Goal: Information Seeking & Learning: Learn about a topic

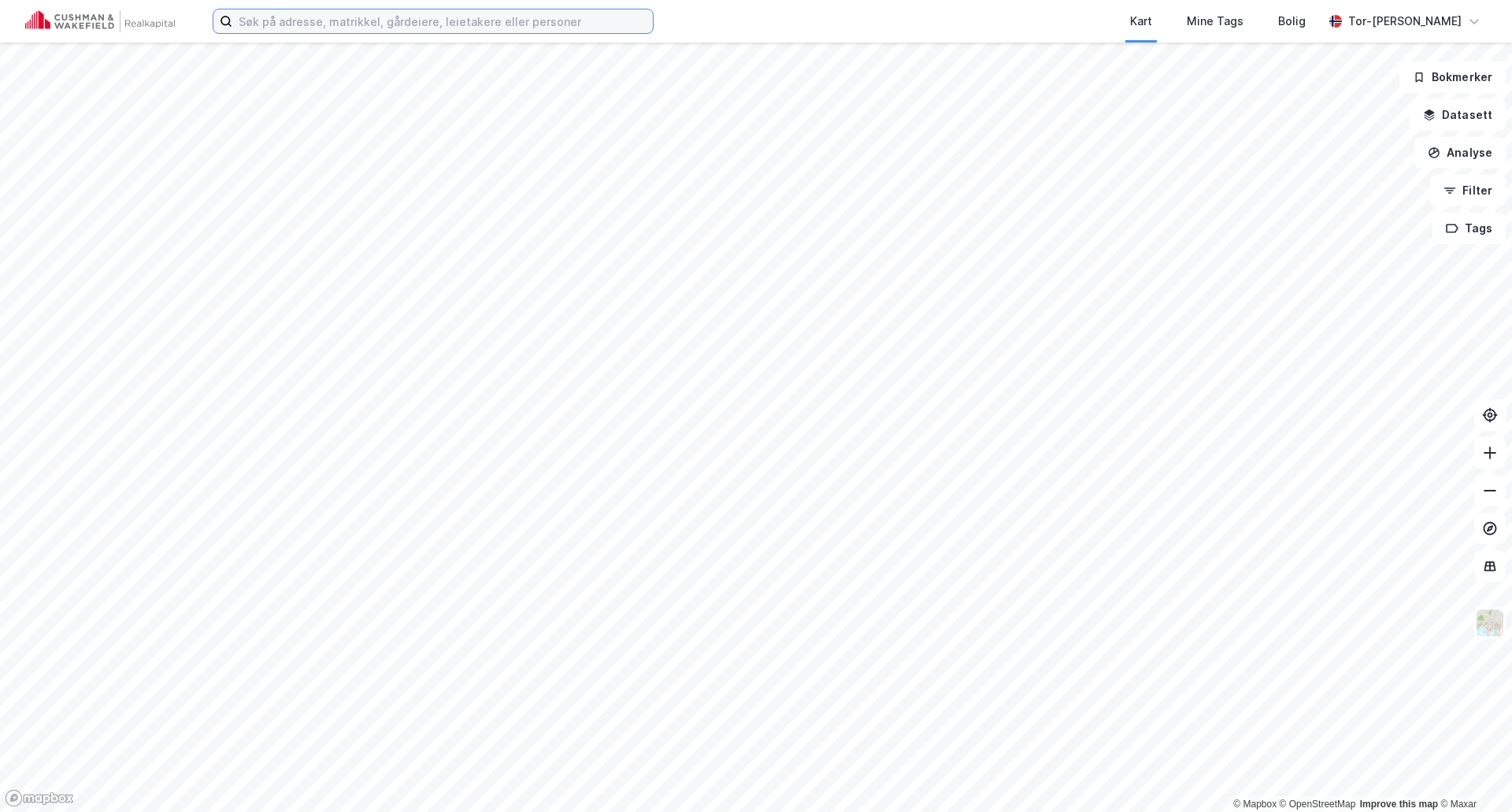
click at [307, 20] on input at bounding box center [443, 21] width 421 height 24
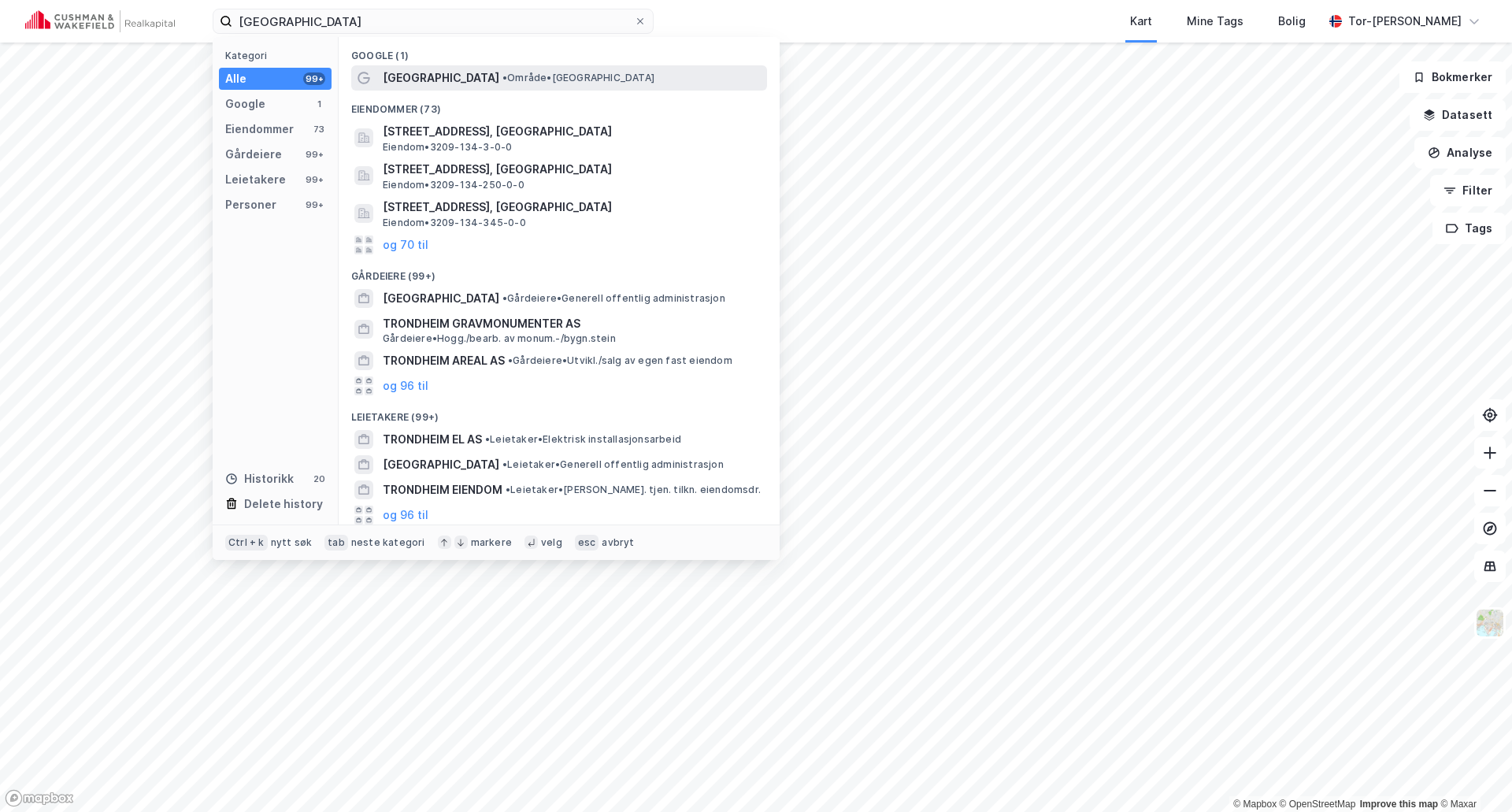
click at [503, 84] on span "• Område • [GEOGRAPHIC_DATA]" at bounding box center [579, 77] width 152 height 12
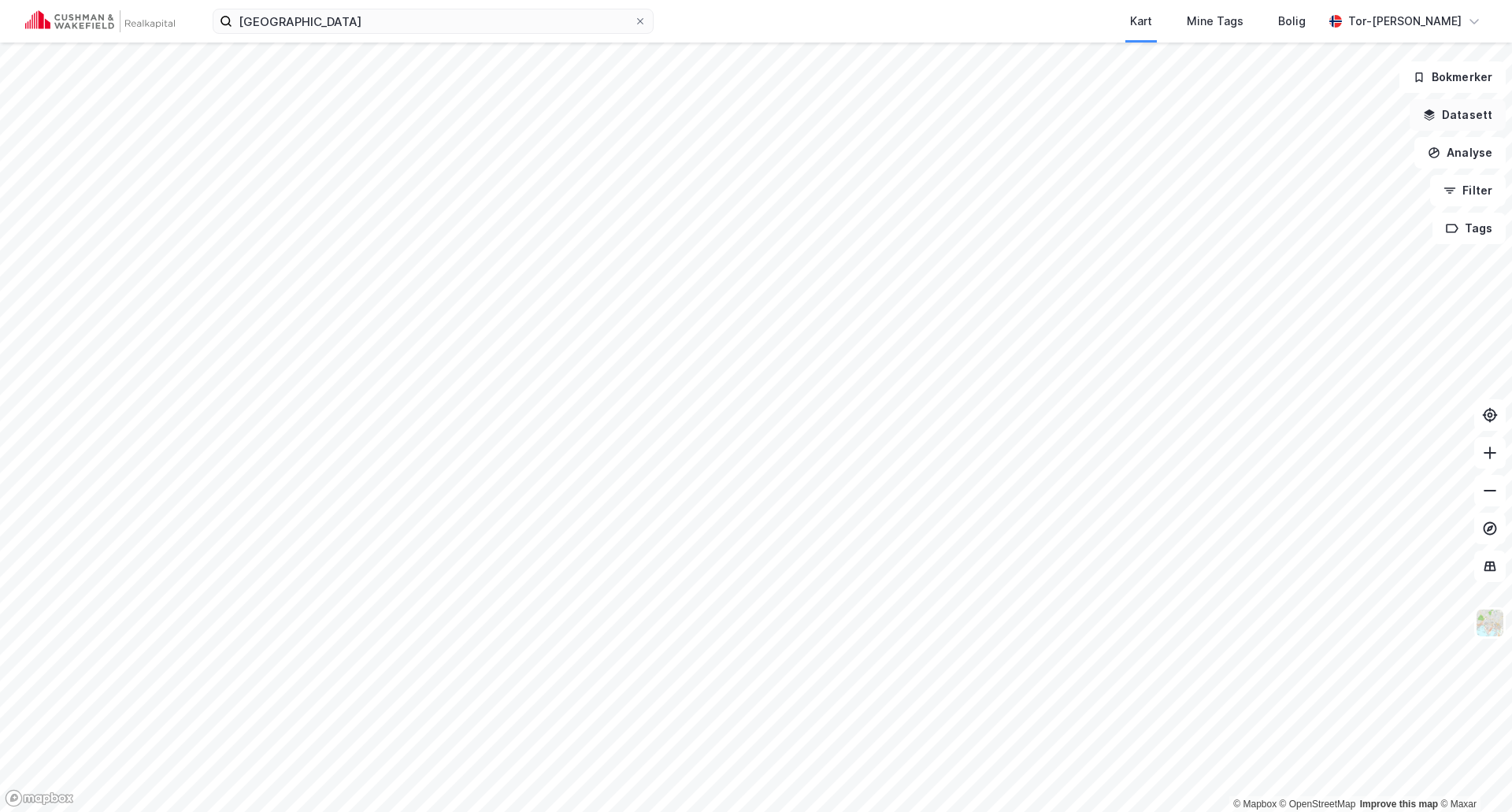
click at [1474, 115] on button "Datasett" at bounding box center [1458, 115] width 96 height 31
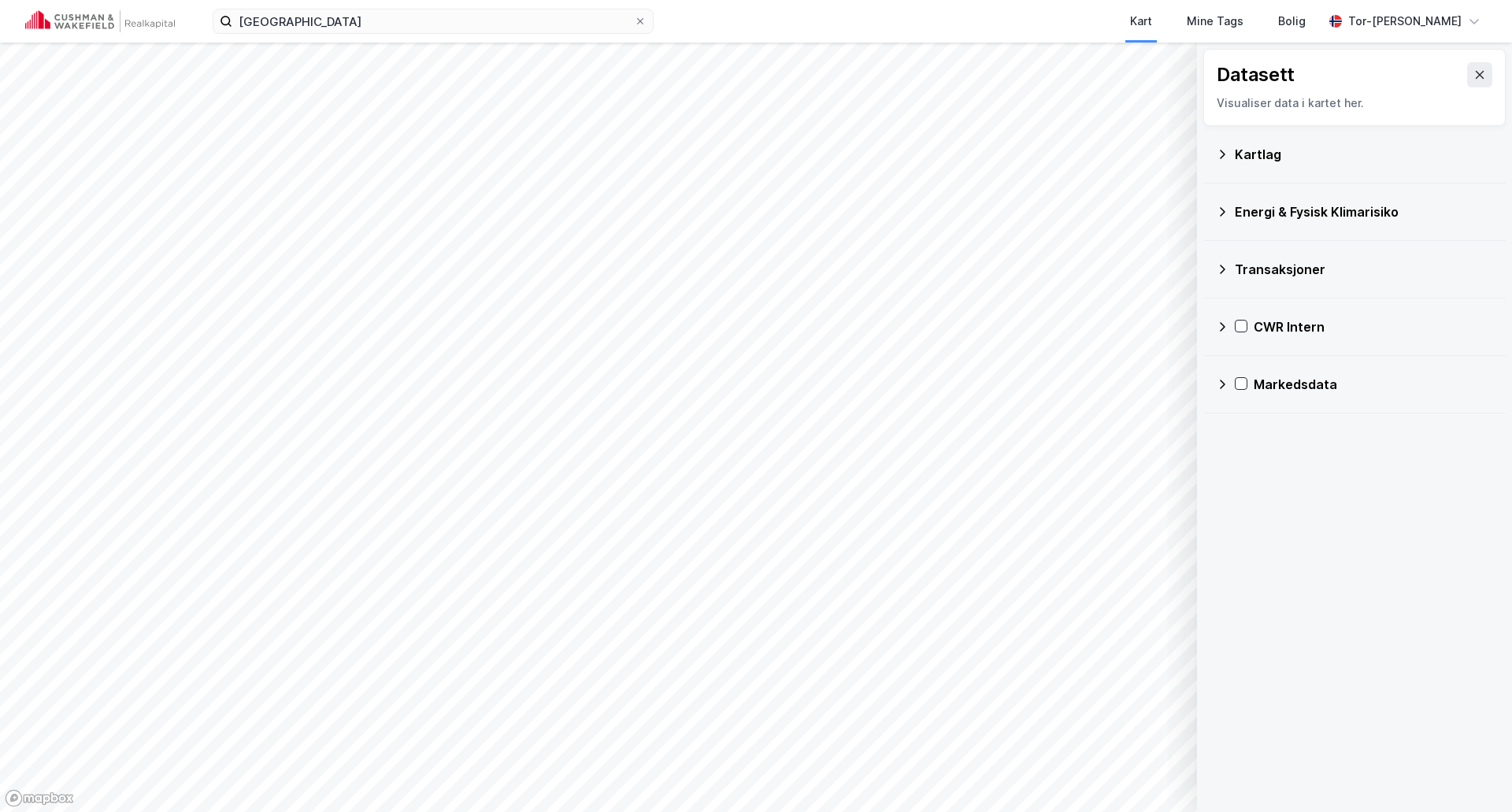
click at [1221, 327] on icon at bounding box center [1222, 326] width 12 height 12
click at [1242, 405] on icon at bounding box center [1242, 402] width 12 height 12
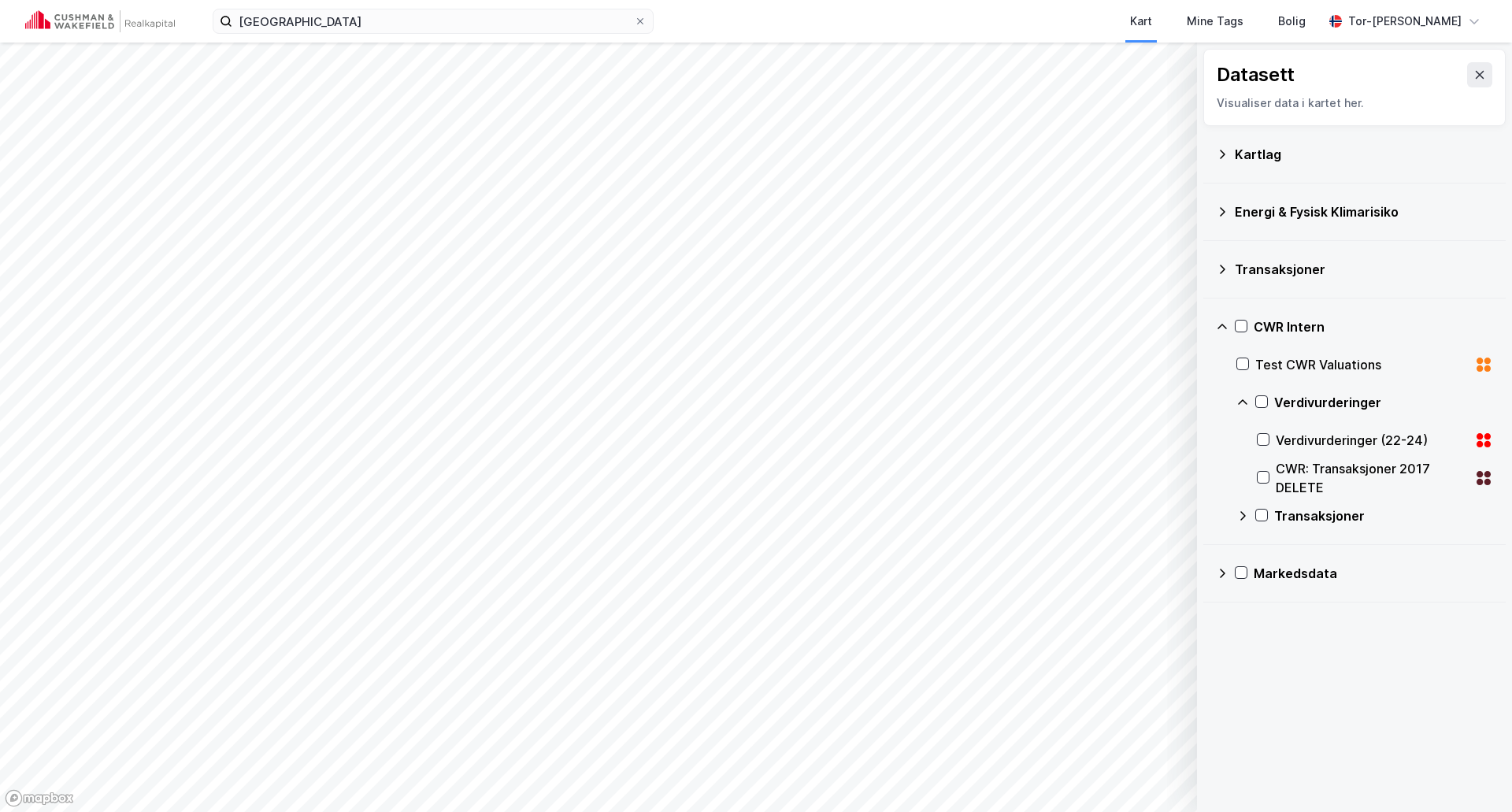
click at [1242, 404] on icon at bounding box center [1242, 402] width 12 height 12
click at [1267, 435] on icon at bounding box center [1263, 439] width 11 height 11
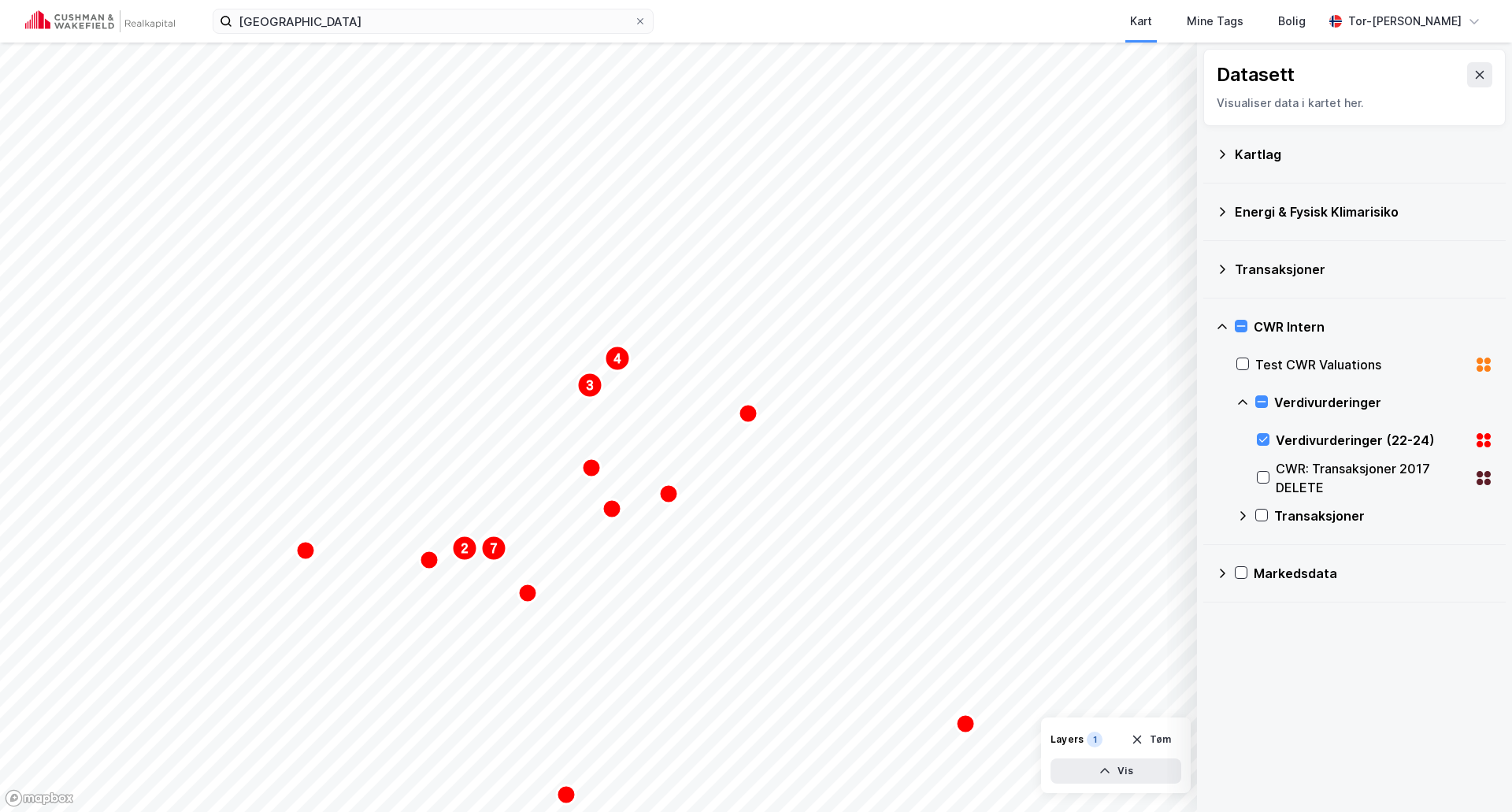
click at [1475, 76] on button at bounding box center [1480, 75] width 25 height 25
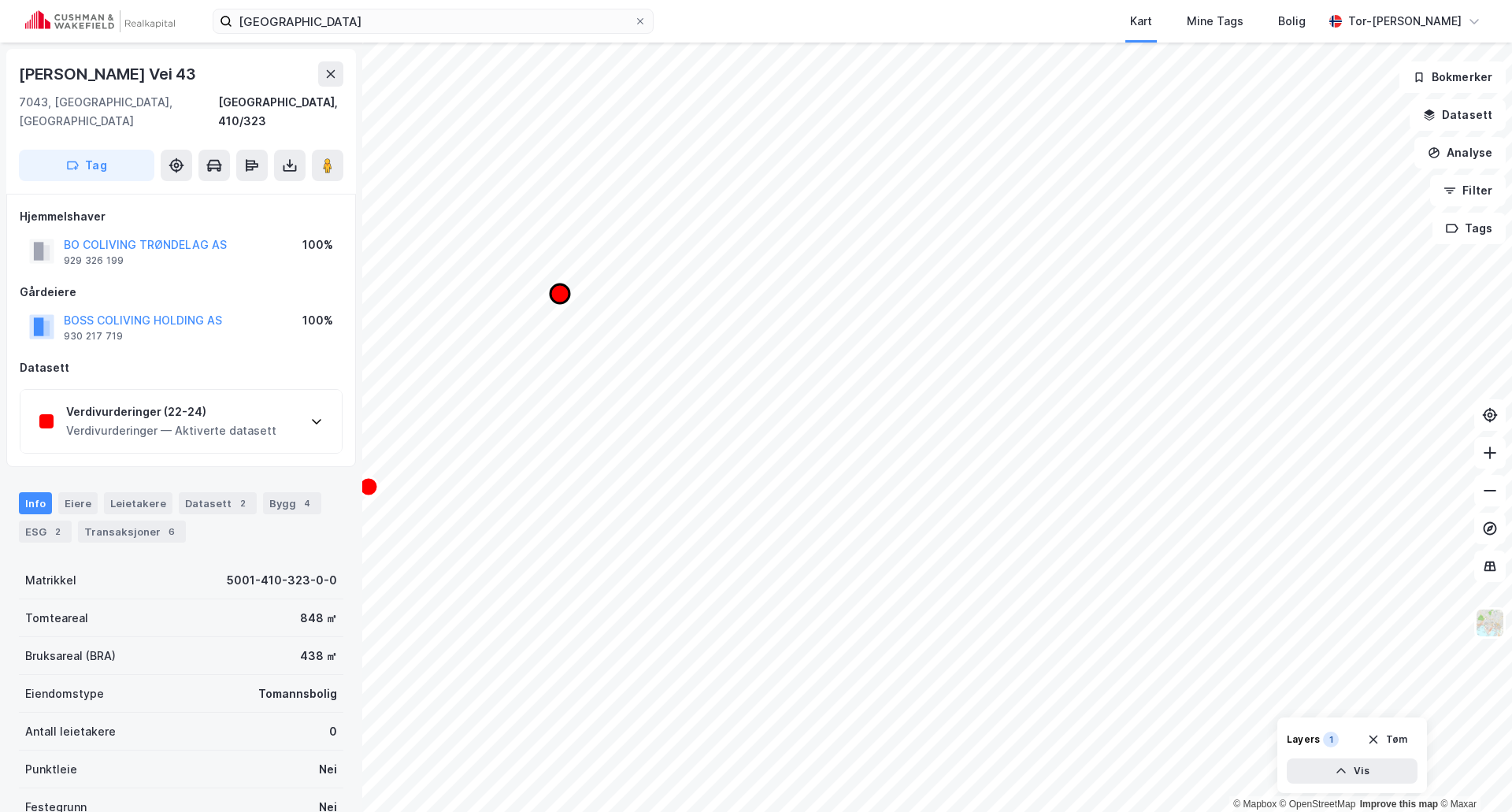
click at [565, 293] on icon "Map marker" at bounding box center [560, 293] width 19 height 19
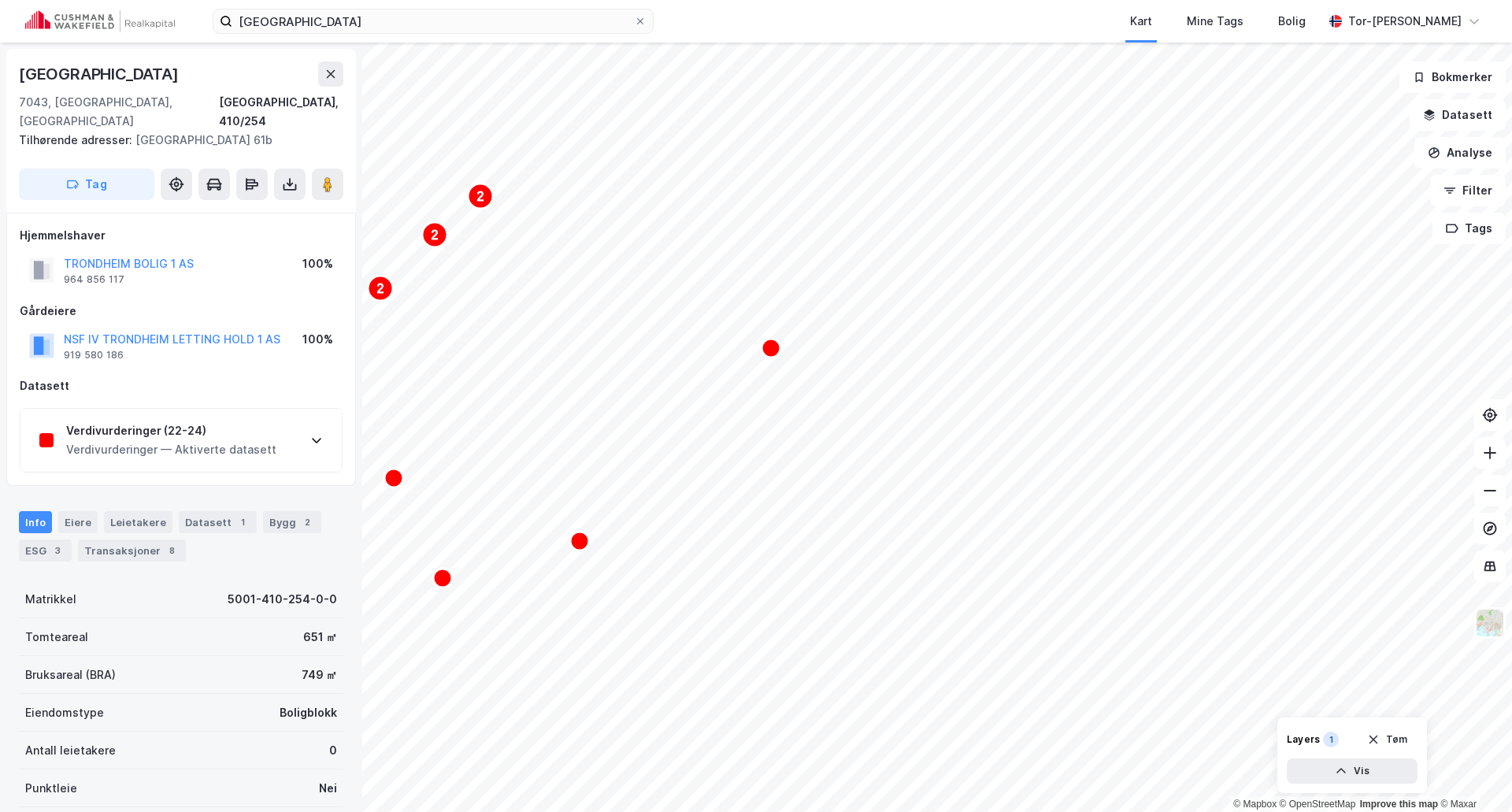
click at [318, 414] on div "Verdivurderinger (22-24) Verdivurderinger — Aktiverte datasett" at bounding box center [181, 440] width 321 height 63
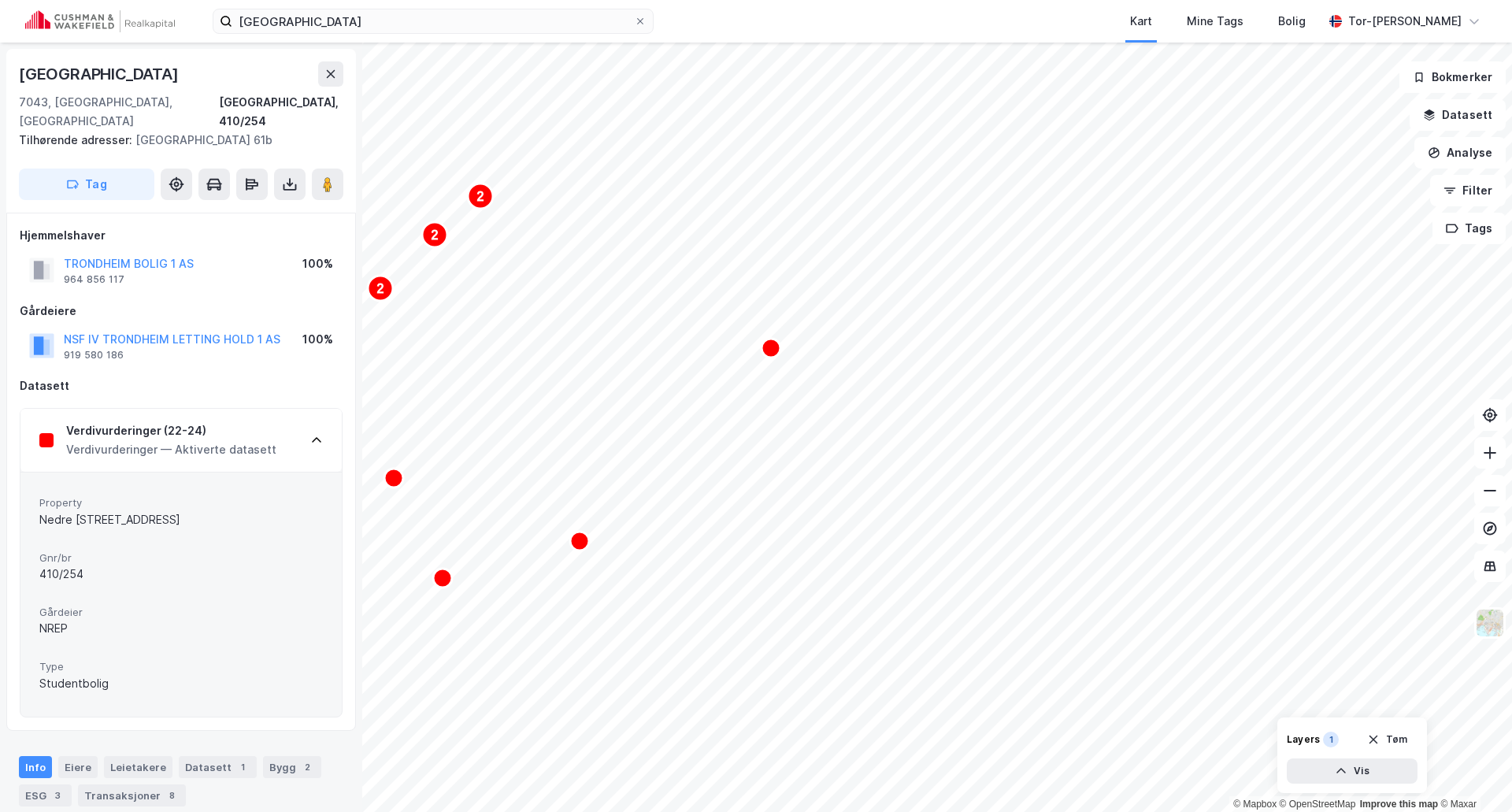
click at [318, 414] on div "Verdivurderinger (22-24) Verdivurderinger — Aktiverte datasett" at bounding box center [181, 440] width 321 height 63
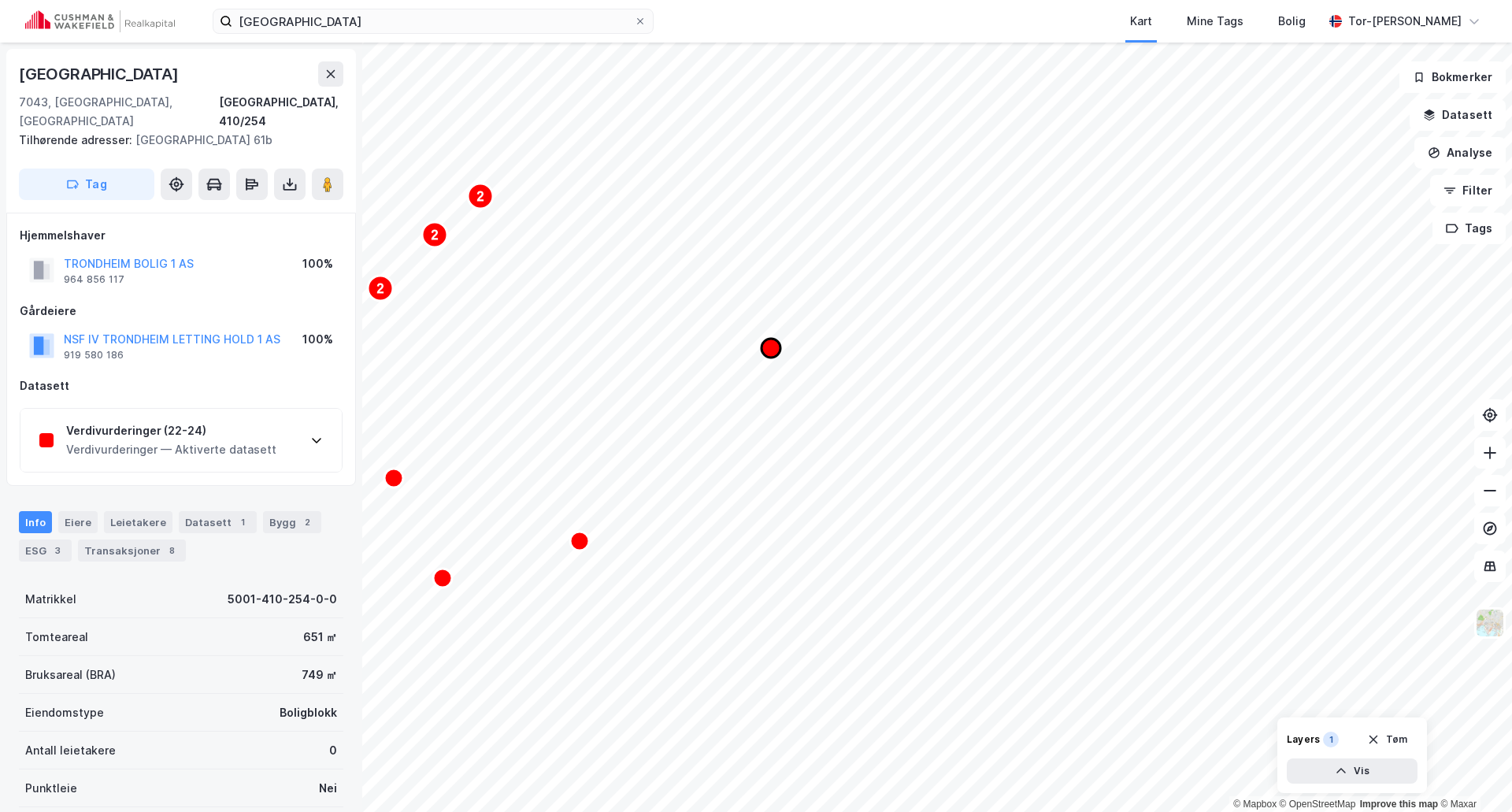
click at [773, 348] on icon "Map marker" at bounding box center [771, 348] width 19 height 19
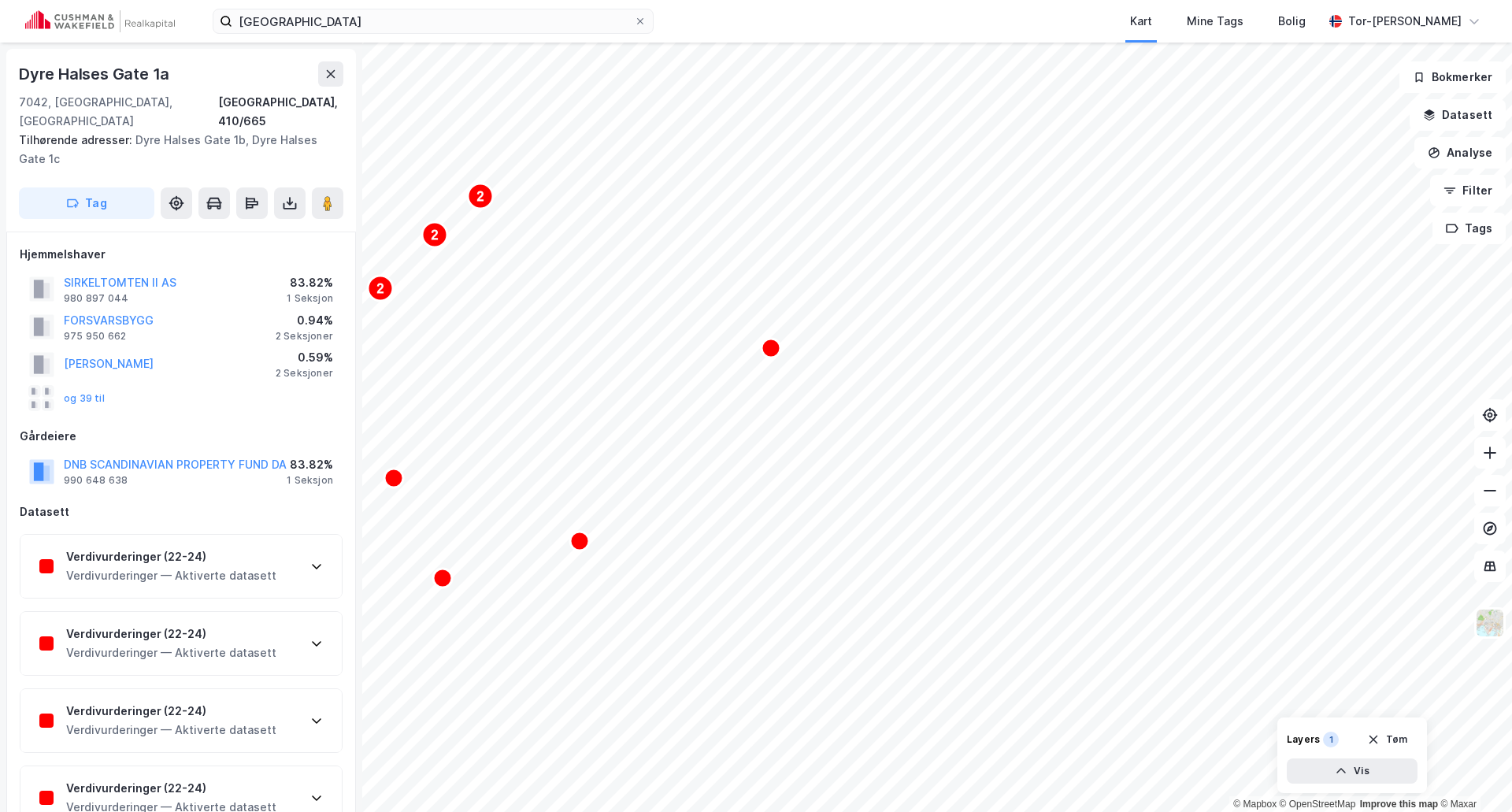
scroll to position [2, 0]
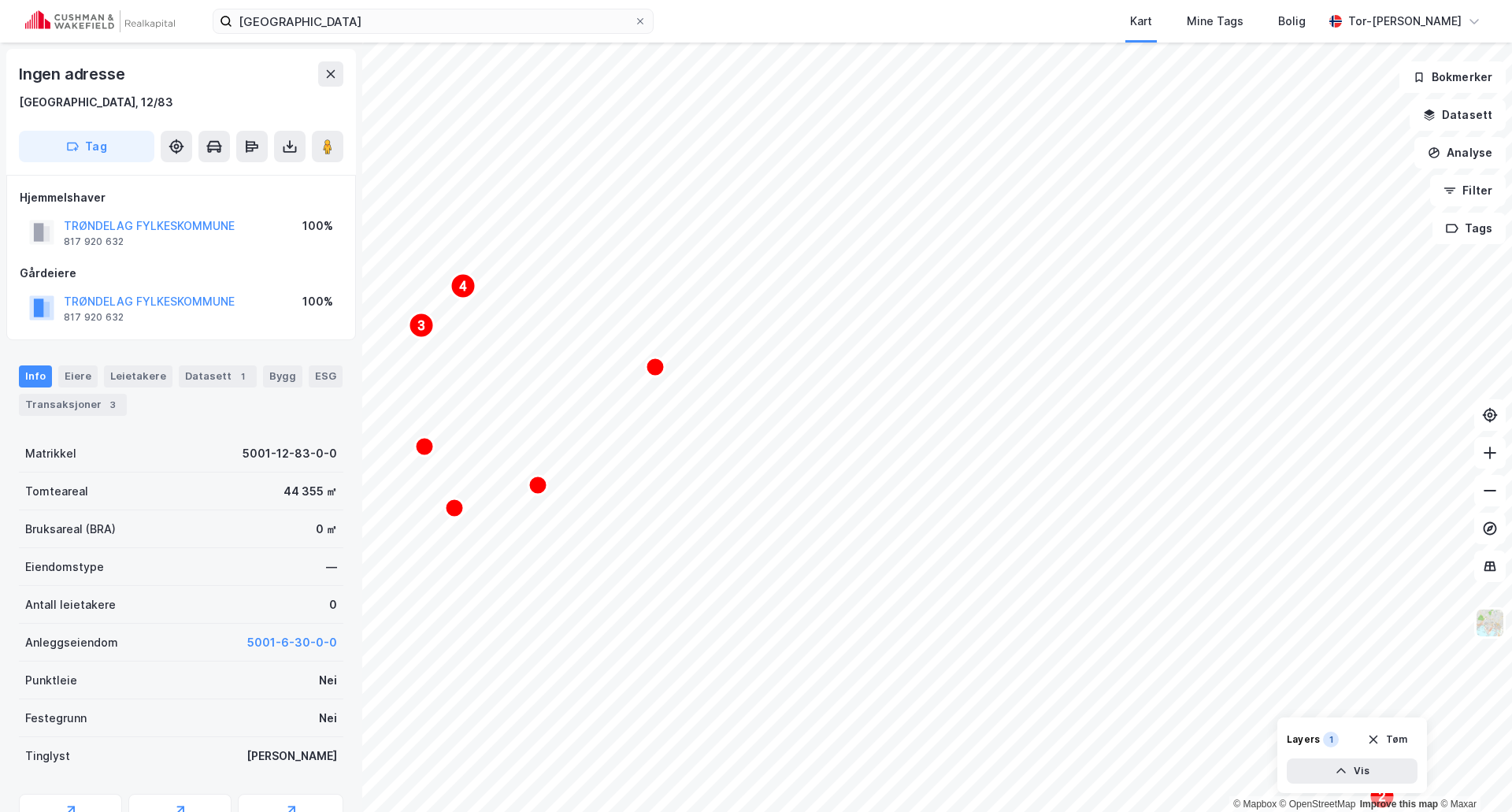
scroll to position [2, 0]
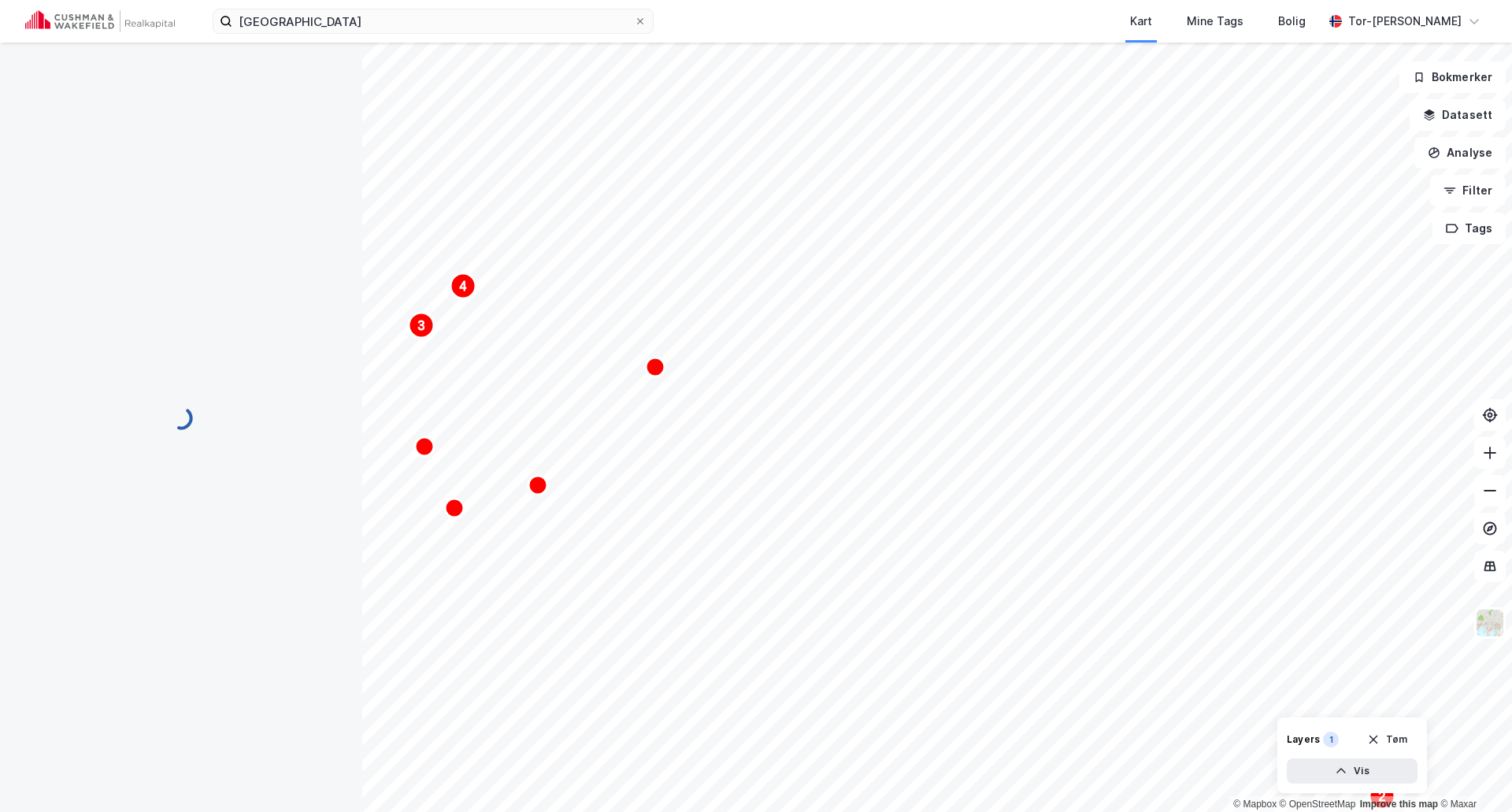
scroll to position [2, 0]
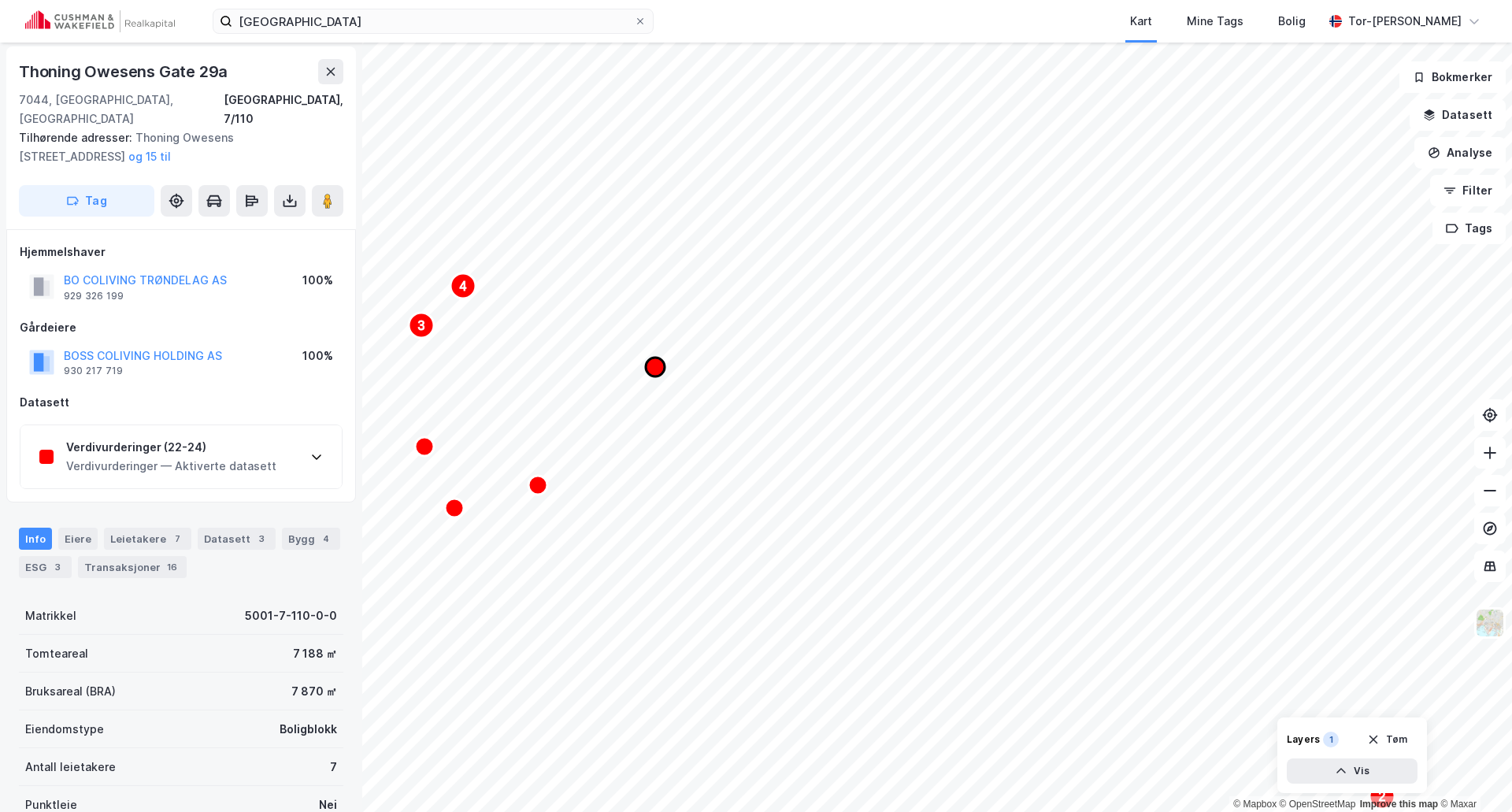
click at [656, 372] on icon "Map marker" at bounding box center [655, 367] width 19 height 19
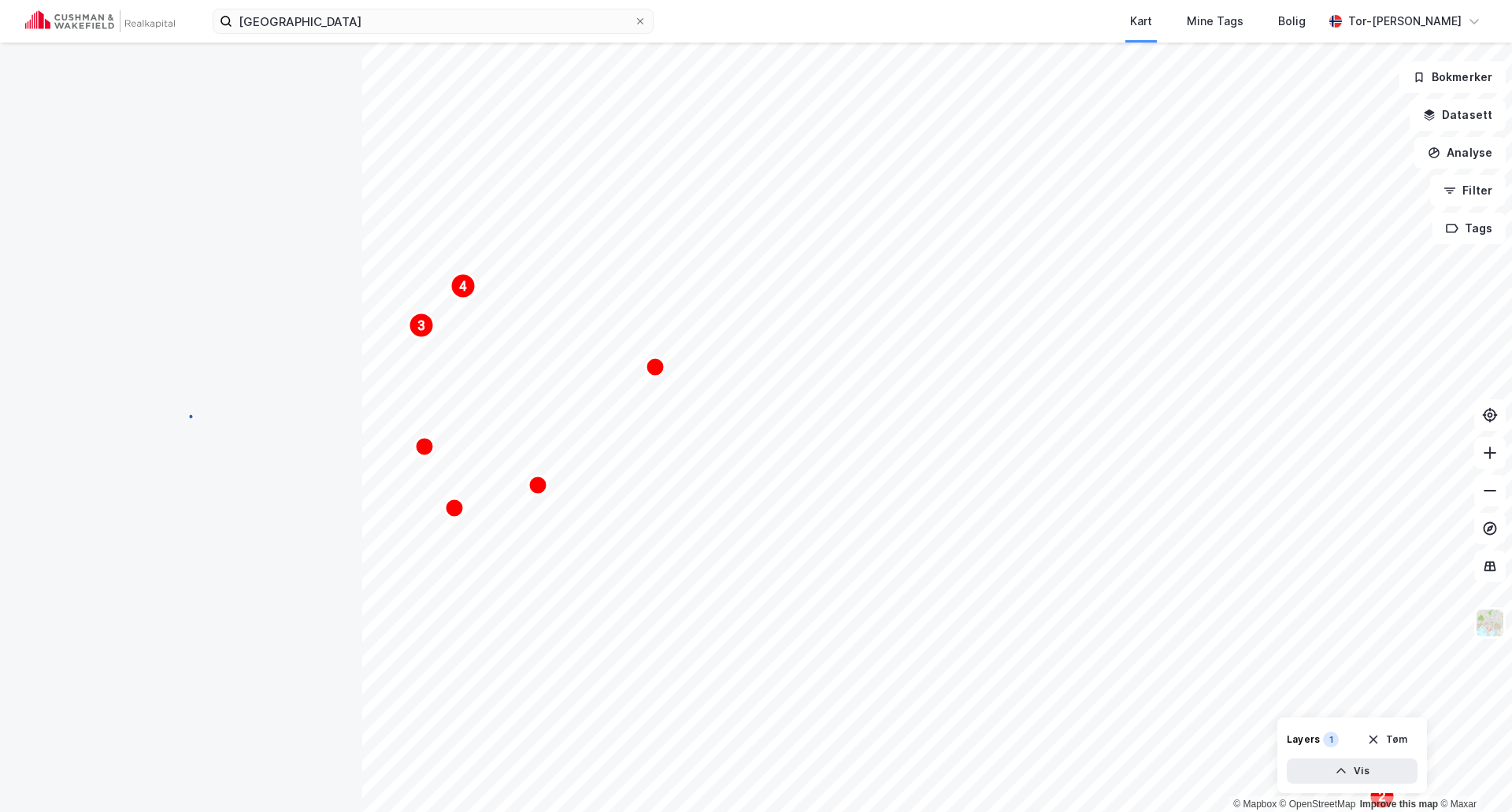
scroll to position [2, 0]
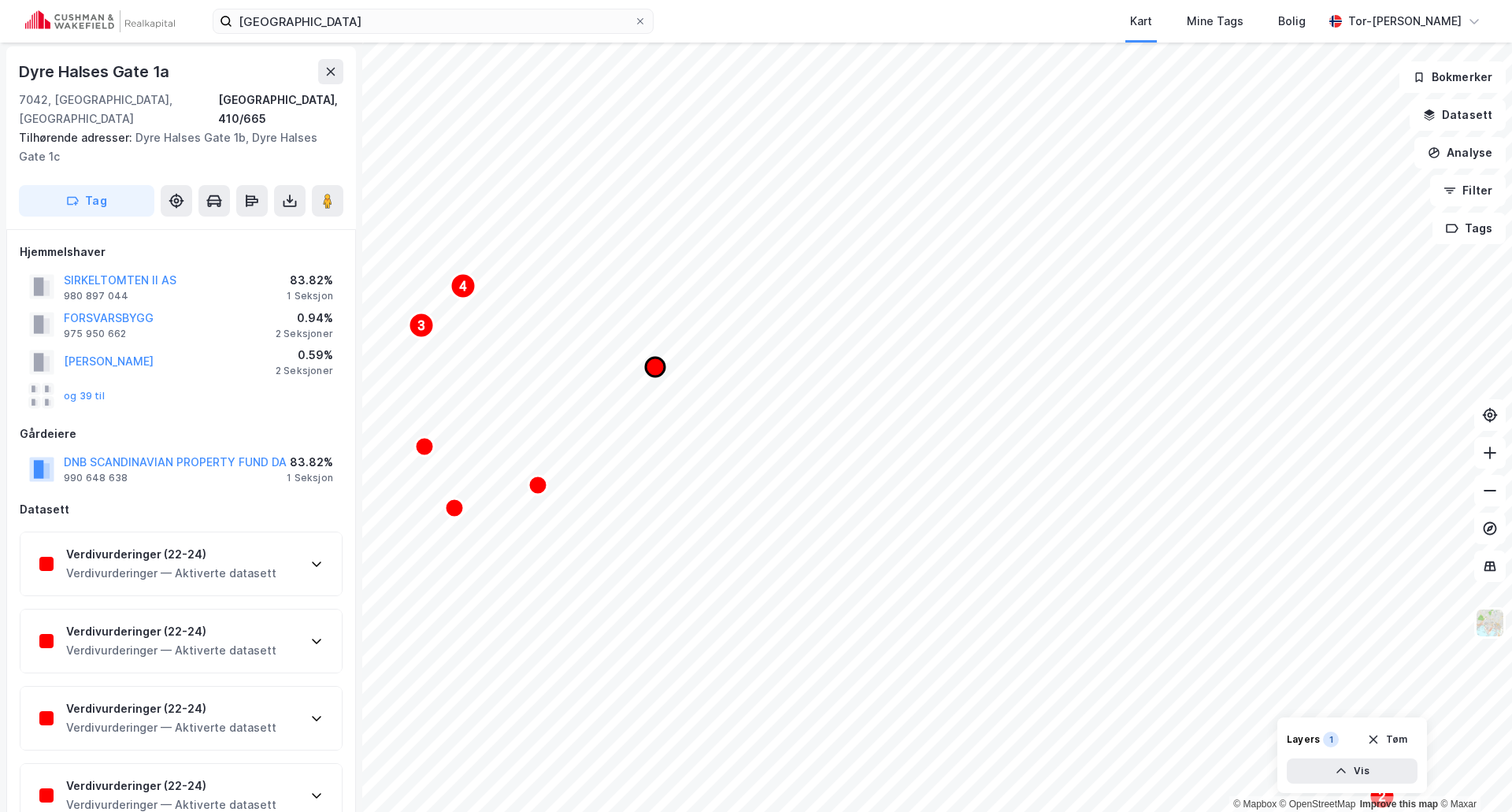
click at [655, 367] on icon "Map marker" at bounding box center [655, 367] width 19 height 19
click at [538, 492] on icon "Map marker" at bounding box center [537, 485] width 19 height 19
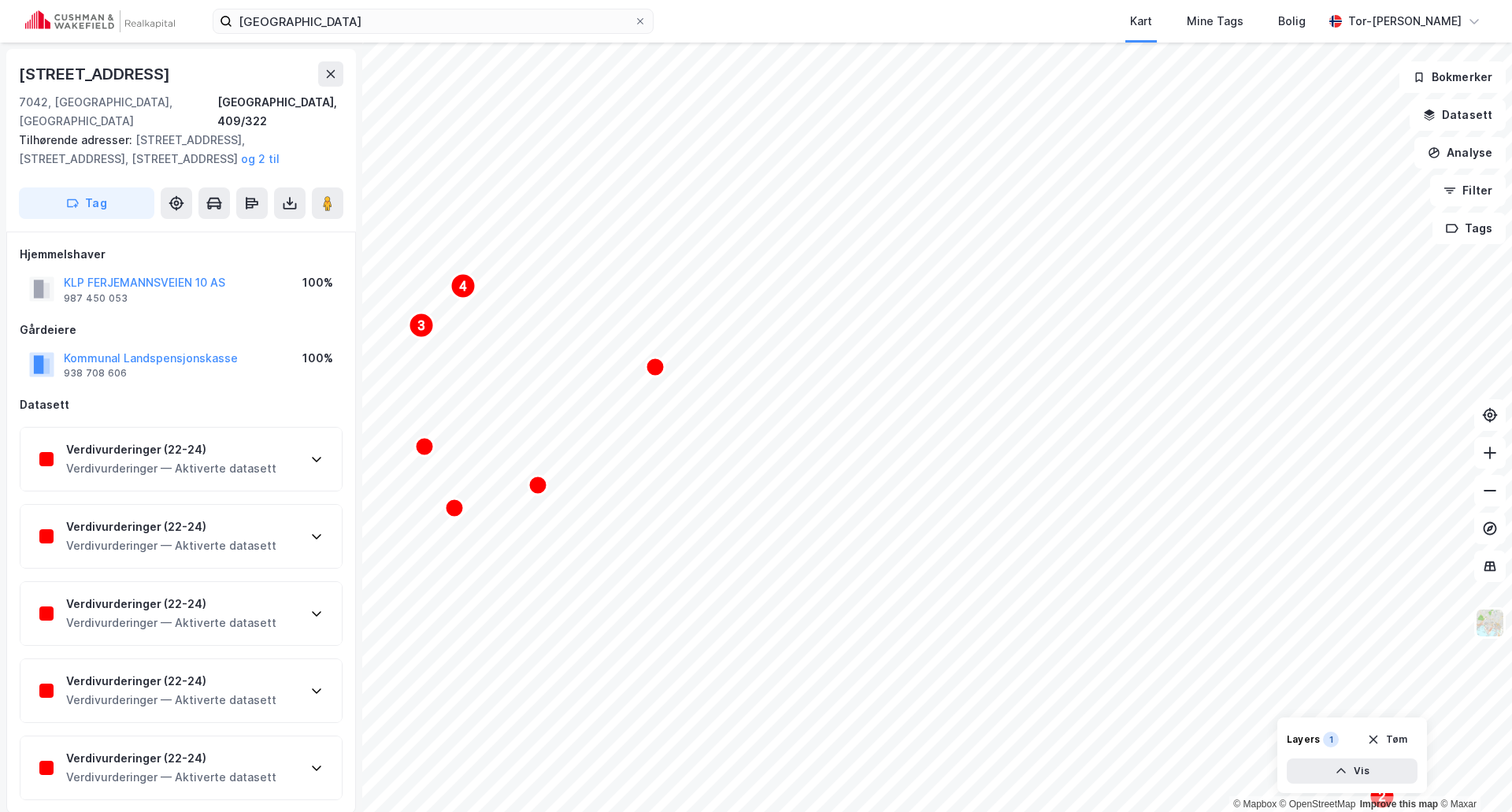
scroll to position [2, 0]
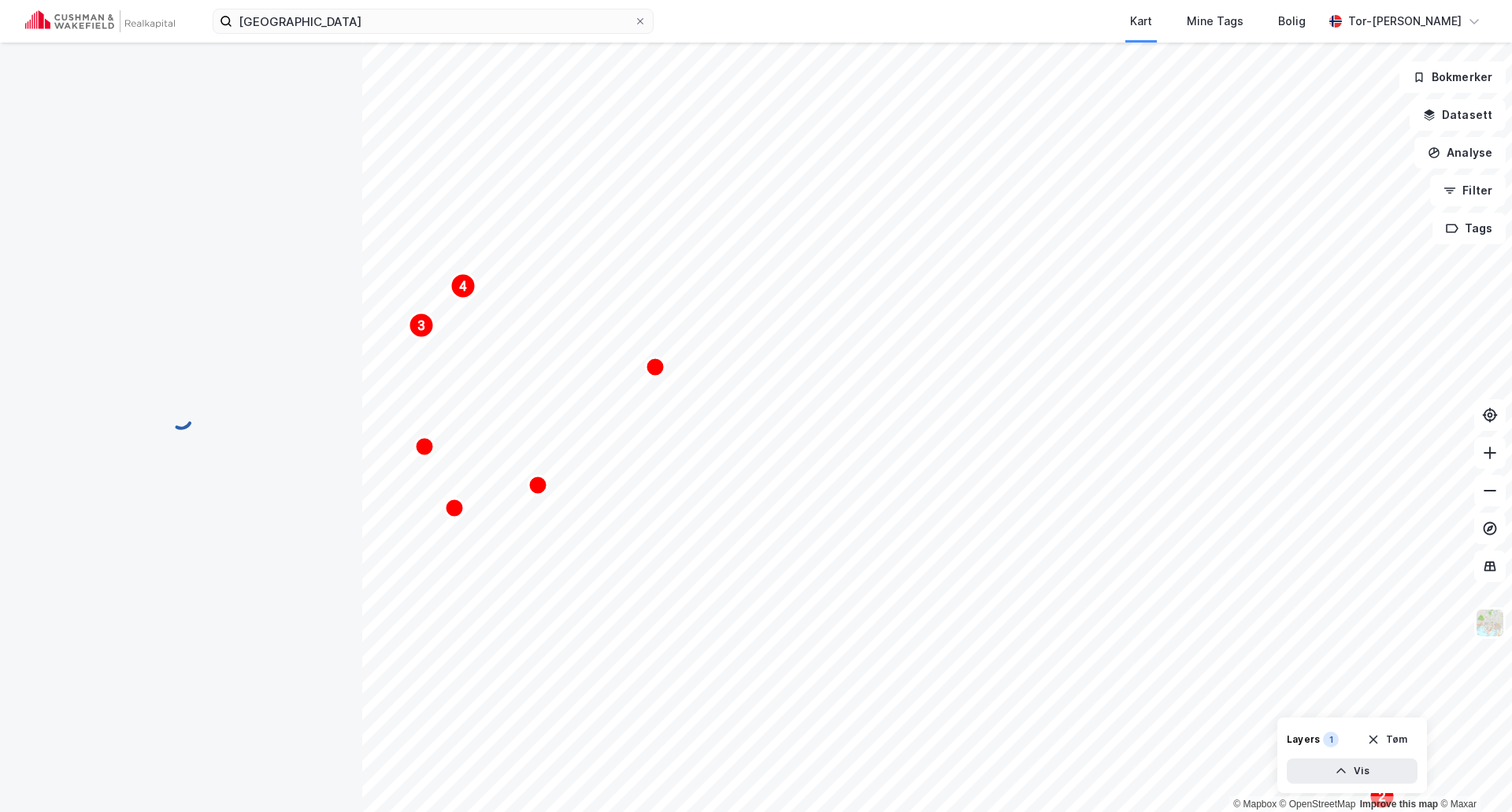
scroll to position [2, 0]
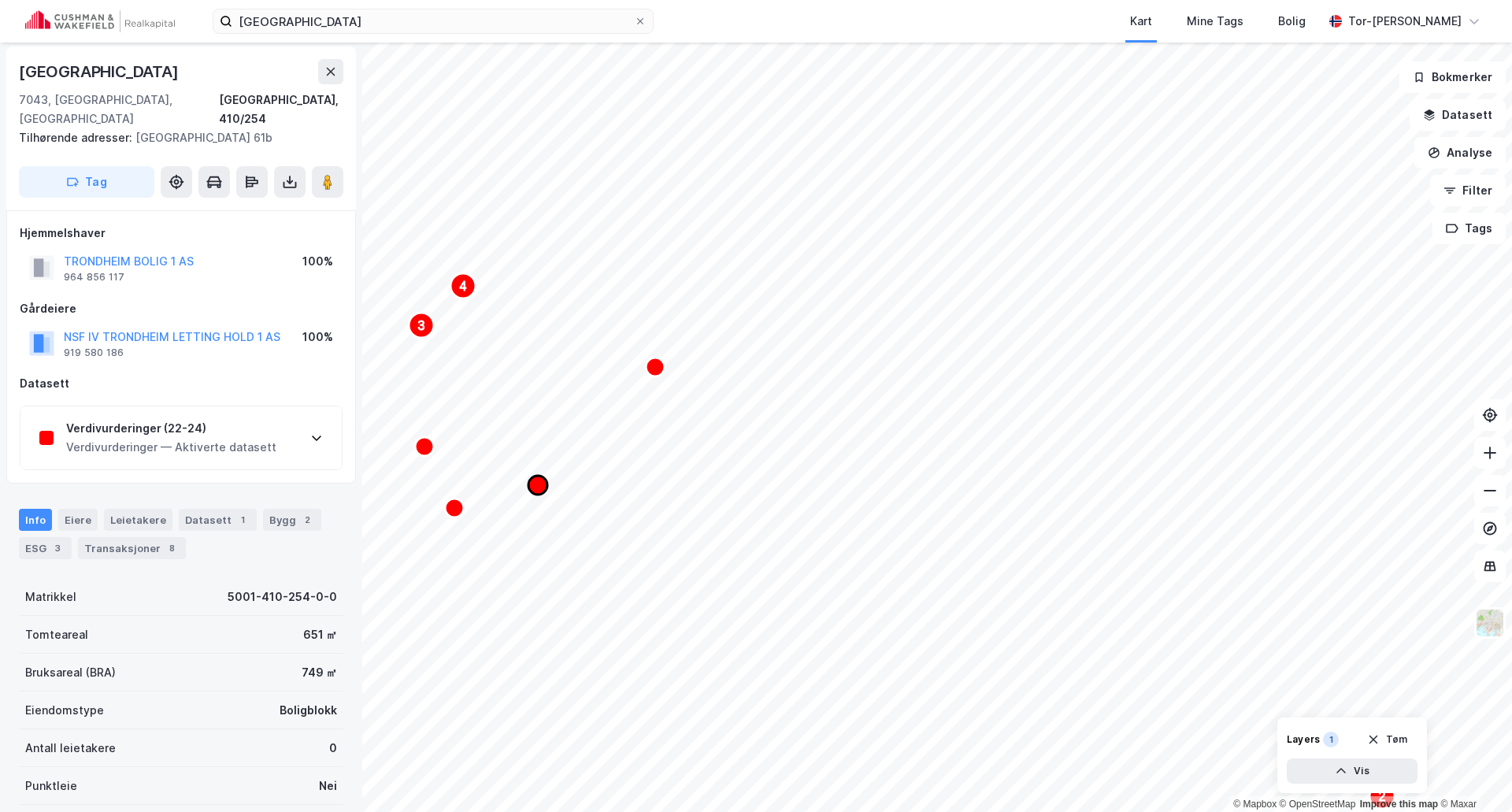
click at [542, 485] on icon "Map marker" at bounding box center [537, 485] width 19 height 19
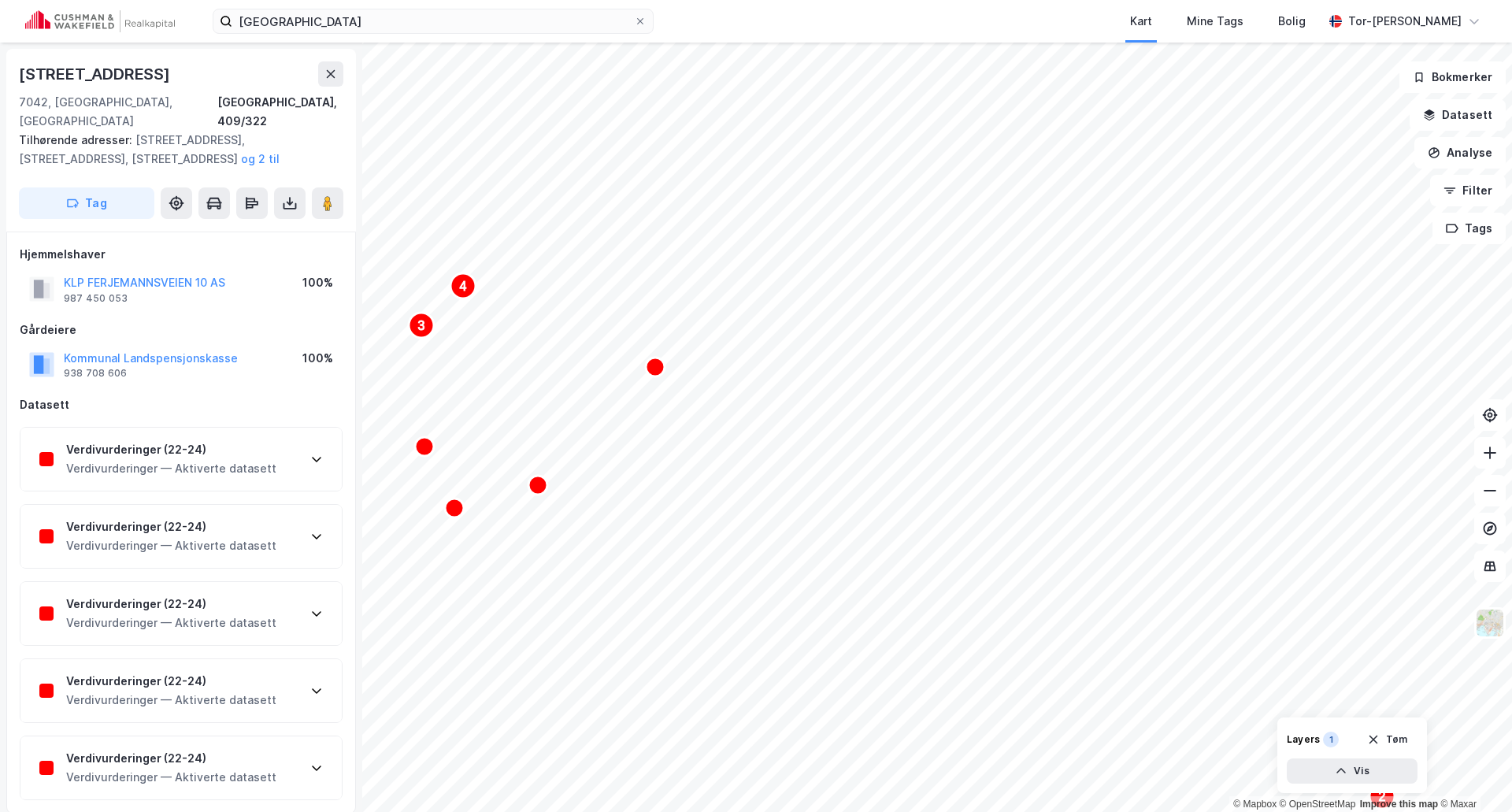
scroll to position [2, 0]
click at [321, 450] on icon at bounding box center [316, 456] width 12 height 12
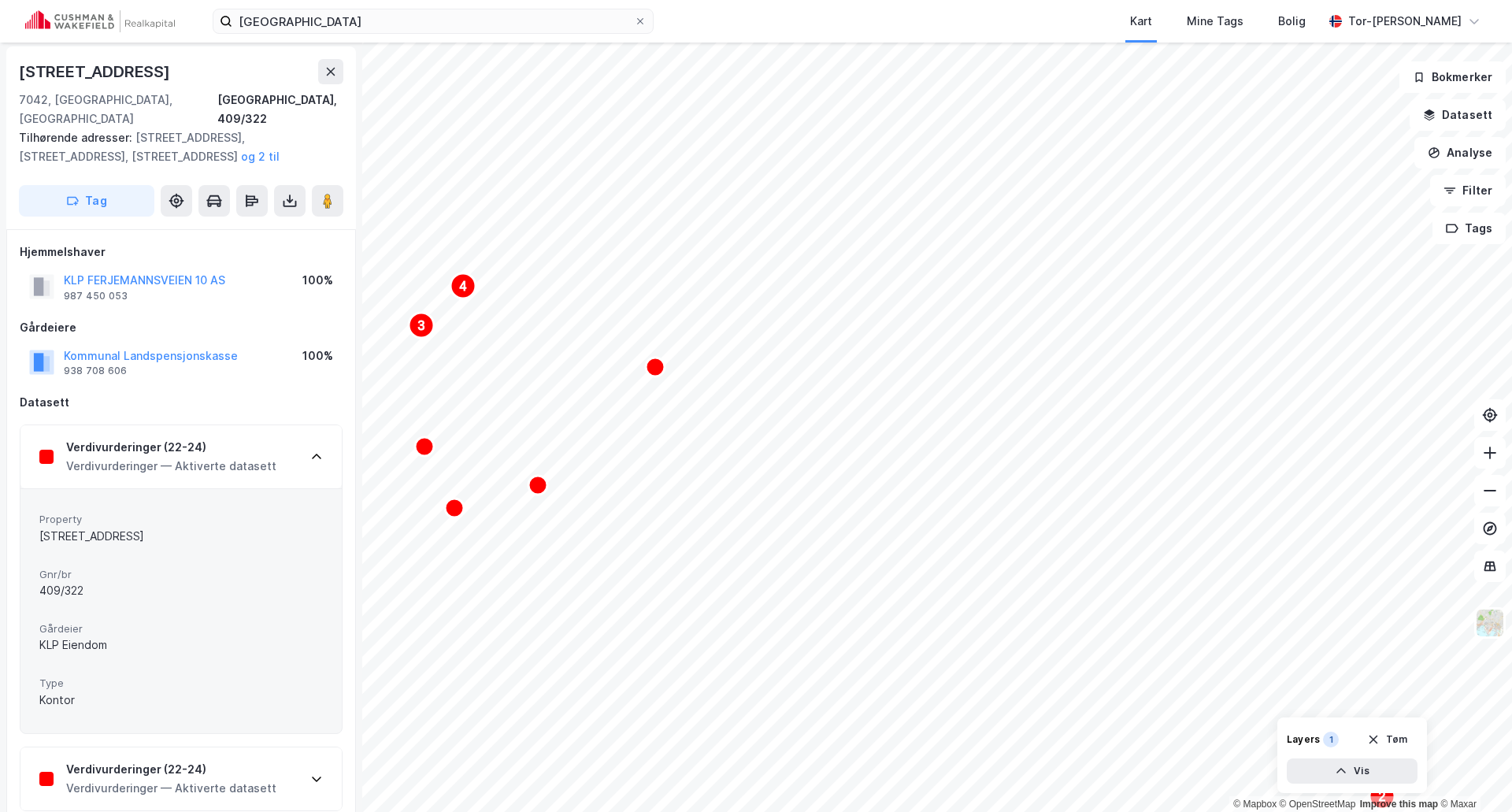
click at [321, 450] on icon at bounding box center [316, 456] width 12 height 12
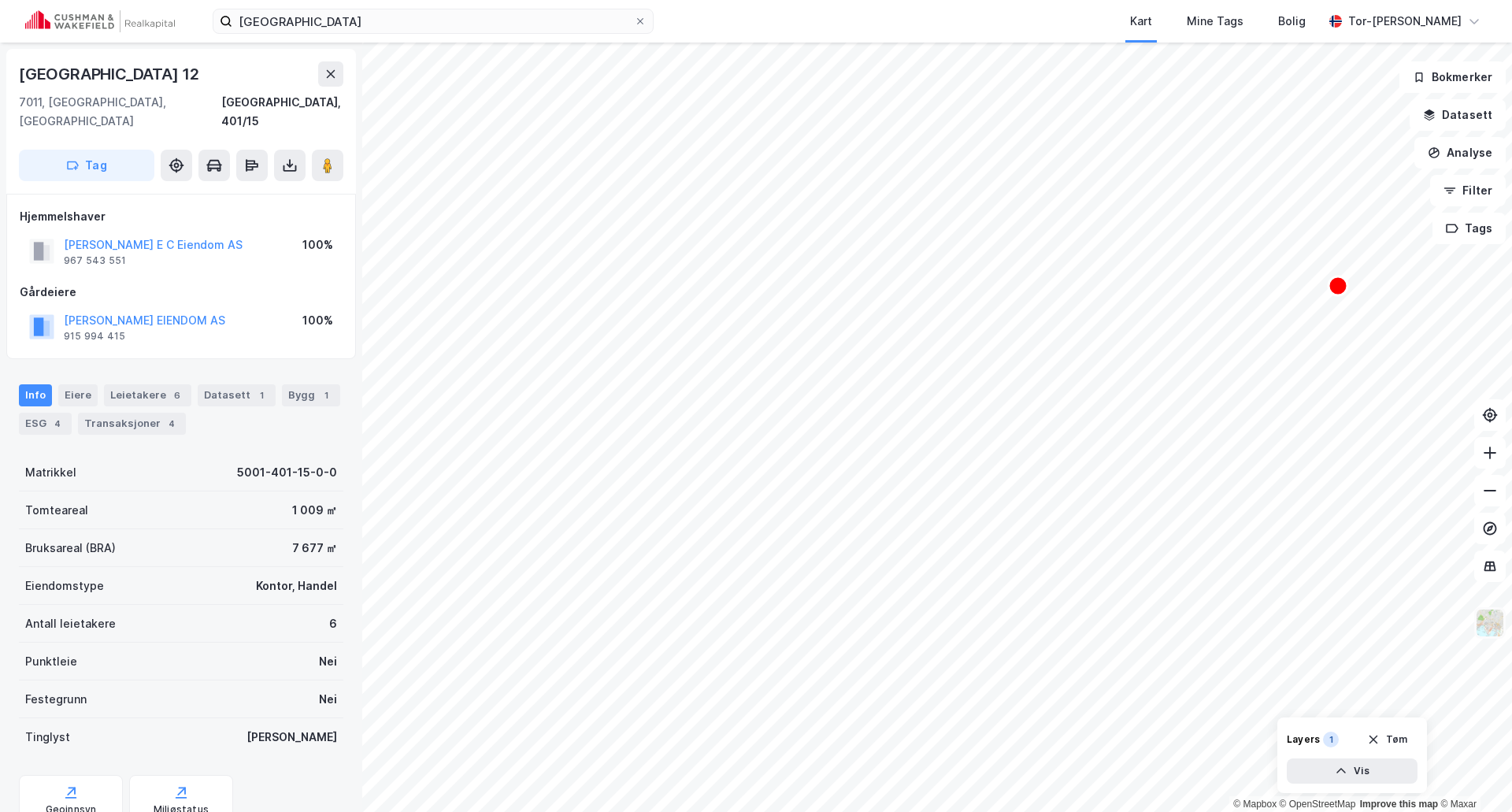
scroll to position [2, 0]
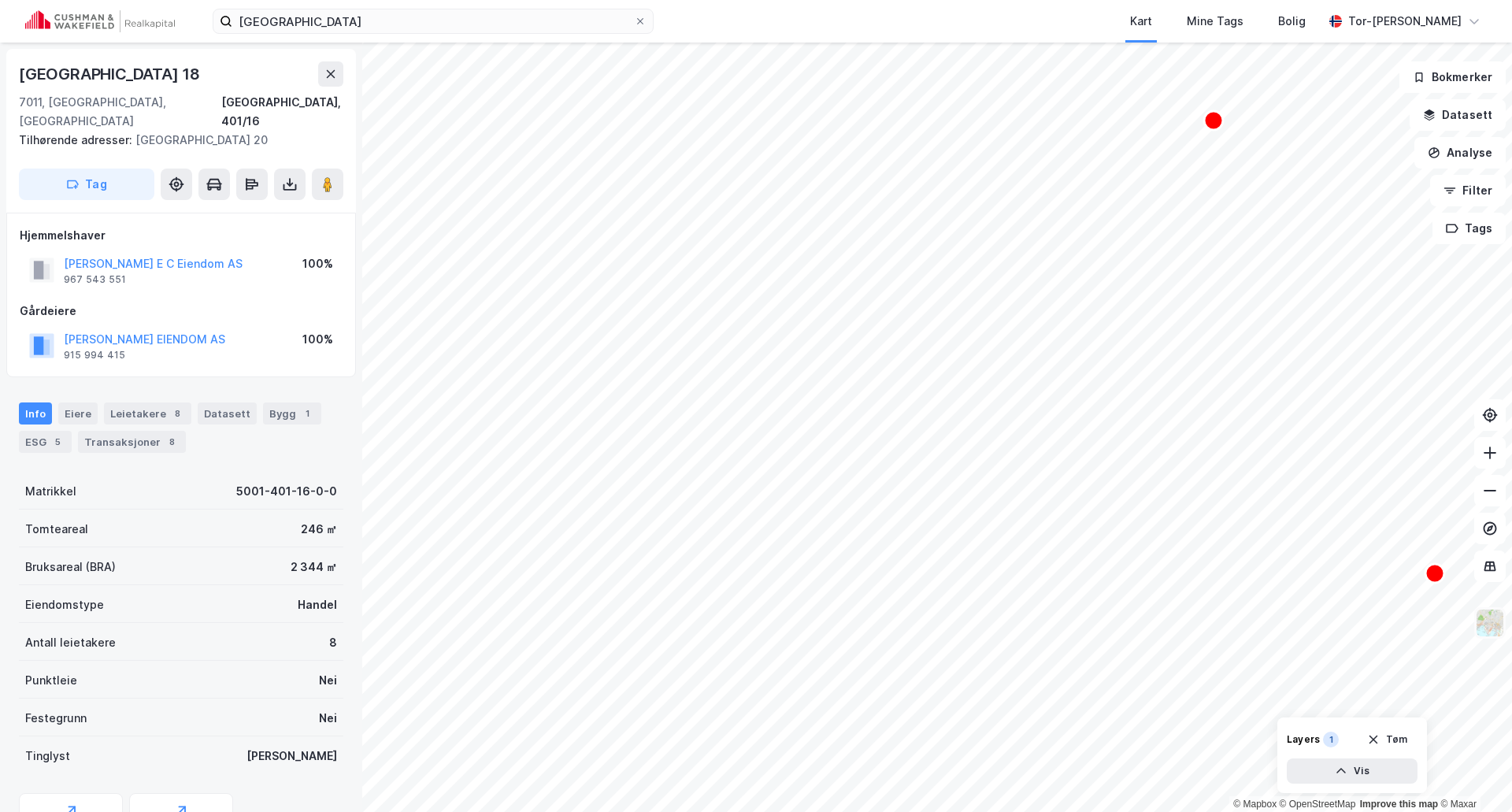
scroll to position [2, 0]
click at [708, 425] on icon "Map marker" at bounding box center [712, 423] width 25 height 25
click at [939, 418] on text "3" at bounding box center [940, 418] width 7 height 13
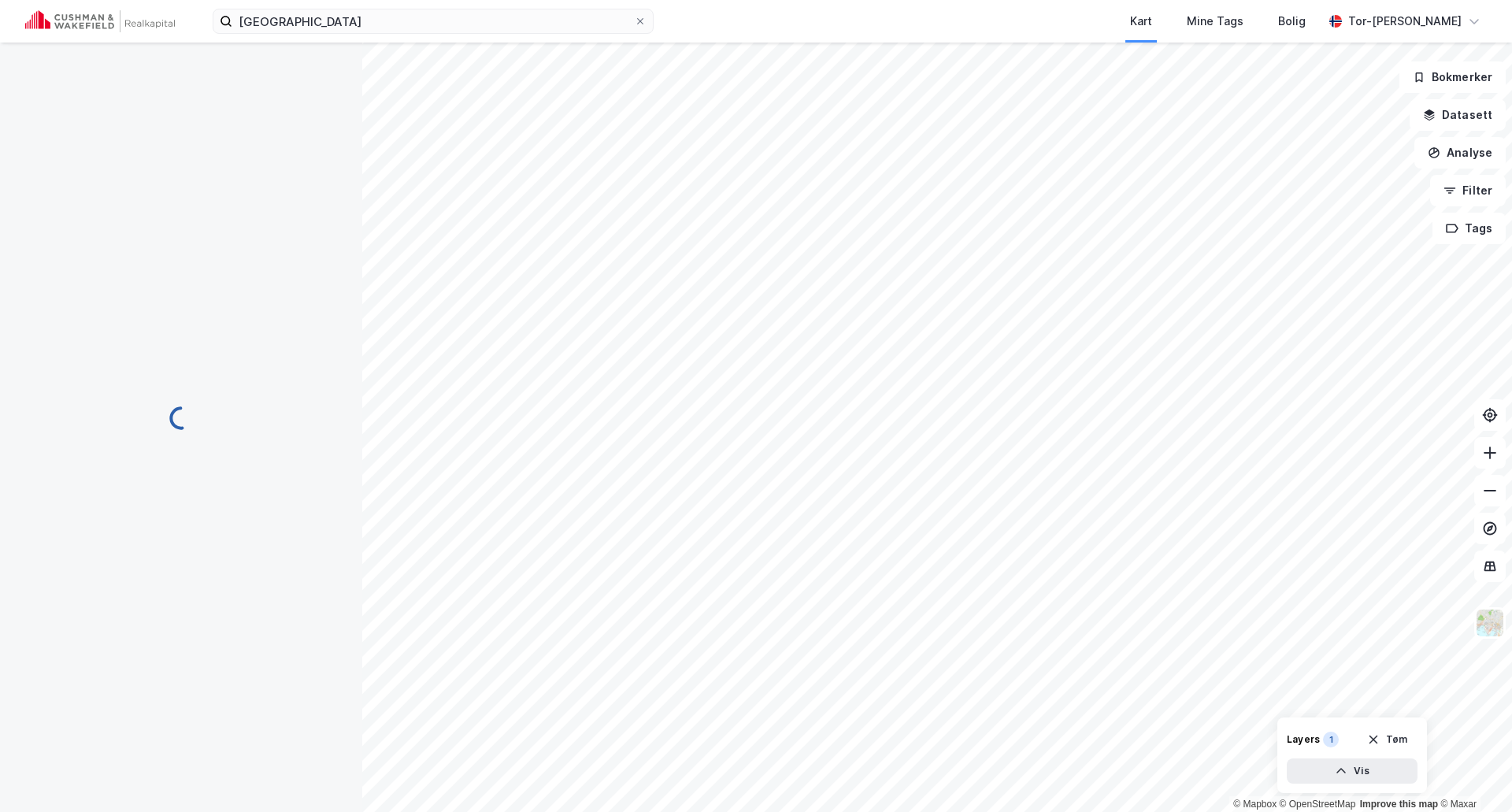
scroll to position [2, 0]
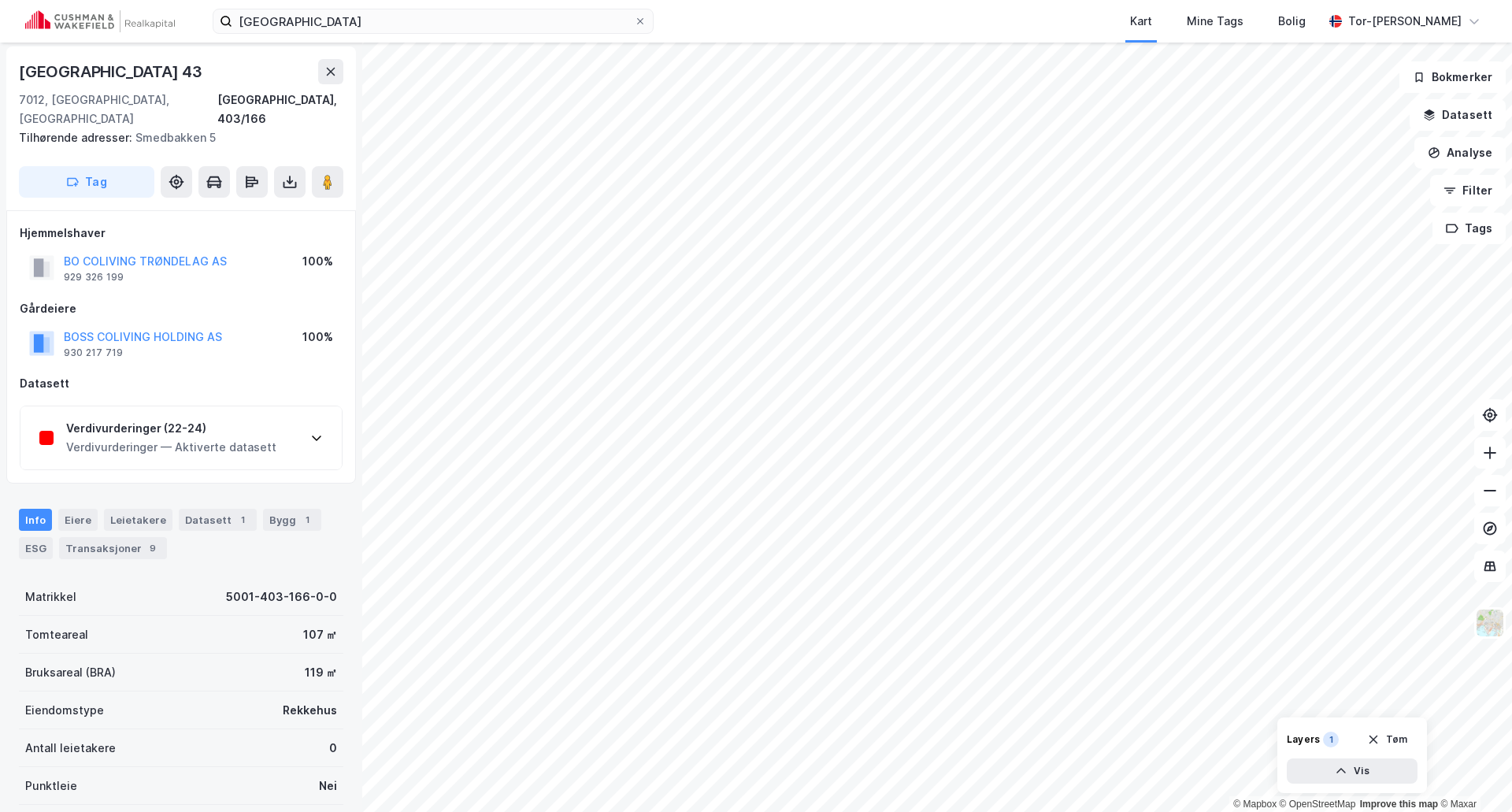
scroll to position [2, 0]
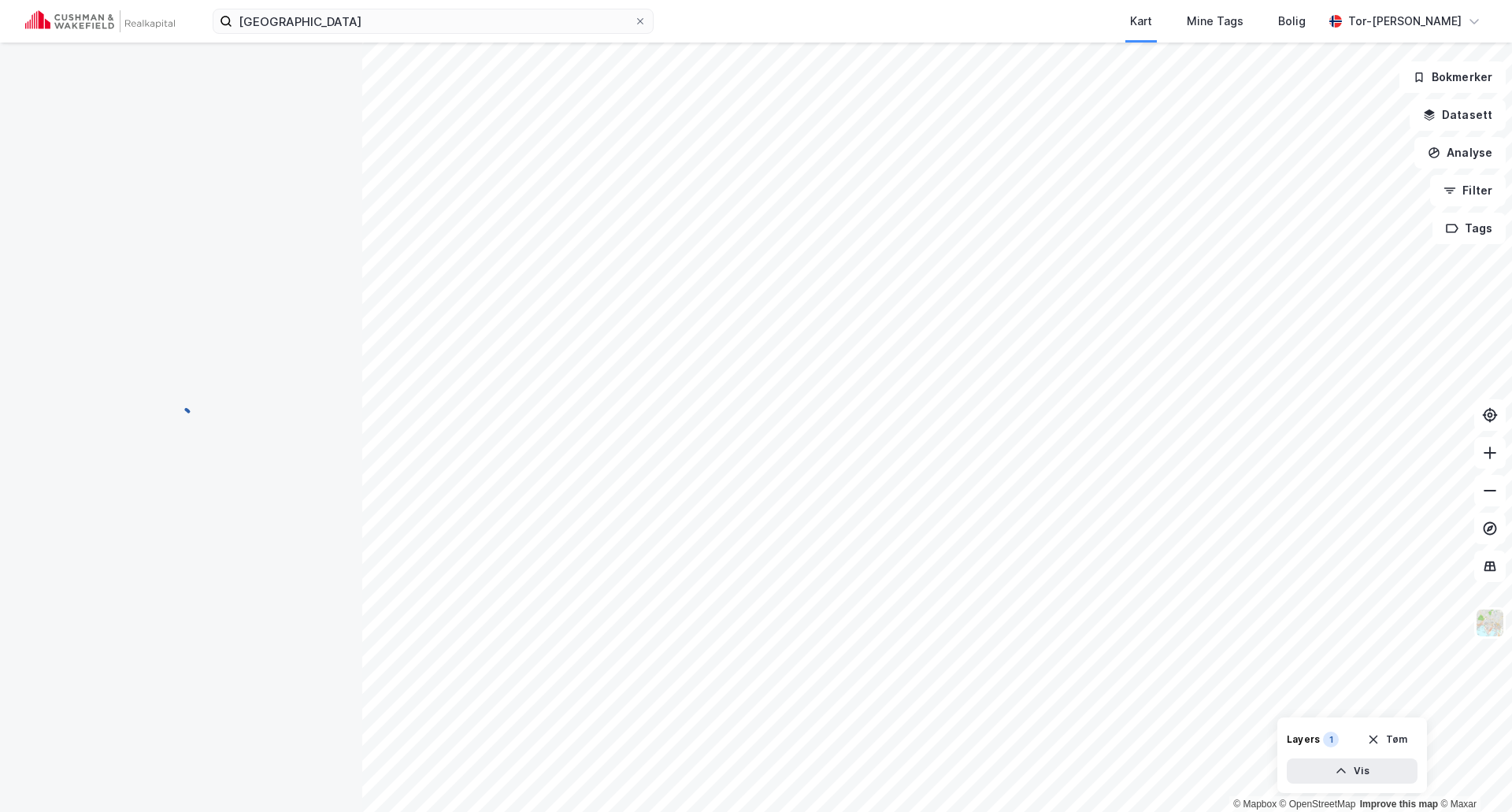
scroll to position [2, 0]
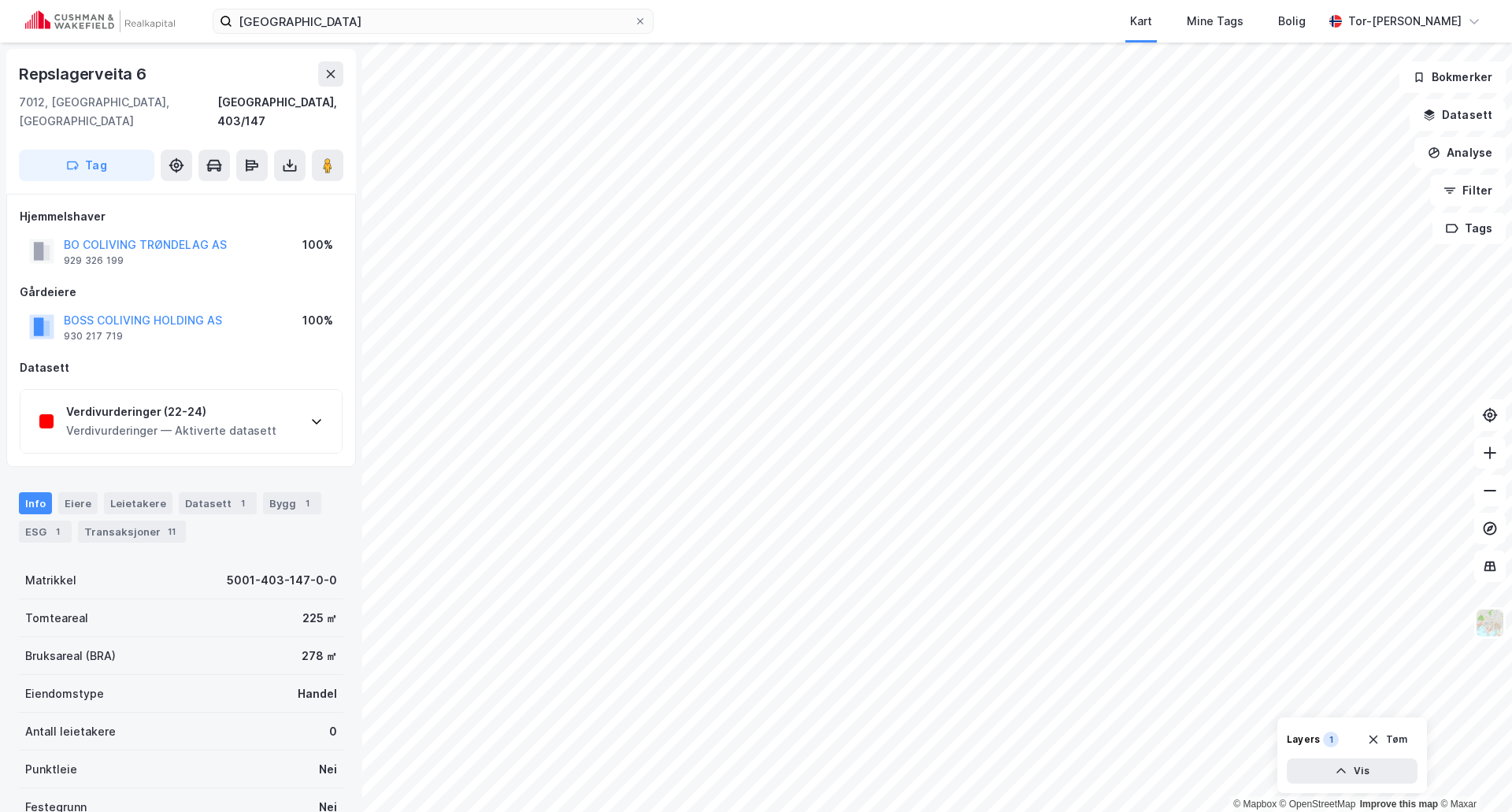
scroll to position [2, 0]
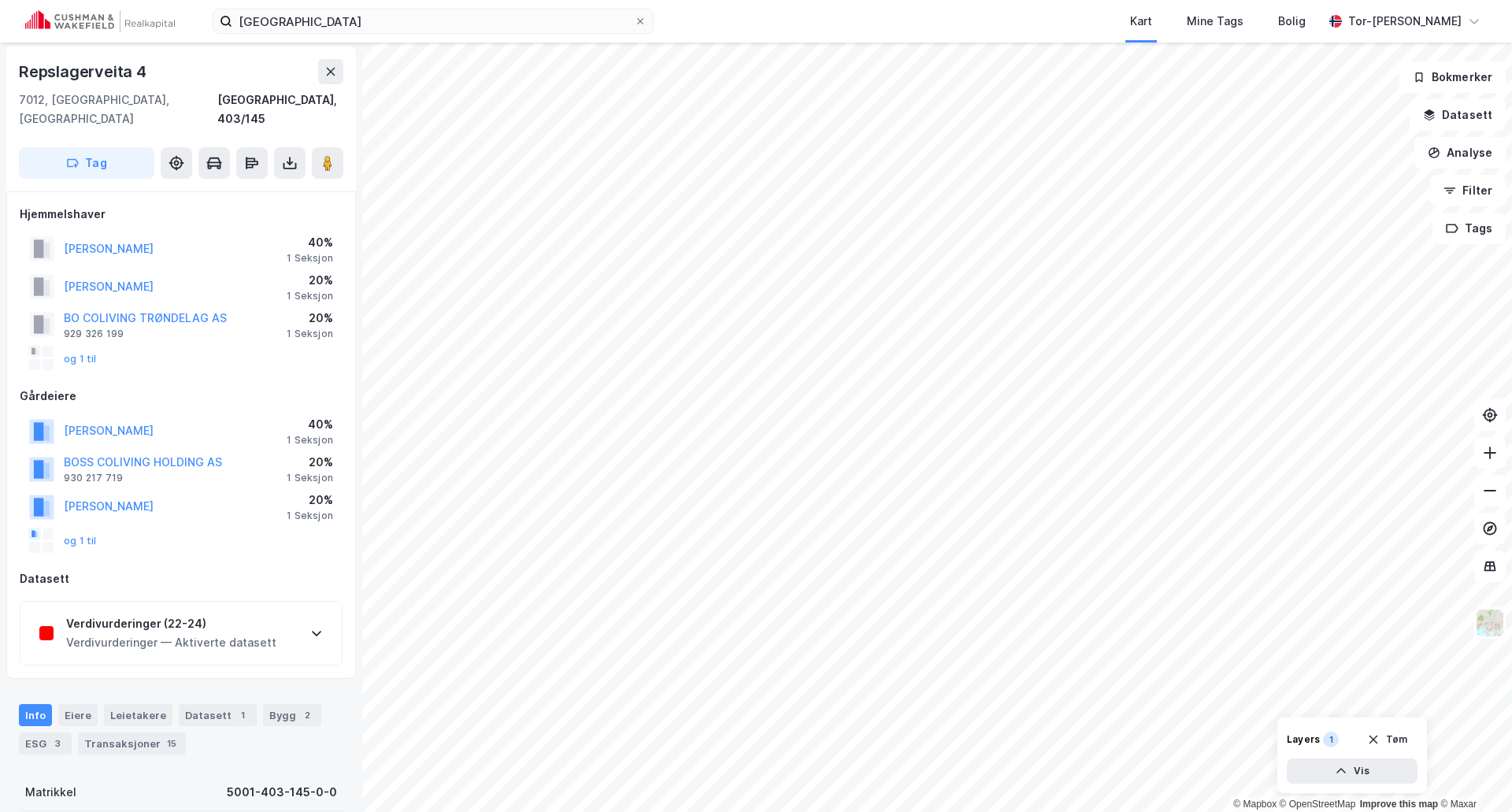
scroll to position [2, 0]
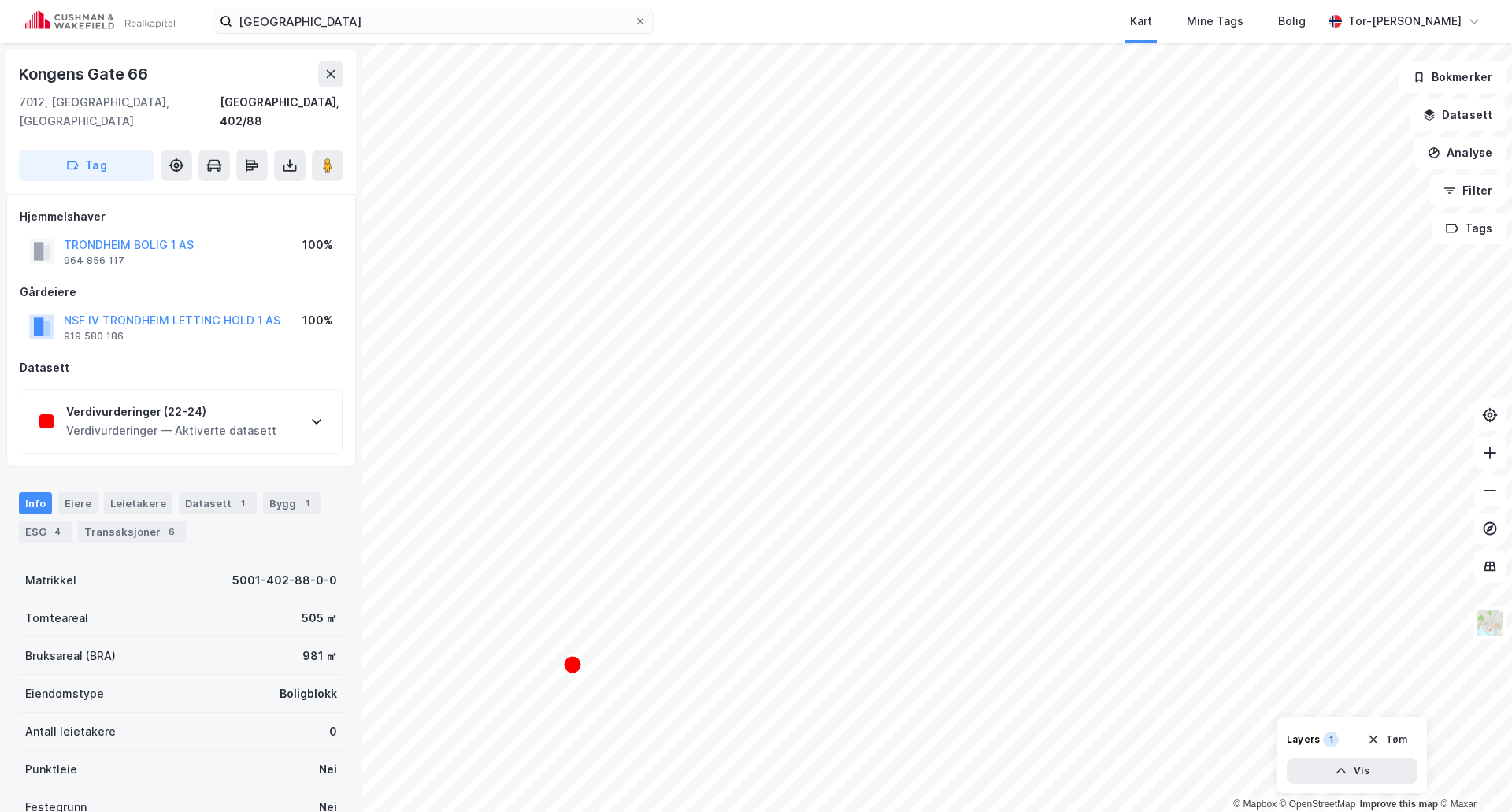
scroll to position [2, 0]
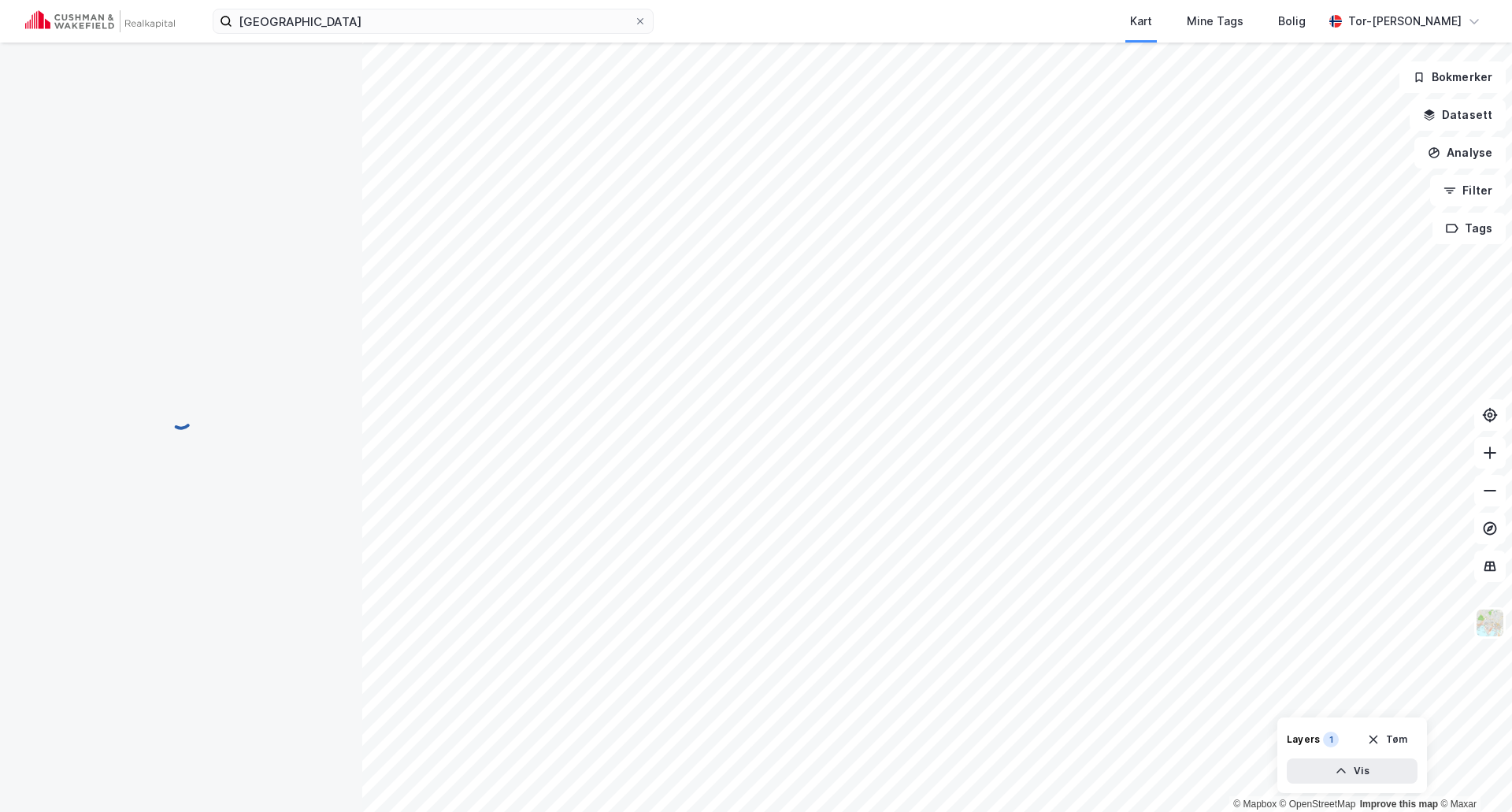
scroll to position [2, 0]
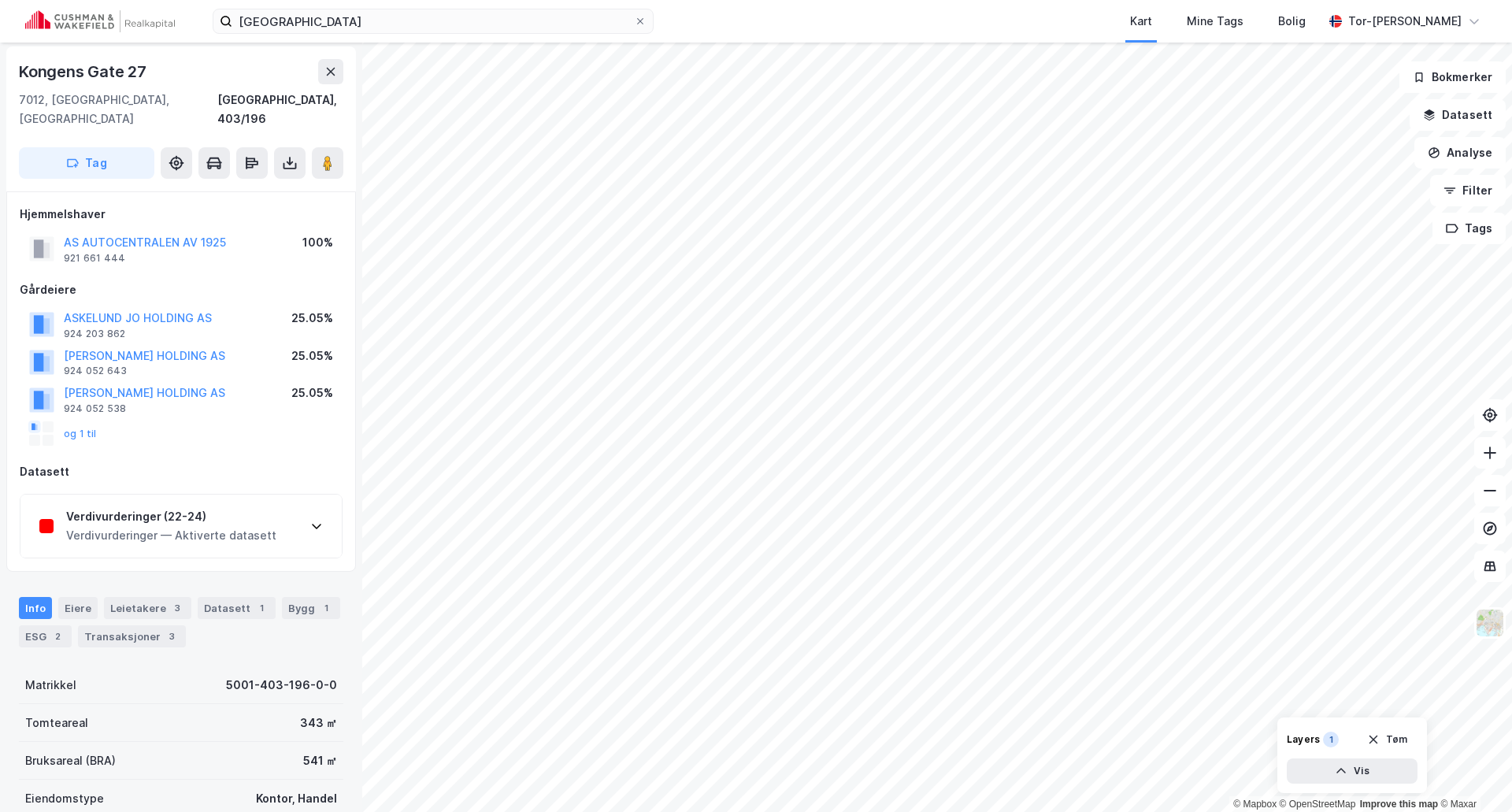
click at [310, 513] on div "Verdivurderinger (22-24) Verdivurderinger — Aktiverte datasett" at bounding box center [181, 526] width 321 height 63
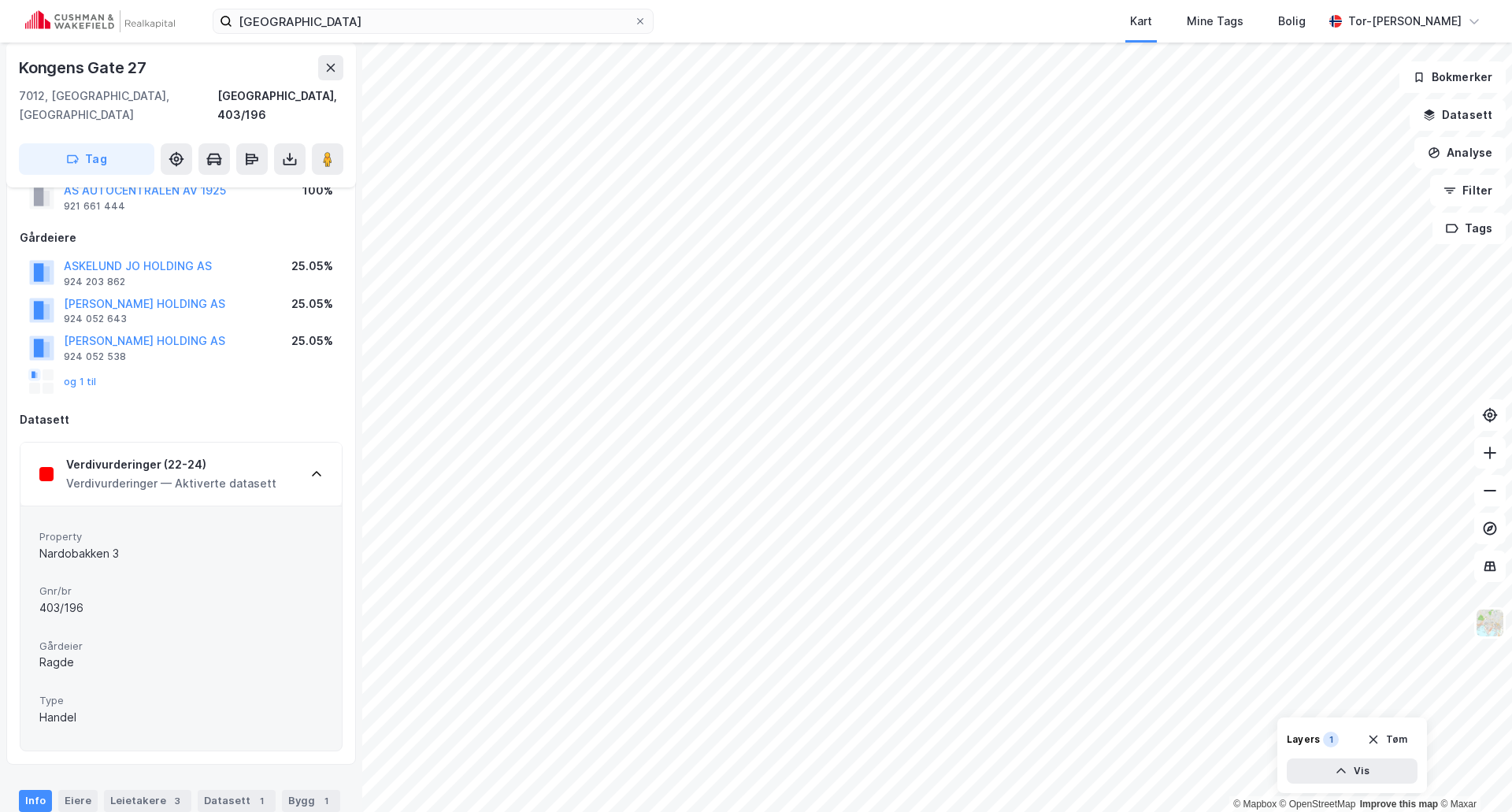
scroll to position [81, 0]
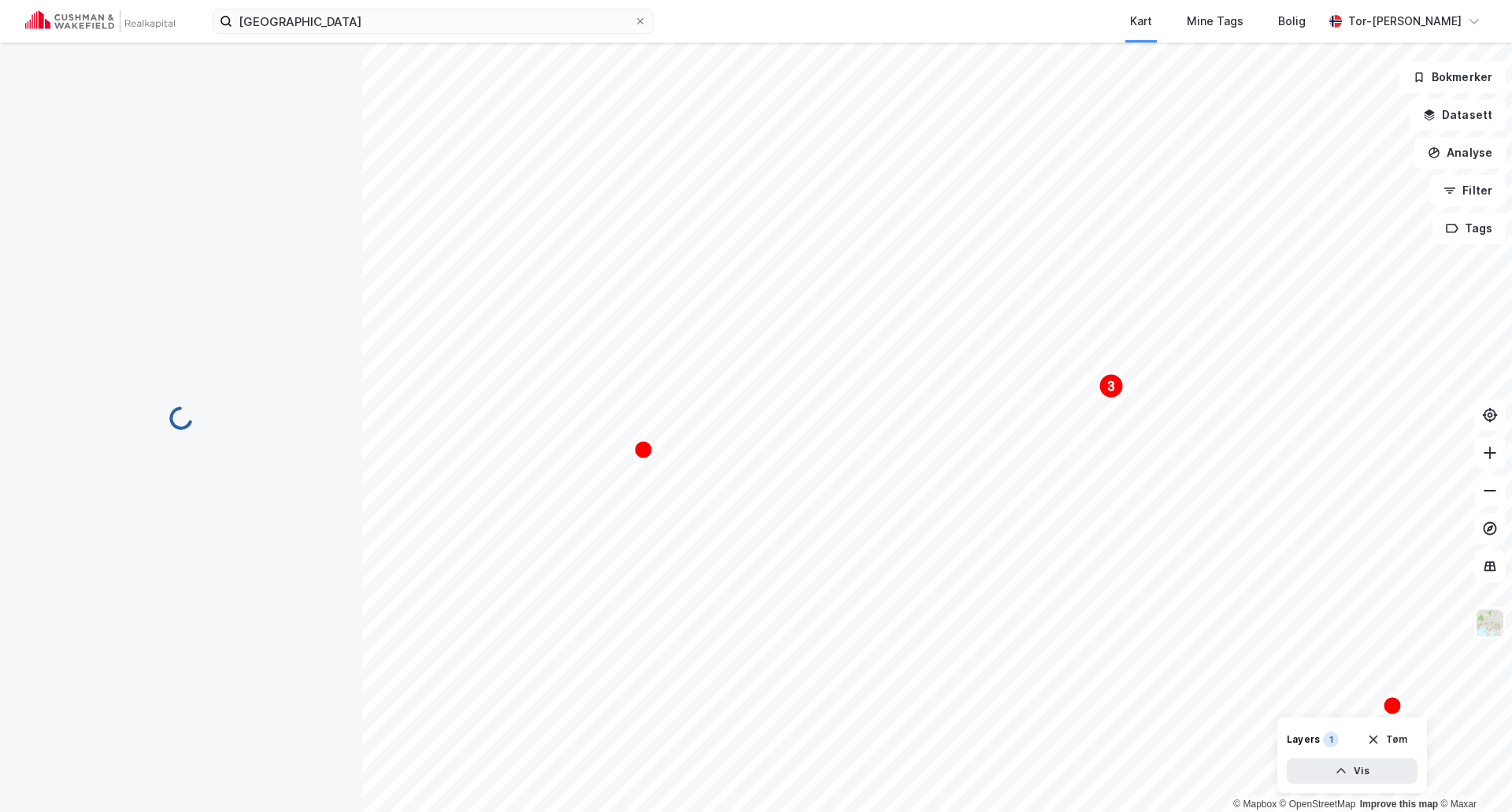
scroll to position [81, 0]
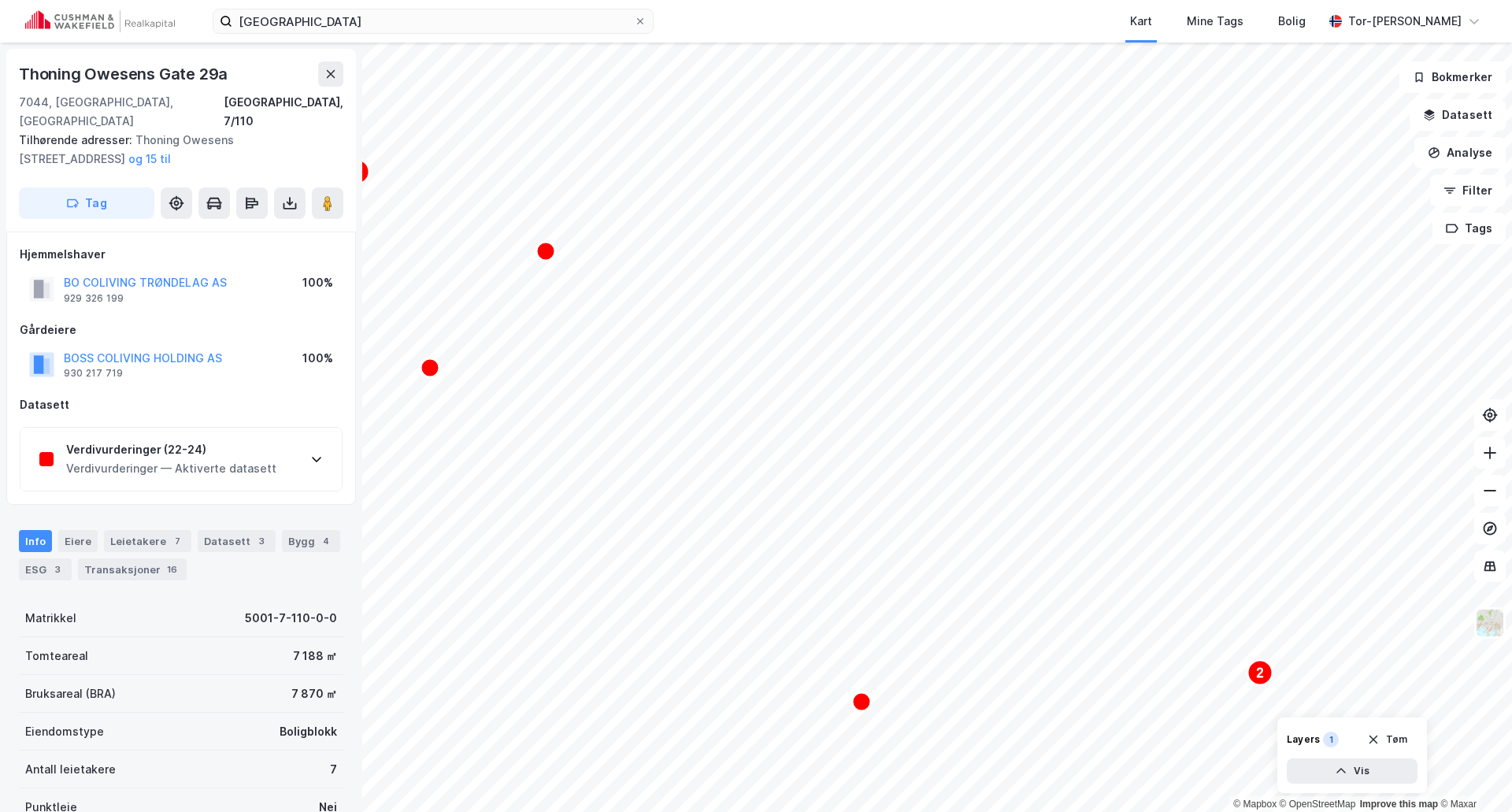
scroll to position [81, 0]
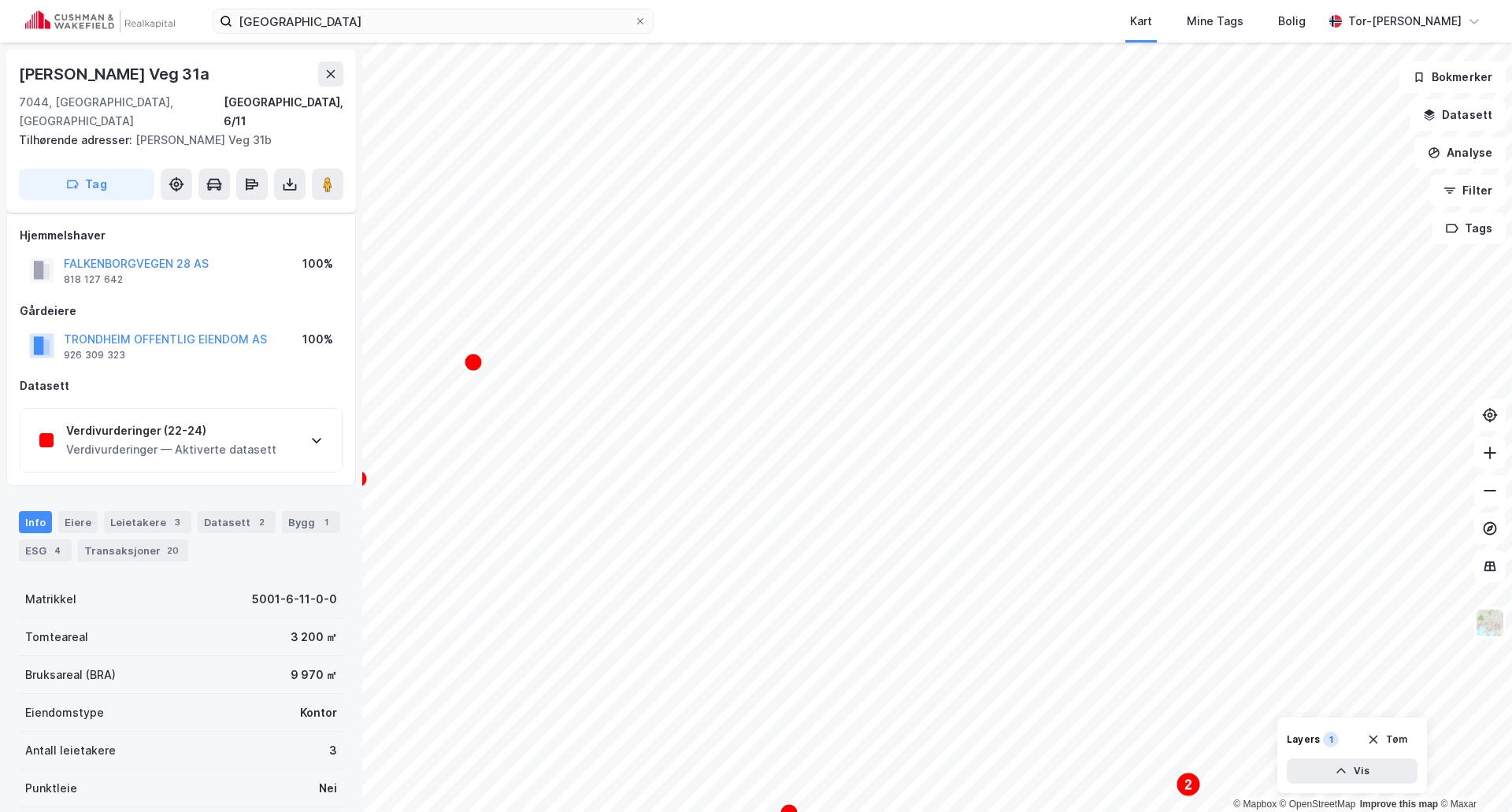
scroll to position [81, 0]
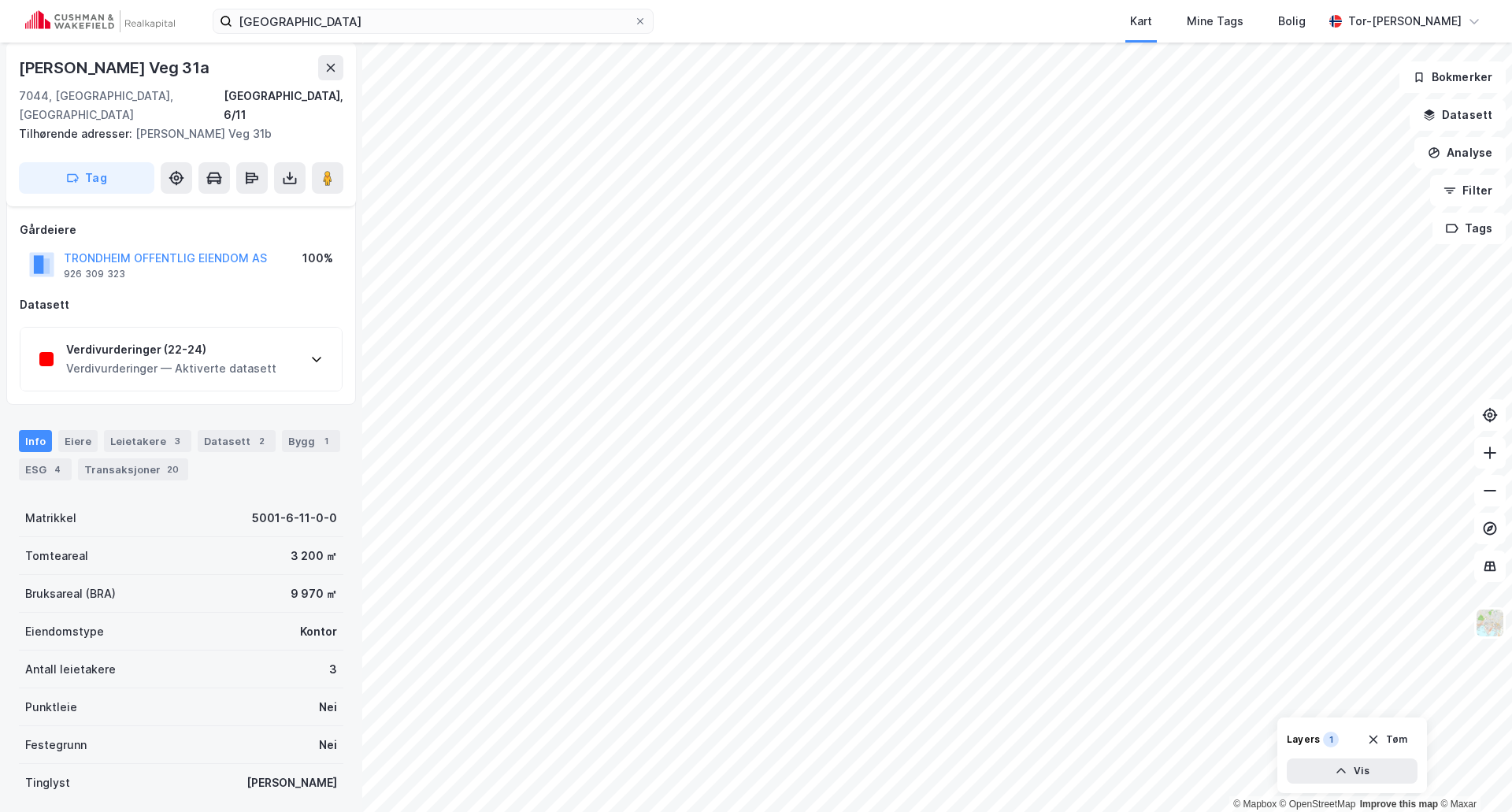
click at [321, 353] on icon at bounding box center [316, 358] width 12 height 12
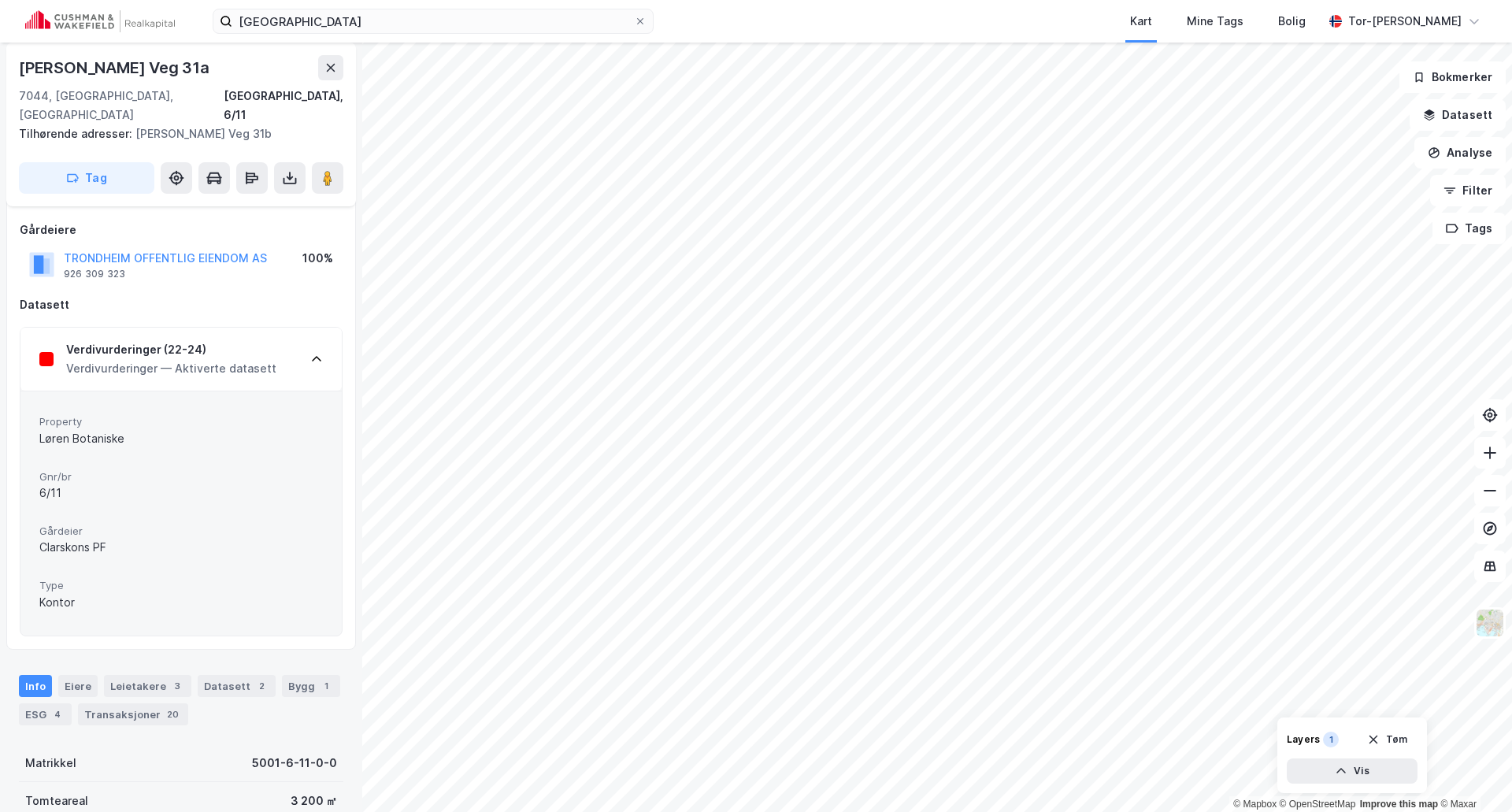
click at [328, 339] on div "Verdivurderinger (22-24) Verdivurderinger — Aktiverte datasett" at bounding box center [181, 359] width 321 height 63
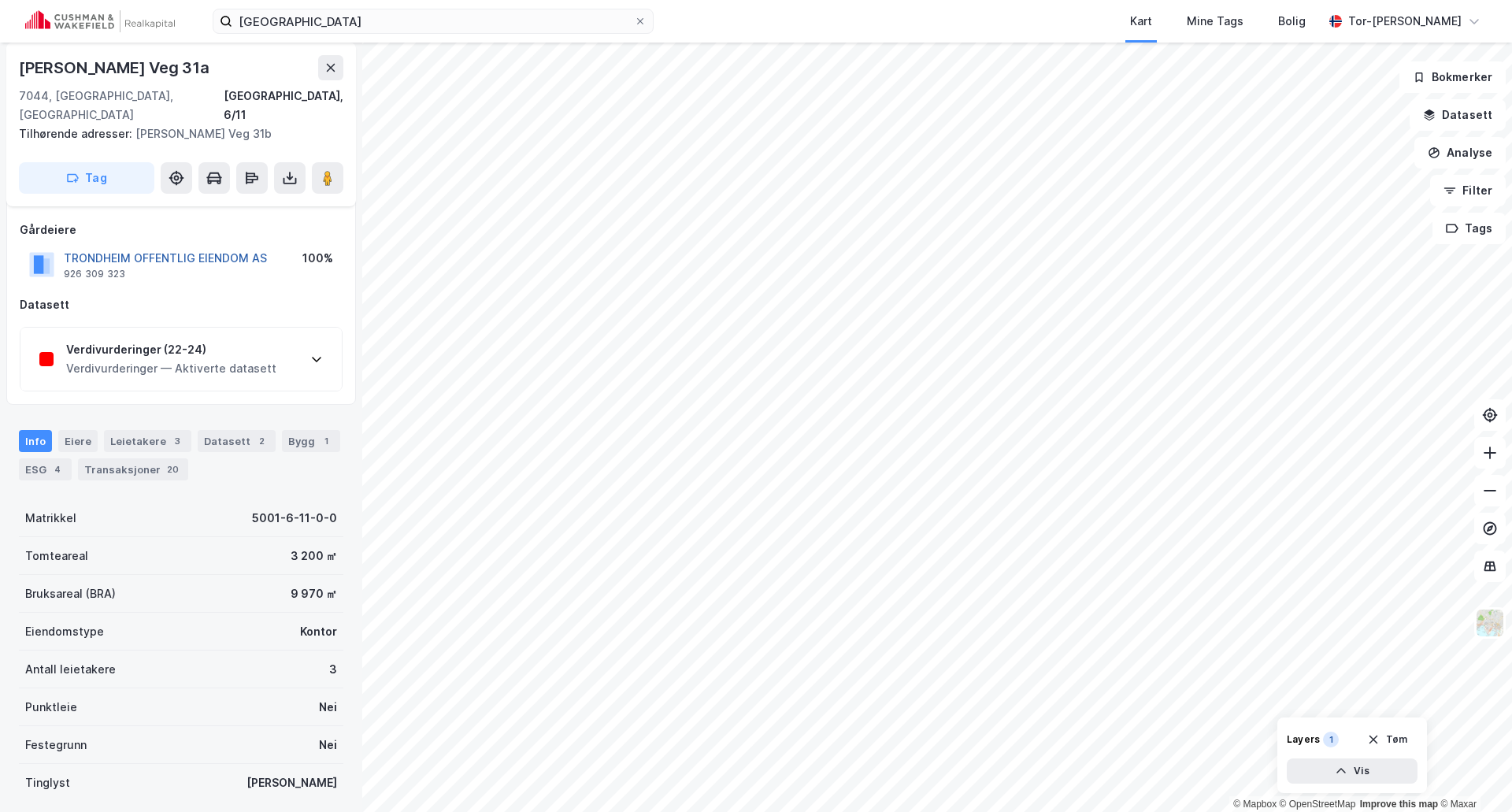
click at [0, 0] on button "TRONDHEIM OFFENTLIG EIENDOM AS" at bounding box center [0, 0] width 0 height 0
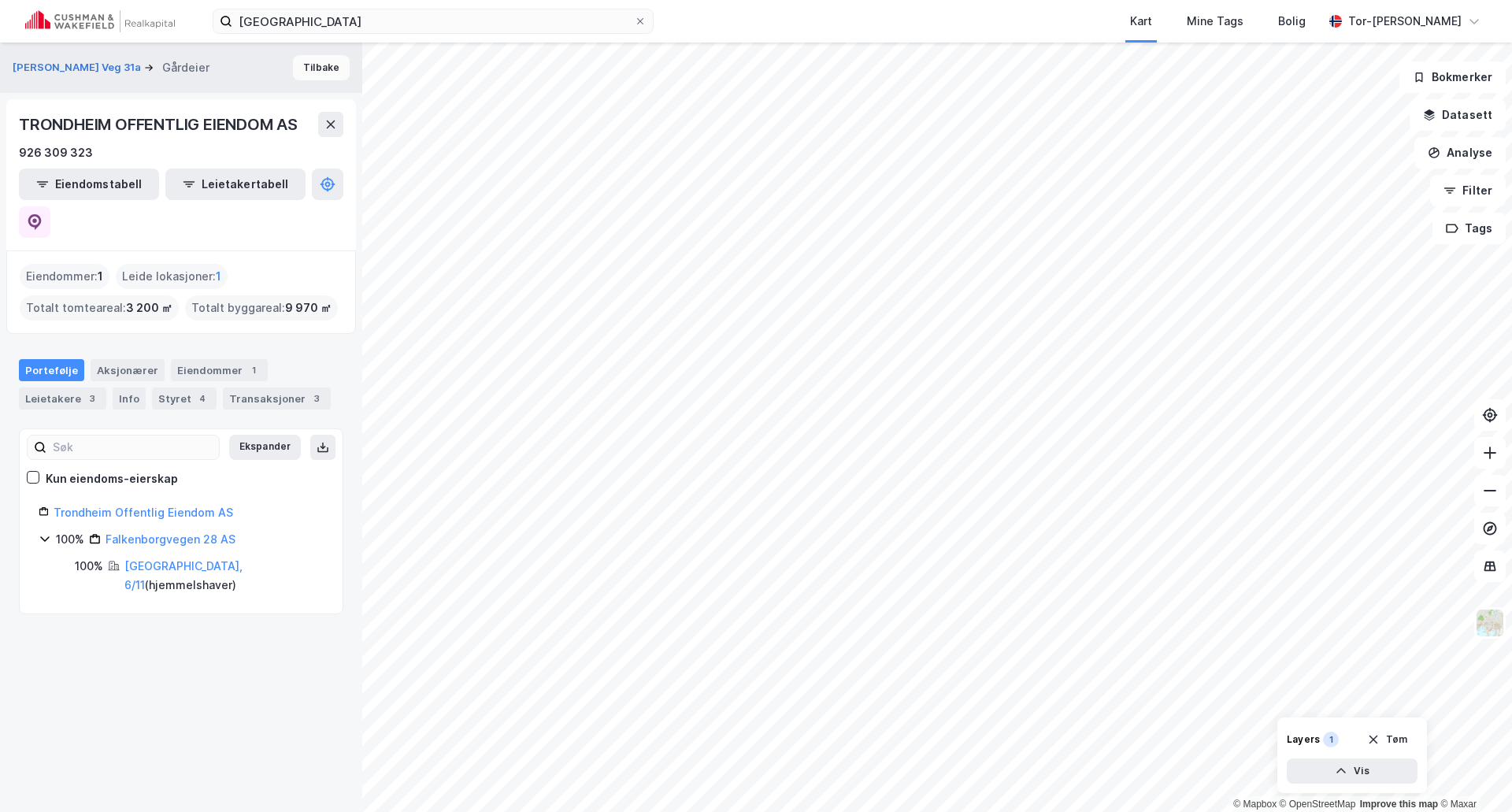
click at [321, 71] on button "Tilbake" at bounding box center [321, 67] width 57 height 25
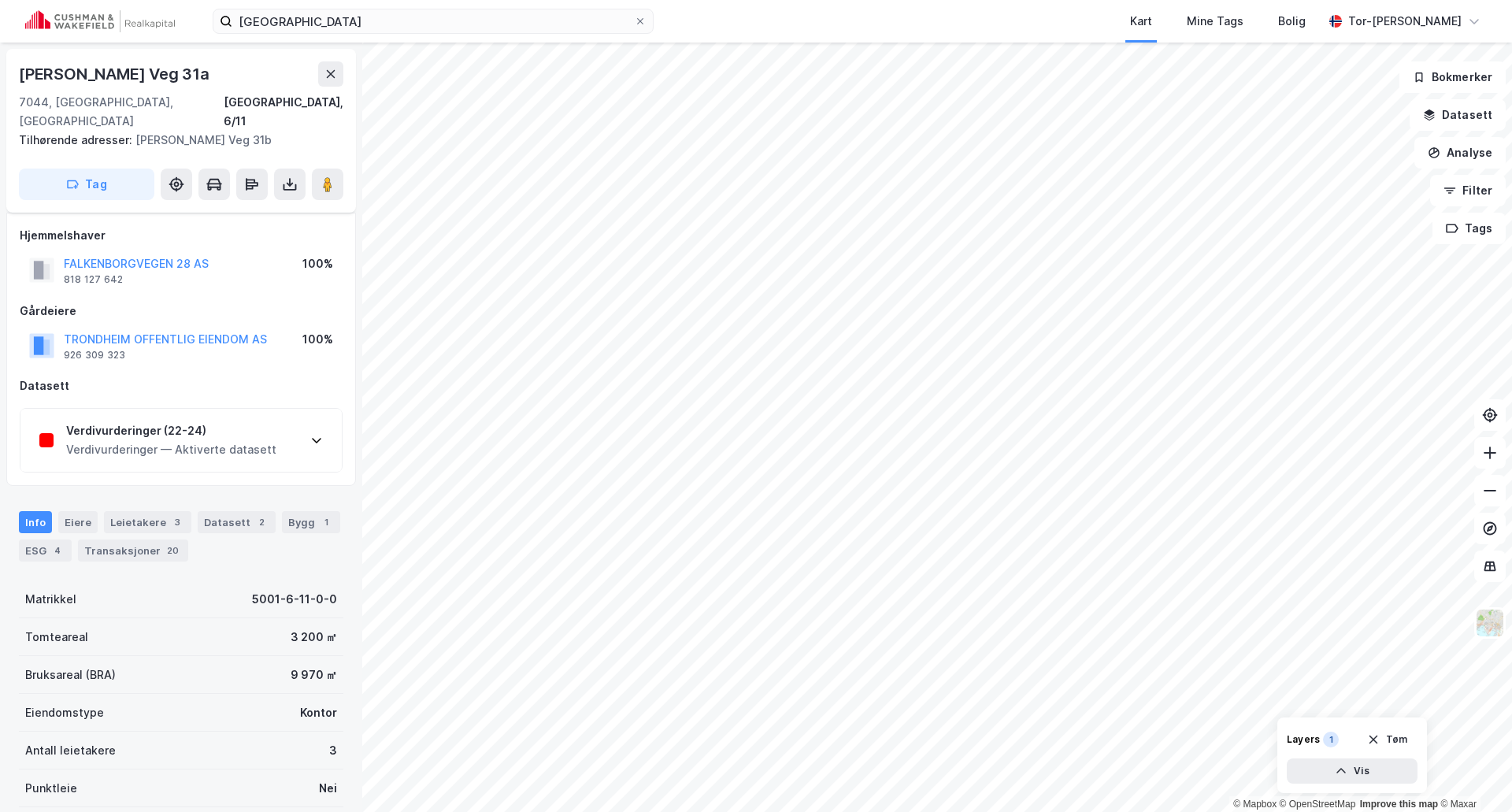
scroll to position [81, 0]
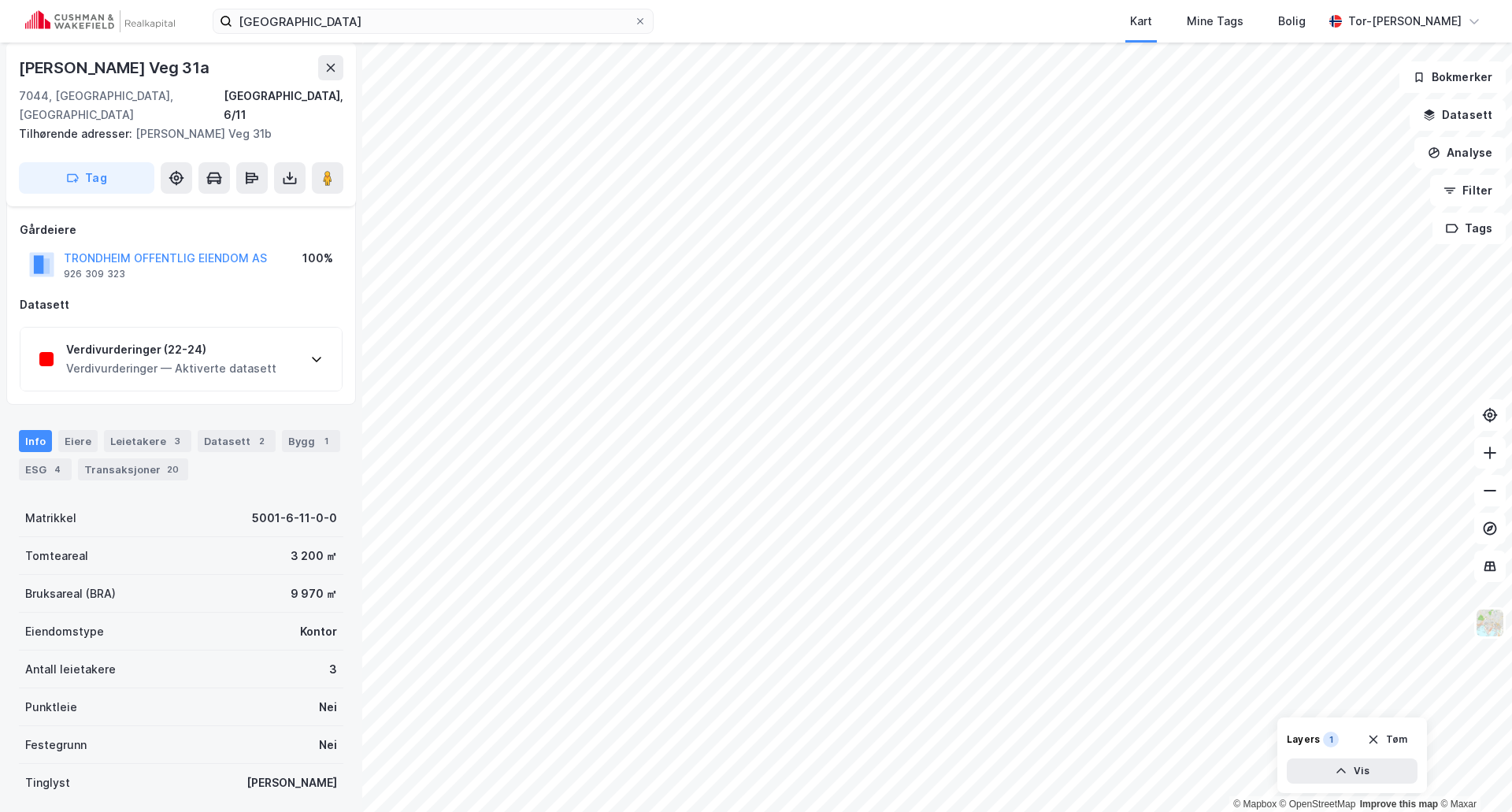
click at [321, 353] on icon at bounding box center [316, 358] width 12 height 12
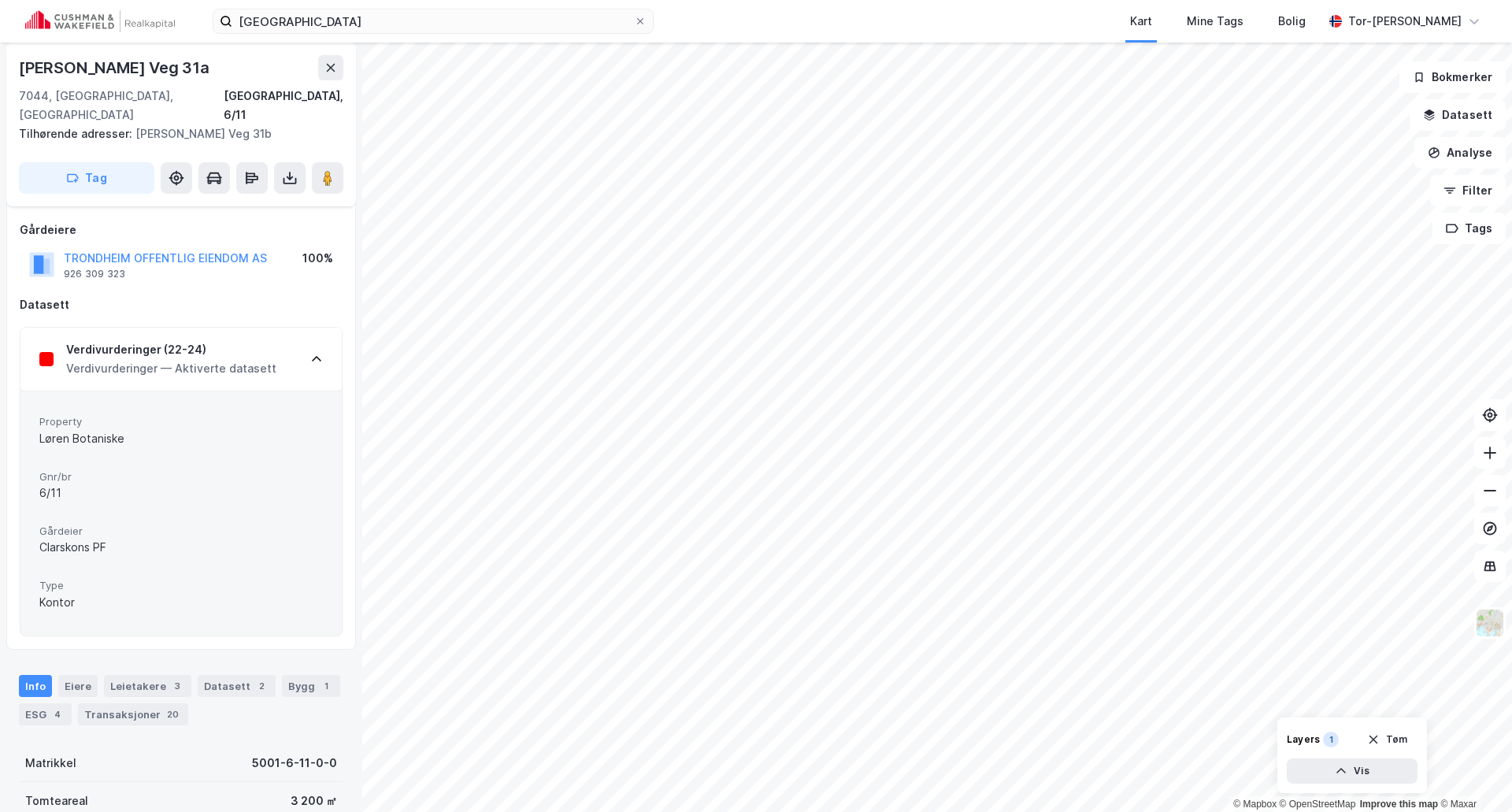
click at [316, 353] on icon at bounding box center [316, 358] width 12 height 12
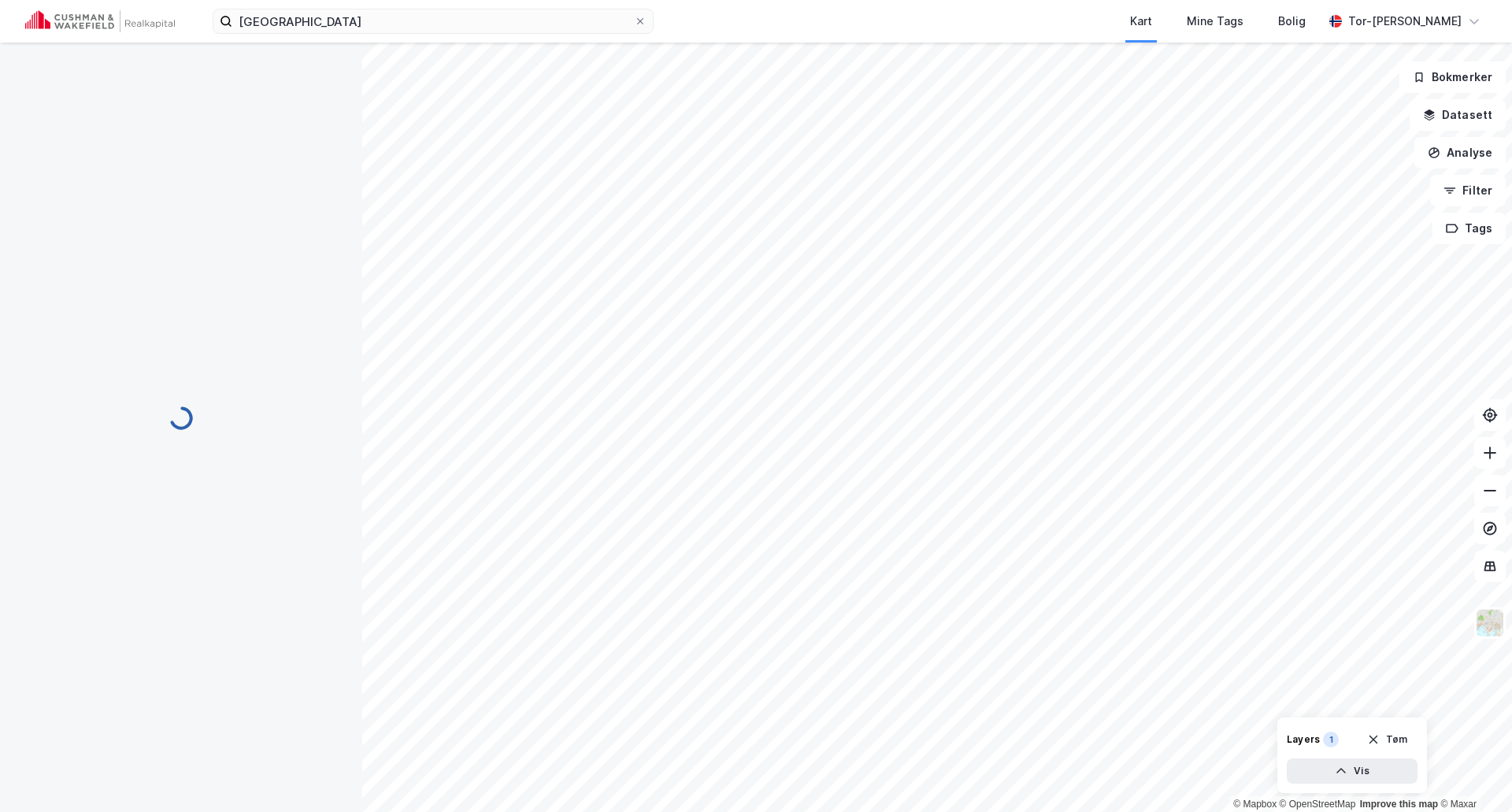
scroll to position [81, 0]
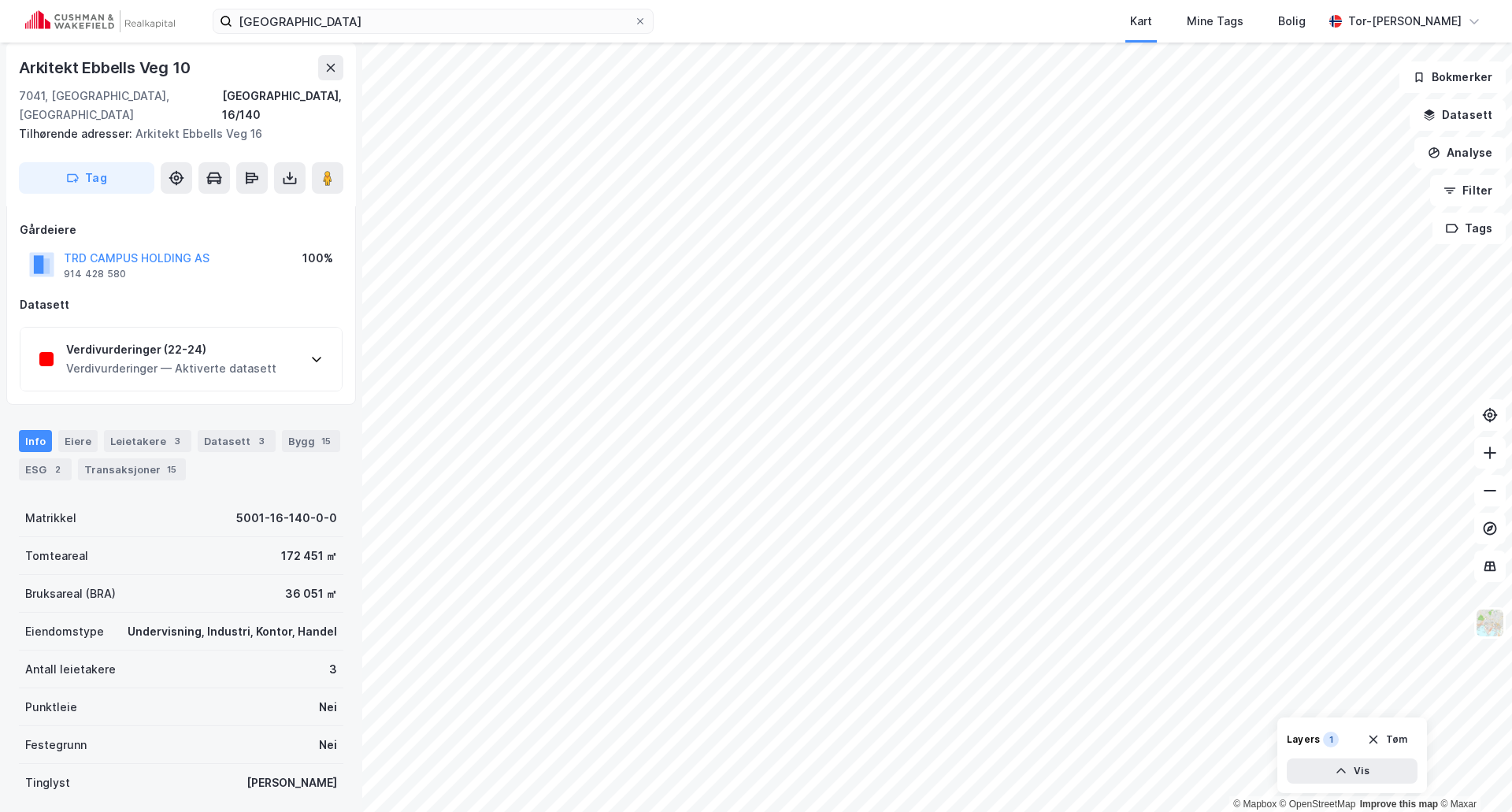
scroll to position [81, 0]
click at [0, 0] on button "TRD CAMPUS HOLDING AS" at bounding box center [0, 0] width 0 height 0
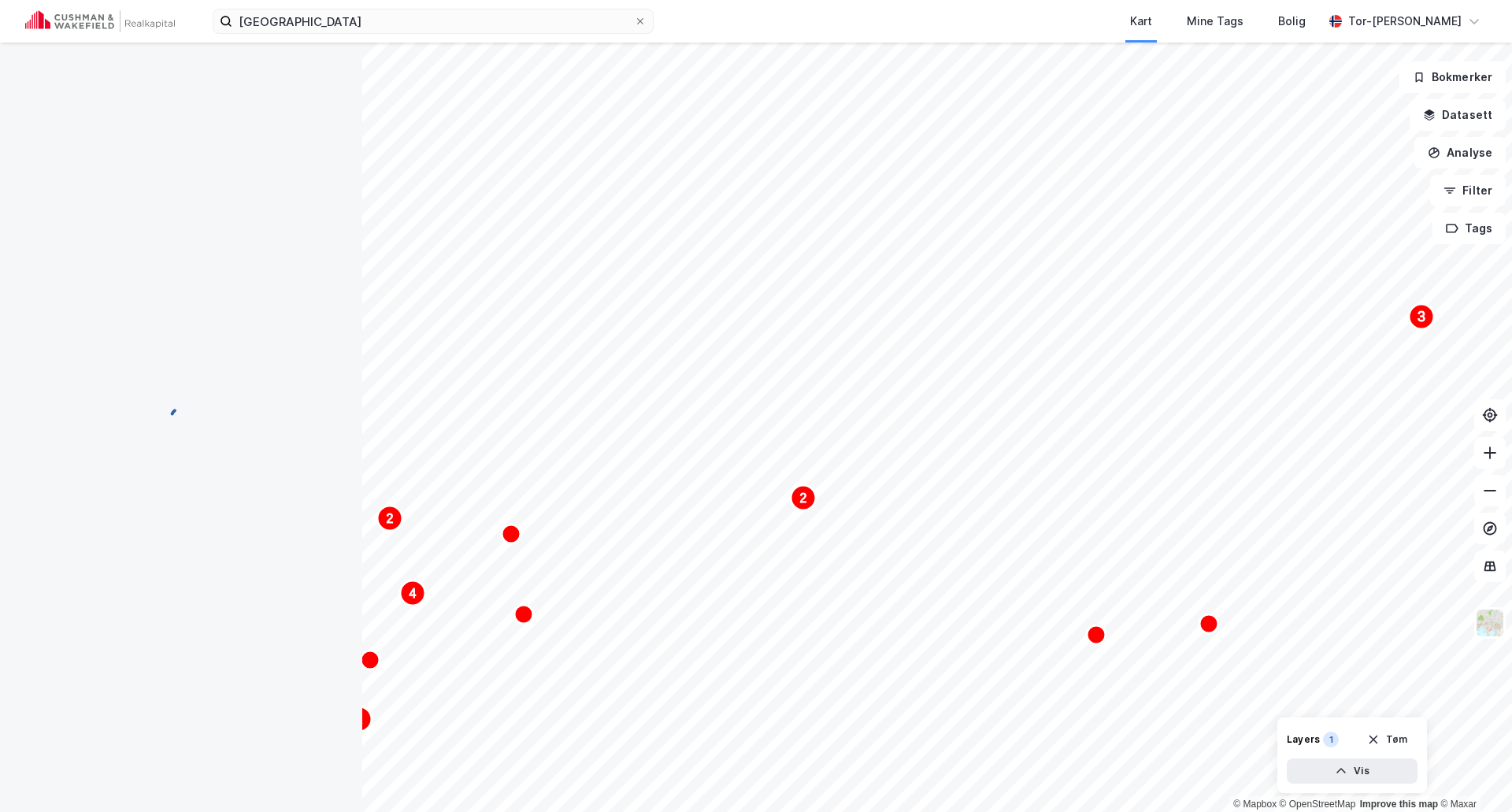
scroll to position [81, 0]
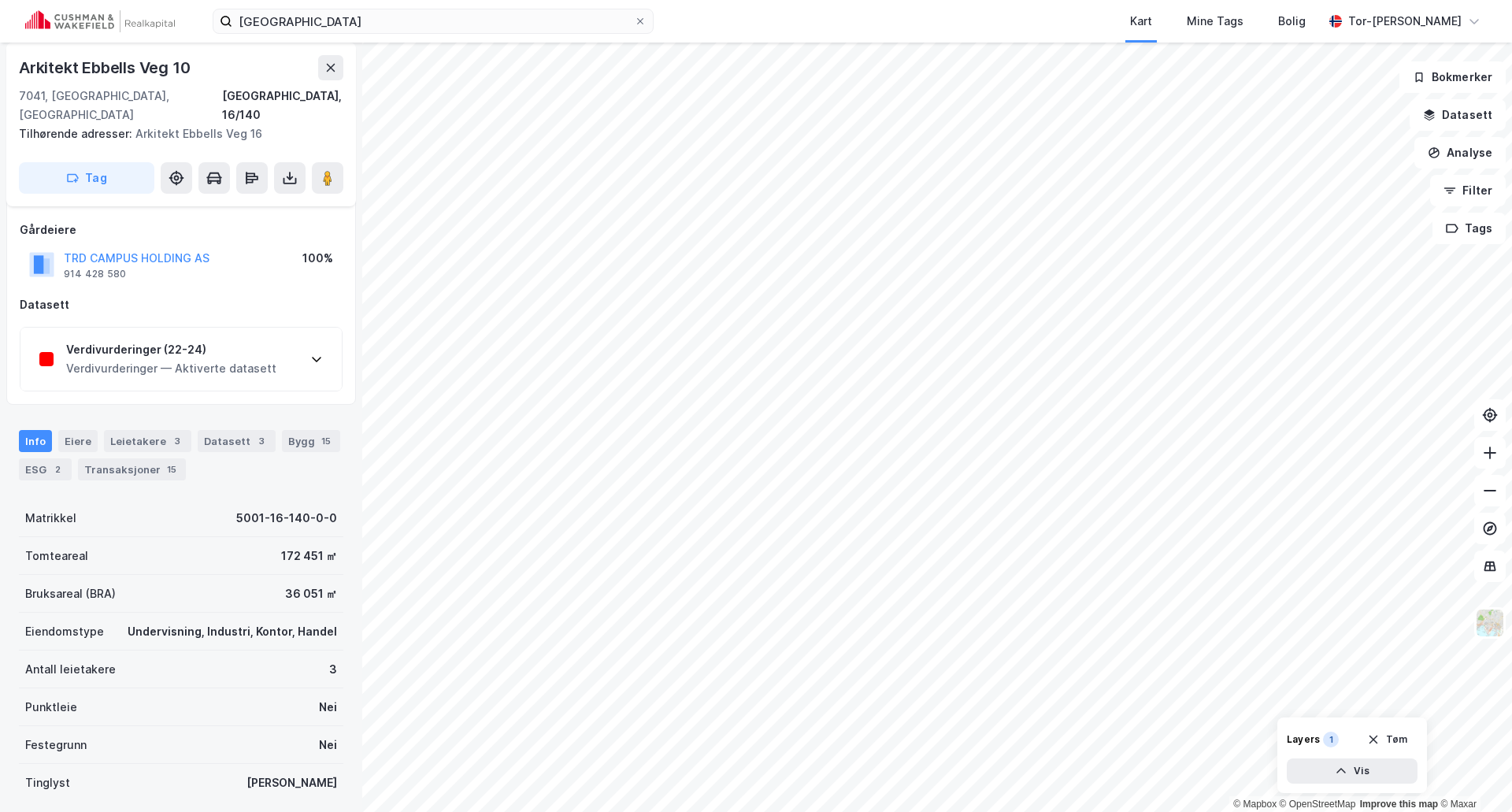
click at [316, 353] on icon at bounding box center [316, 358] width 12 height 12
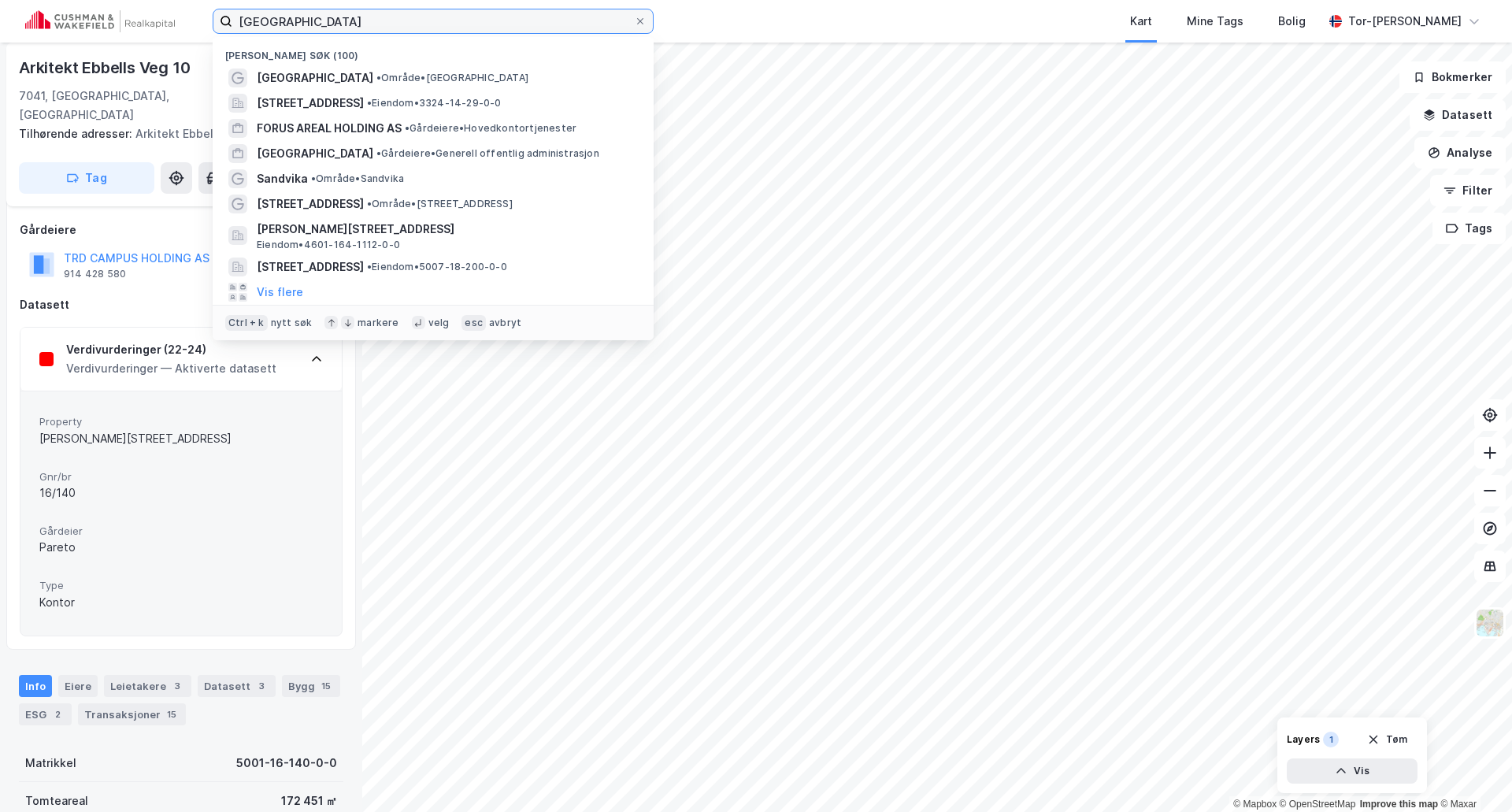
drag, startPoint x: 320, startPoint y: 24, endPoint x: 90, endPoint y: 30, distance: 230.1
click at [90, 30] on div "Trondheim Nylige søk (100) [GEOGRAPHIC_DATA] • Område • [STREET_ADDRESS] • Eien…" at bounding box center [756, 21] width 1512 height 43
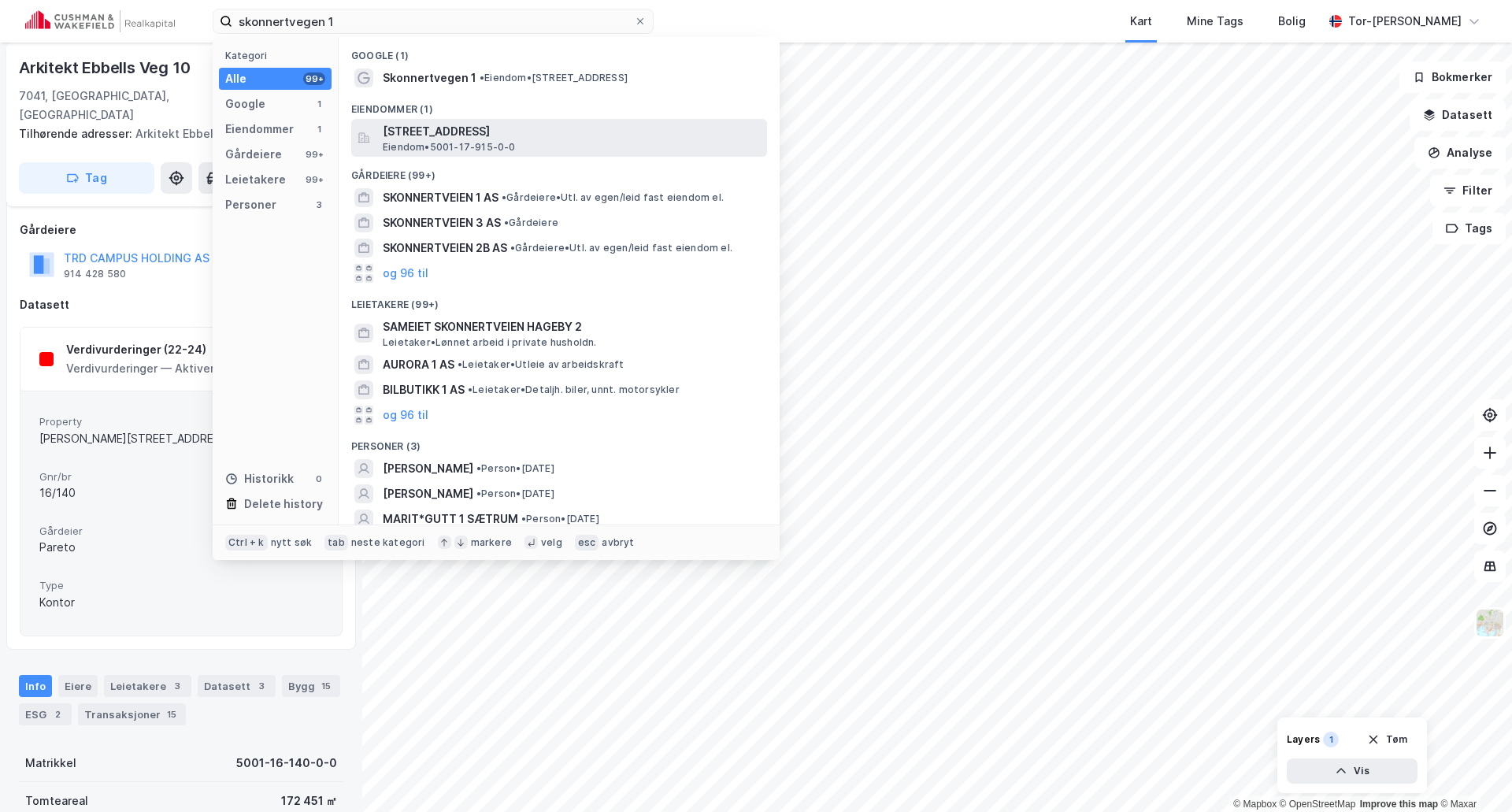
click at [524, 138] on span "[STREET_ADDRESS]" at bounding box center [572, 131] width 378 height 19
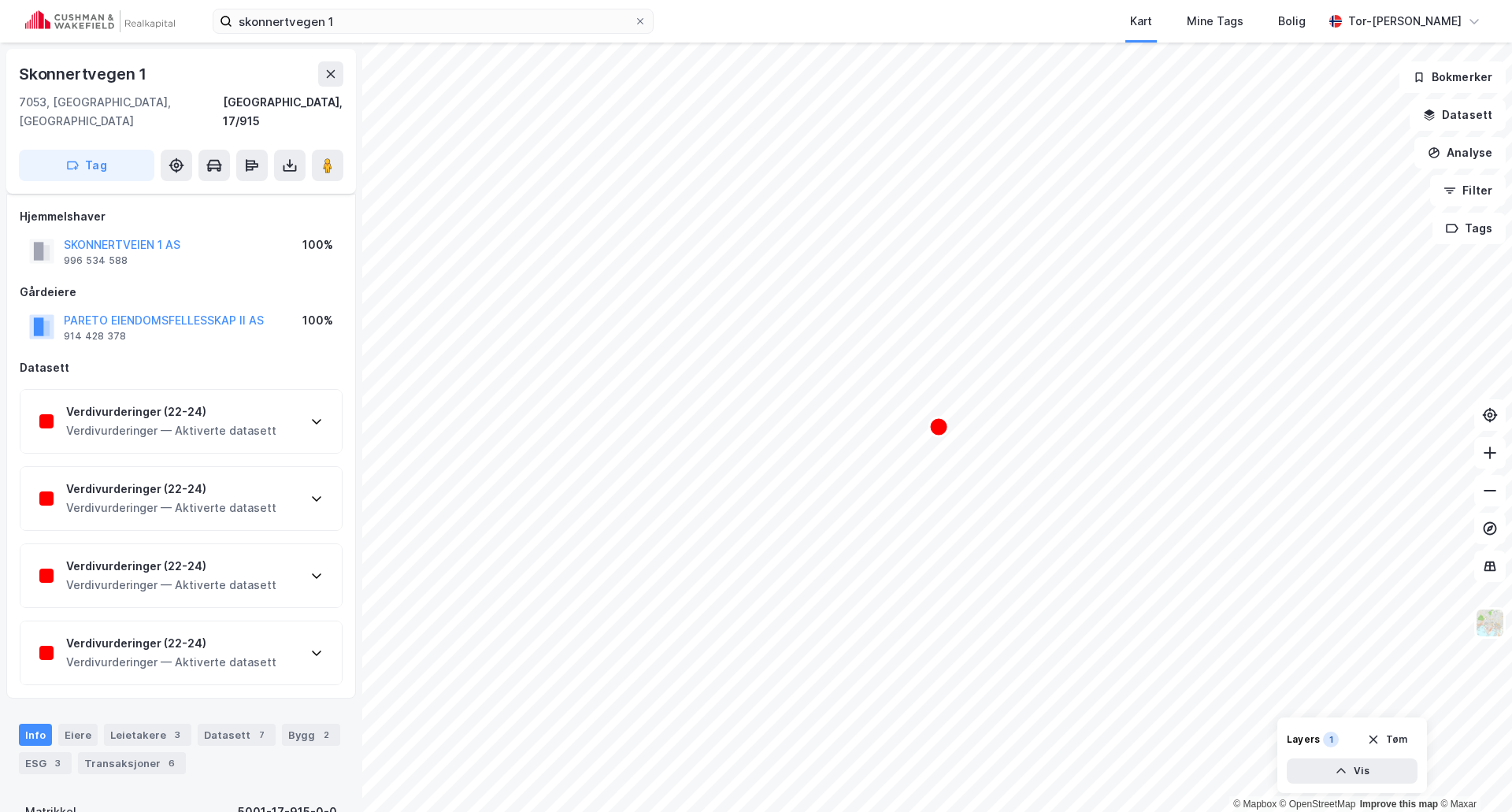
scroll to position [81, 0]
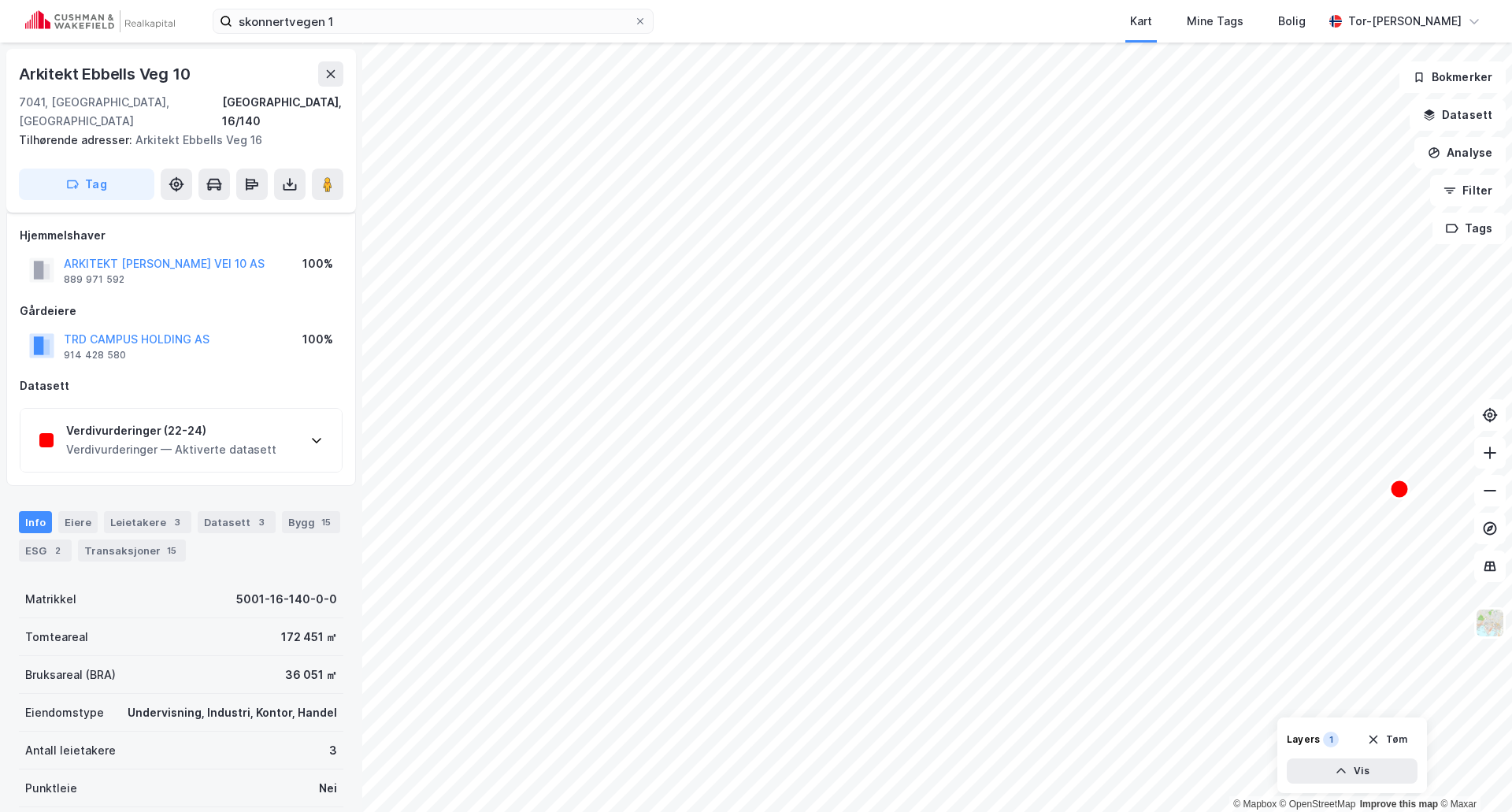
scroll to position [81, 0]
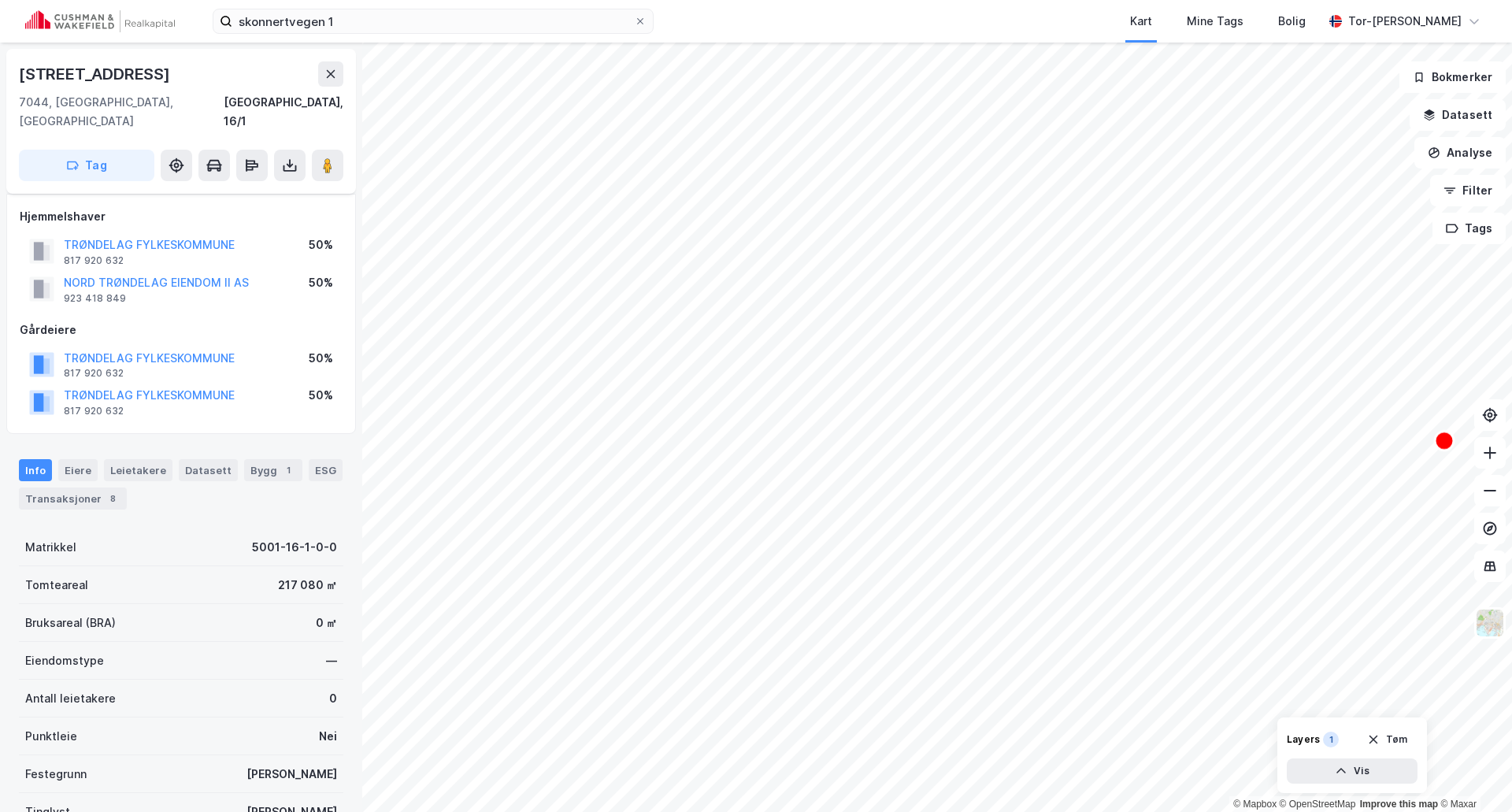
scroll to position [81, 0]
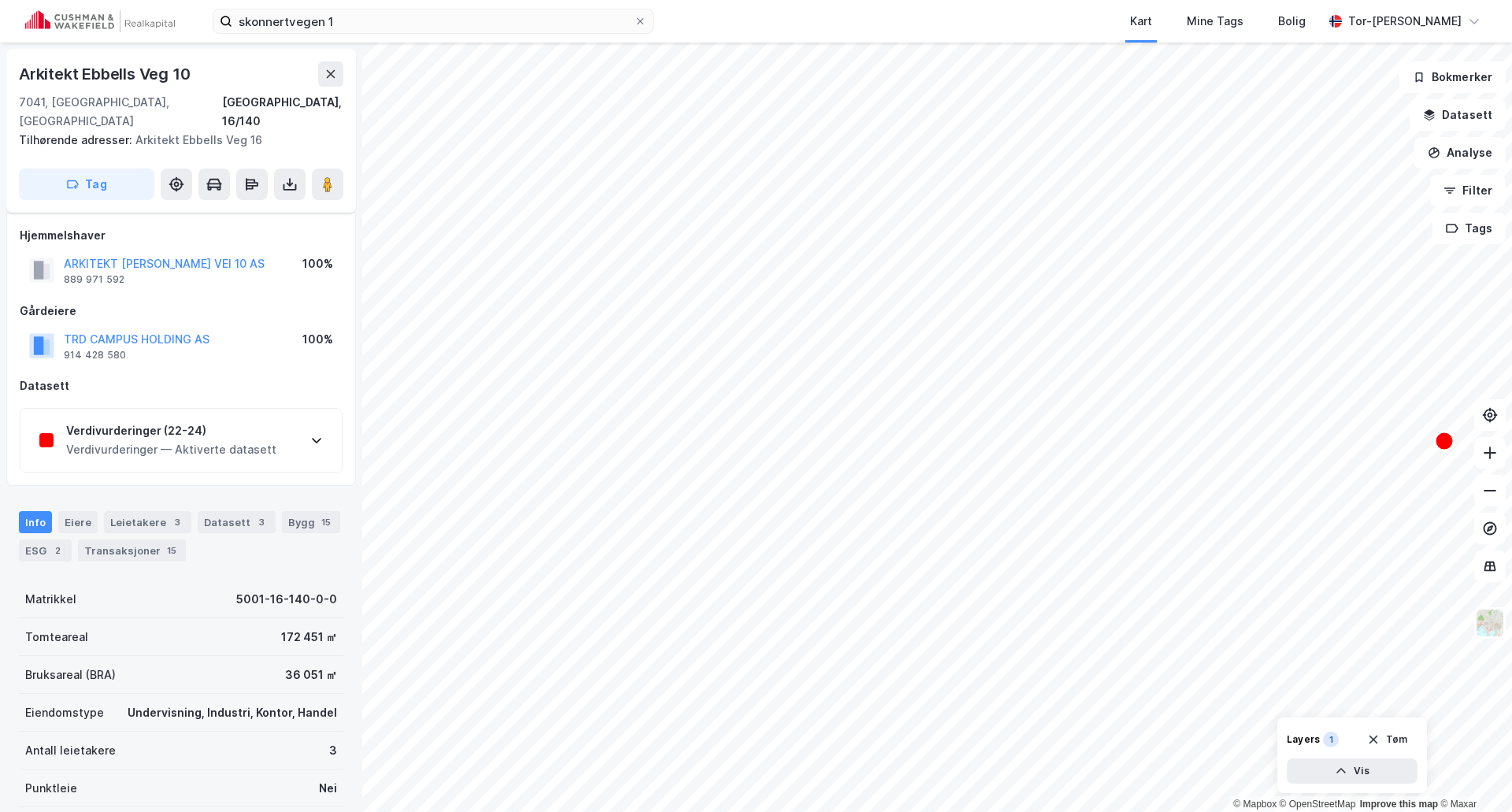
scroll to position [81, 0]
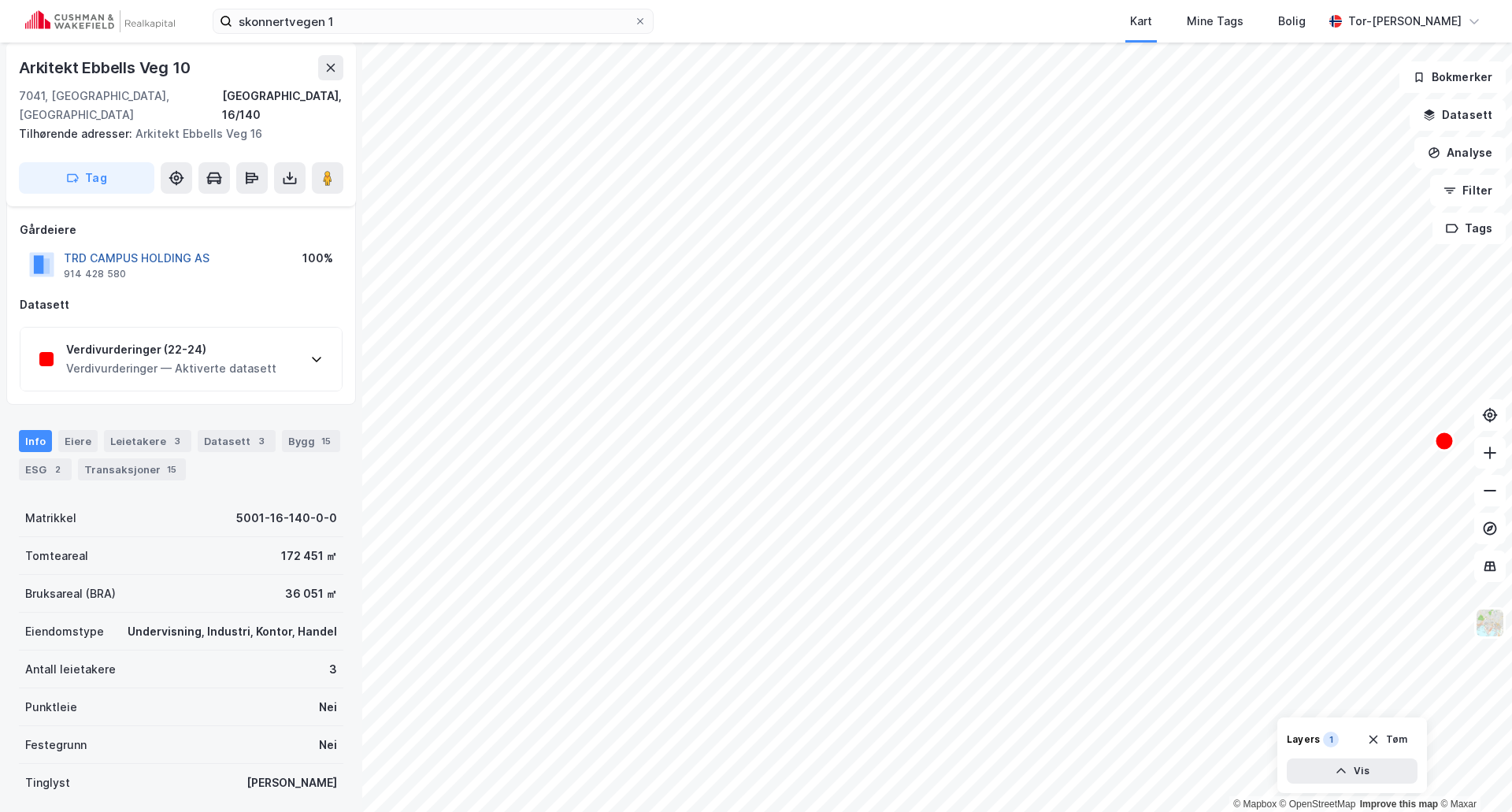
click at [0, 0] on button "TRD CAMPUS HOLDING AS" at bounding box center [0, 0] width 0 height 0
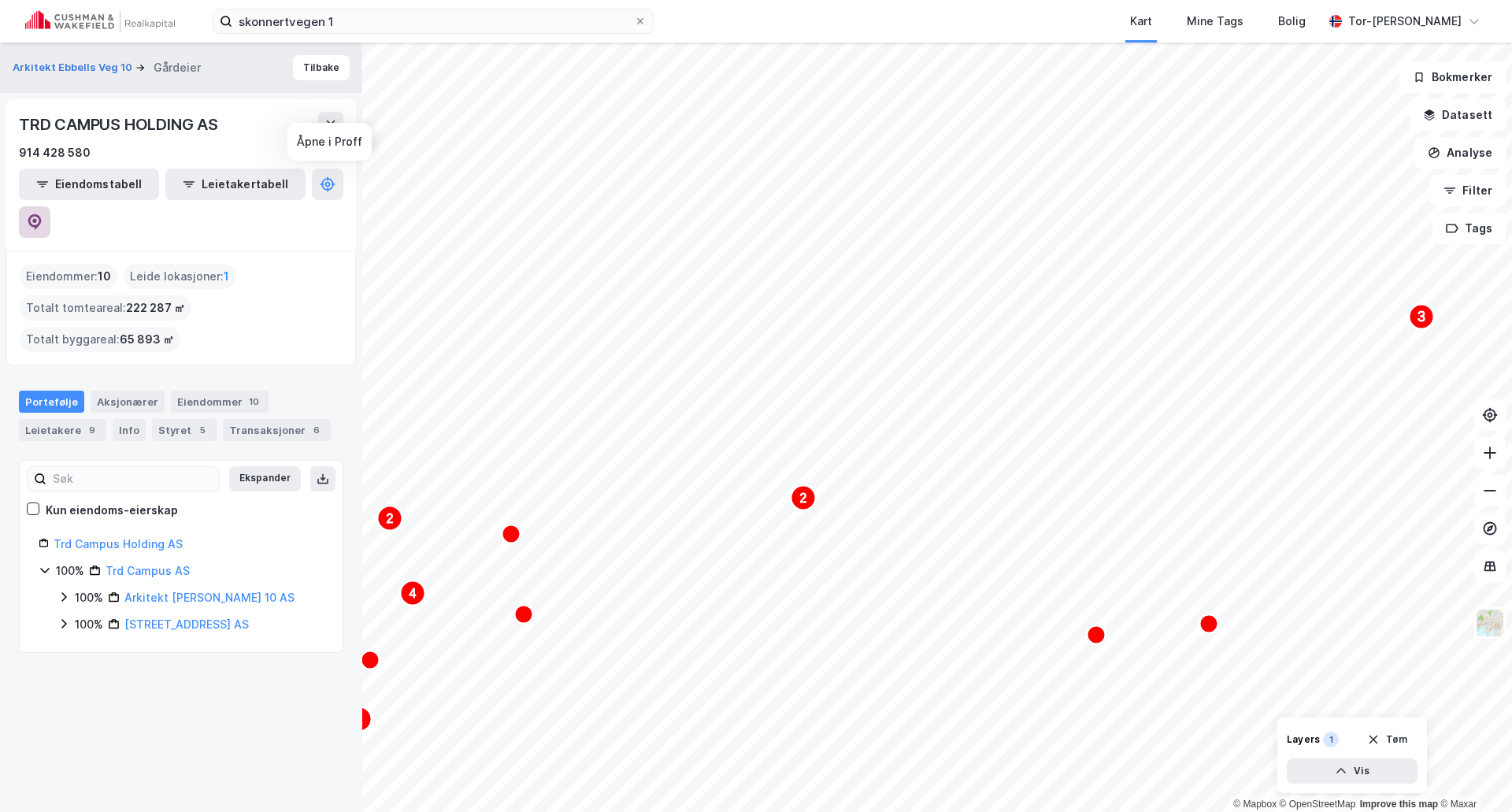
click at [42, 215] on icon at bounding box center [35, 222] width 13 height 16
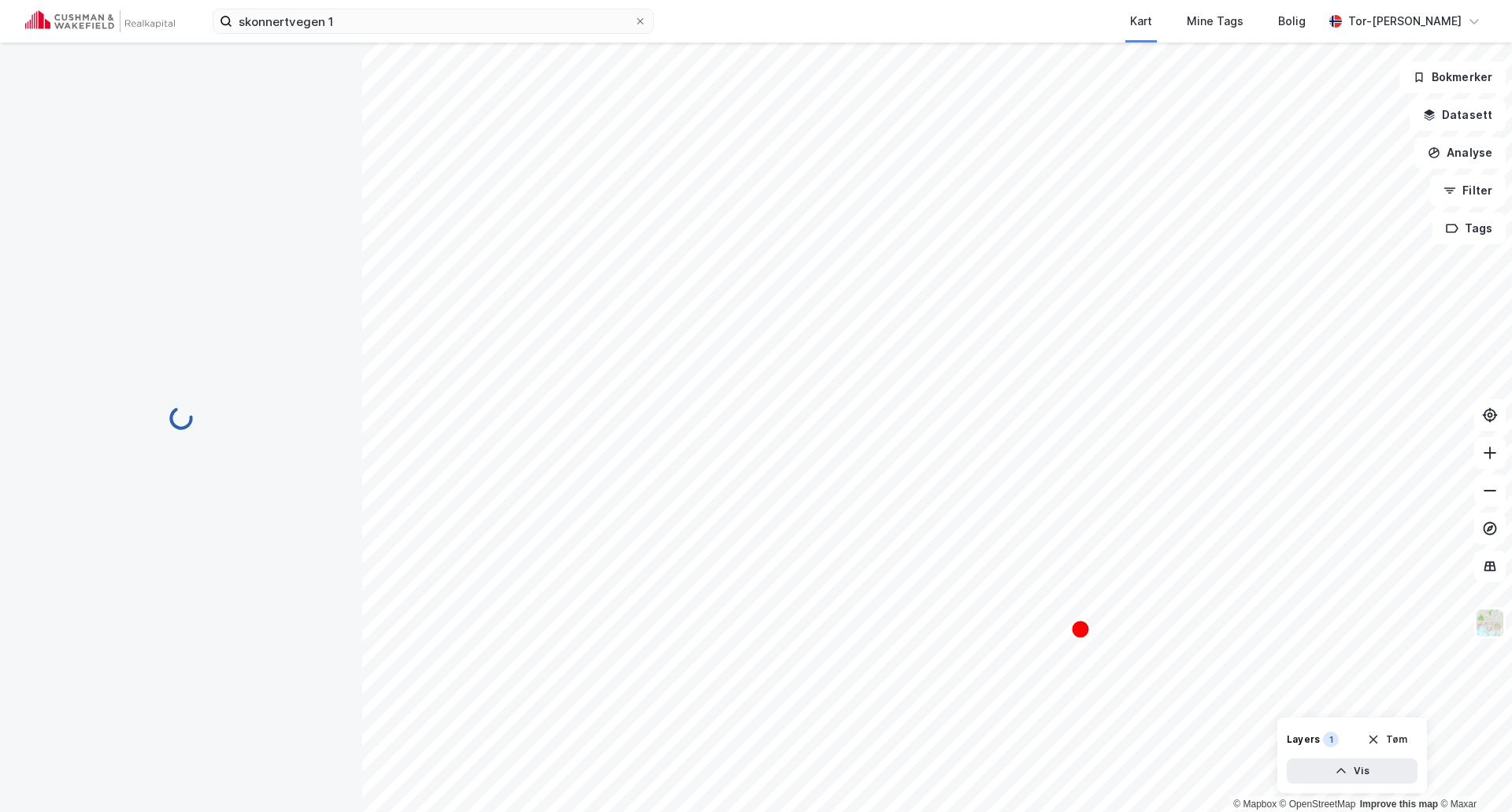
scroll to position [81, 0]
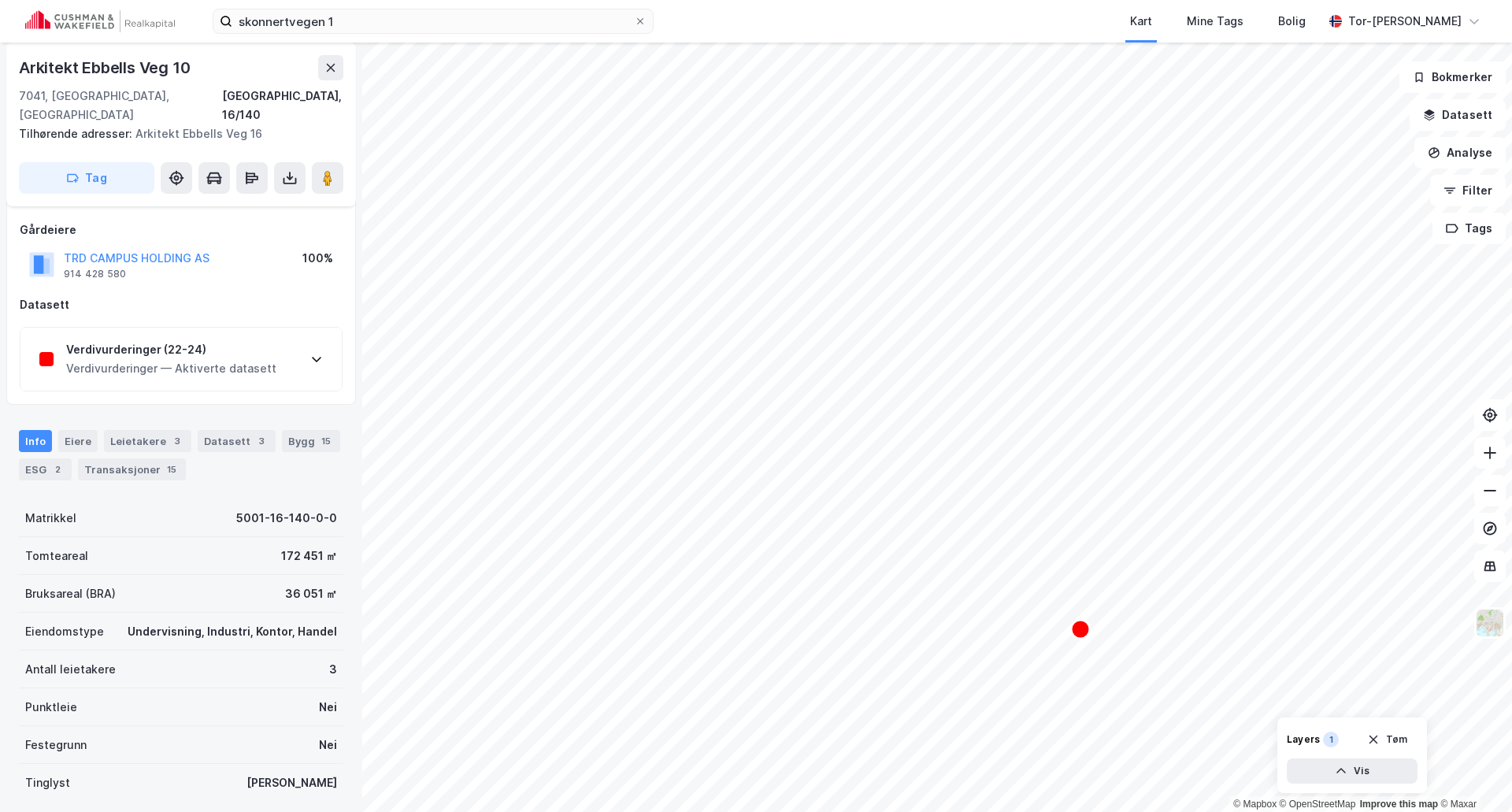
click at [314, 353] on icon at bounding box center [316, 358] width 12 height 12
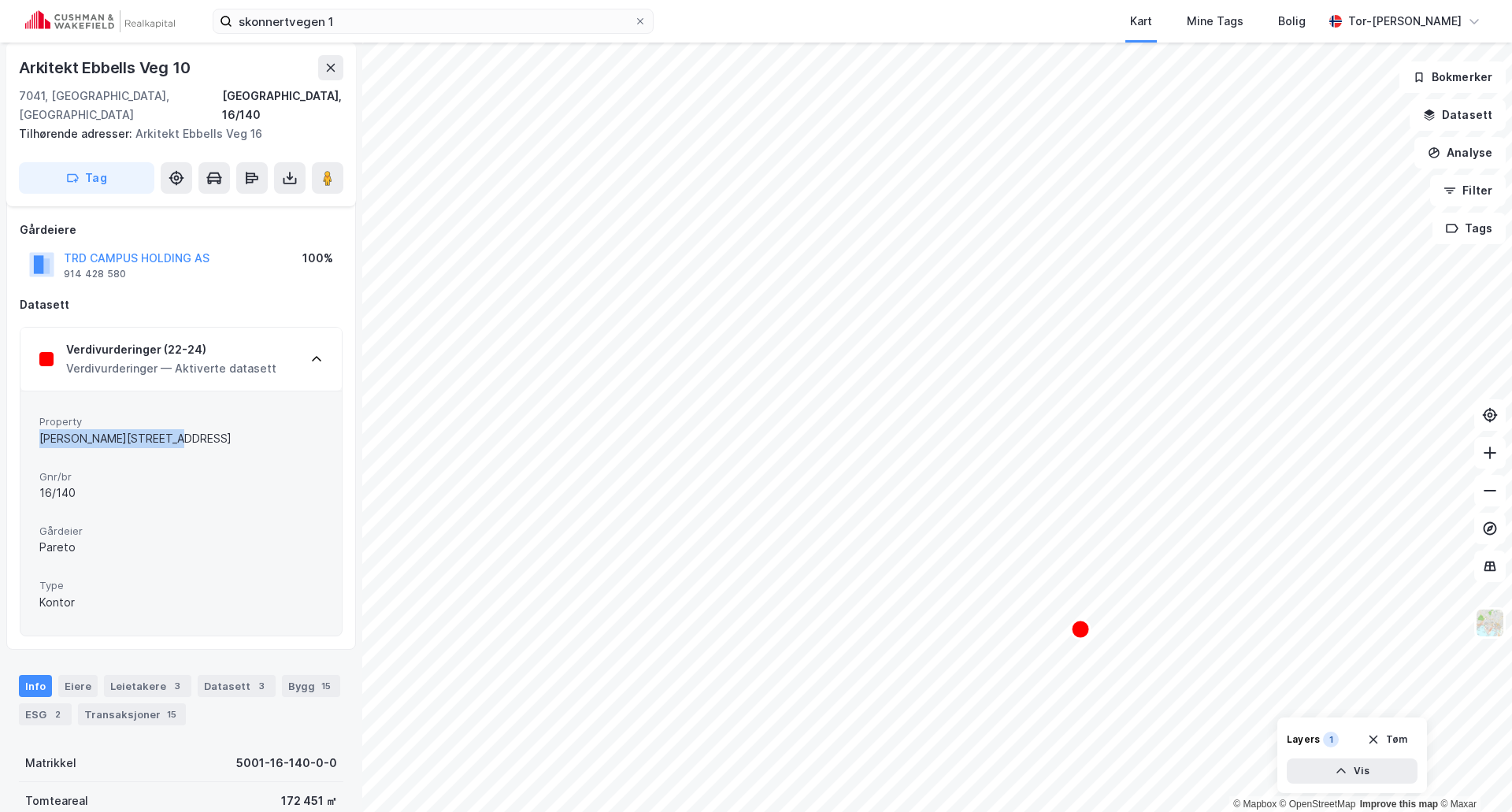
drag, startPoint x: 41, startPoint y: 421, endPoint x: 173, endPoint y: 422, distance: 132.0
click at [173, 429] on div "[PERSON_NAME][STREET_ADDRESS]" at bounding box center [181, 438] width 284 height 19
copy div "[PERSON_NAME][STREET_ADDRESS]"
click at [164, 491] on div "Property [PERSON_NAME][STREET_ADDRESS] Pareto Type Kontor" at bounding box center [181, 513] width 284 height 205
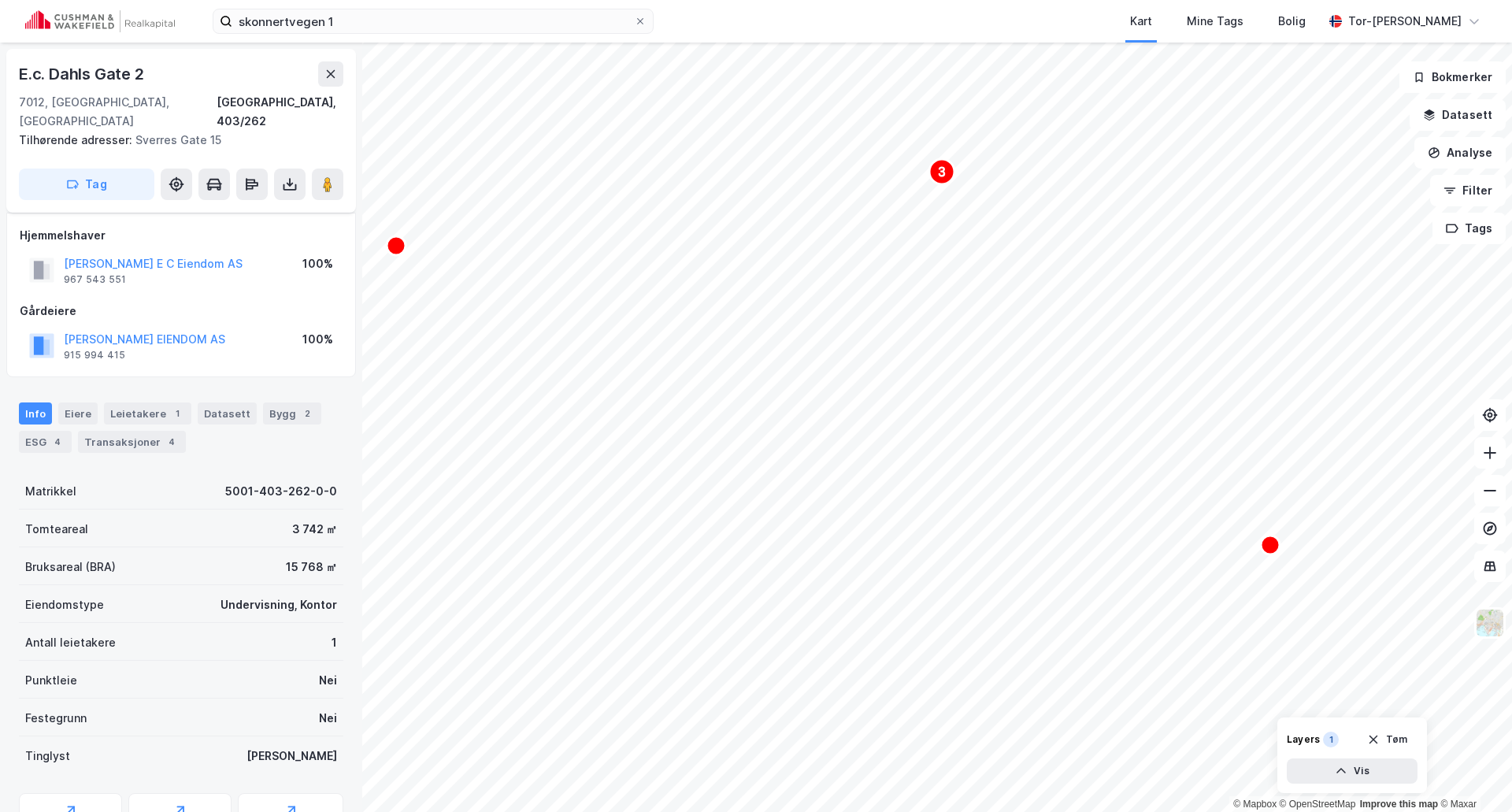
scroll to position [81, 0]
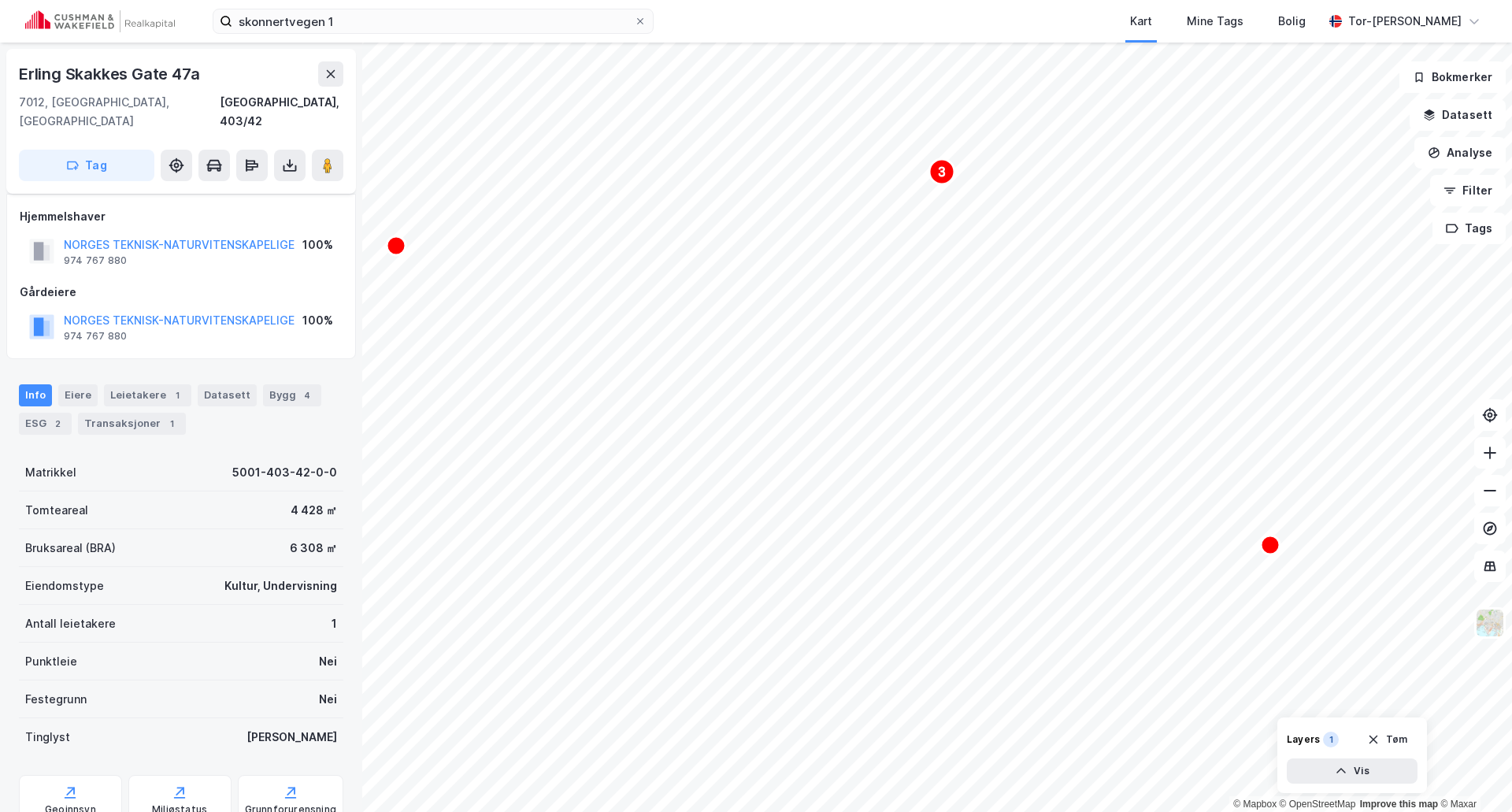
scroll to position [81, 0]
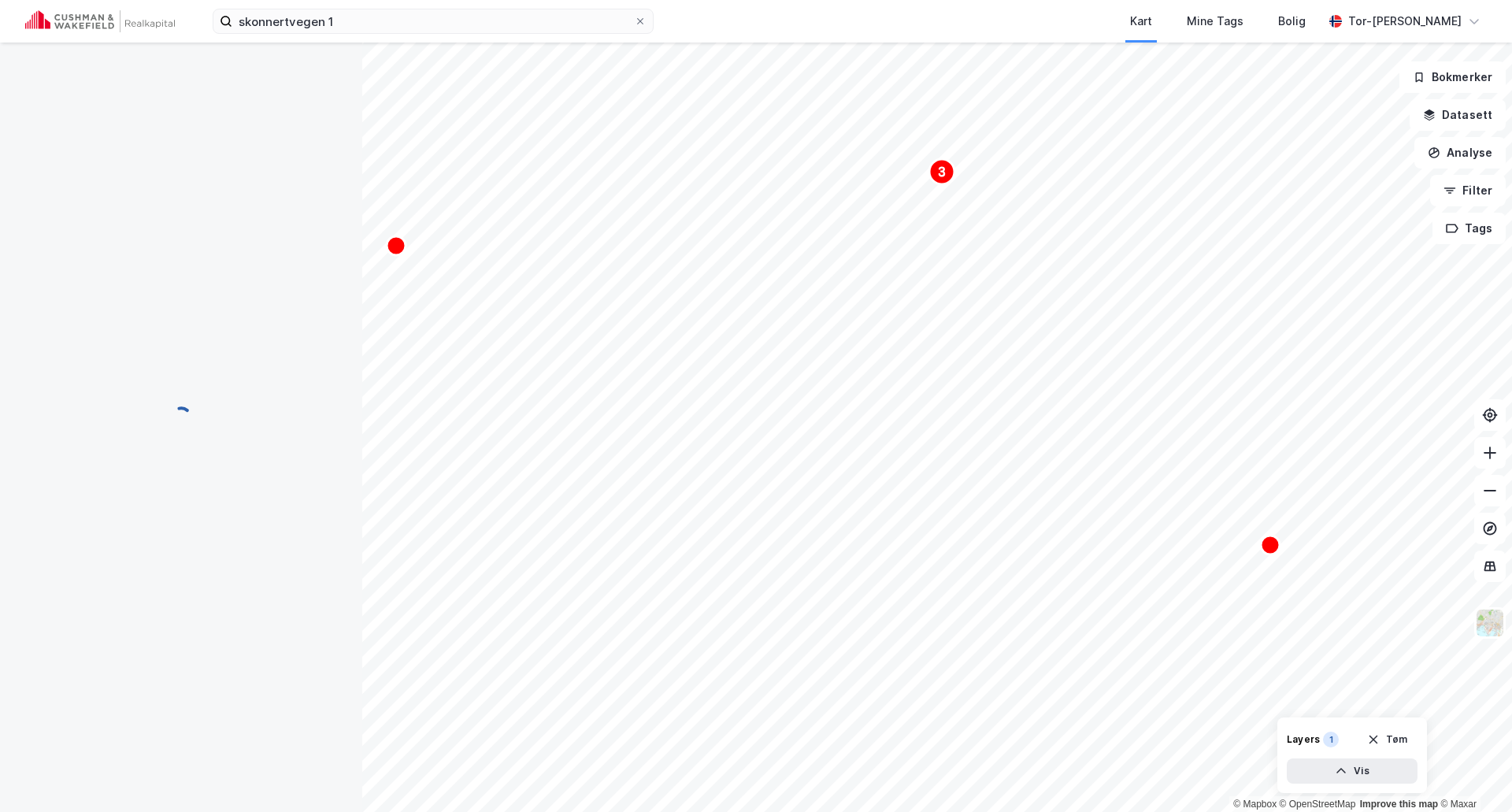
scroll to position [81, 0]
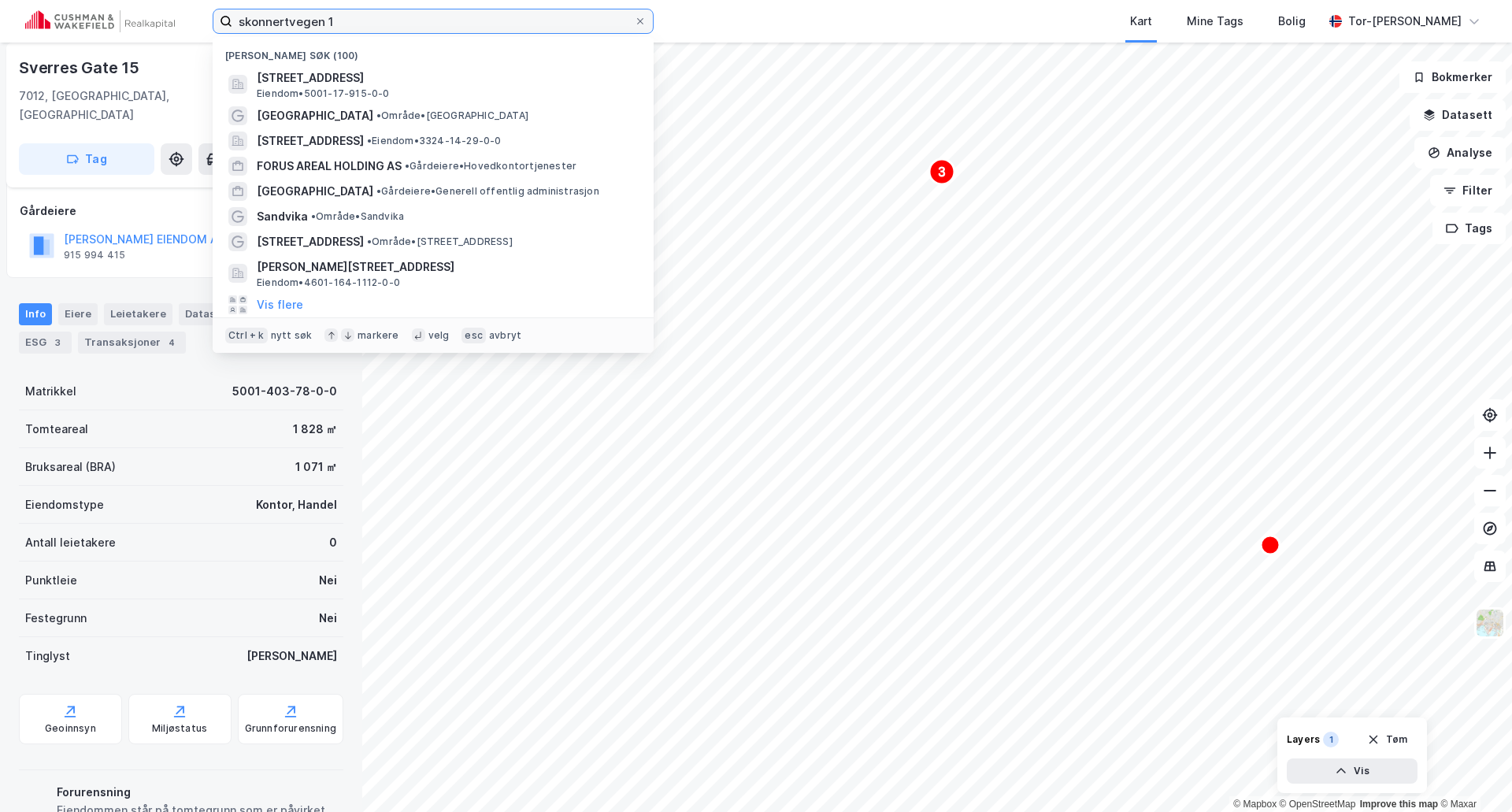
drag, startPoint x: 358, startPoint y: 24, endPoint x: 94, endPoint y: -2, distance: 265.3
click at [94, 0] on html "skonnertvegen 1 Nylige søk (100) [STREET_ADDRESS], [GEOGRAPHIC_DATA] Eiendom • …" at bounding box center [756, 406] width 1512 height 812
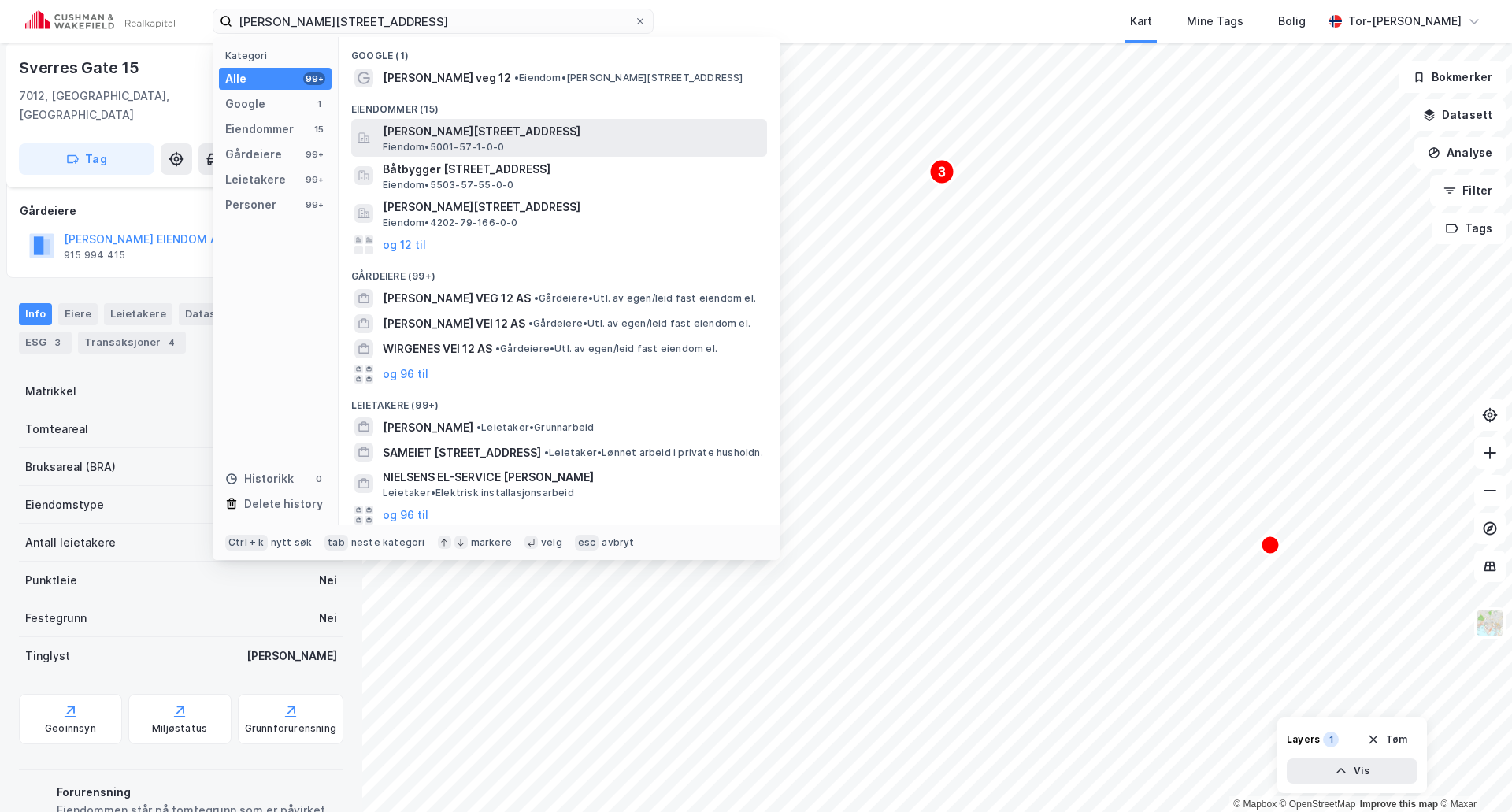
click at [537, 140] on span "[PERSON_NAME][STREET_ADDRESS]" at bounding box center [572, 131] width 378 height 19
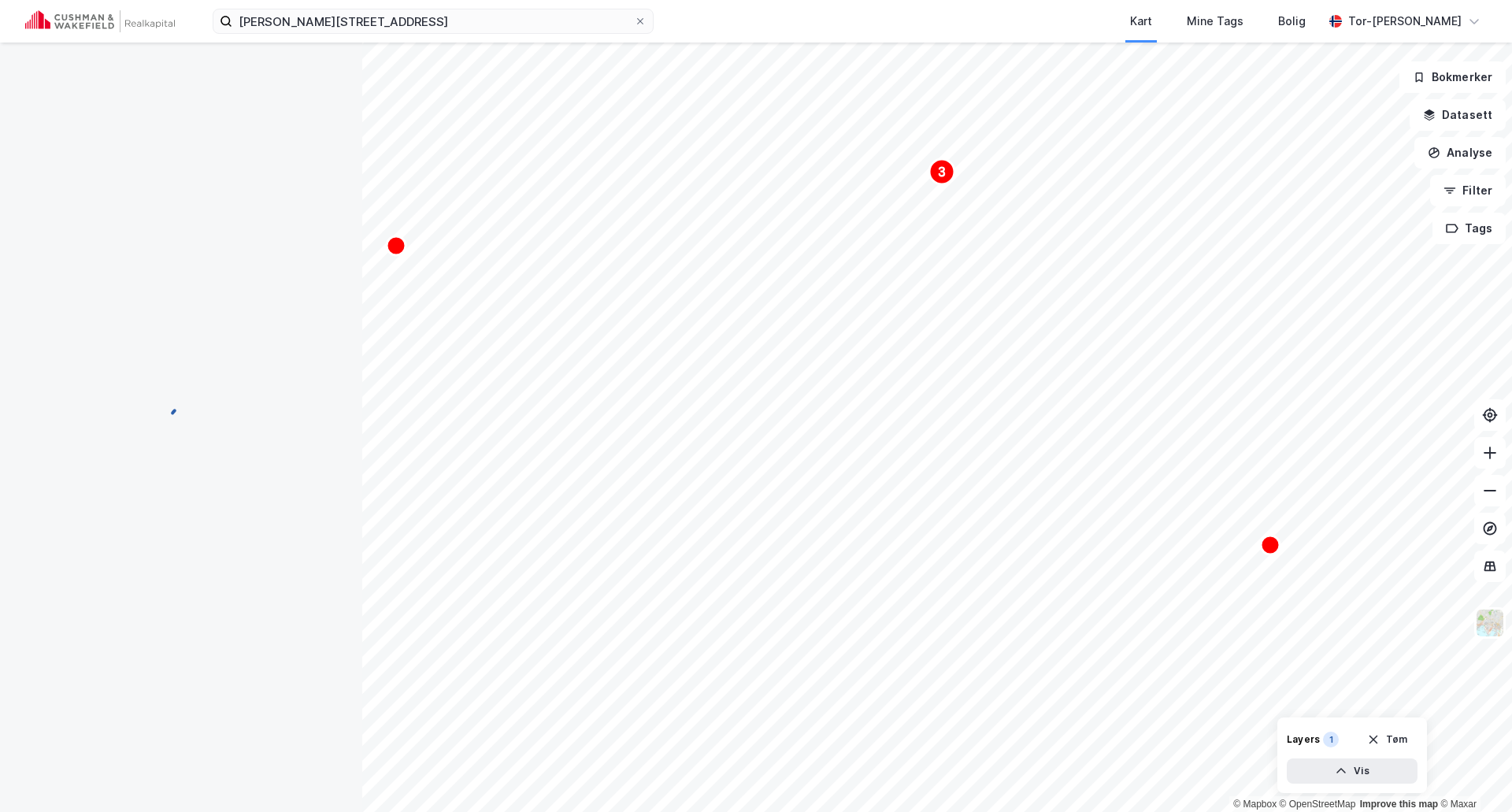
scroll to position [81, 0]
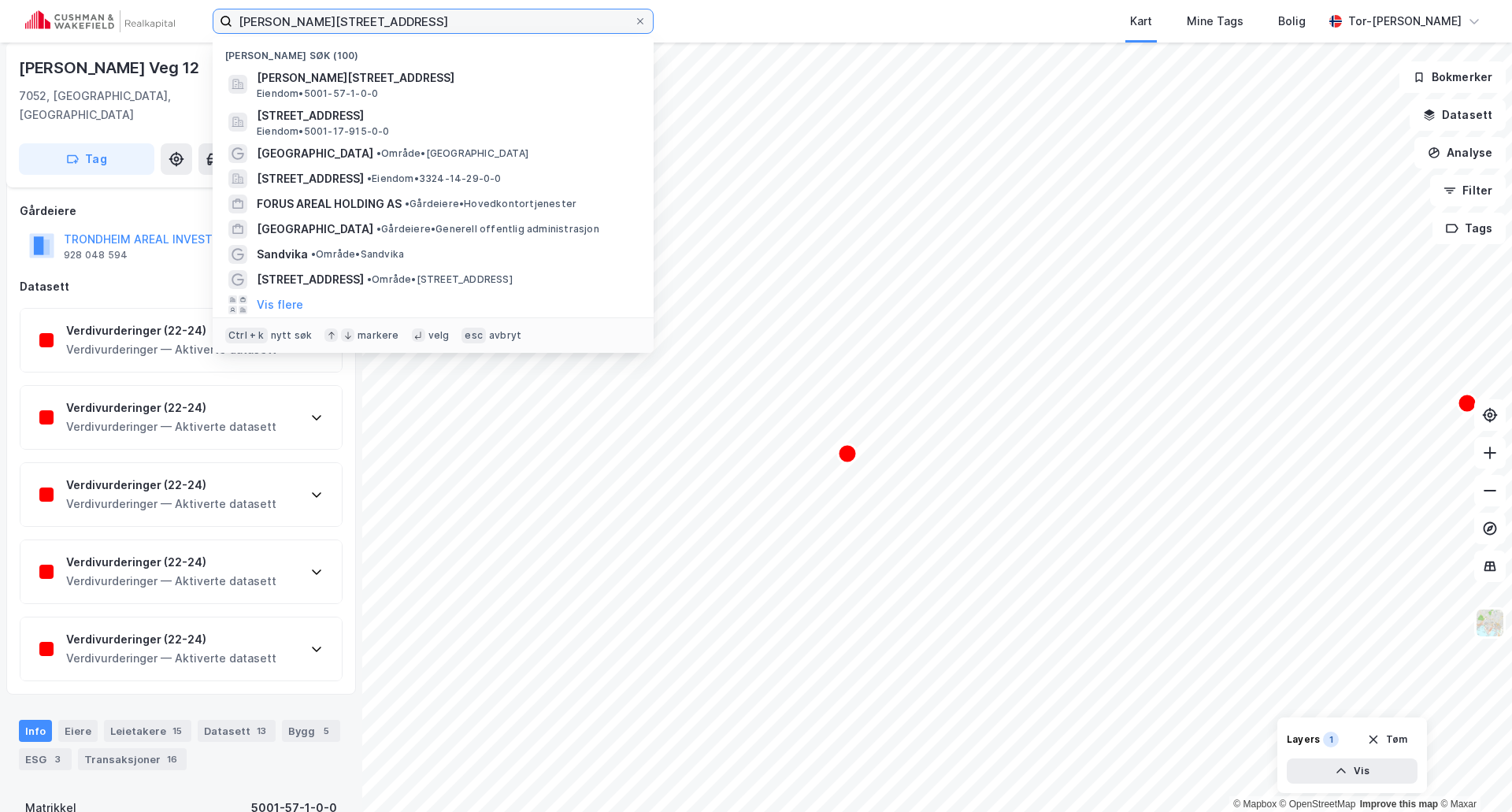
drag, startPoint x: 183, startPoint y: 16, endPoint x: 1, endPoint y: -3, distance: 183.0
click at [1, 0] on html "[PERSON_NAME] vei 12 Nylige søk (100) [PERSON_NAME][STREET_ADDRESS] Eiendom • 5…" at bounding box center [756, 406] width 1512 height 812
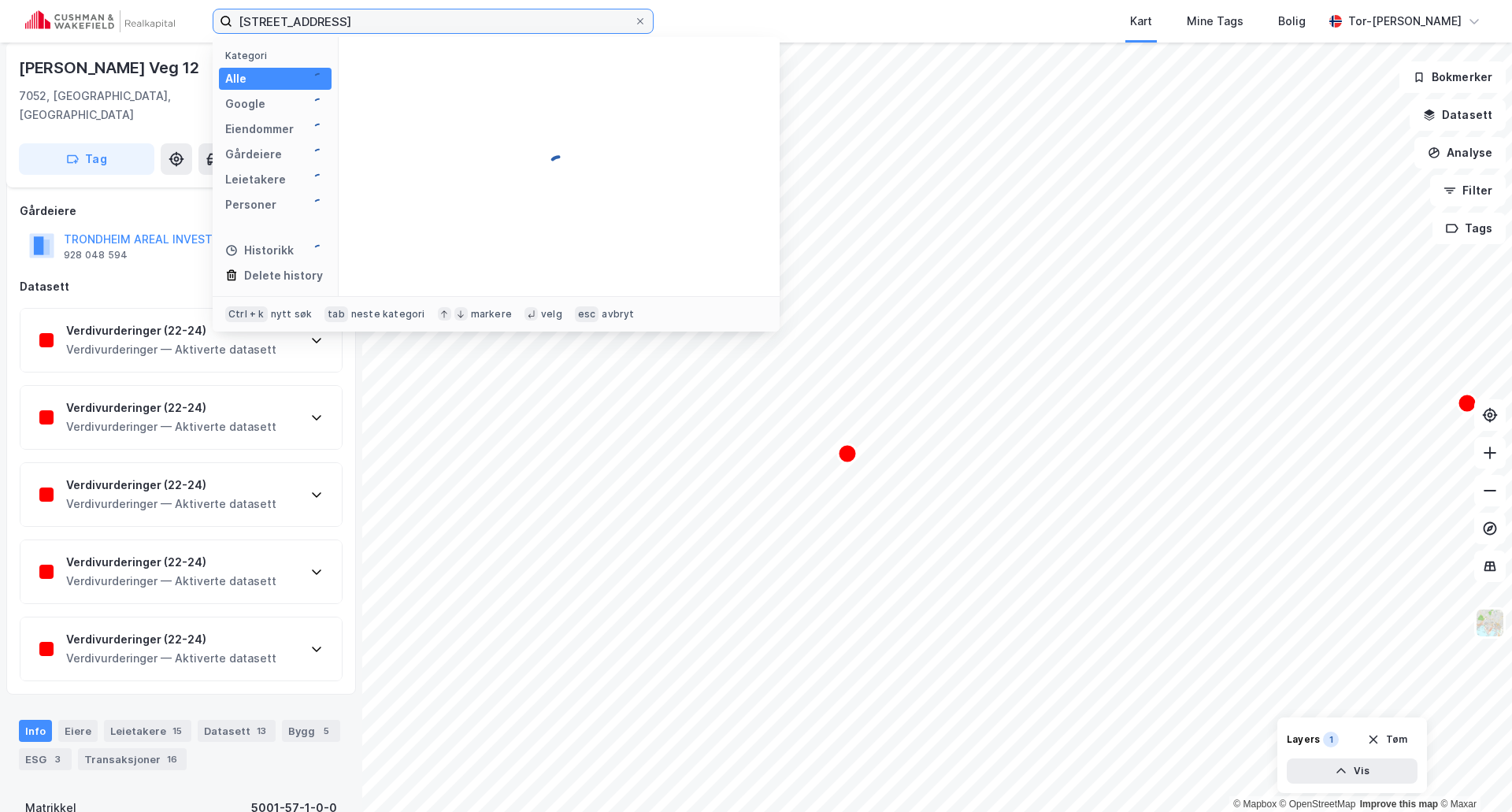
type input "[STREET_ADDRESS]"
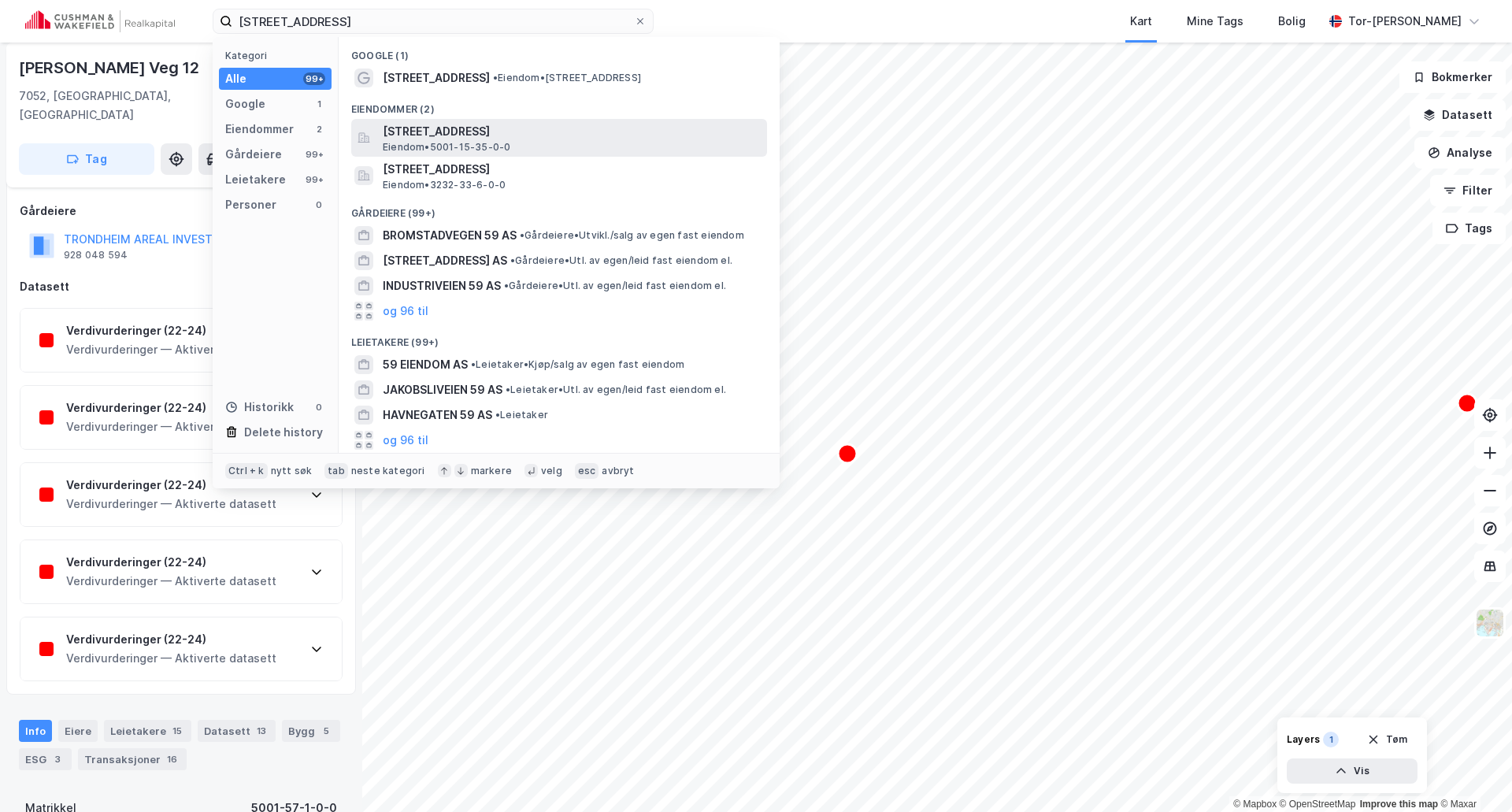
click at [567, 126] on span "[STREET_ADDRESS]" at bounding box center [572, 131] width 378 height 19
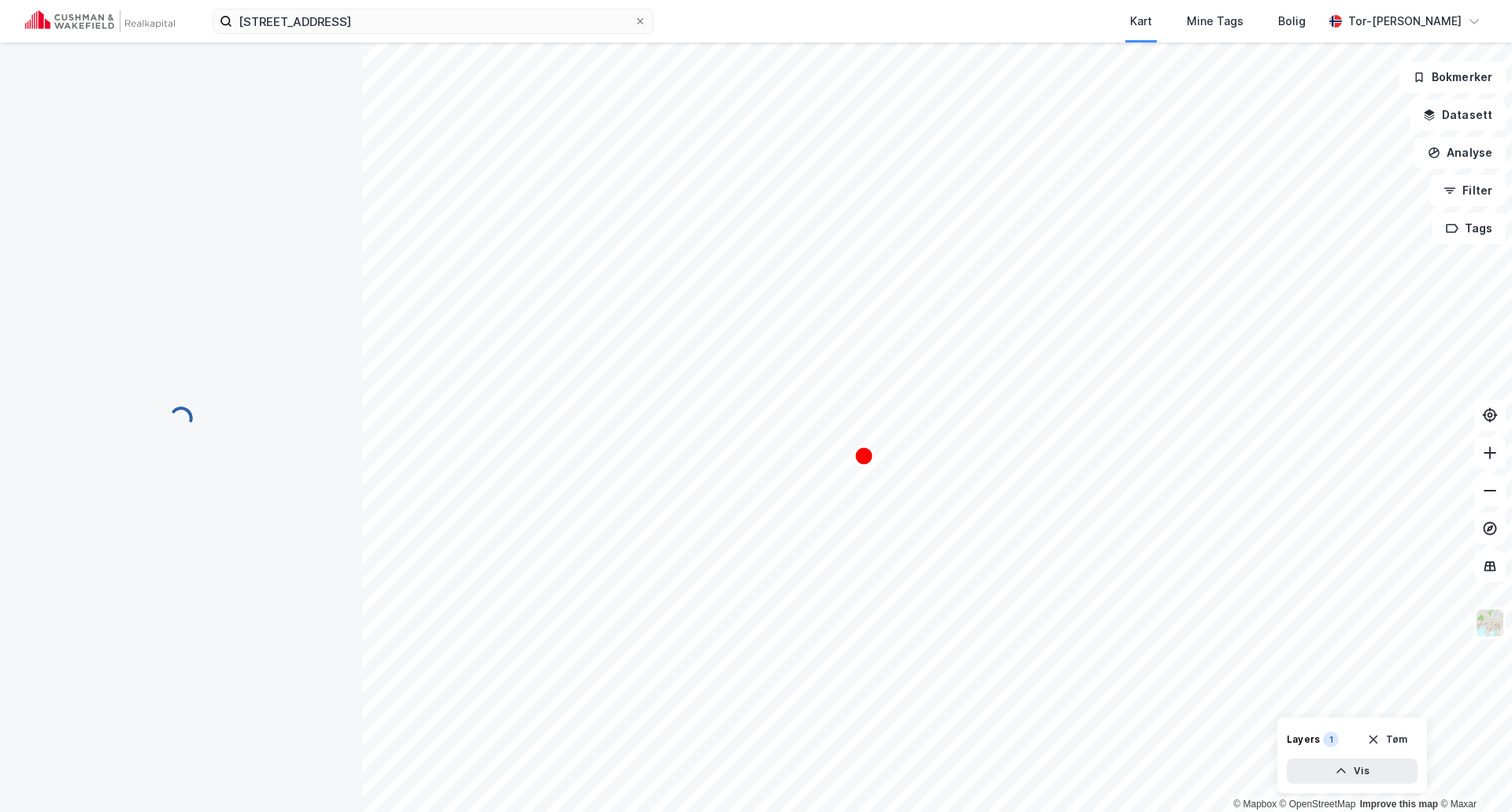
scroll to position [81, 0]
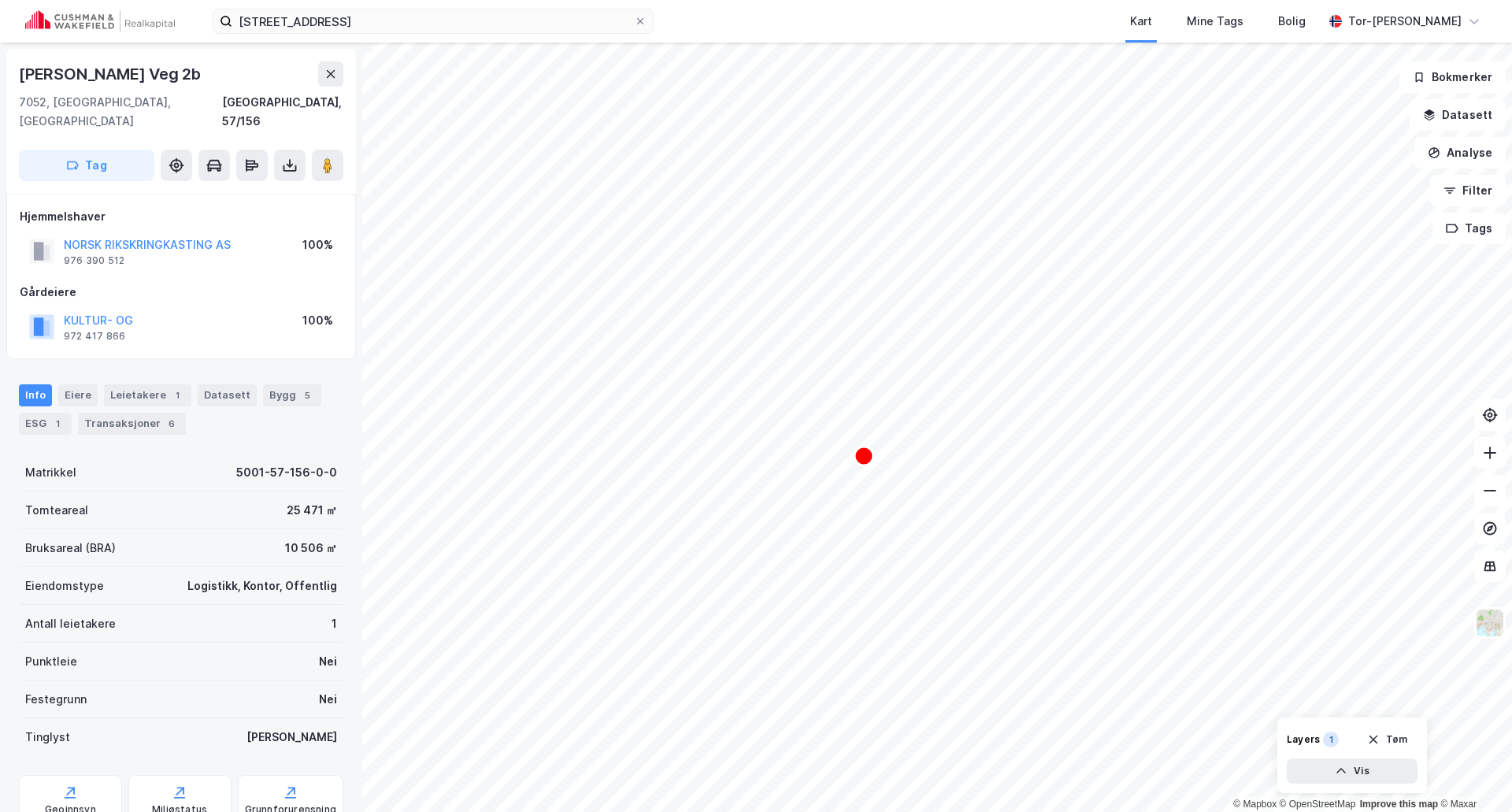
scroll to position [81, 0]
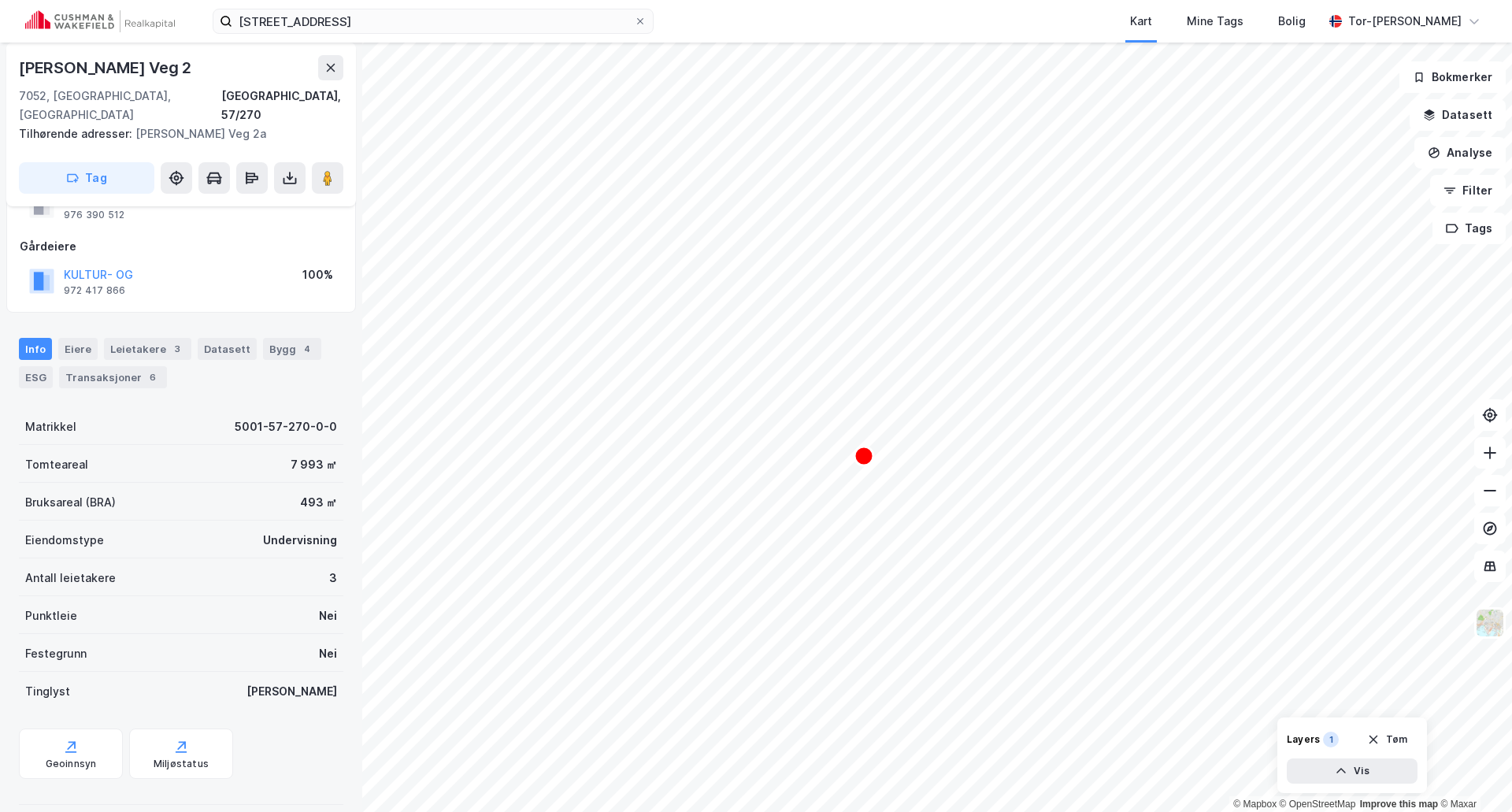
scroll to position [65, 0]
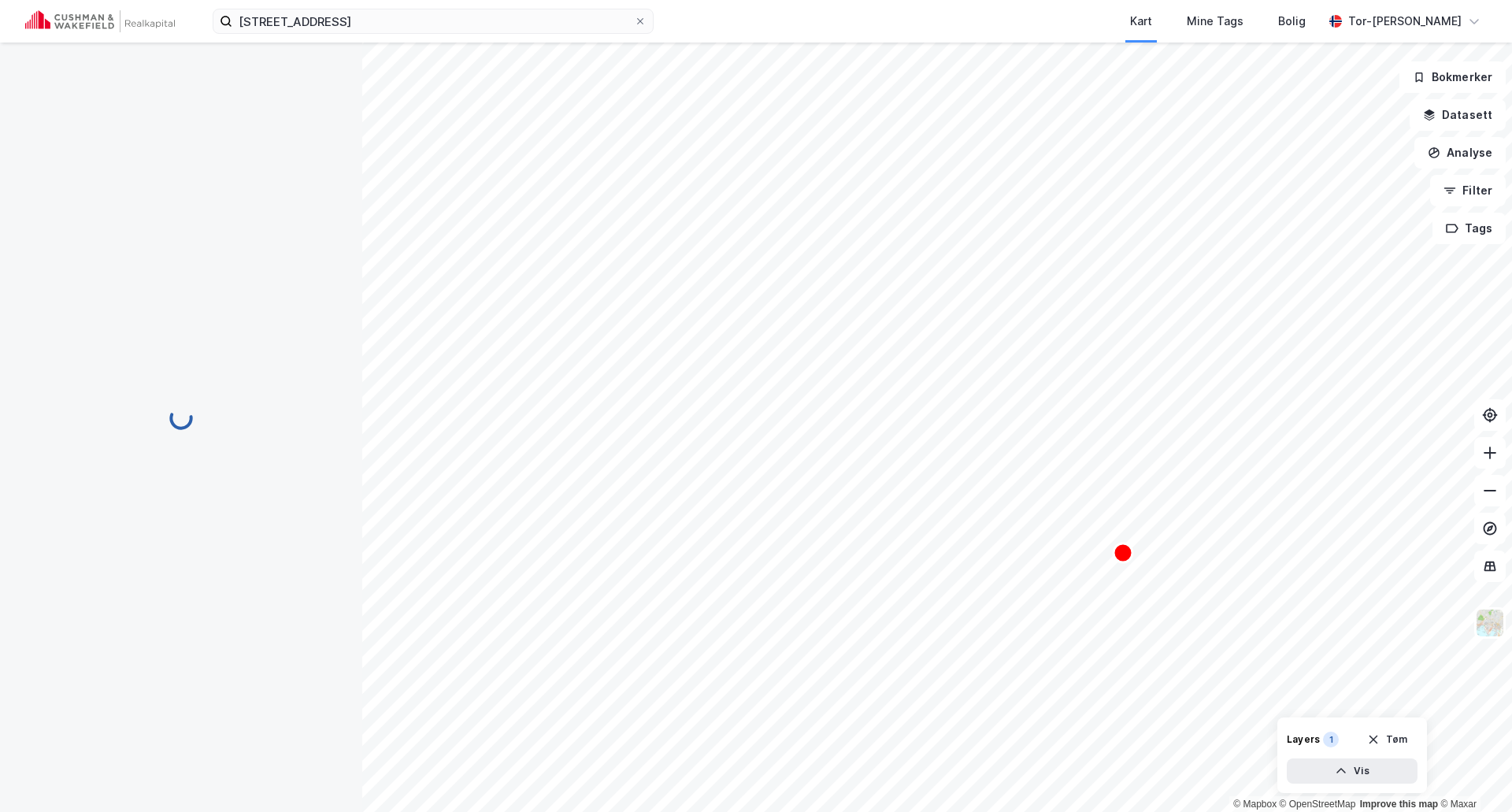
scroll to position [1, 0]
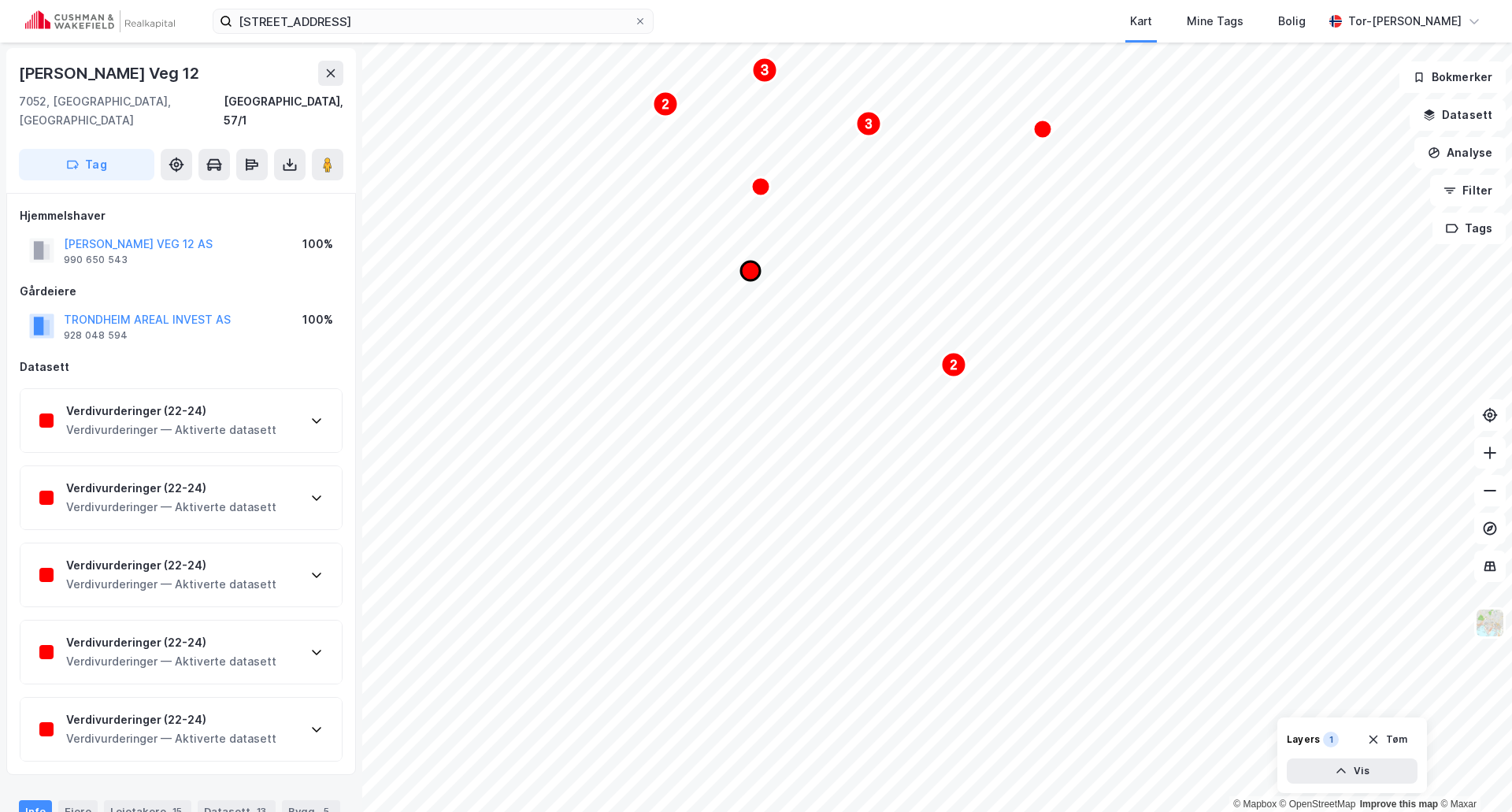
click at [751, 271] on icon "Map marker" at bounding box center [750, 270] width 19 height 19
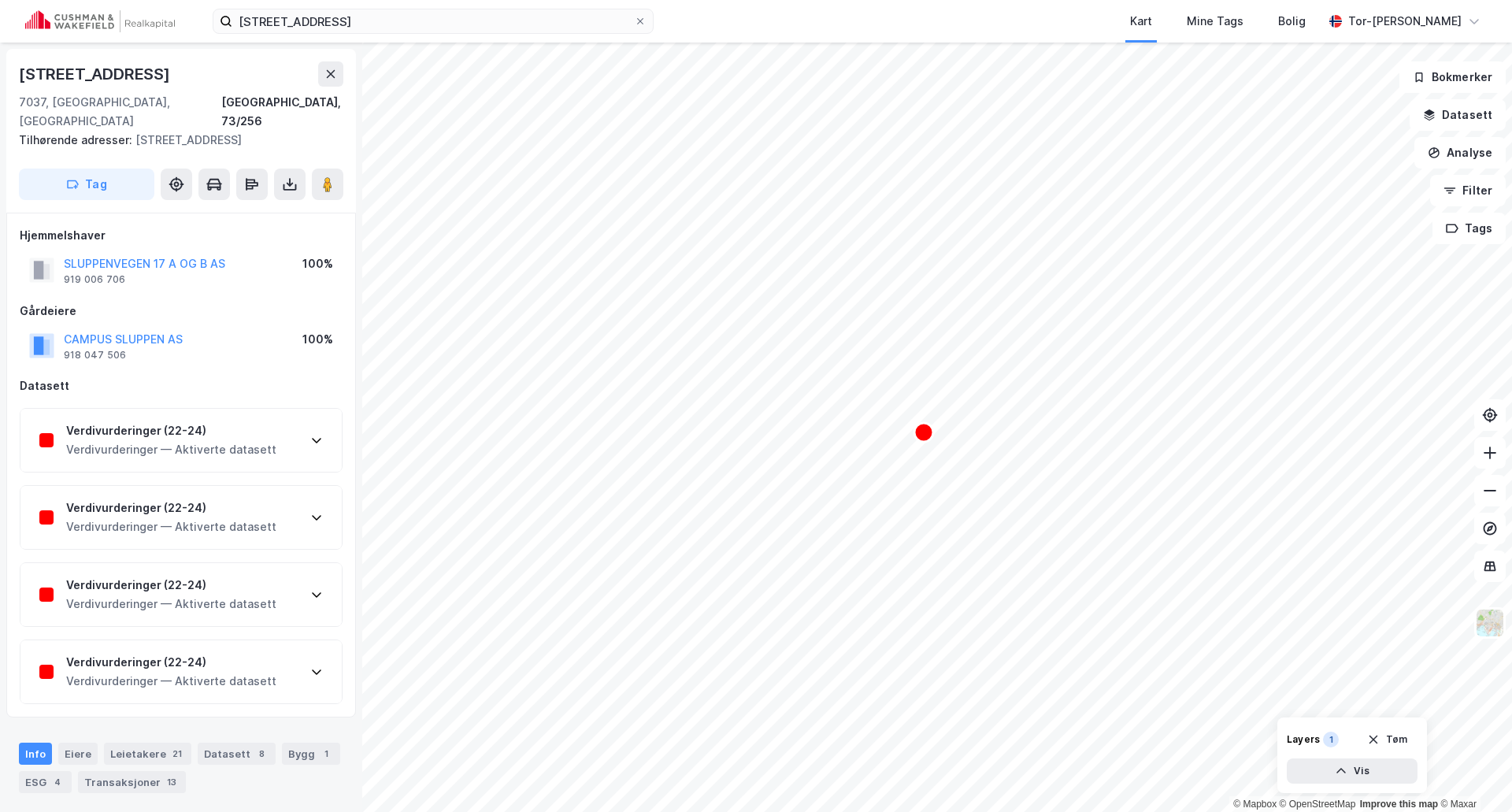
scroll to position [1, 0]
click at [0, 0] on button "CAMPUS SLUPPEN AS" at bounding box center [0, 0] width 0 height 0
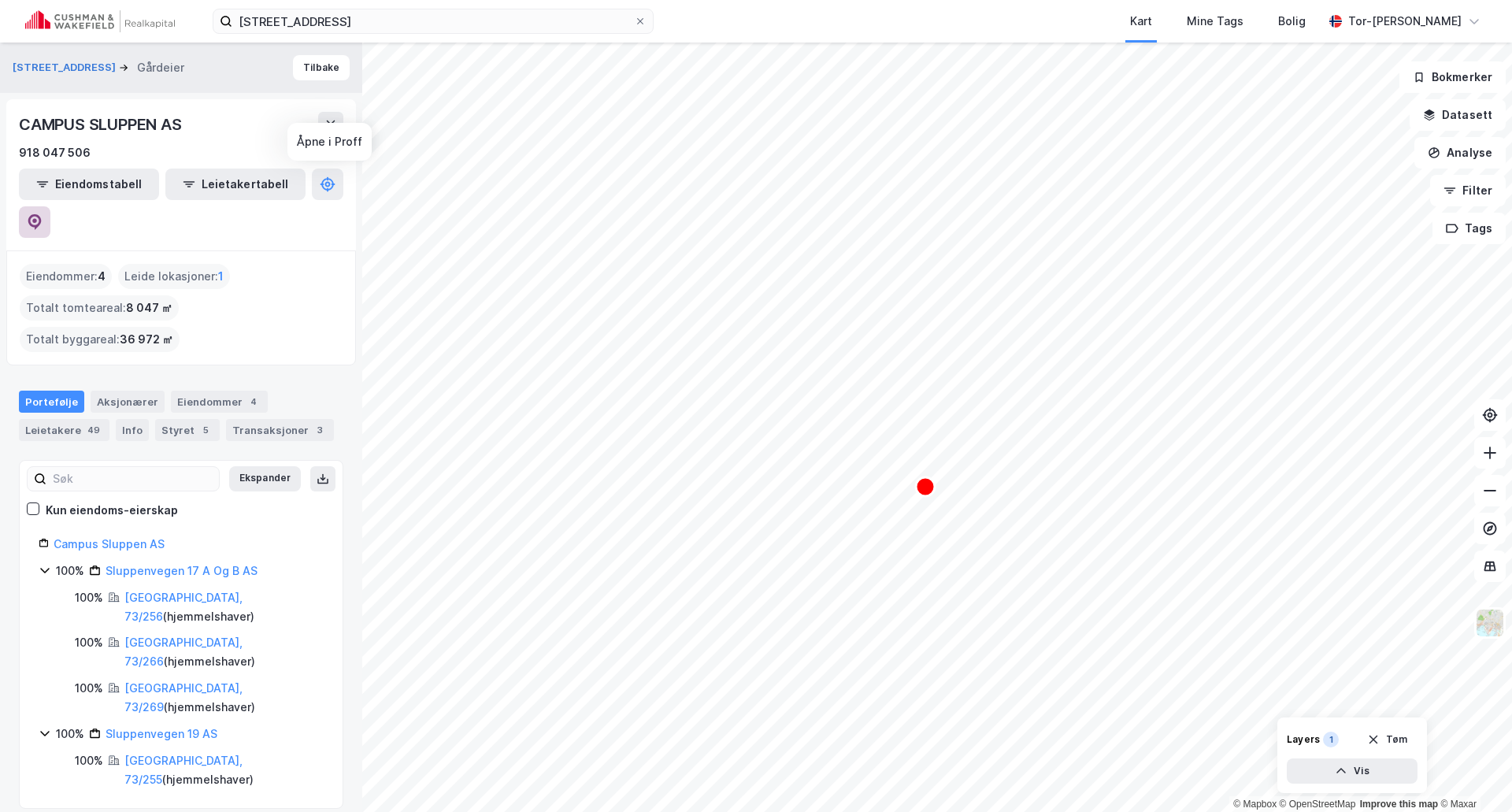
click at [43, 215] on icon at bounding box center [35, 222] width 16 height 16
click at [333, 67] on button "Tilbake" at bounding box center [321, 67] width 57 height 25
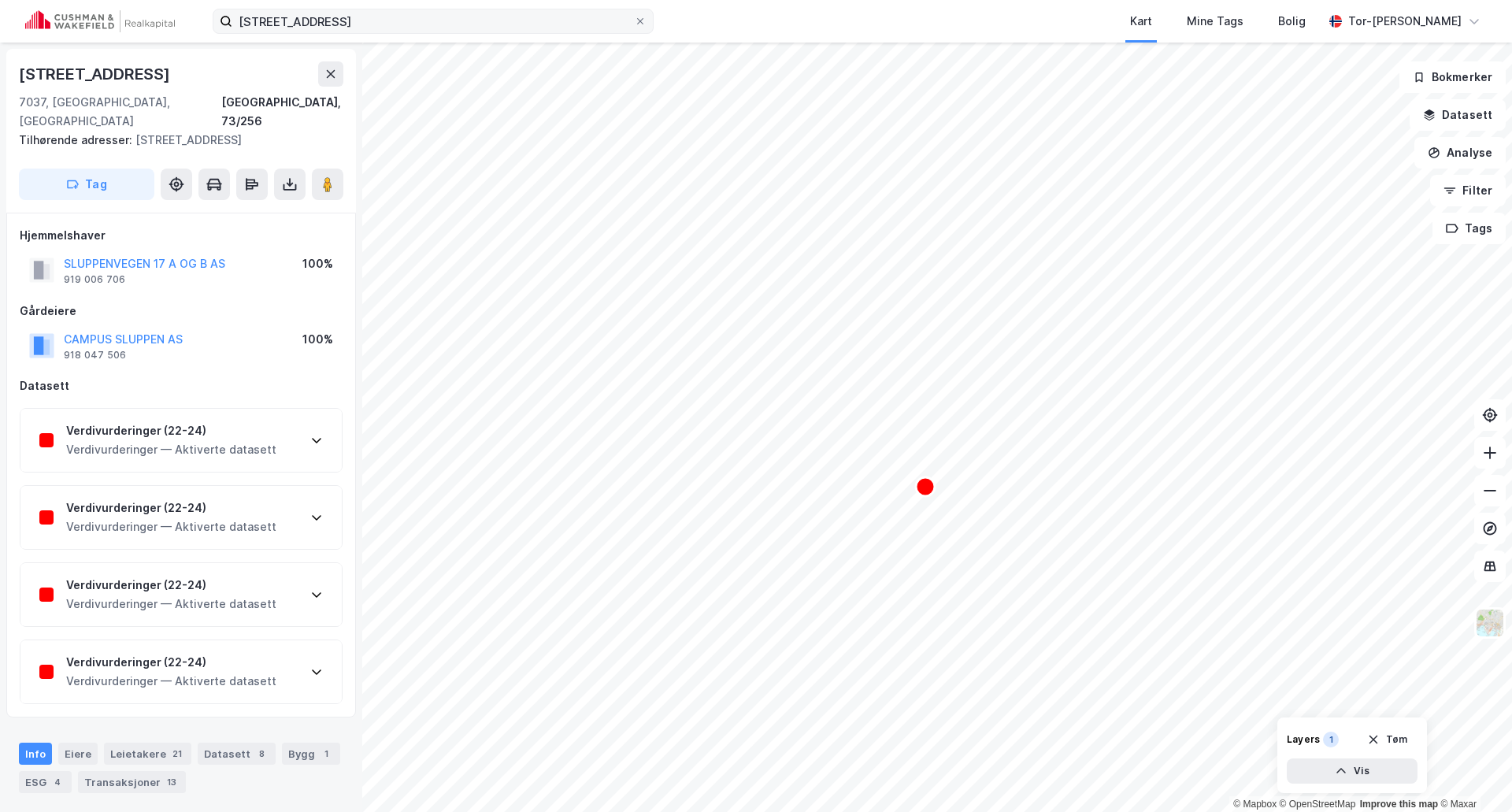
scroll to position [1, 0]
click at [643, 20] on icon at bounding box center [641, 21] width 10 height 10
click at [634, 20] on input "[STREET_ADDRESS]" at bounding box center [433, 21] width 402 height 24
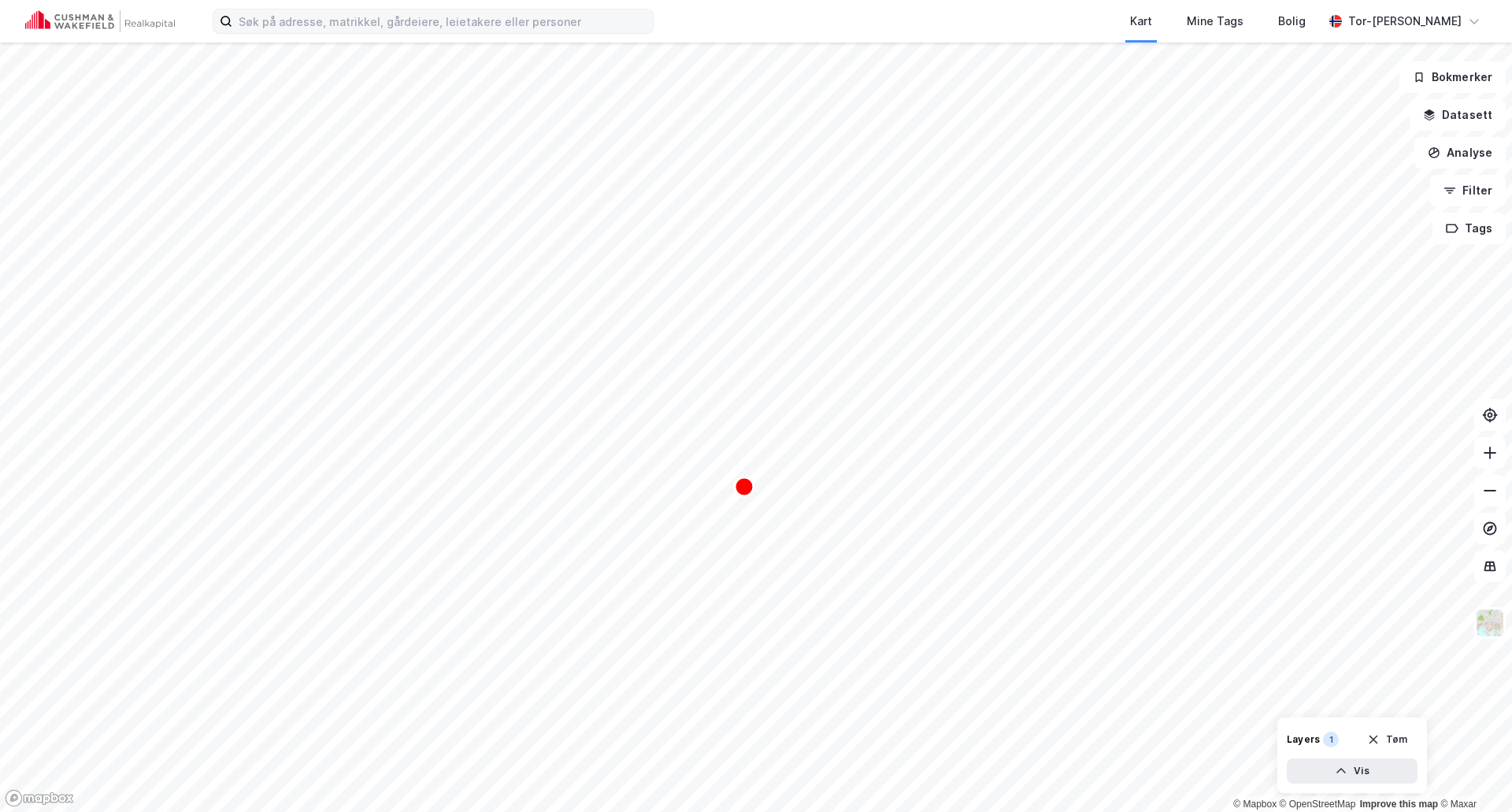
click at [776, 29] on div "Kart Mine Tags Bolig" at bounding box center [1026, 21] width 594 height 43
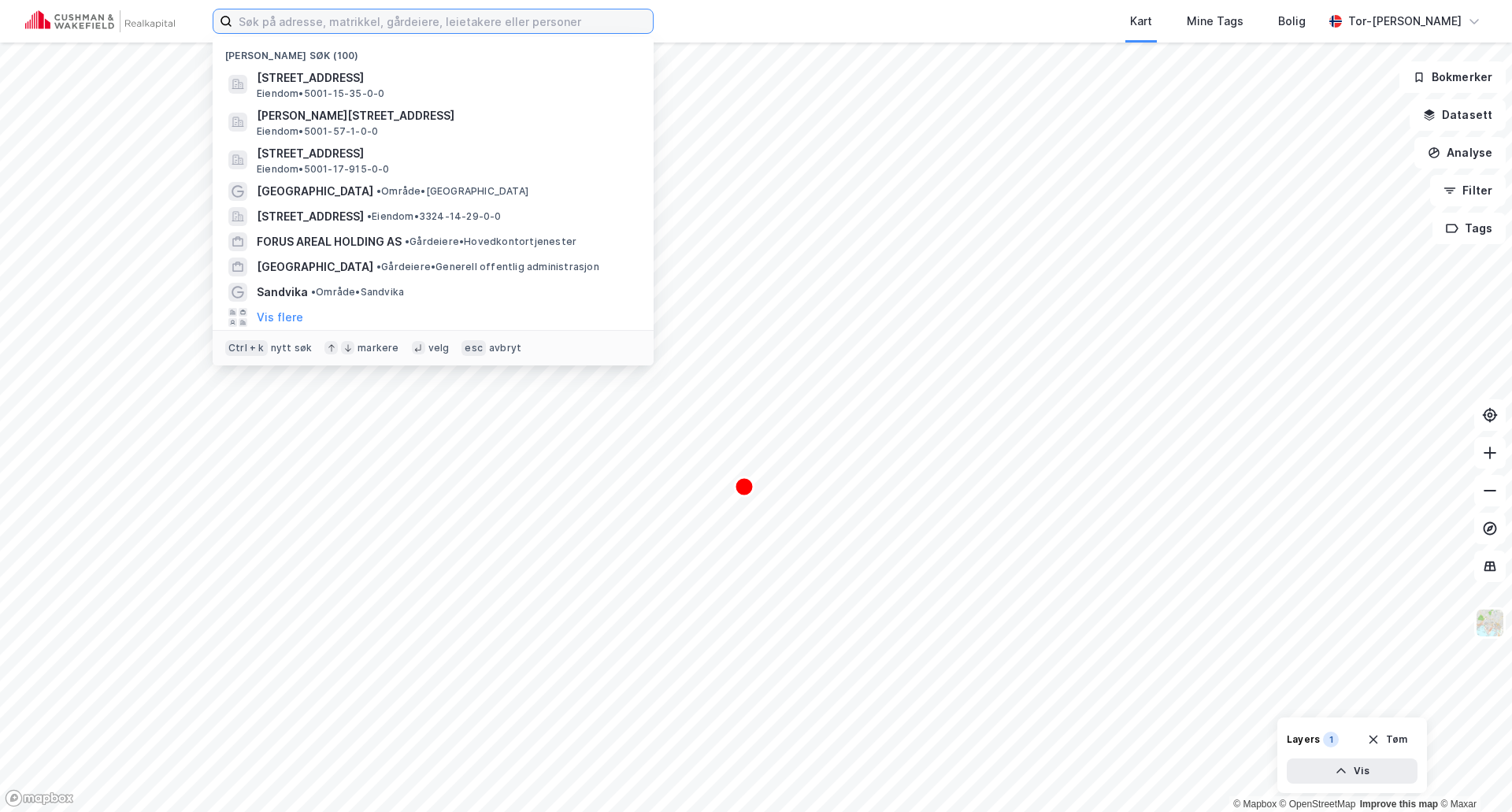
click at [426, 30] on input at bounding box center [443, 21] width 421 height 24
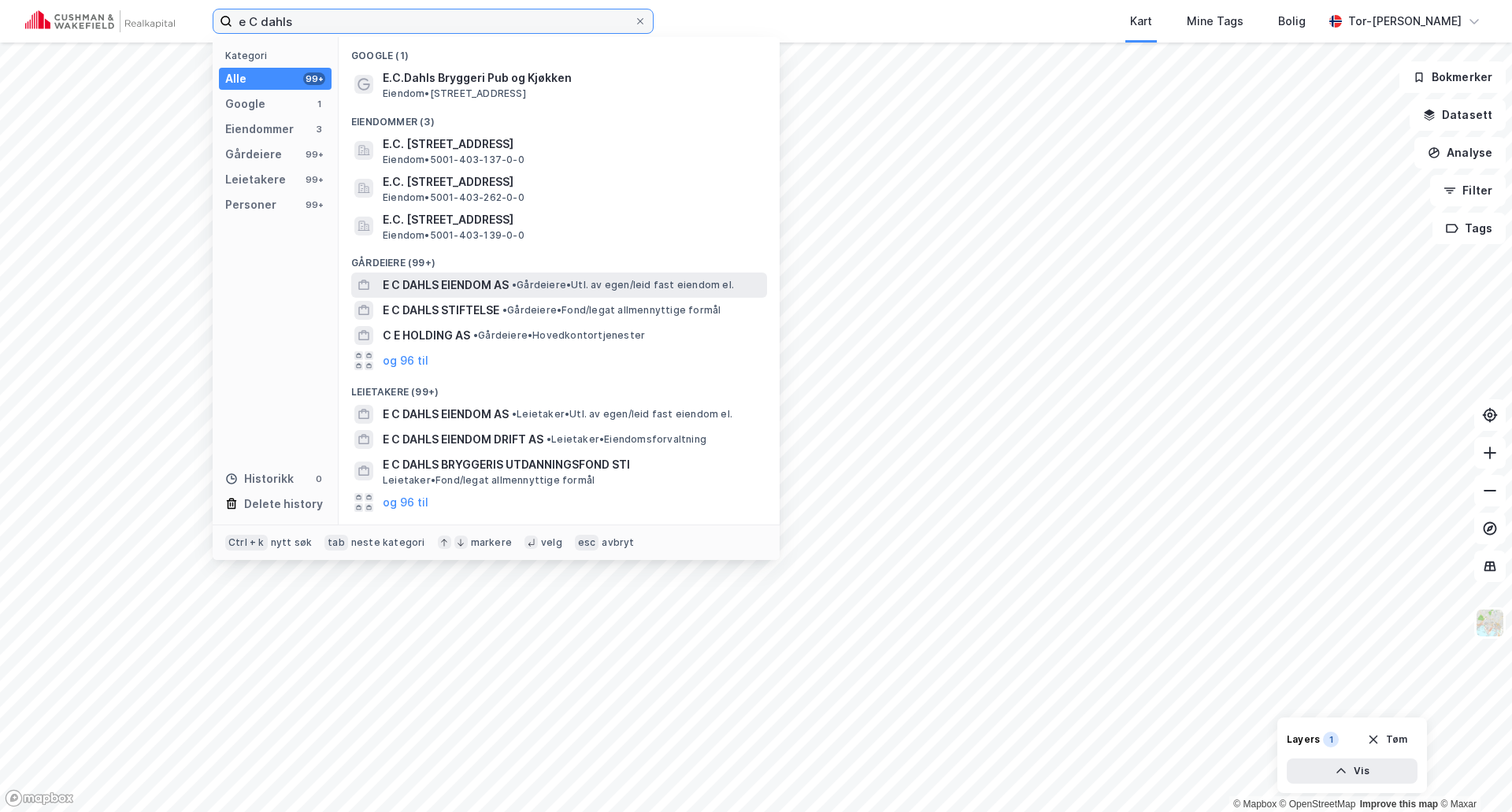
type input "e C dahls"
click at [456, 284] on span "E C DAHLS EIENDOM AS" at bounding box center [445, 284] width 126 height 19
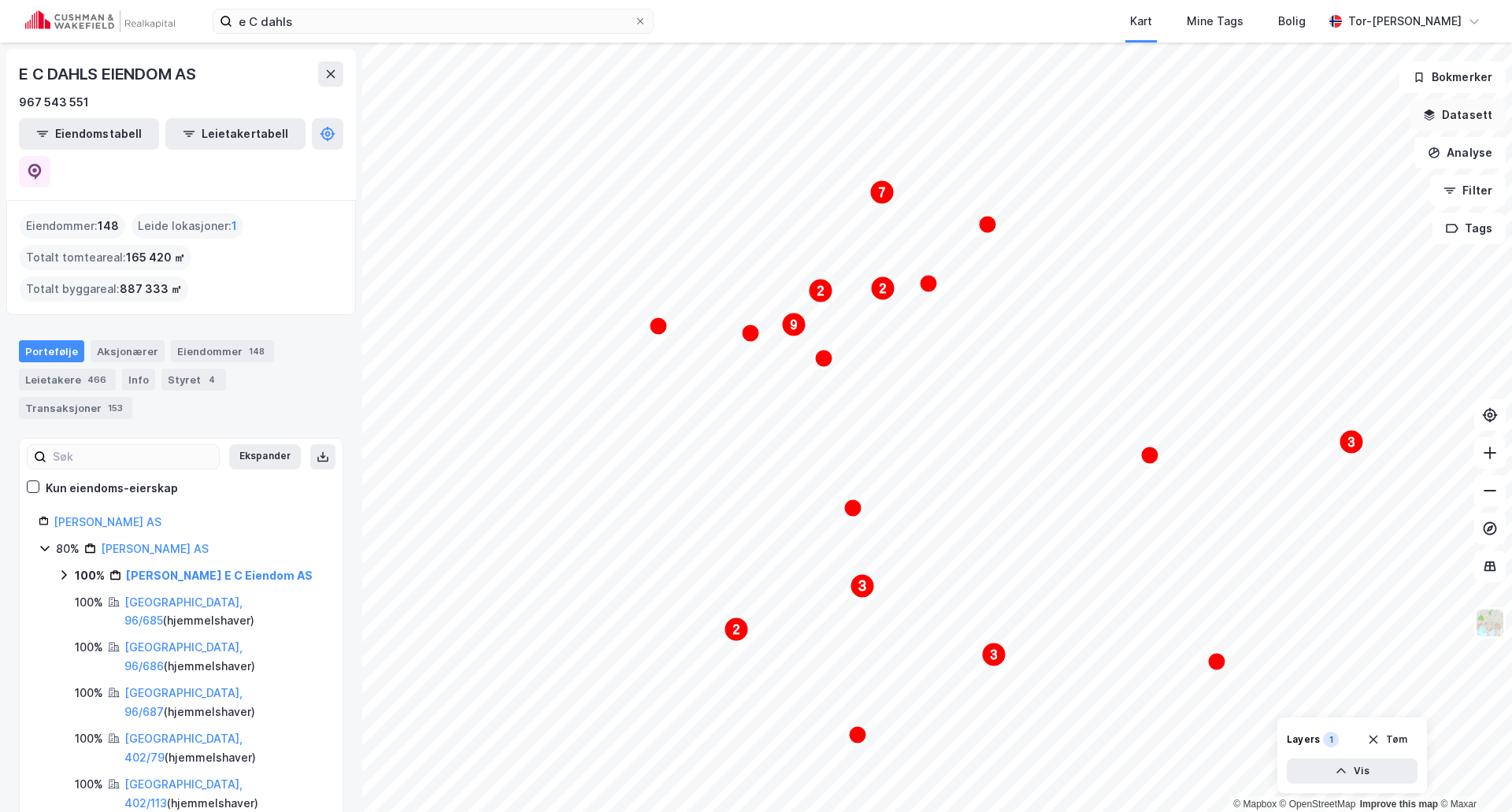
click at [1456, 122] on button "Datasett" at bounding box center [1458, 115] width 96 height 31
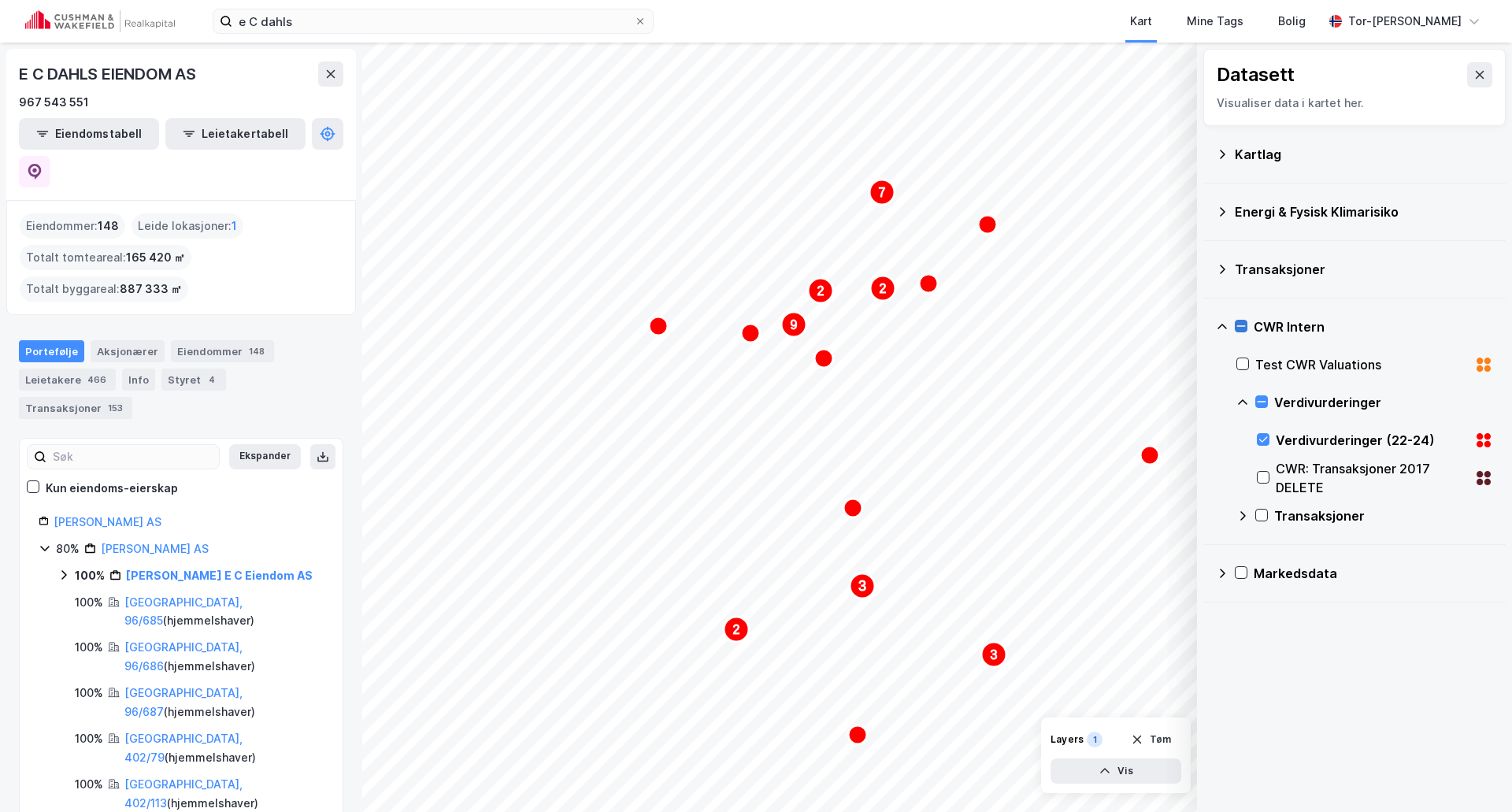
click at [1242, 330] on icon at bounding box center [1241, 325] width 11 height 11
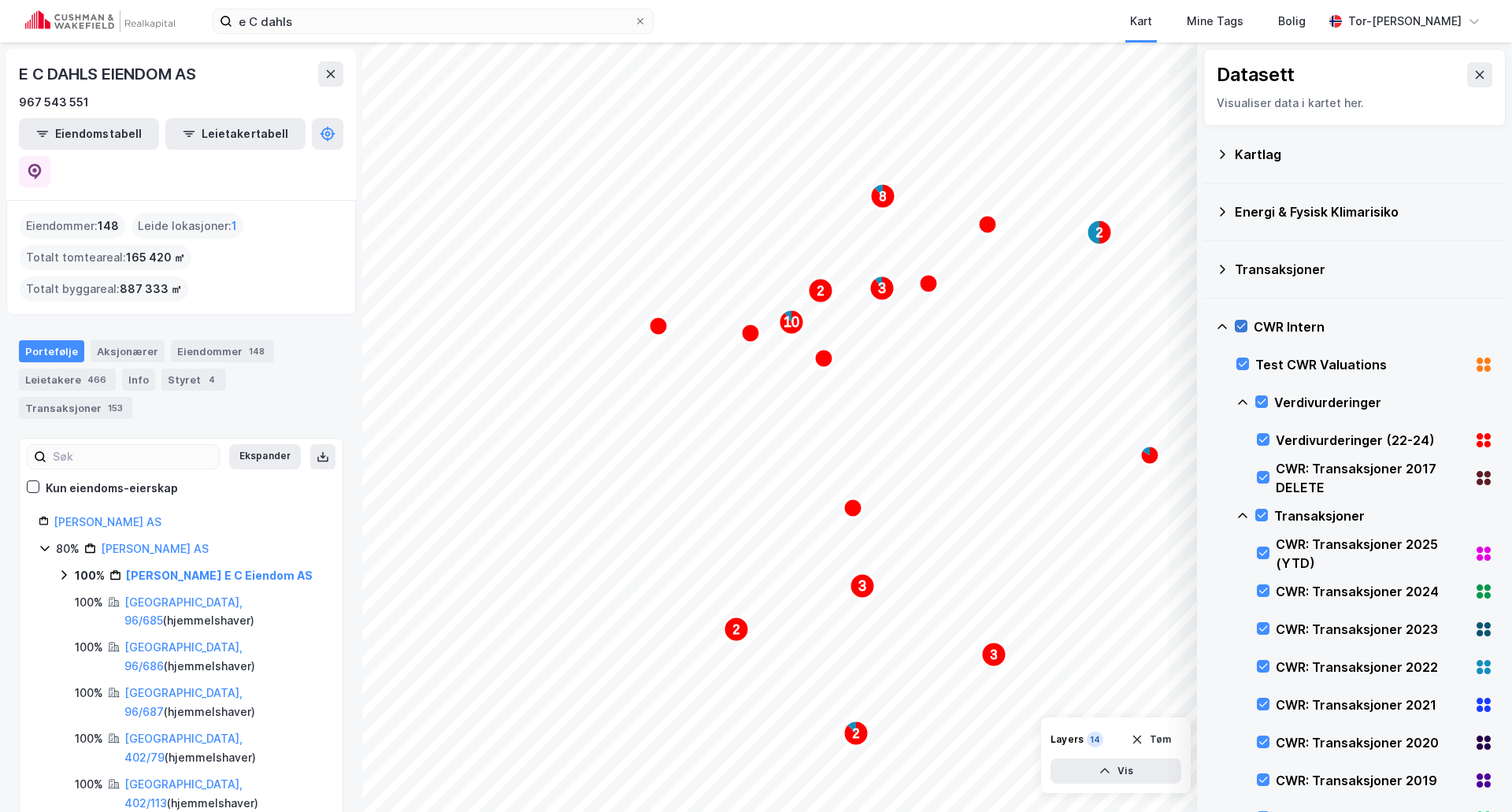
click at [1242, 325] on icon at bounding box center [1241, 325] width 11 height 11
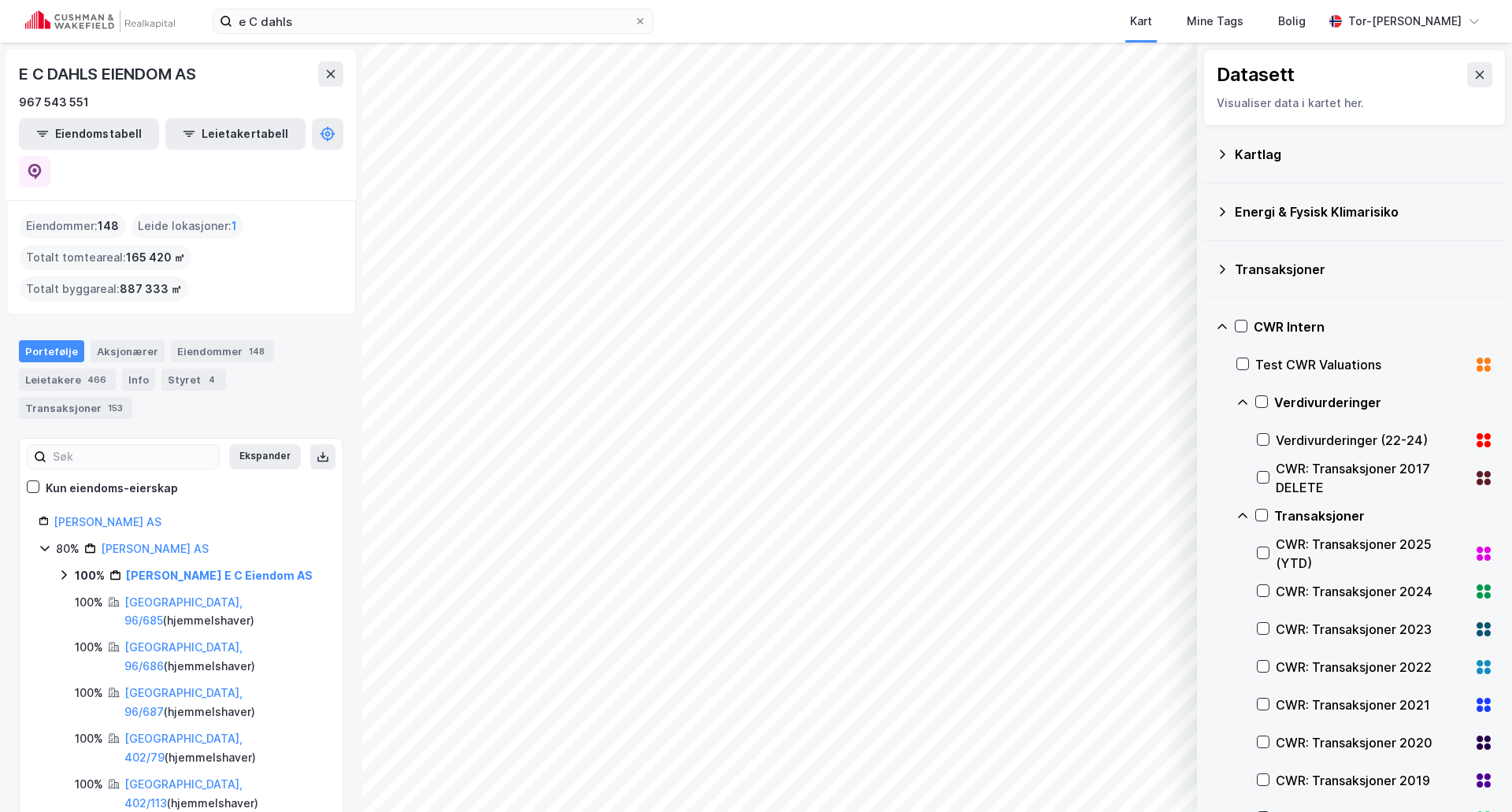
click at [1225, 328] on icon at bounding box center [1223, 326] width 10 height 6
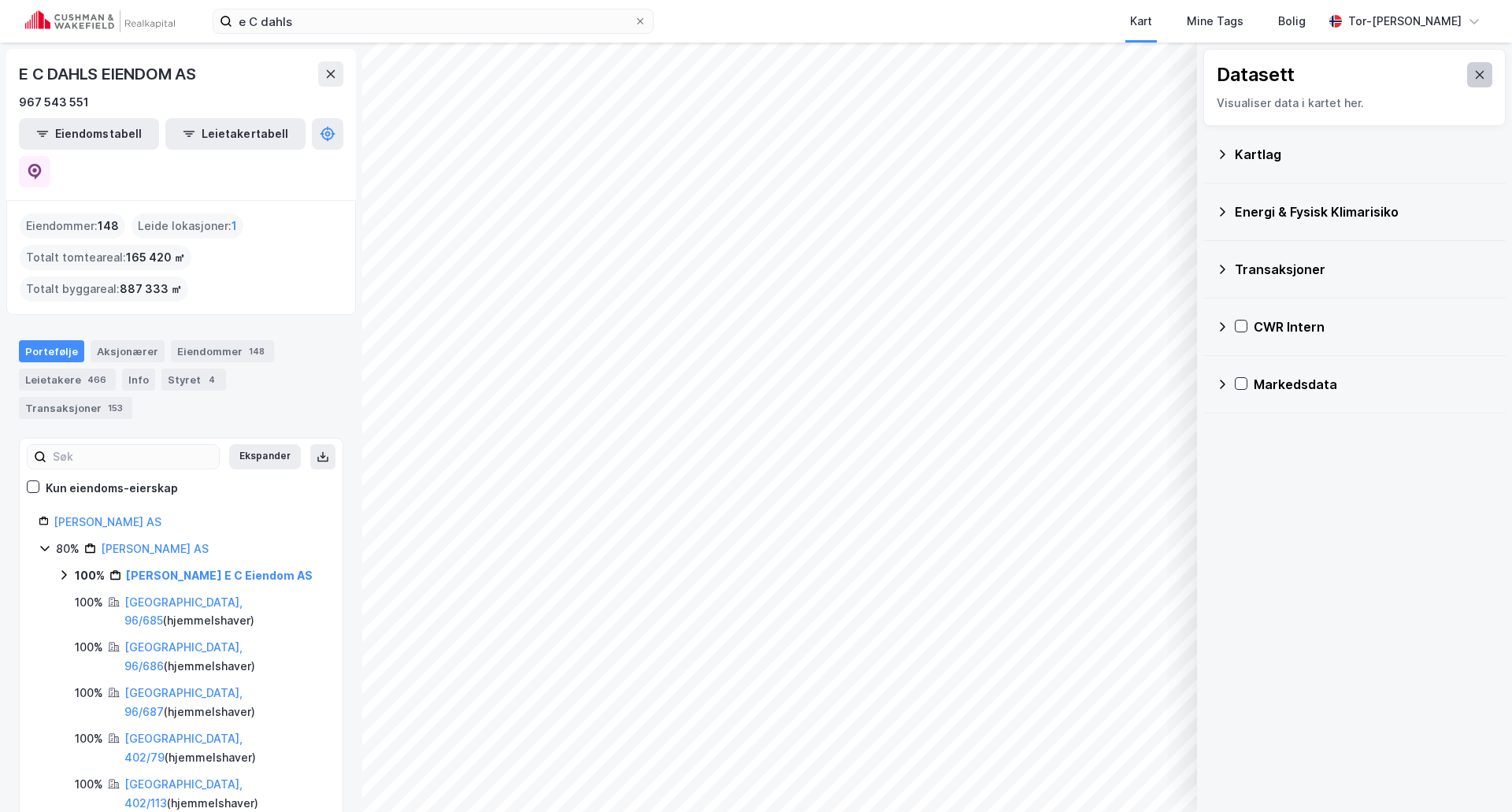
click at [1476, 77] on icon at bounding box center [1480, 75] width 9 height 8
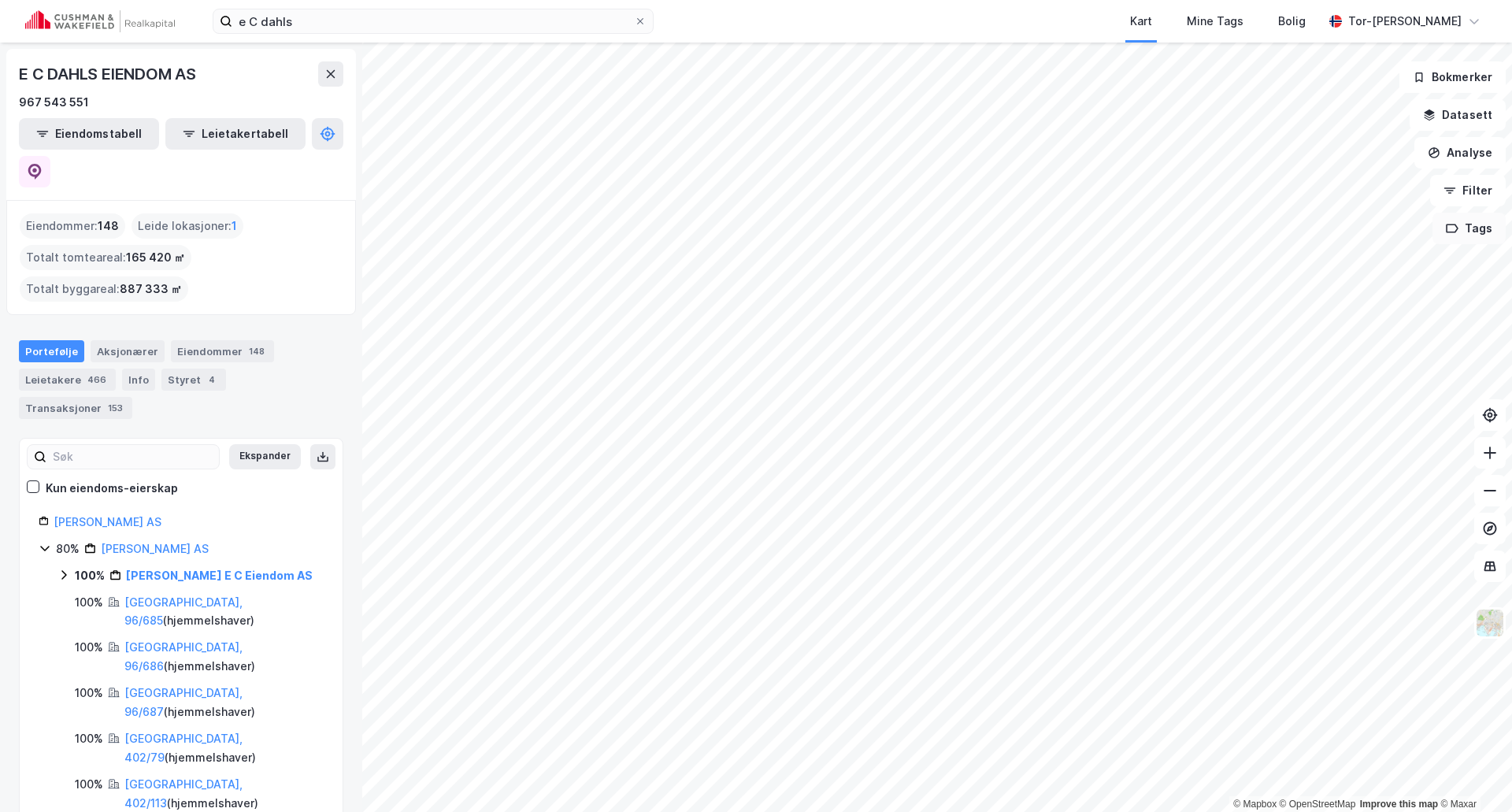
click at [1481, 232] on button "Tags" at bounding box center [1469, 228] width 73 height 31
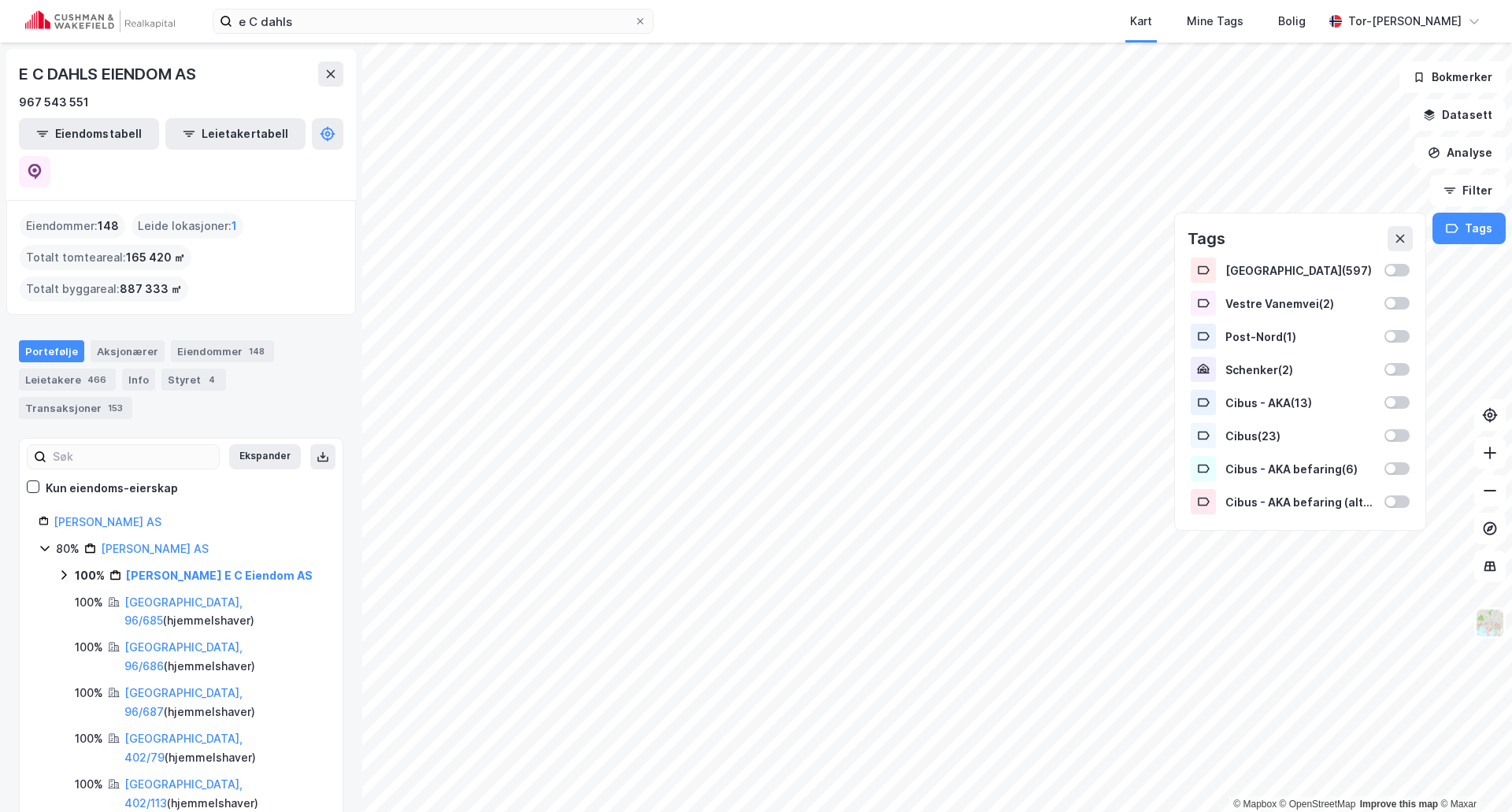
click at [244, 95] on div "967 543 551" at bounding box center [181, 102] width 325 height 19
click at [1468, 236] on button "Tags" at bounding box center [1469, 228] width 73 height 31
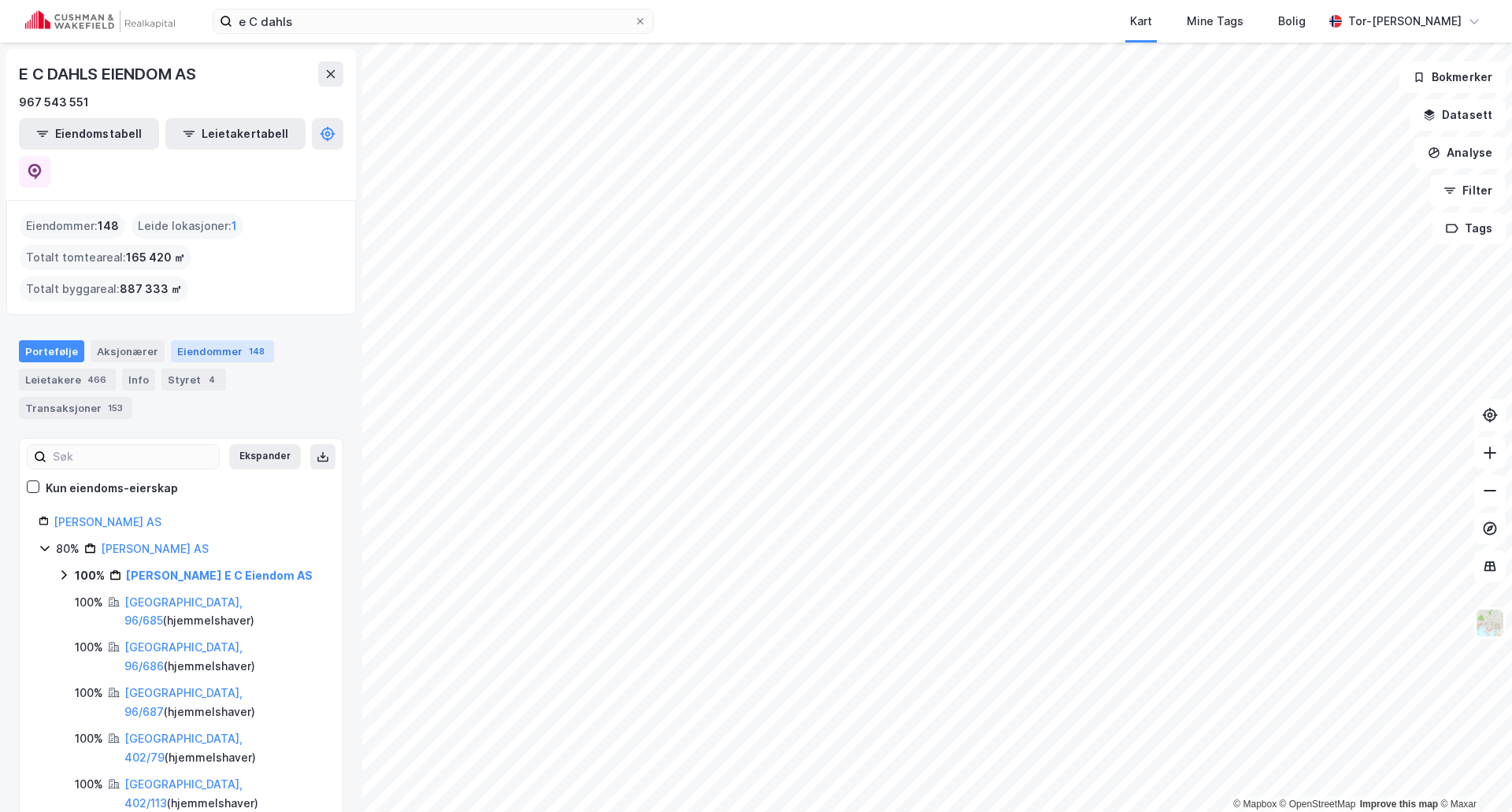
click at [219, 340] on div "Eiendommer 148" at bounding box center [223, 351] width 104 height 22
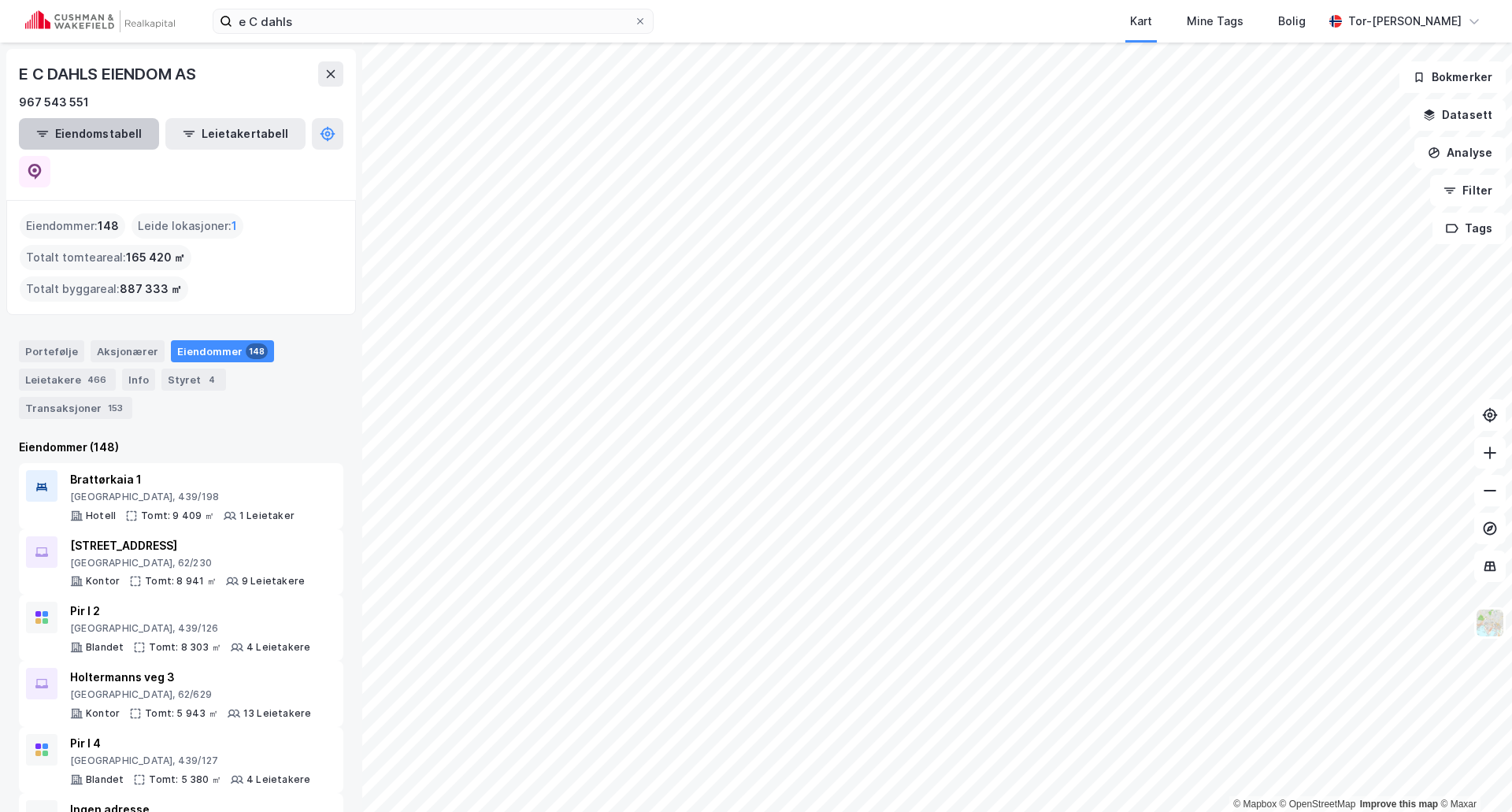
click at [81, 135] on button "Eiendomstabell" at bounding box center [89, 134] width 141 height 31
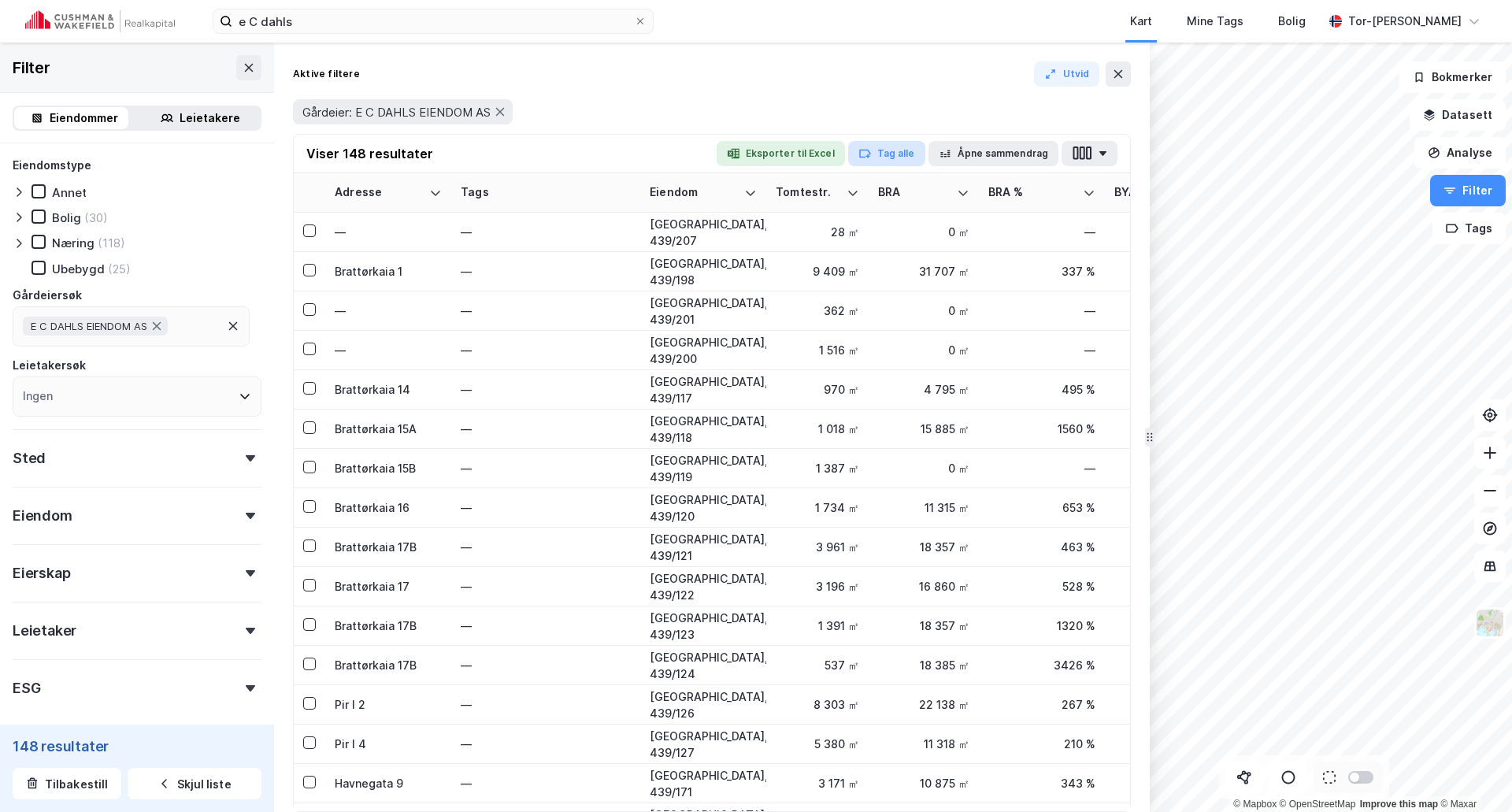
click at [901, 153] on button "Tag alle" at bounding box center [887, 154] width 77 height 25
type input "E C Dahls"
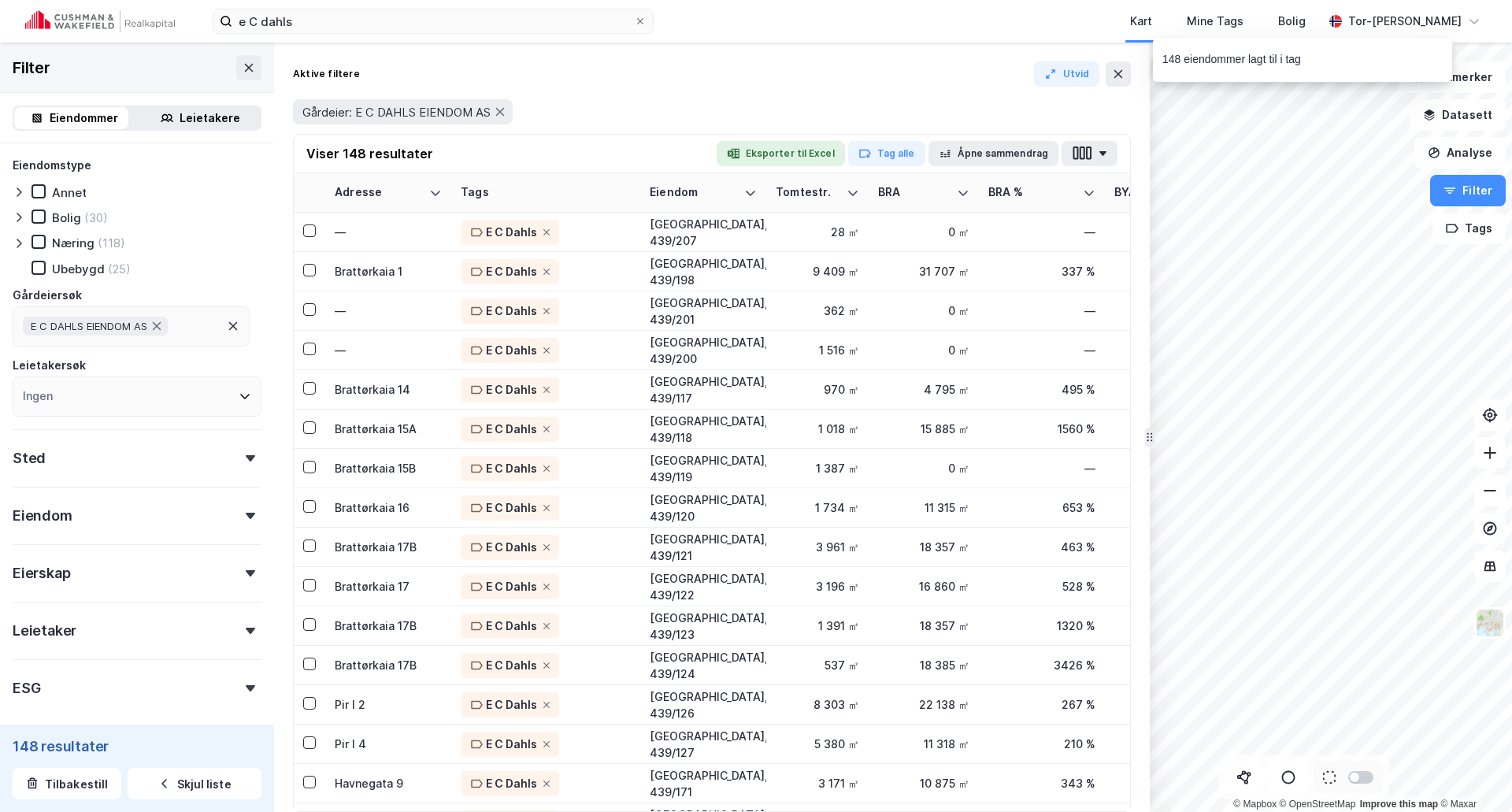
click at [933, 87] on div "Aktive filtere [PERSON_NAME]: E C DAHLS EIENDOM AS" at bounding box center [712, 98] width 838 height 72
click at [1115, 76] on icon at bounding box center [1118, 74] width 9 height 8
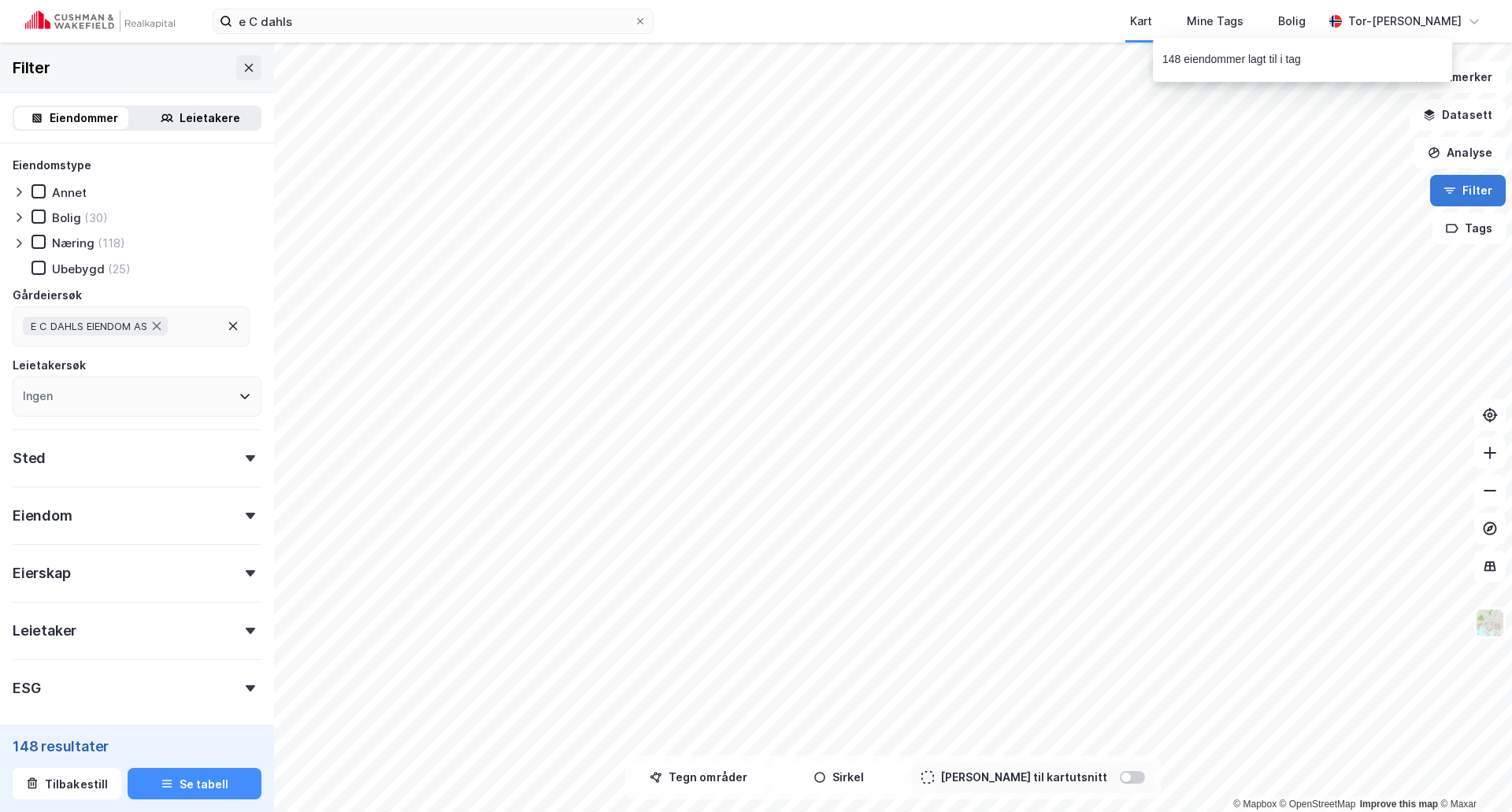
click at [1475, 187] on button "Filter" at bounding box center [1468, 191] width 76 height 31
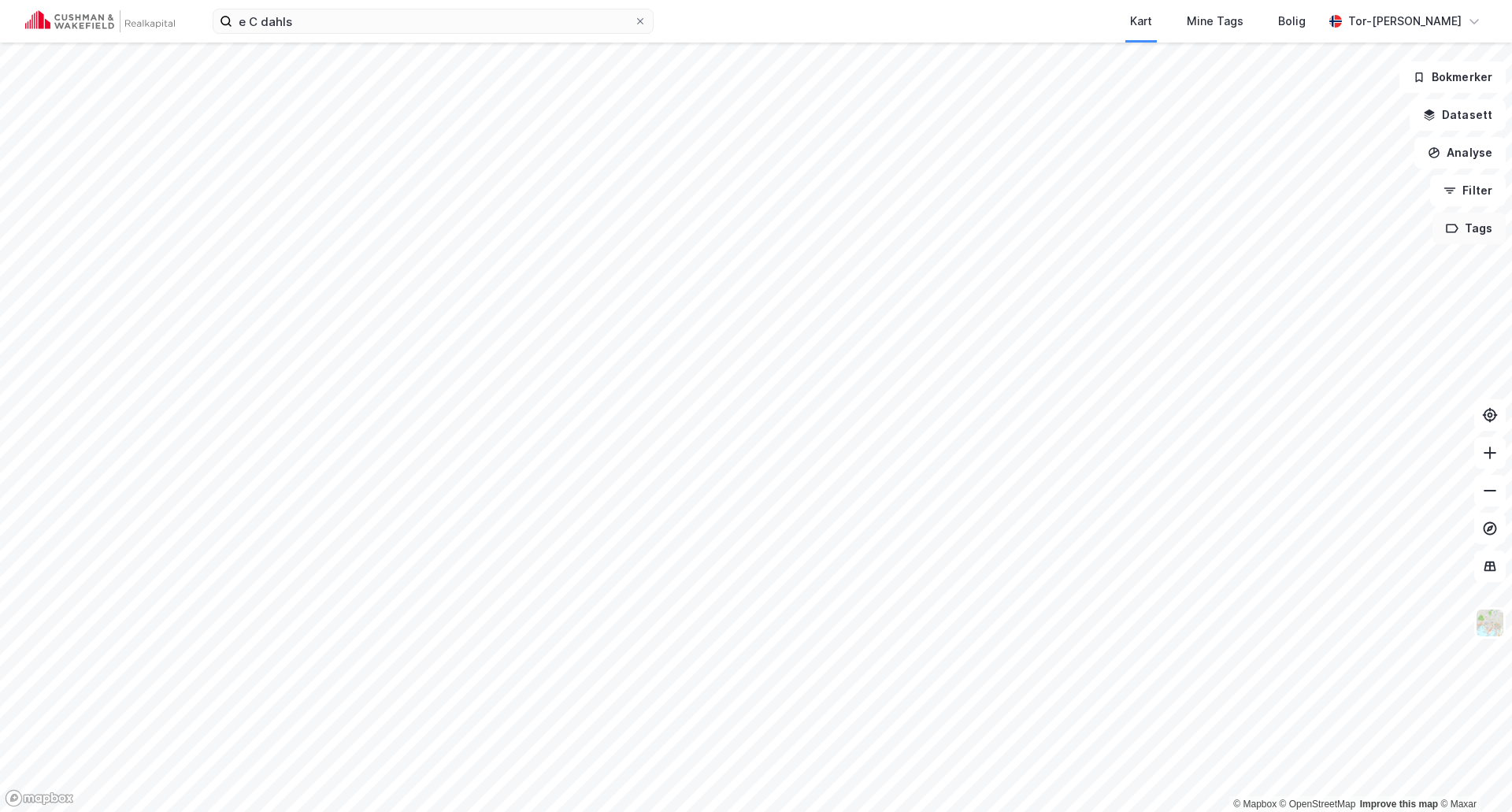
click at [1484, 237] on button "Tags" at bounding box center [1469, 228] width 73 height 31
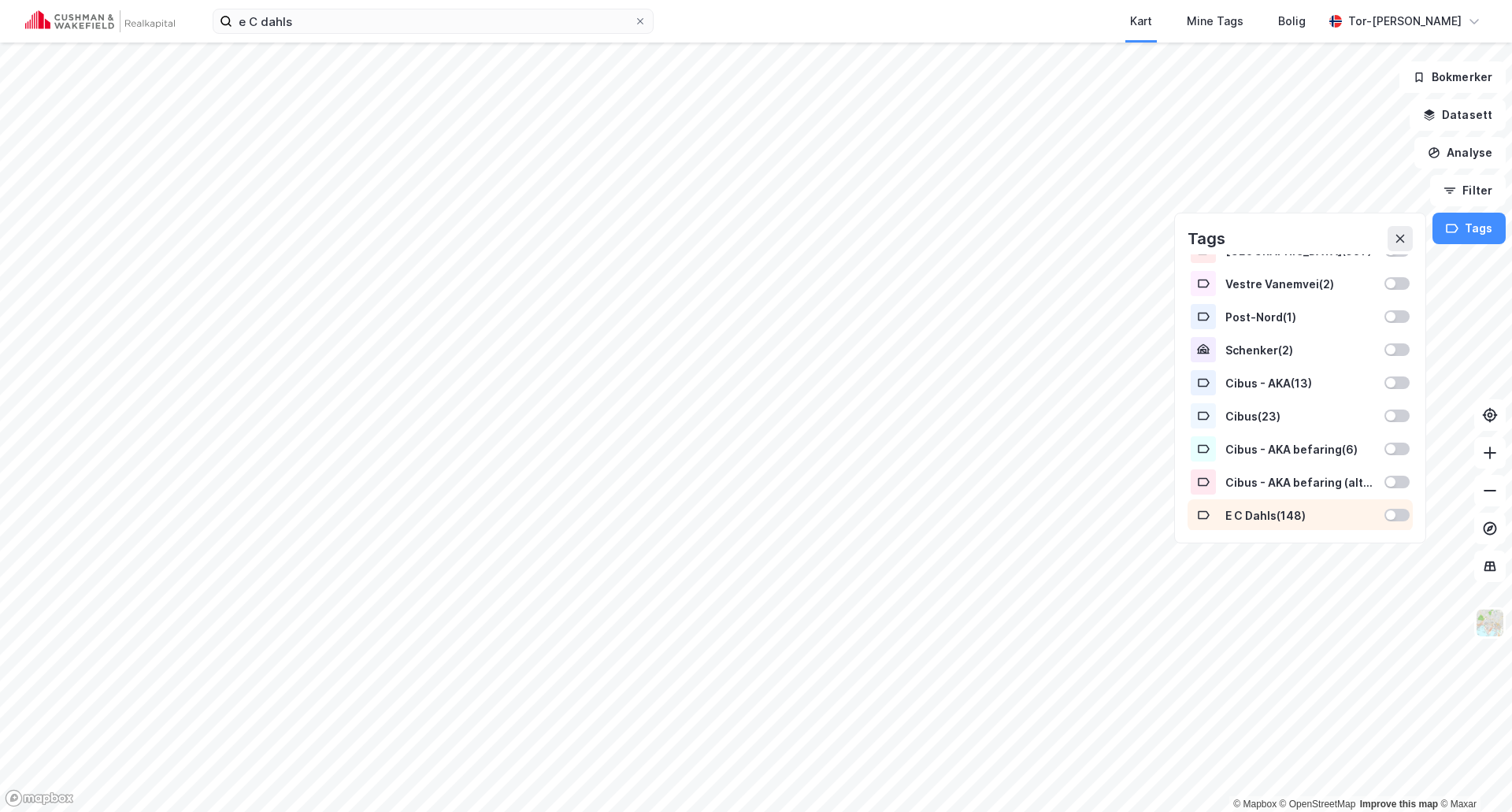
scroll to position [21, 0]
click at [1270, 513] on div "E C Dahls ( 148 )" at bounding box center [1300, 514] width 150 height 13
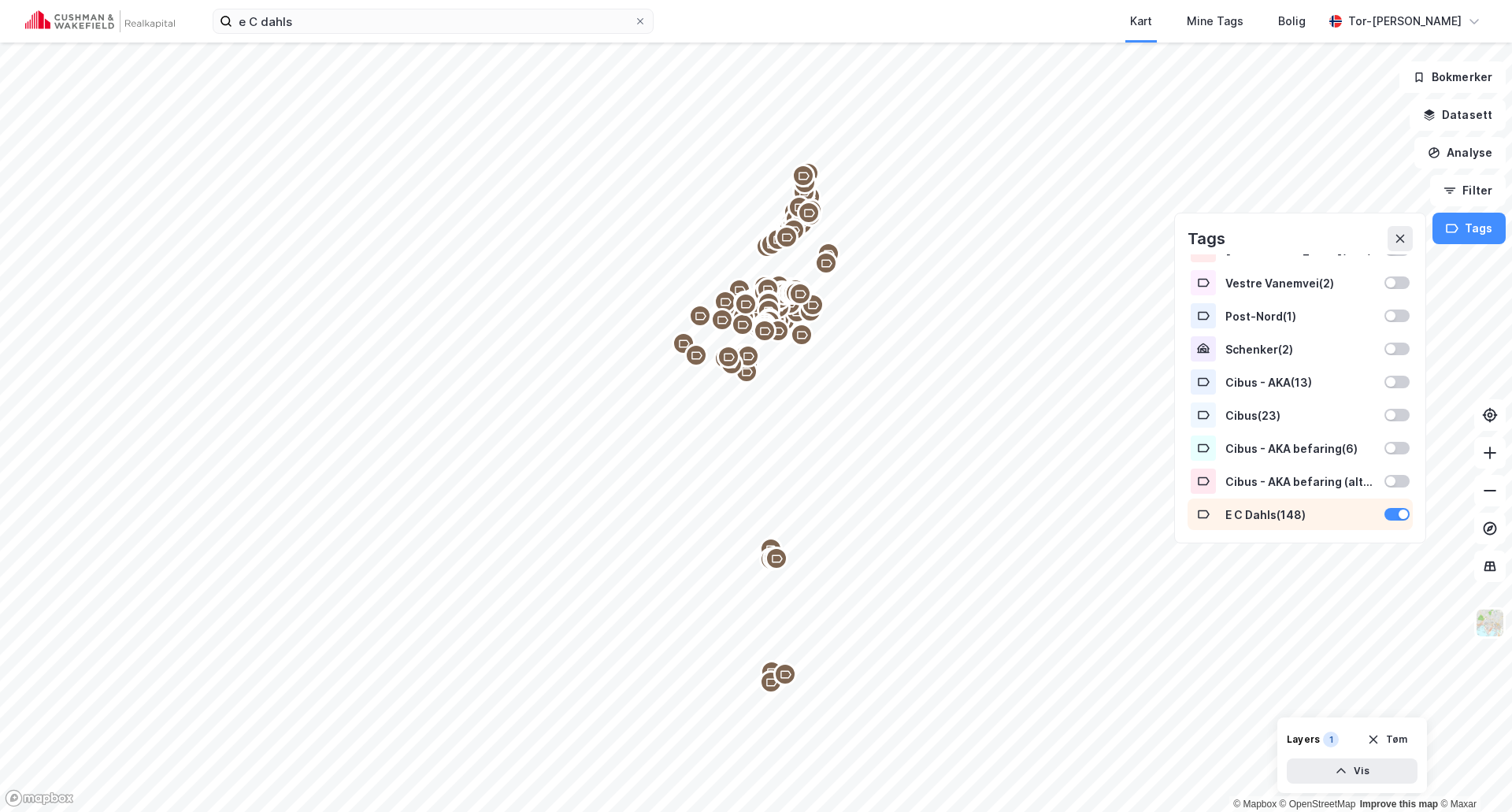
drag, startPoint x: 1263, startPoint y: 515, endPoint x: 1273, endPoint y: 518, distance: 10.4
click at [1273, 518] on div "E C Dahls ( 148 )" at bounding box center [1300, 514] width 150 height 13
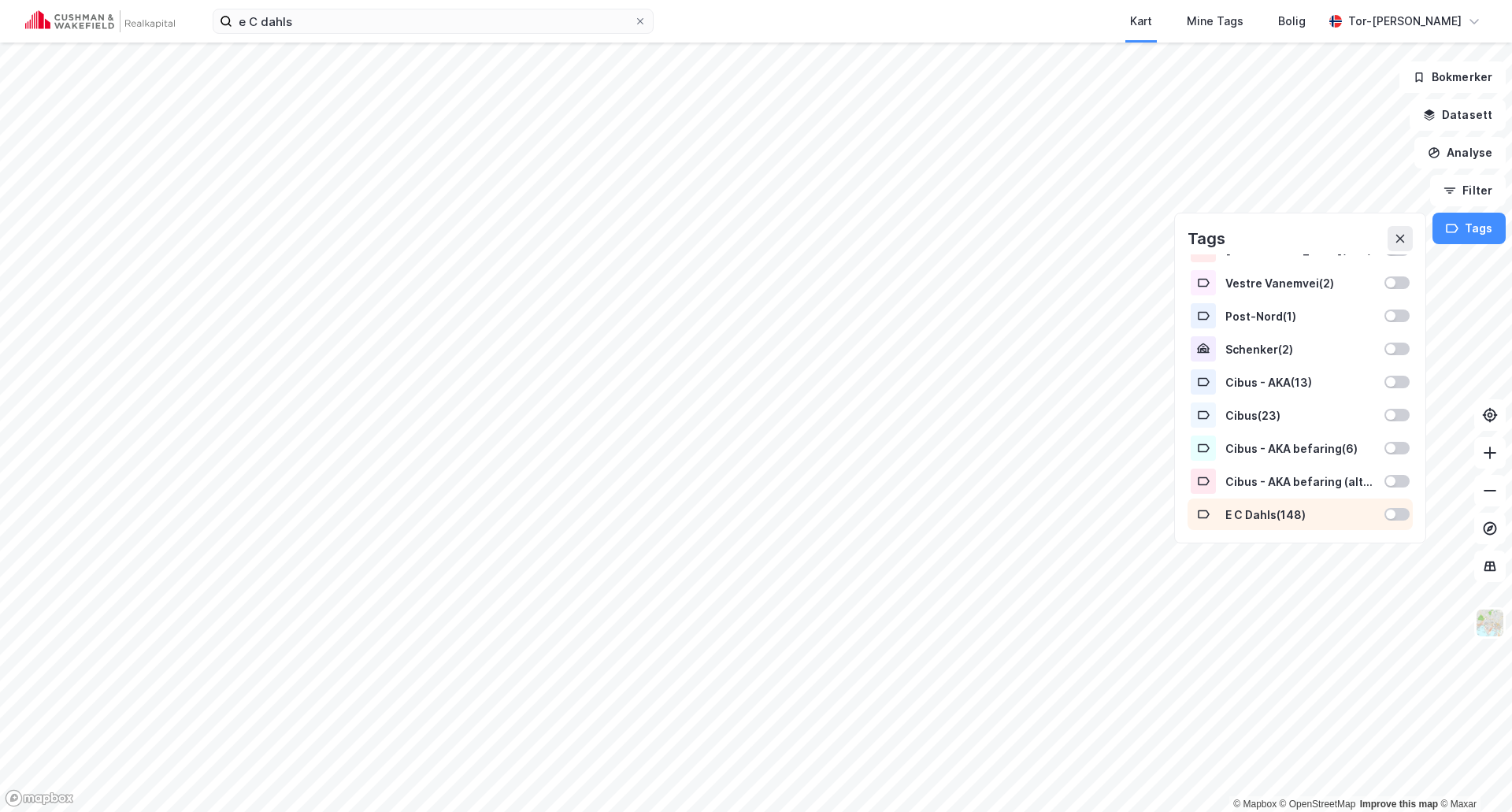
click at [1244, 516] on div "E C Dahls ( 148 )" at bounding box center [1300, 514] width 150 height 13
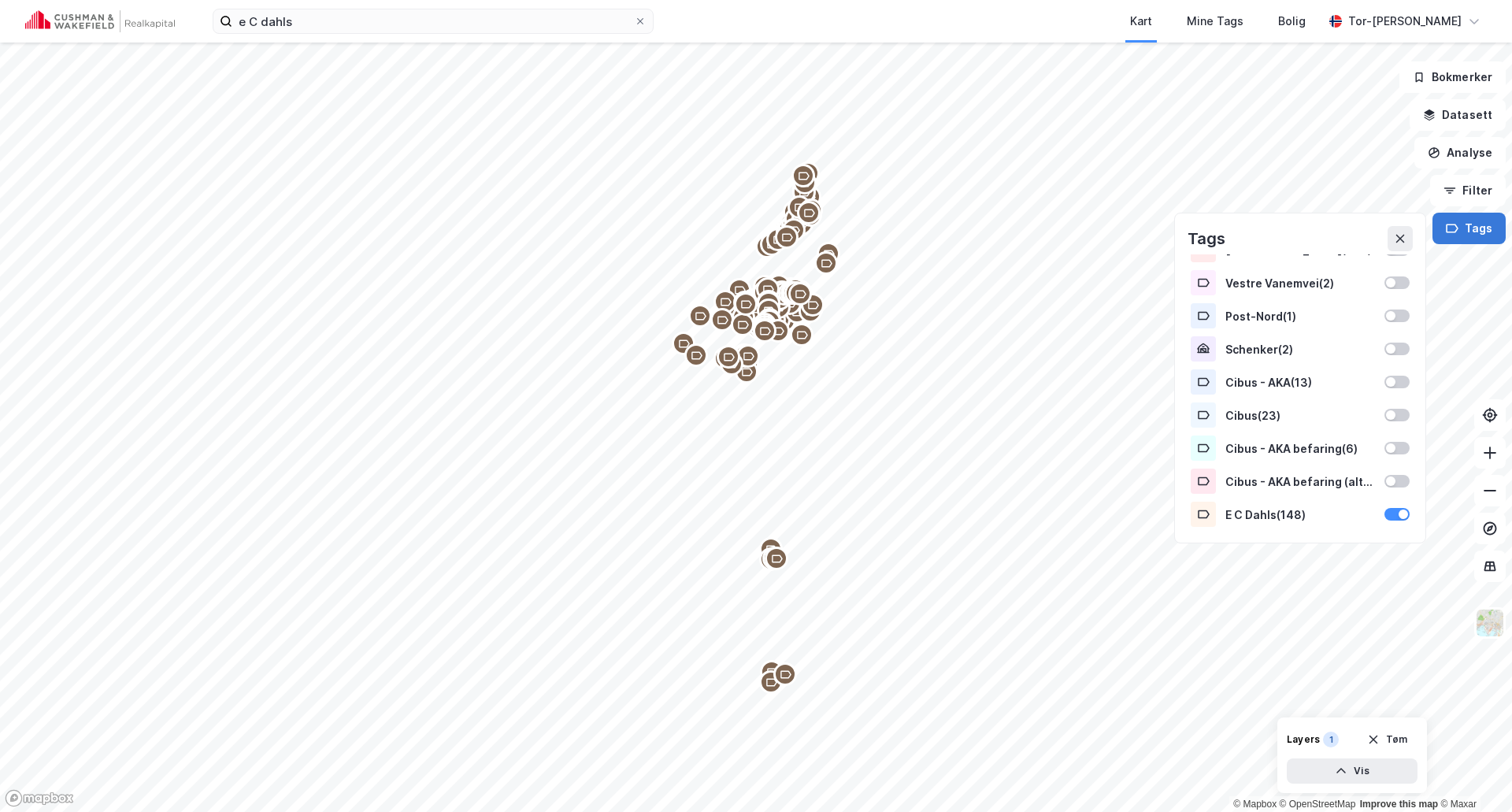
click at [1472, 236] on button "Tags" at bounding box center [1469, 228] width 73 height 31
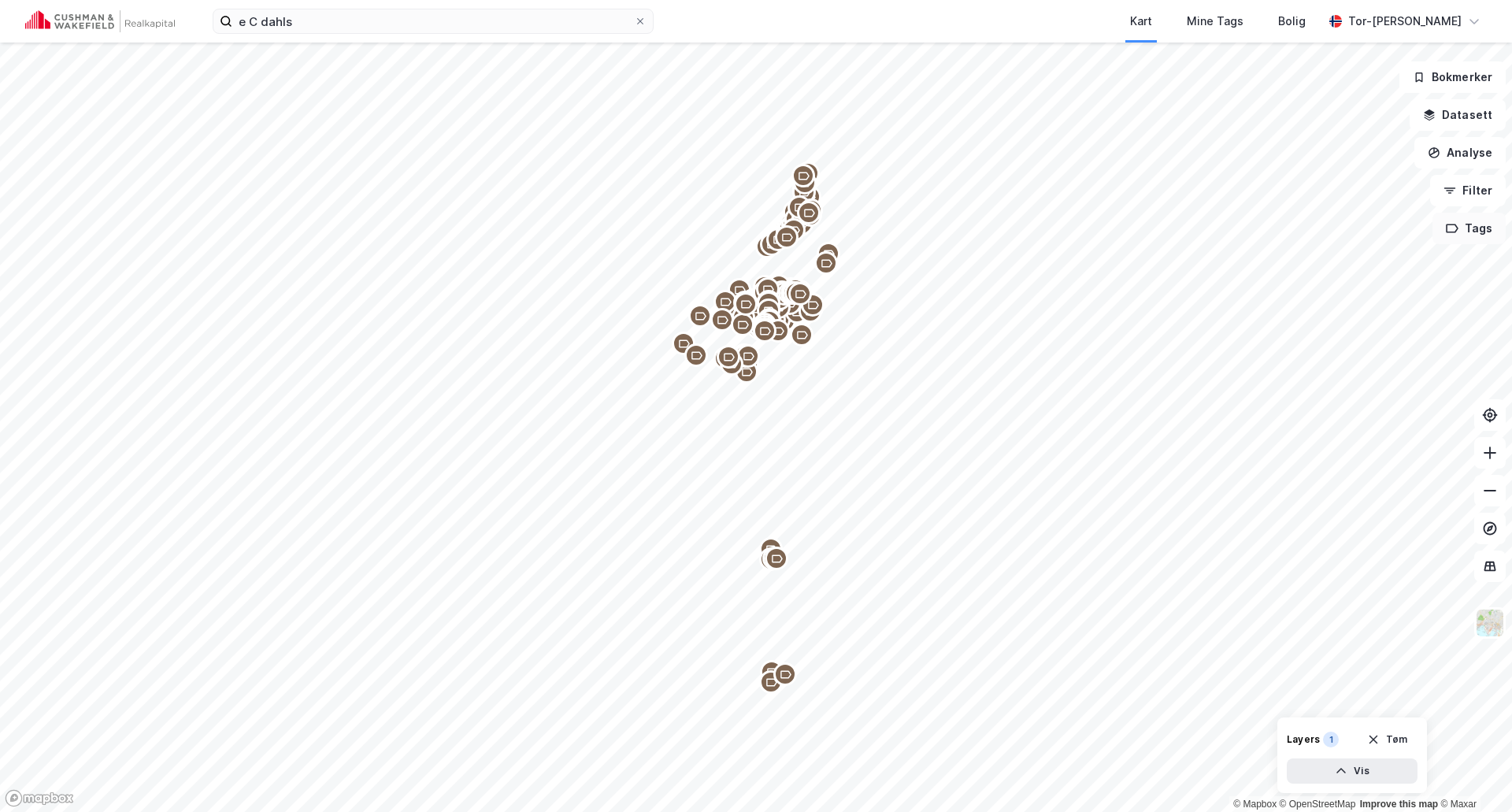
click at [1476, 228] on button "Tags" at bounding box center [1469, 228] width 73 height 31
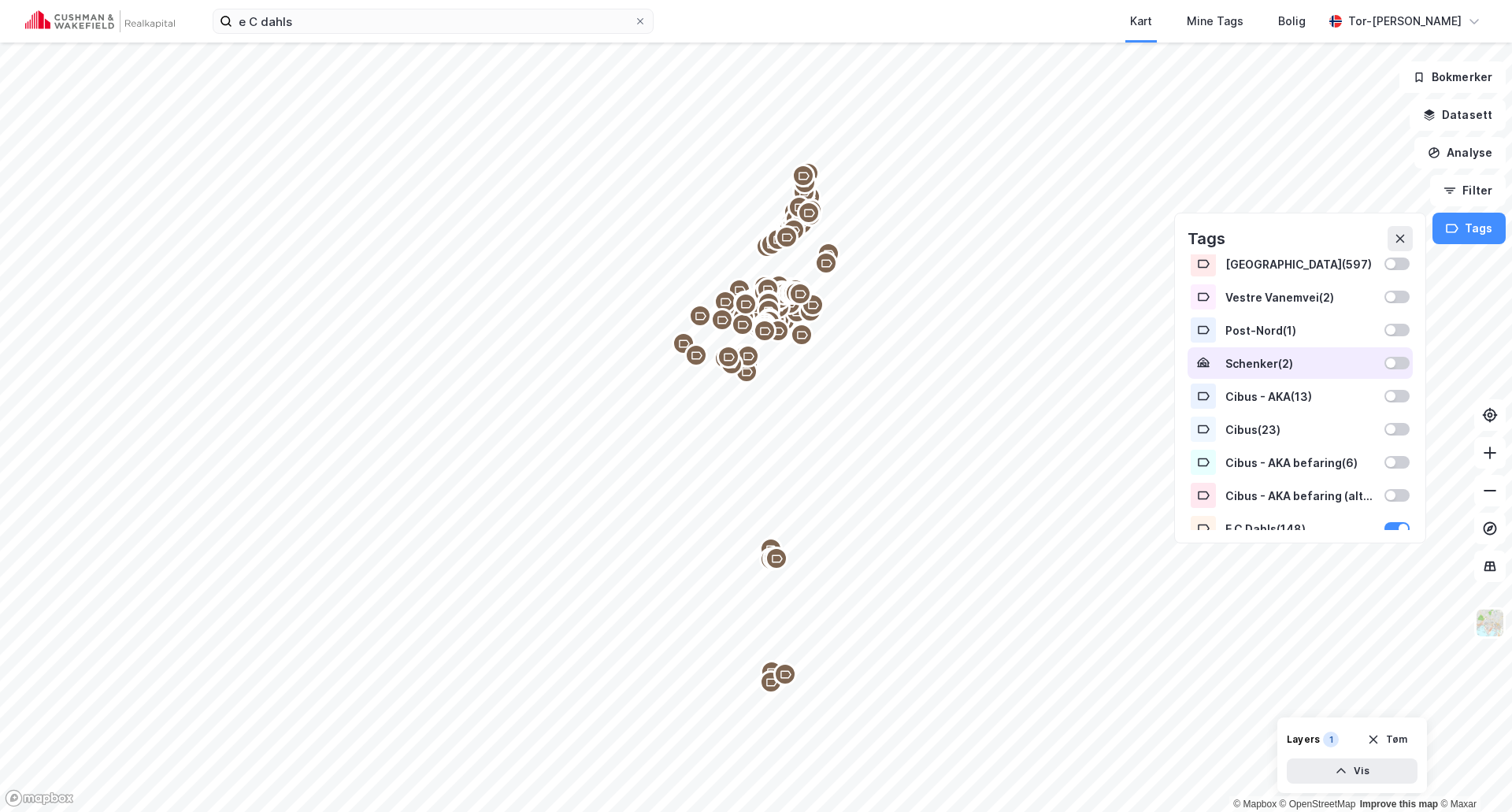
scroll to position [0, 0]
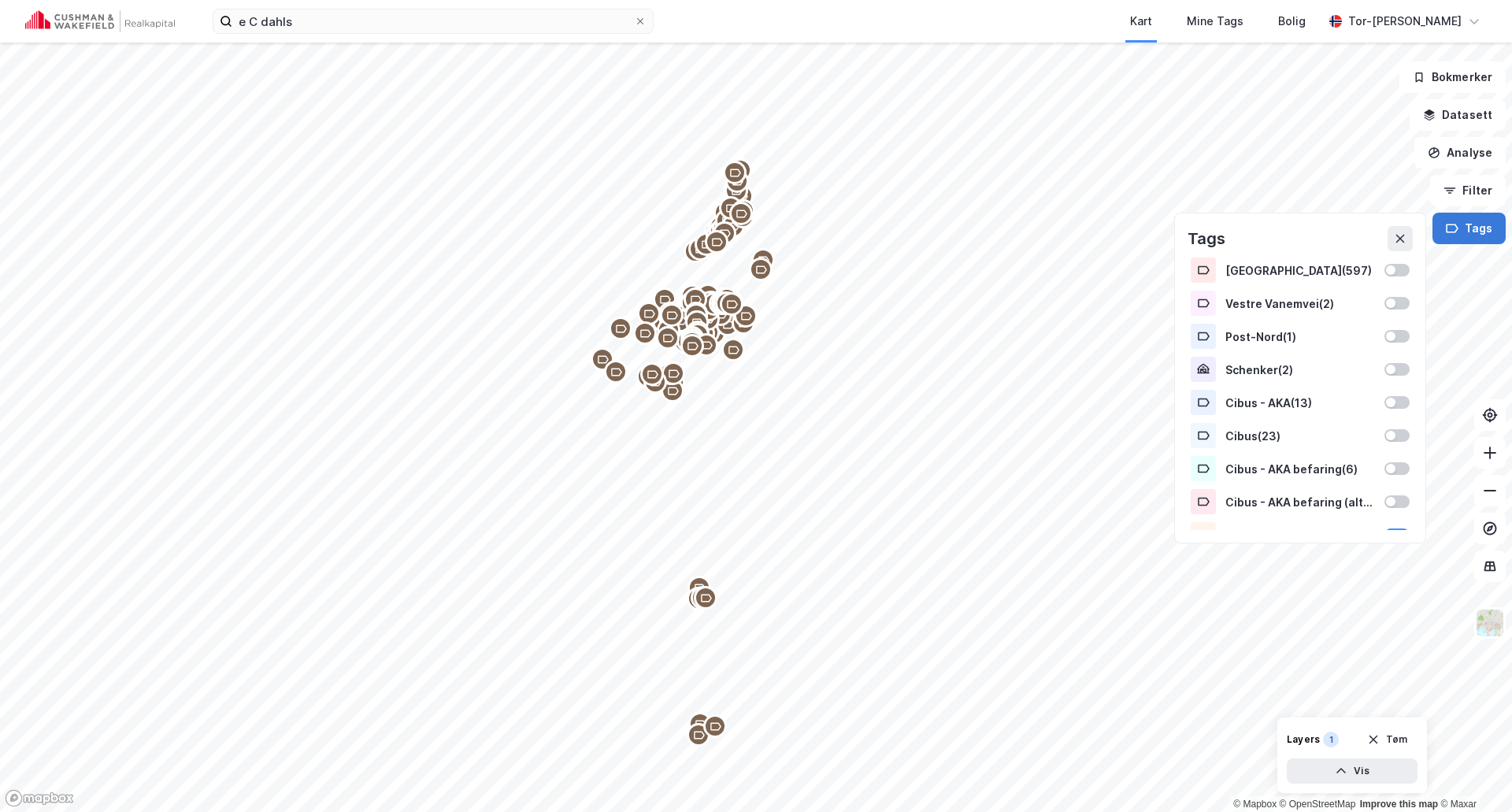
click at [1474, 226] on button "Tags" at bounding box center [1469, 228] width 73 height 31
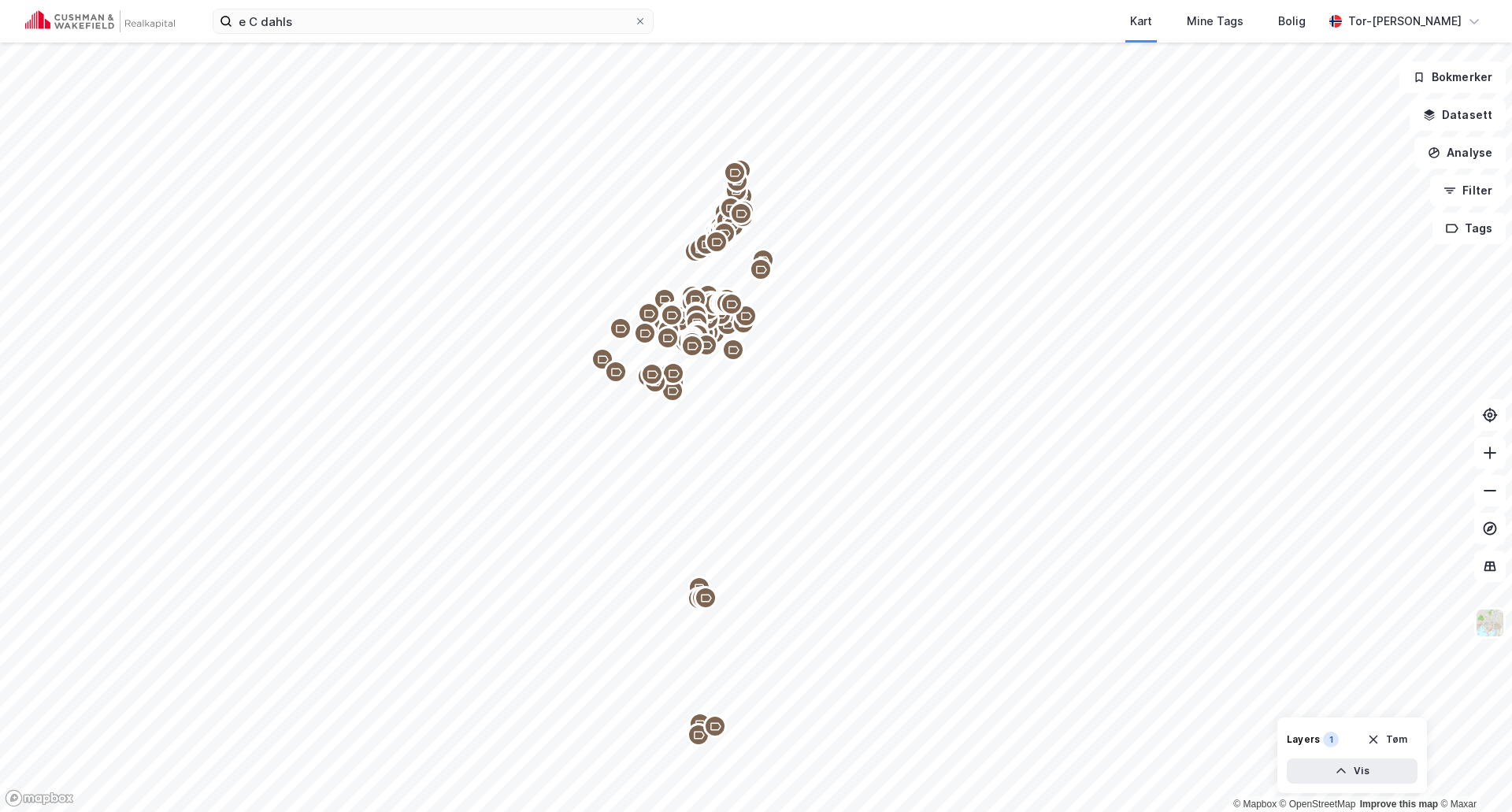
click at [702, 597] on icon "Map marker" at bounding box center [706, 598] width 11 height 8
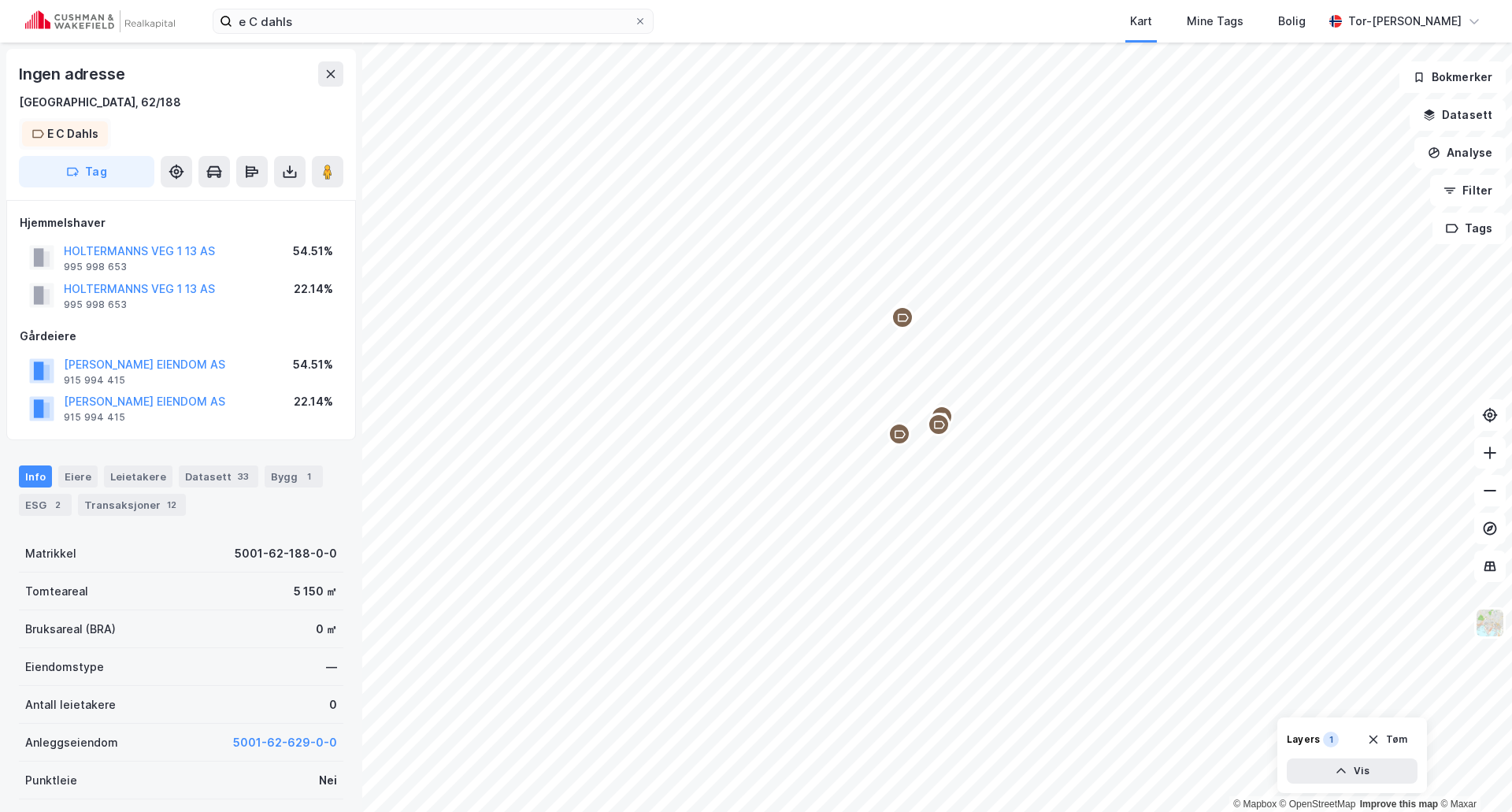
scroll to position [1, 0]
drag, startPoint x: 57, startPoint y: 133, endPoint x: 164, endPoint y: 114, distance: 108.7
click at [164, 114] on div "Ingen adresse [STREET_ADDRESS] Tag" at bounding box center [182, 123] width 350 height 151
click at [95, 133] on div "E C Dahls" at bounding box center [73, 132] width 51 height 19
click at [239, 75] on div "Ingen adresse" at bounding box center [181, 73] width 325 height 25
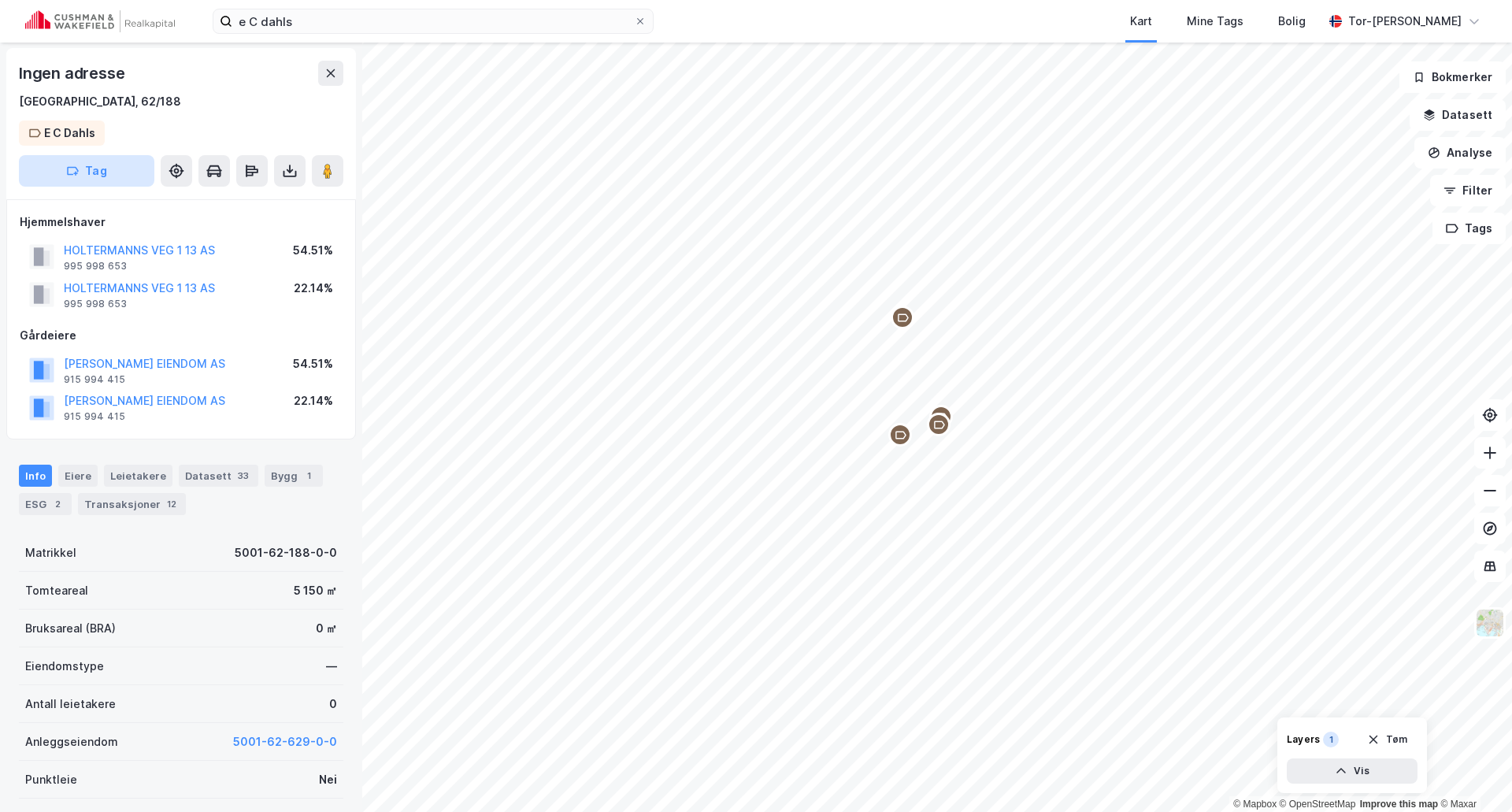
click at [121, 175] on button "Tag" at bounding box center [86, 171] width 136 height 31
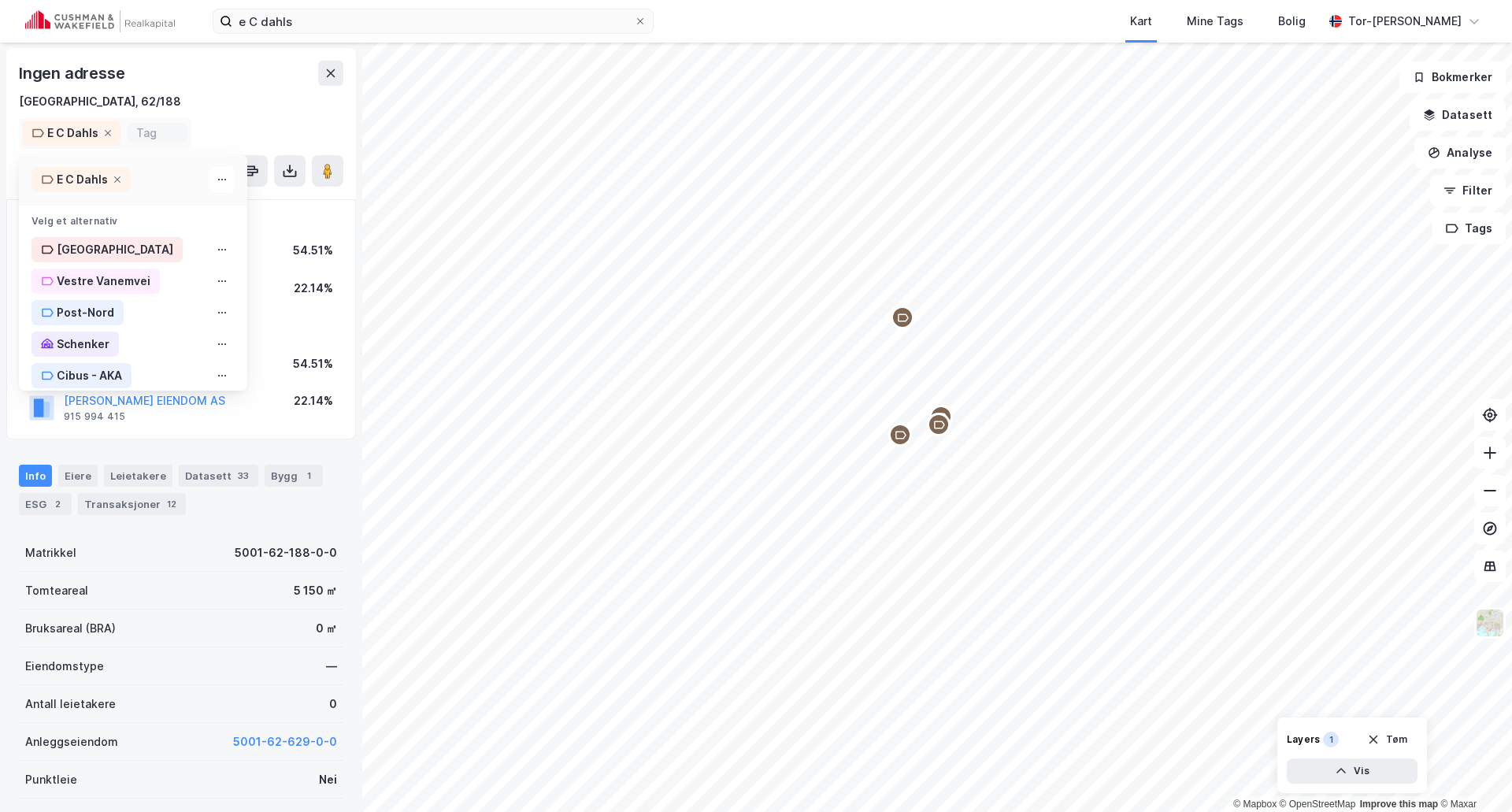
click at [248, 96] on div "[GEOGRAPHIC_DATA], 62/188" at bounding box center [181, 101] width 325 height 19
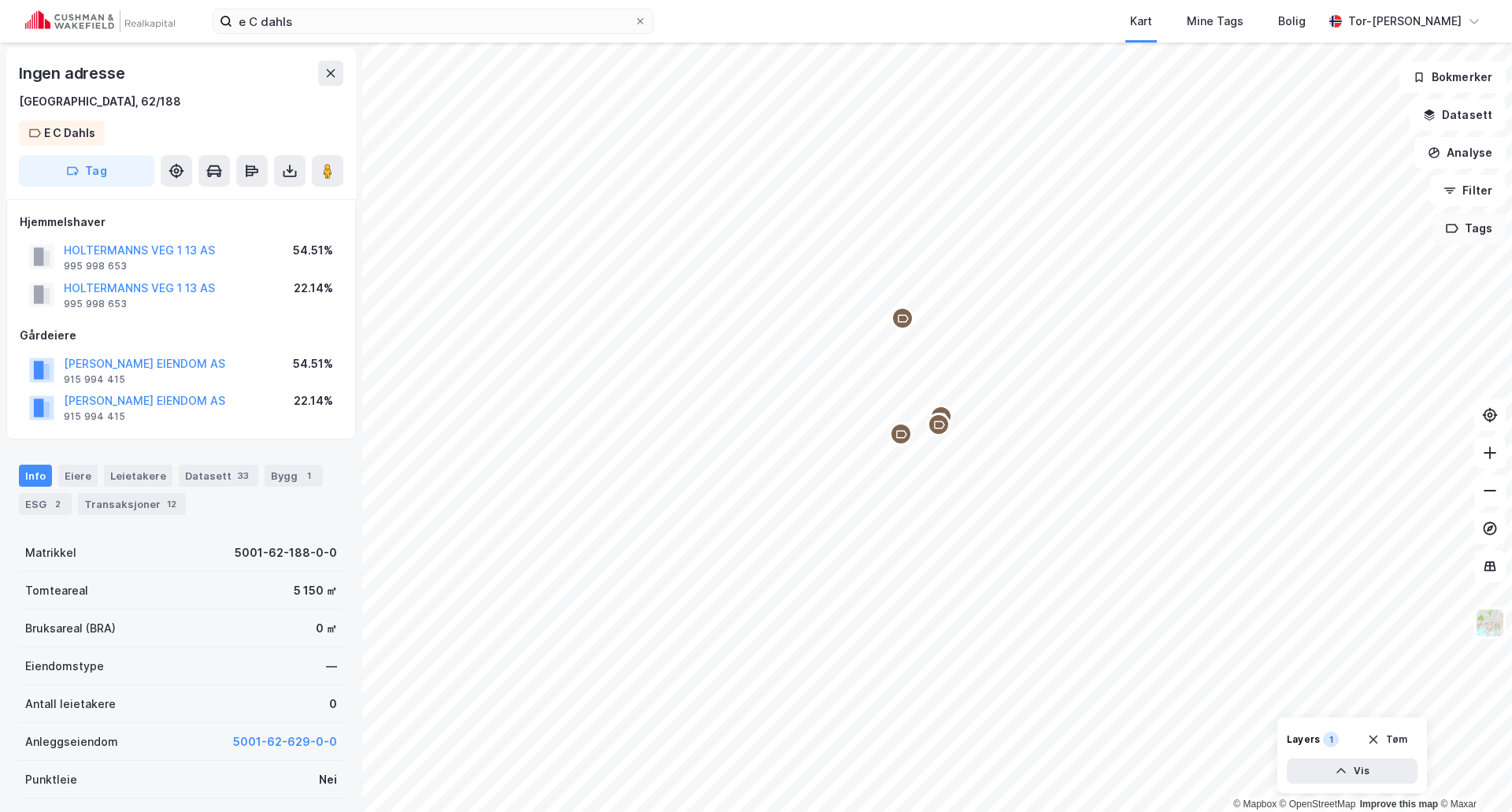
click at [1473, 232] on button "Tags" at bounding box center [1469, 228] width 73 height 31
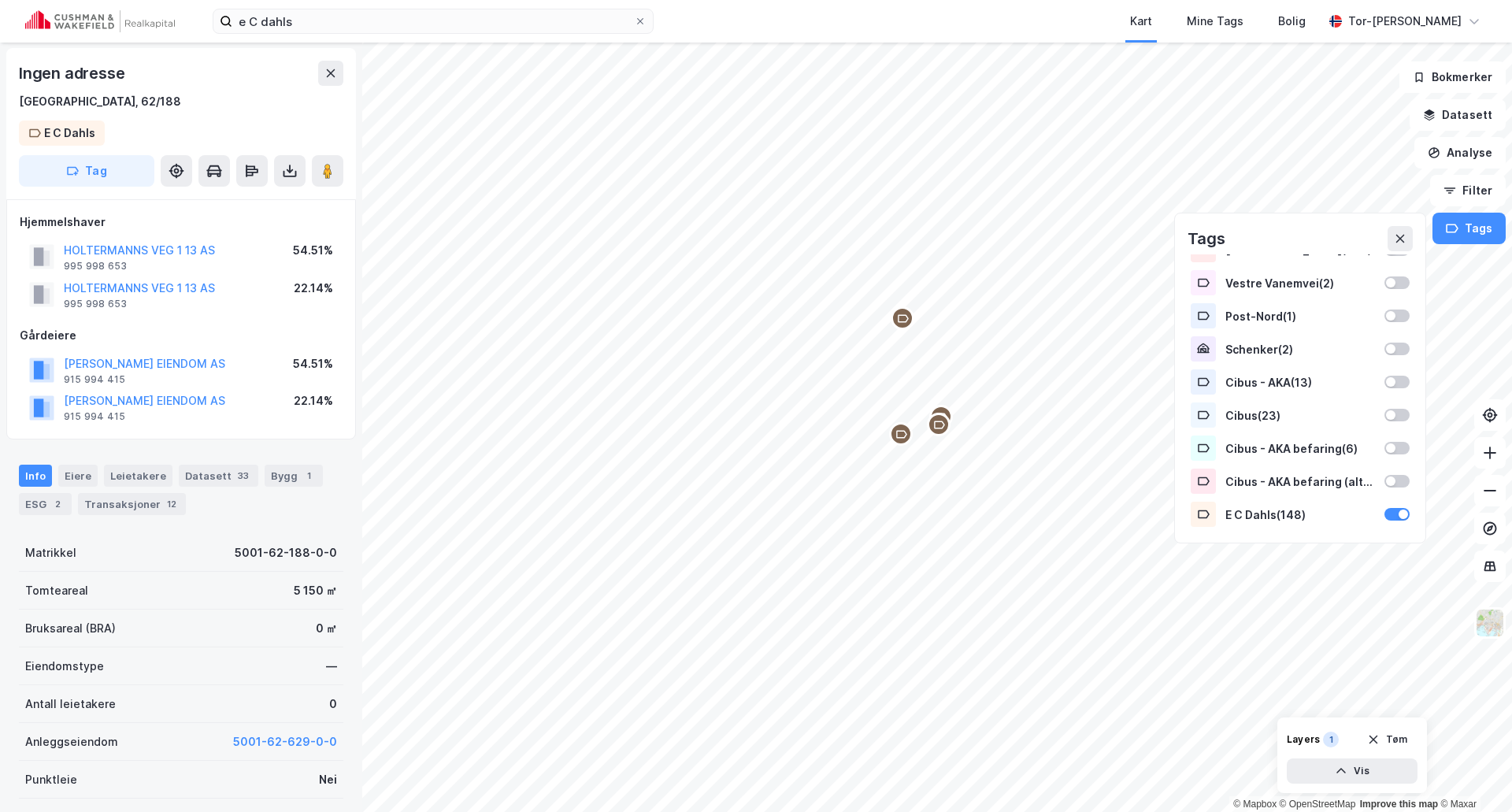
scroll to position [0, 0]
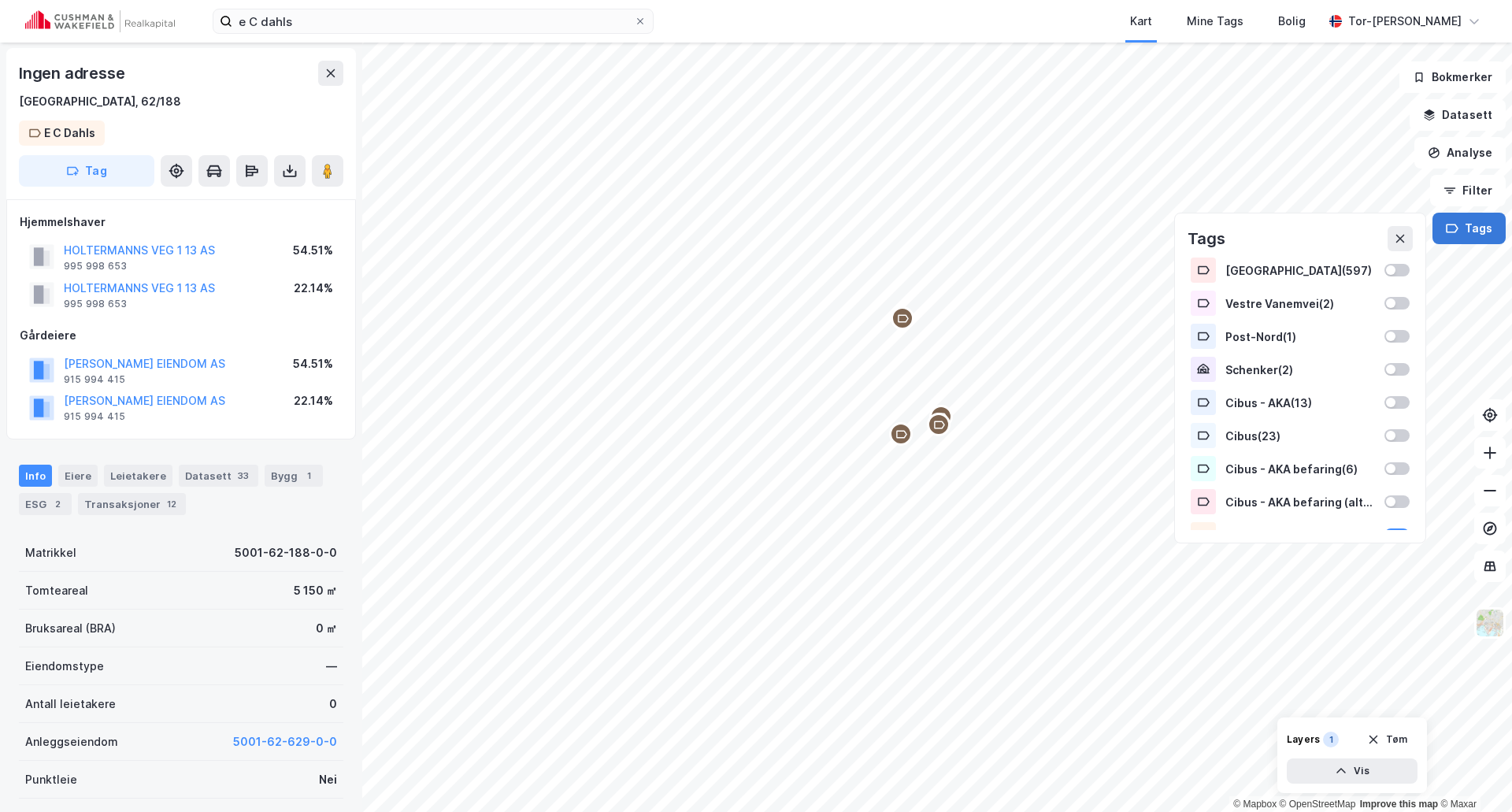
click at [1479, 216] on button "Tags" at bounding box center [1469, 228] width 73 height 31
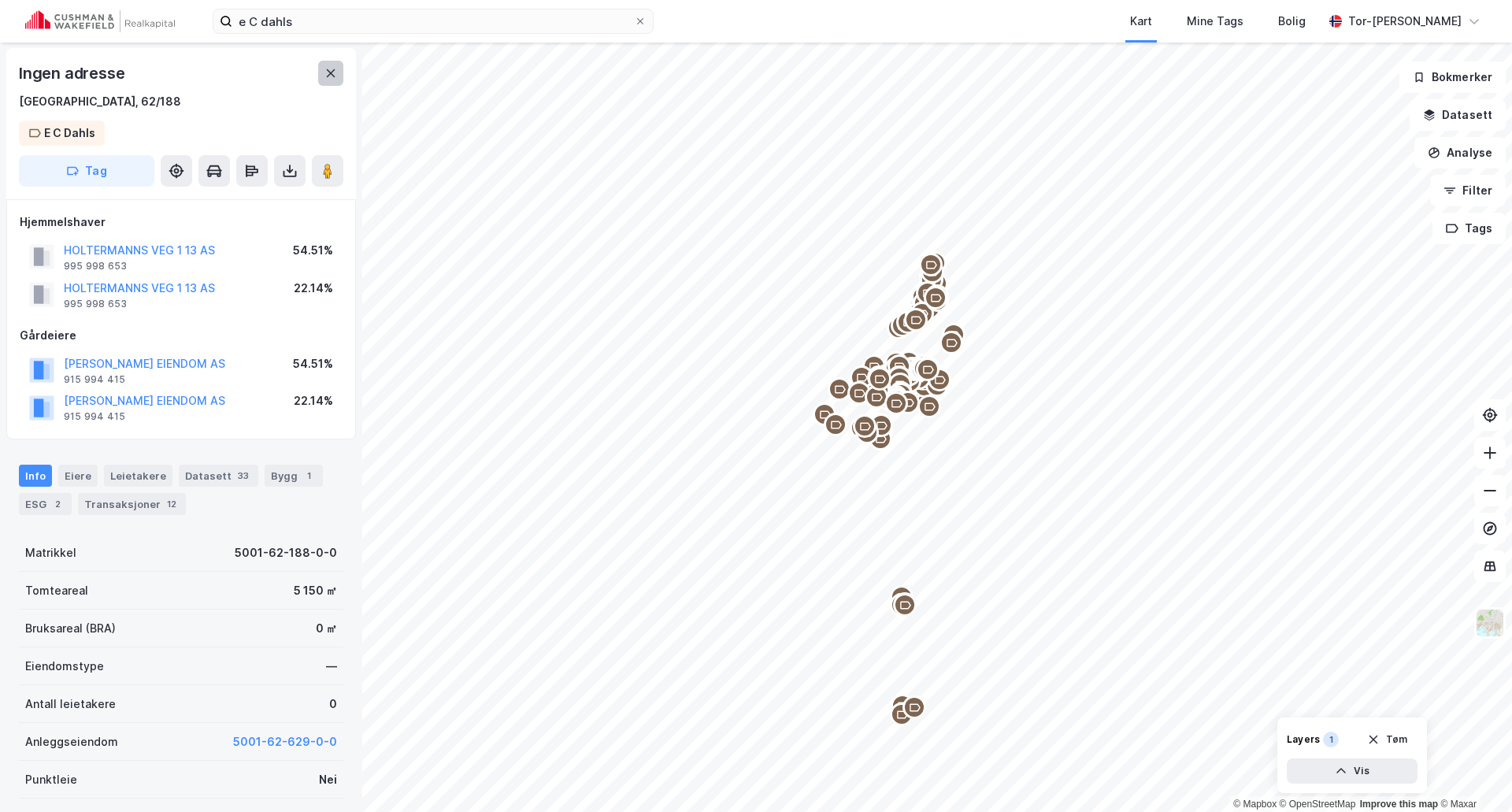
click at [330, 70] on icon at bounding box center [330, 72] width 12 height 12
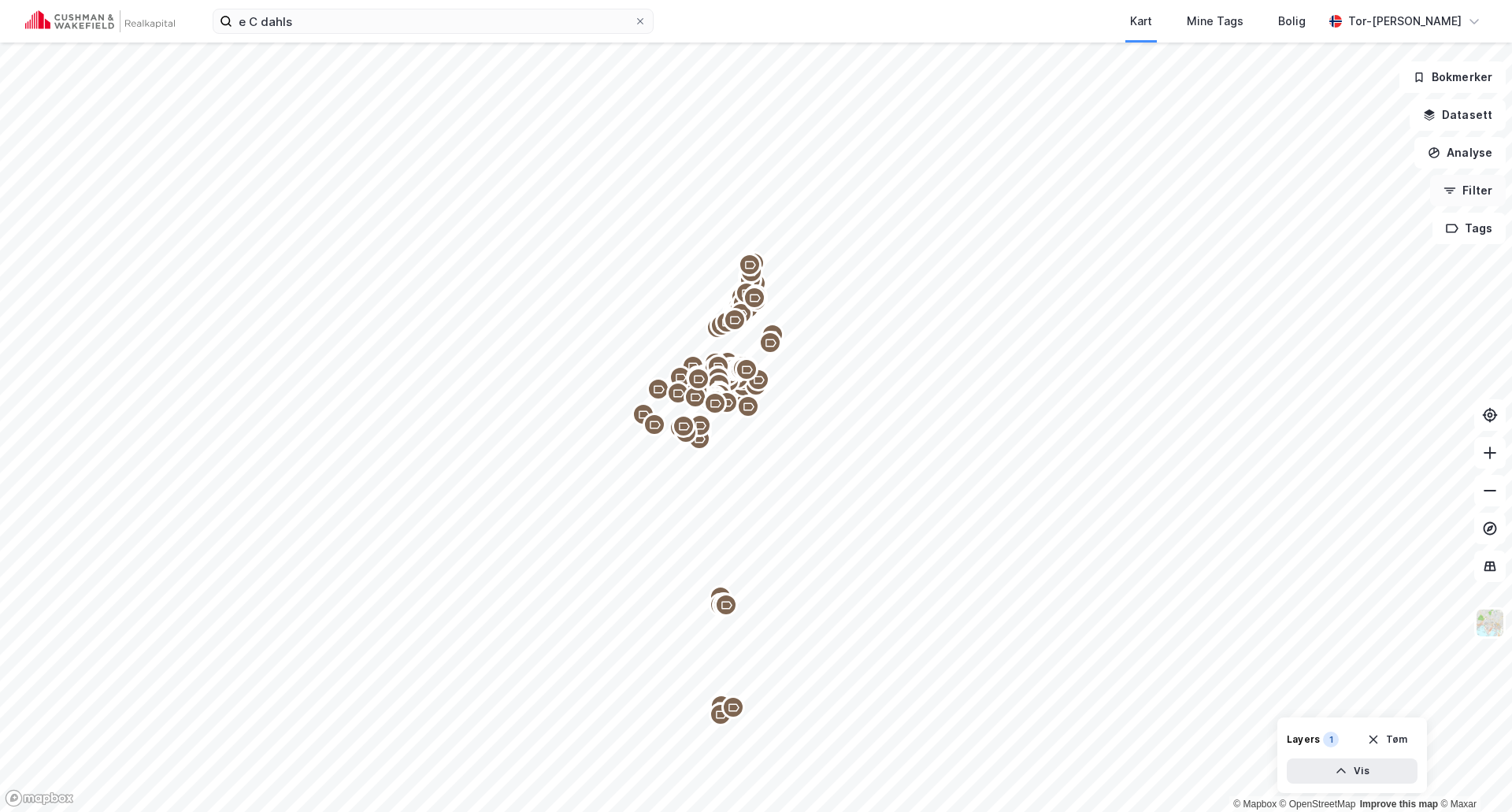
click at [1469, 185] on button "Filter" at bounding box center [1468, 191] width 76 height 31
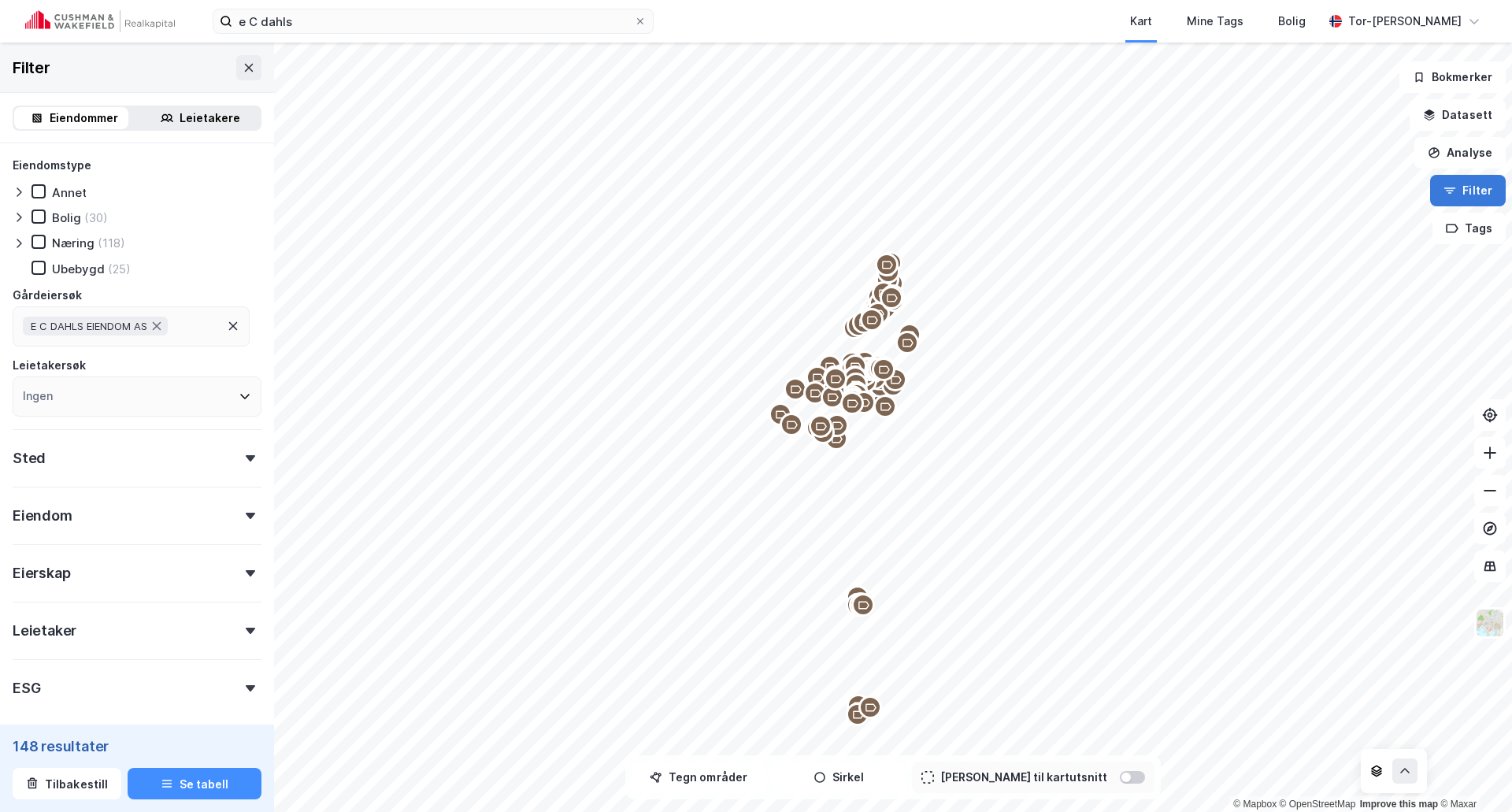
click at [1473, 185] on button "Filter" at bounding box center [1468, 191] width 76 height 31
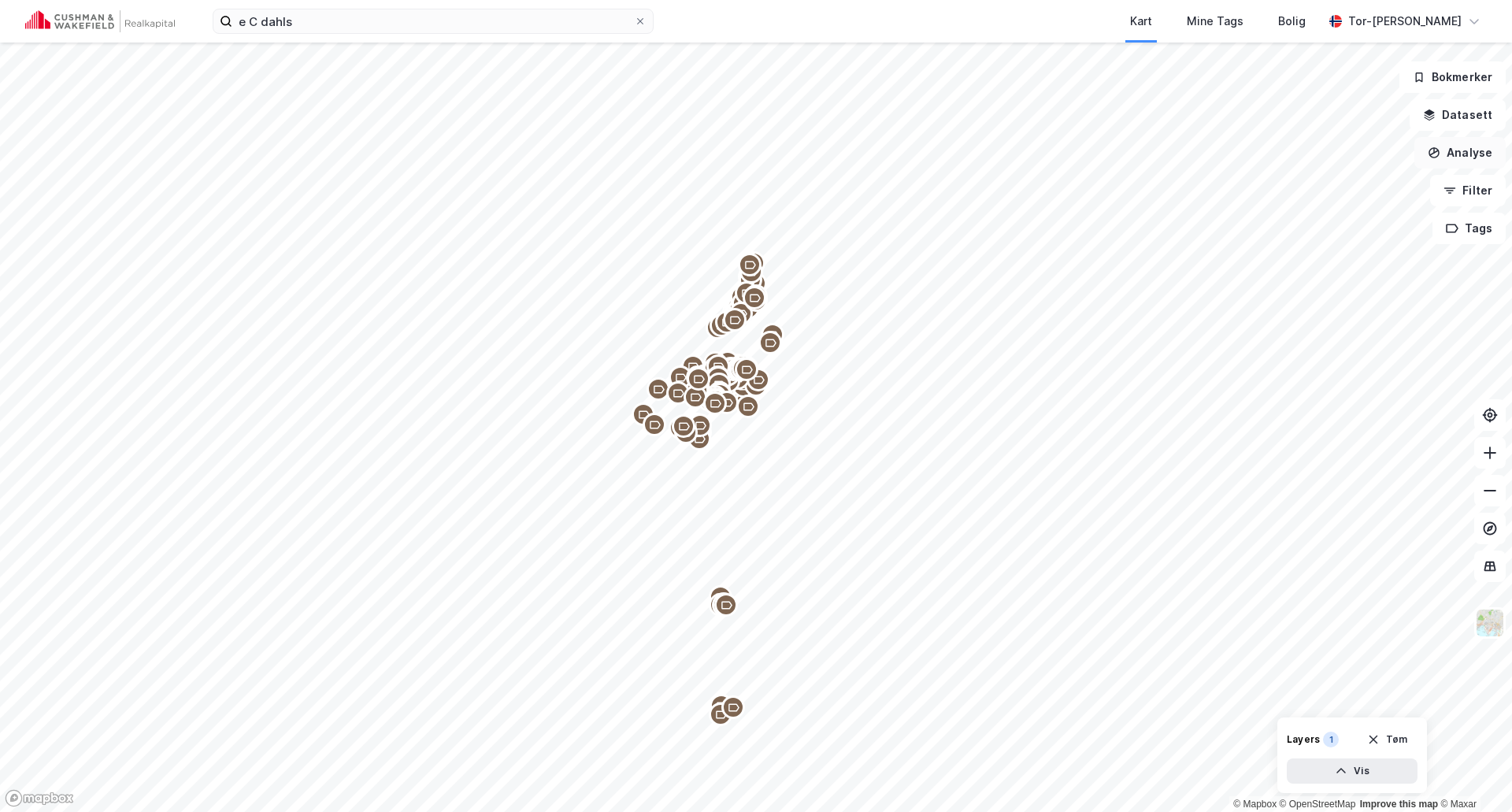
click at [1473, 152] on button "Analyse" at bounding box center [1460, 153] width 91 height 31
click at [1473, 193] on button "Filter" at bounding box center [1468, 191] width 76 height 31
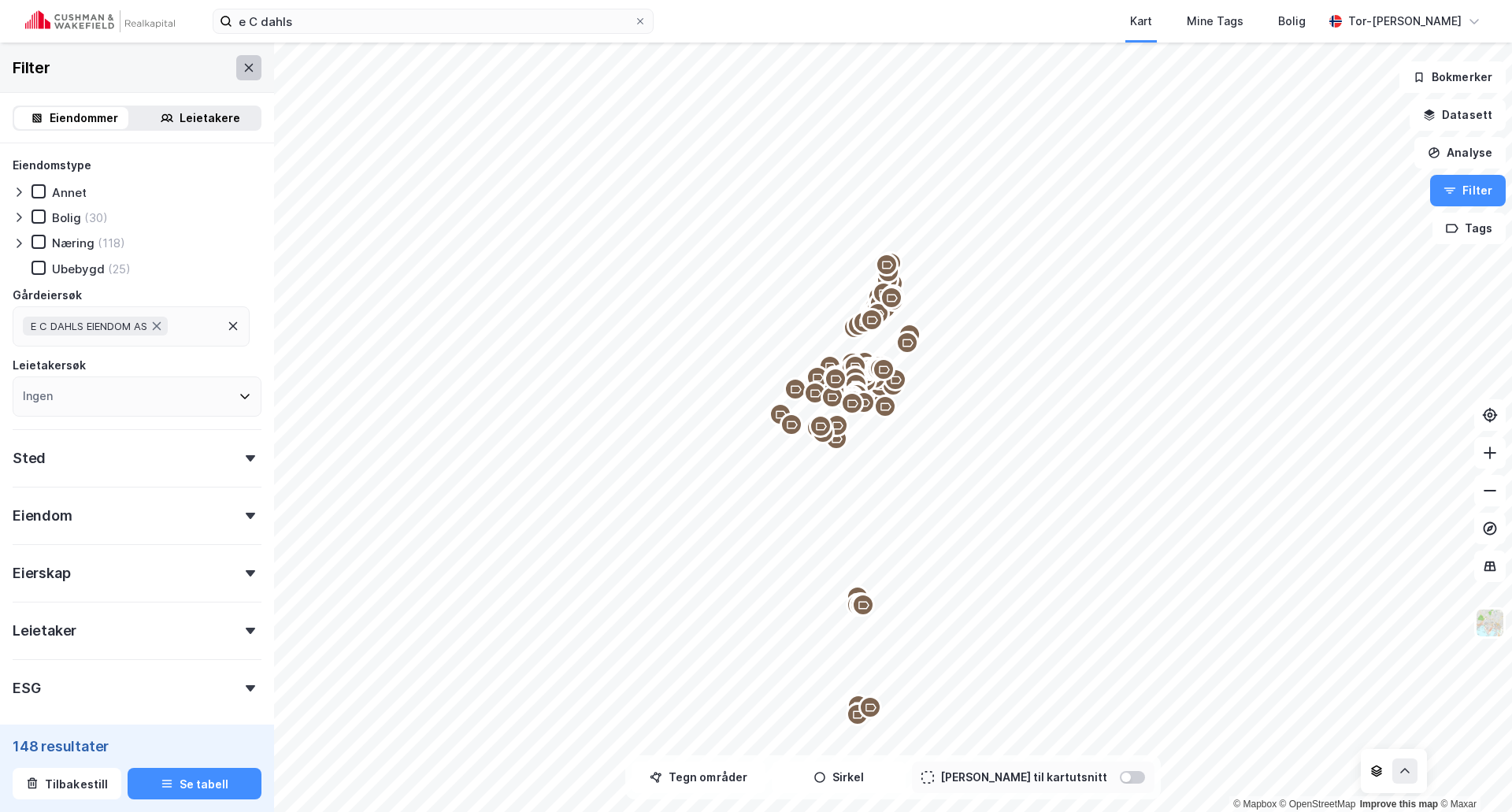
click at [246, 66] on button at bounding box center [249, 67] width 25 height 25
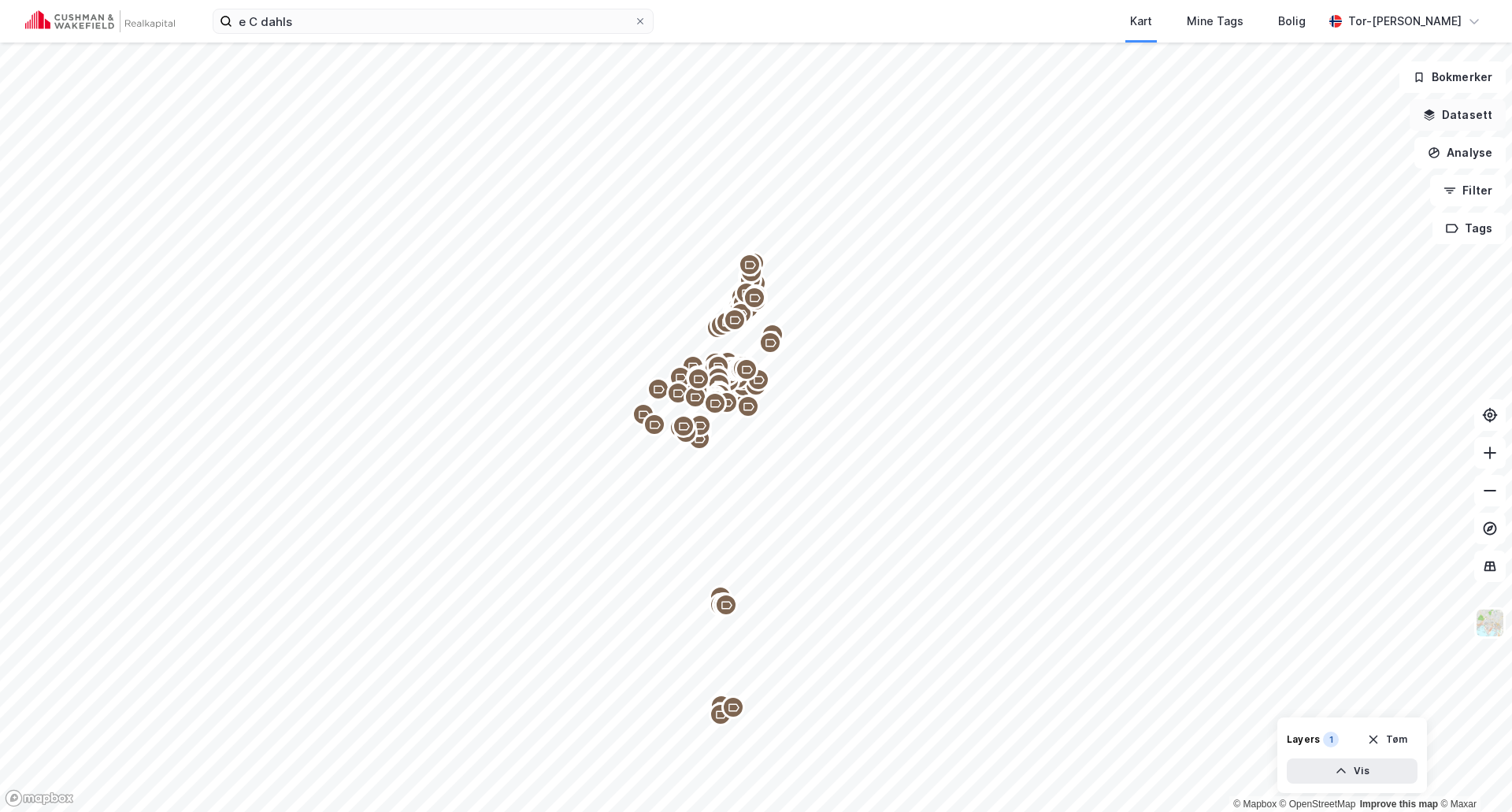
click at [1470, 120] on button "Datasett" at bounding box center [1458, 115] width 96 height 31
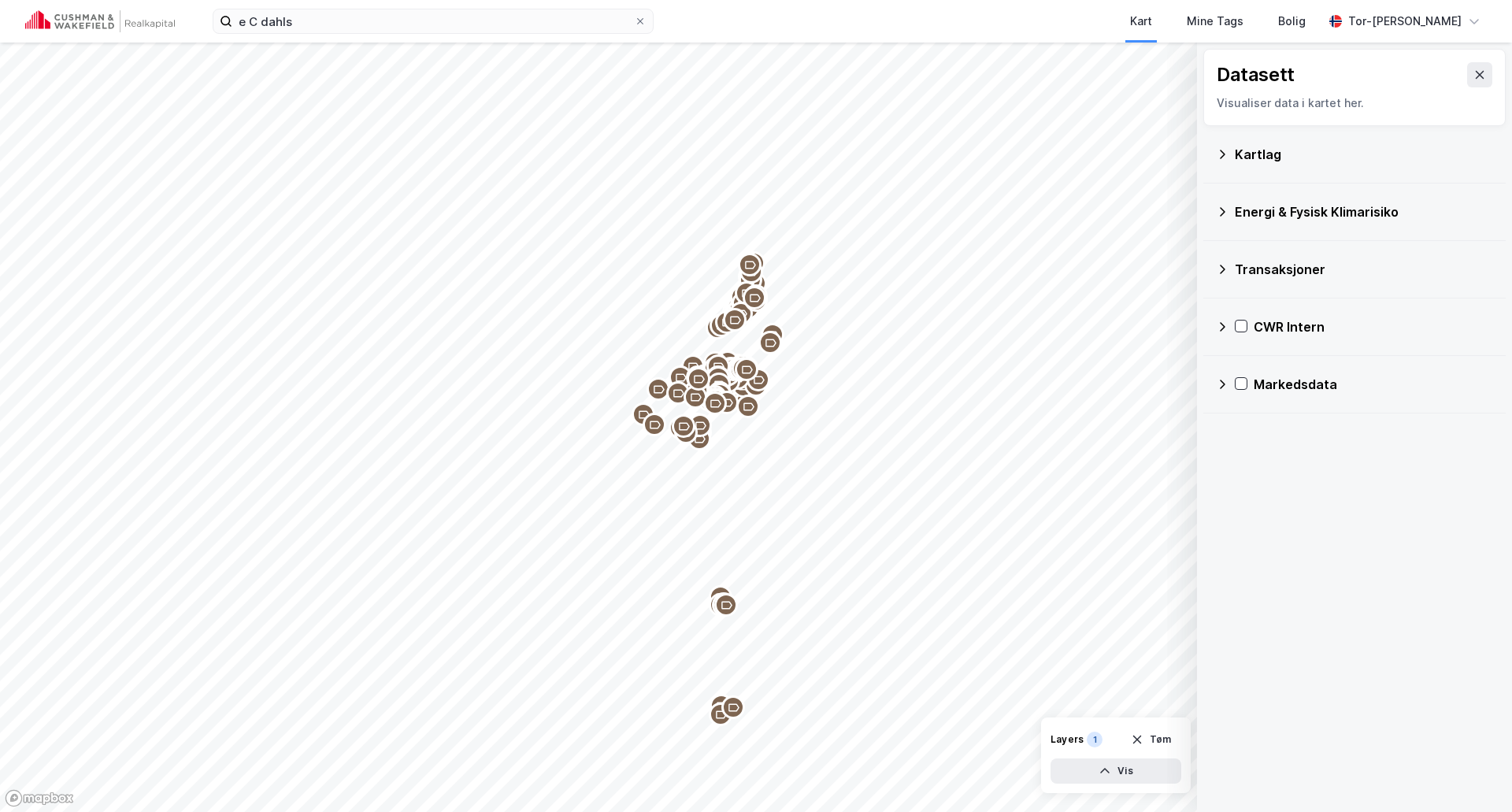
click at [1219, 341] on div "CWR Intern" at bounding box center [1354, 327] width 277 height 38
click at [1219, 325] on icon at bounding box center [1222, 326] width 12 height 12
click at [1218, 321] on icon at bounding box center [1222, 326] width 12 height 12
click at [1243, 400] on icon at bounding box center [1243, 403] width 6 height 10
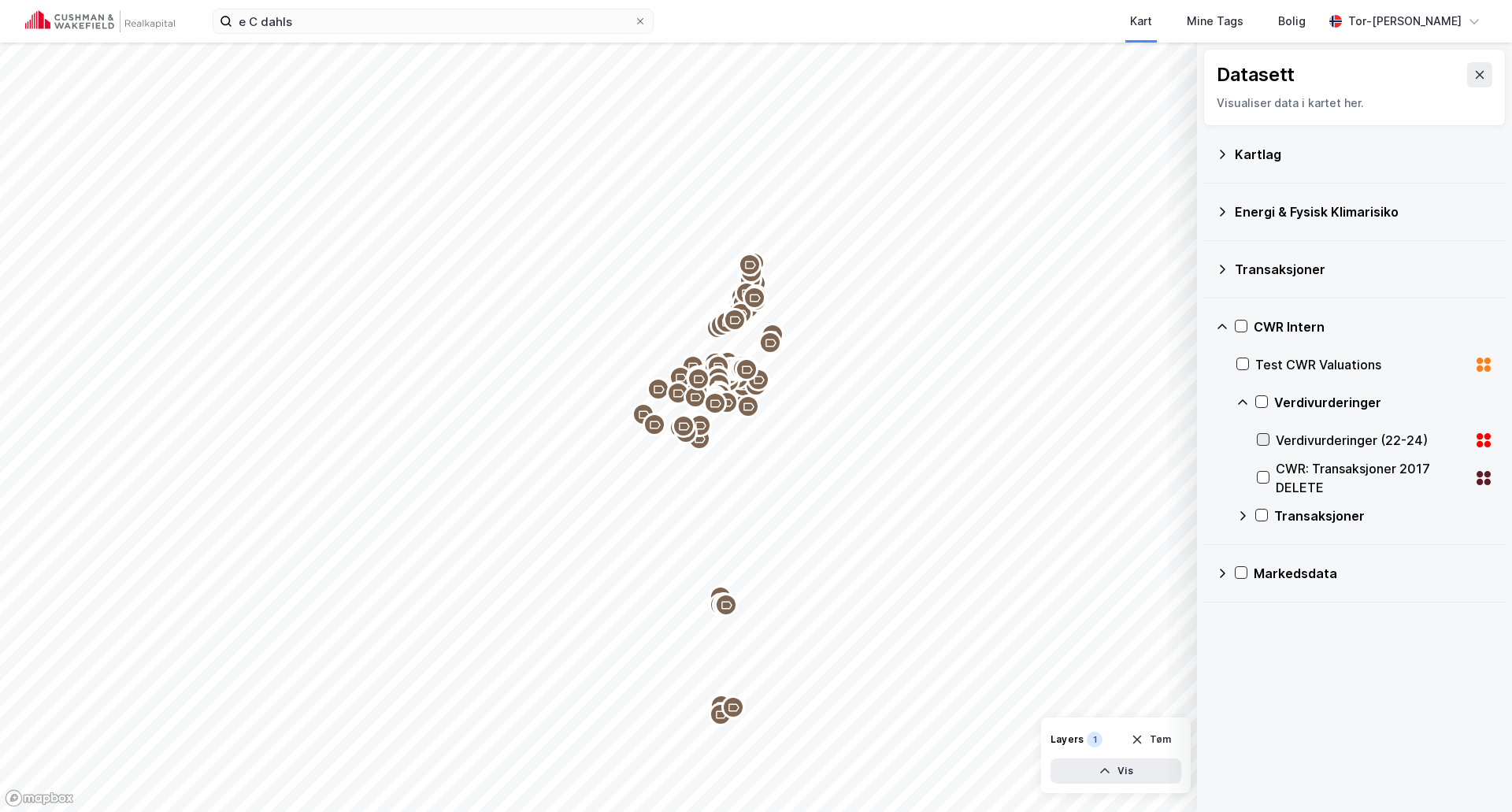
click at [1264, 436] on icon at bounding box center [1263, 439] width 11 height 11
click at [1476, 70] on button at bounding box center [1480, 75] width 25 height 25
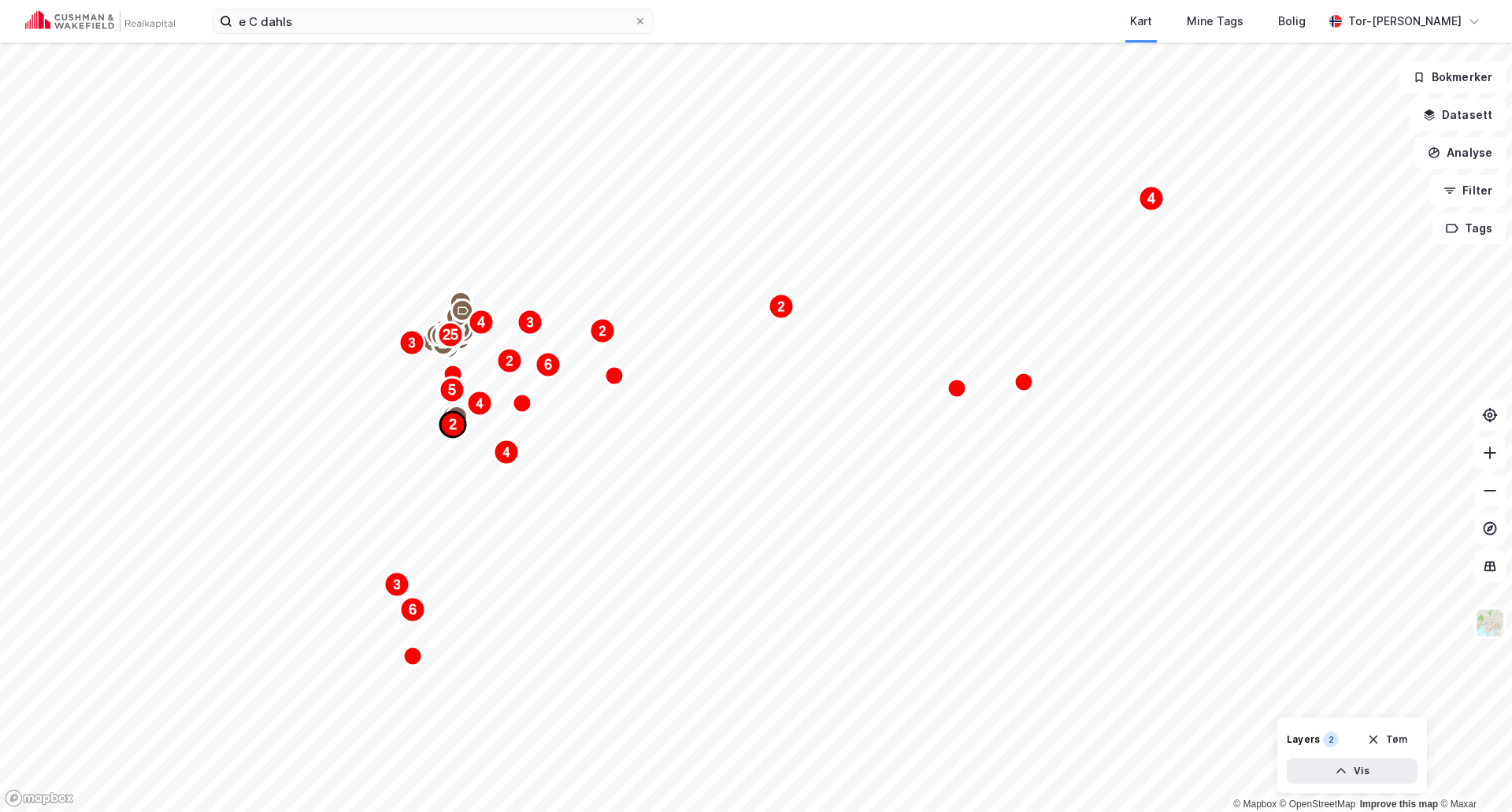
click at [457, 417] on text "2" at bounding box center [453, 424] width 8 height 16
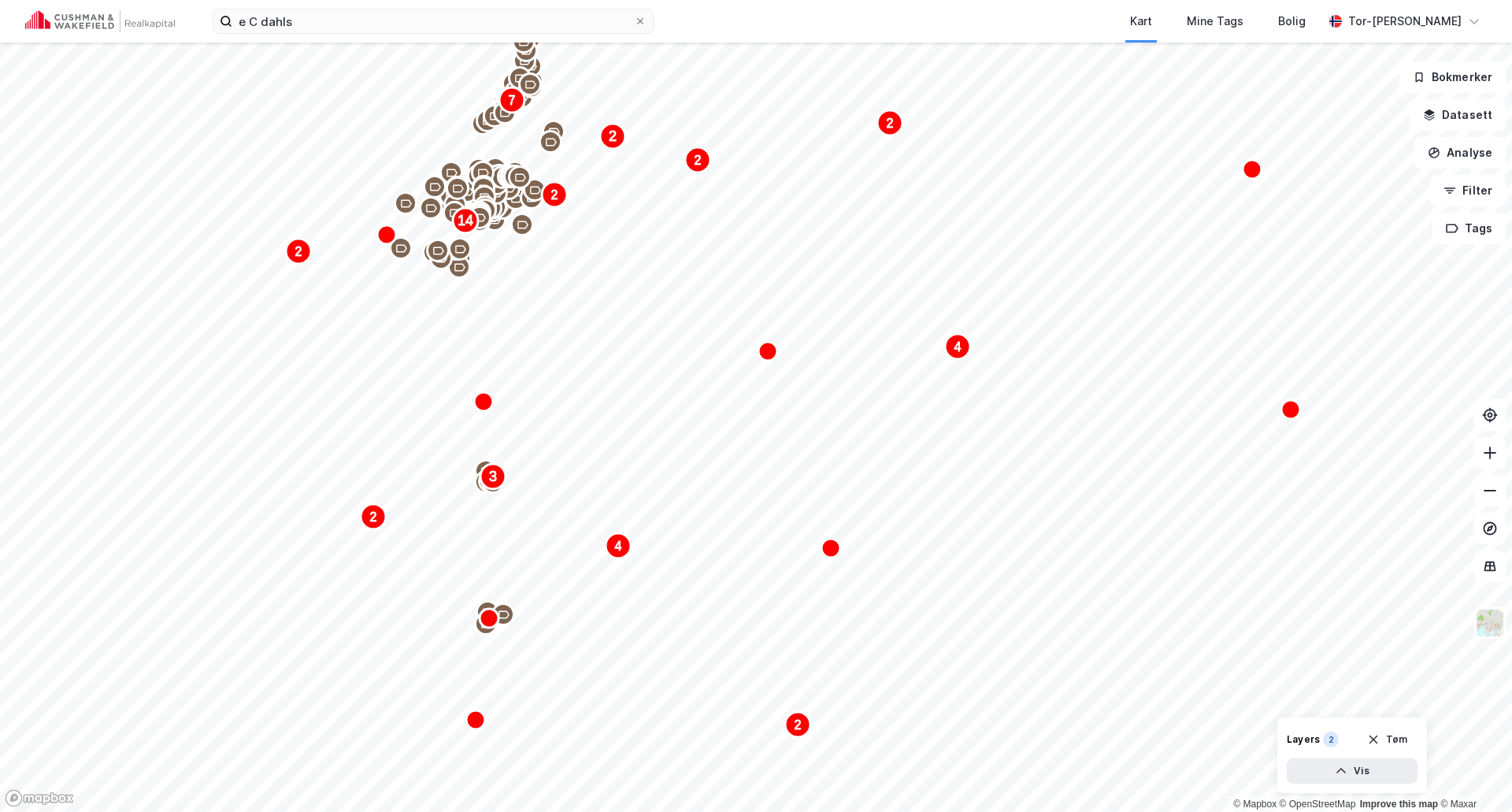
click at [426, 262] on div "Map marker" at bounding box center [438, 250] width 24 height 24
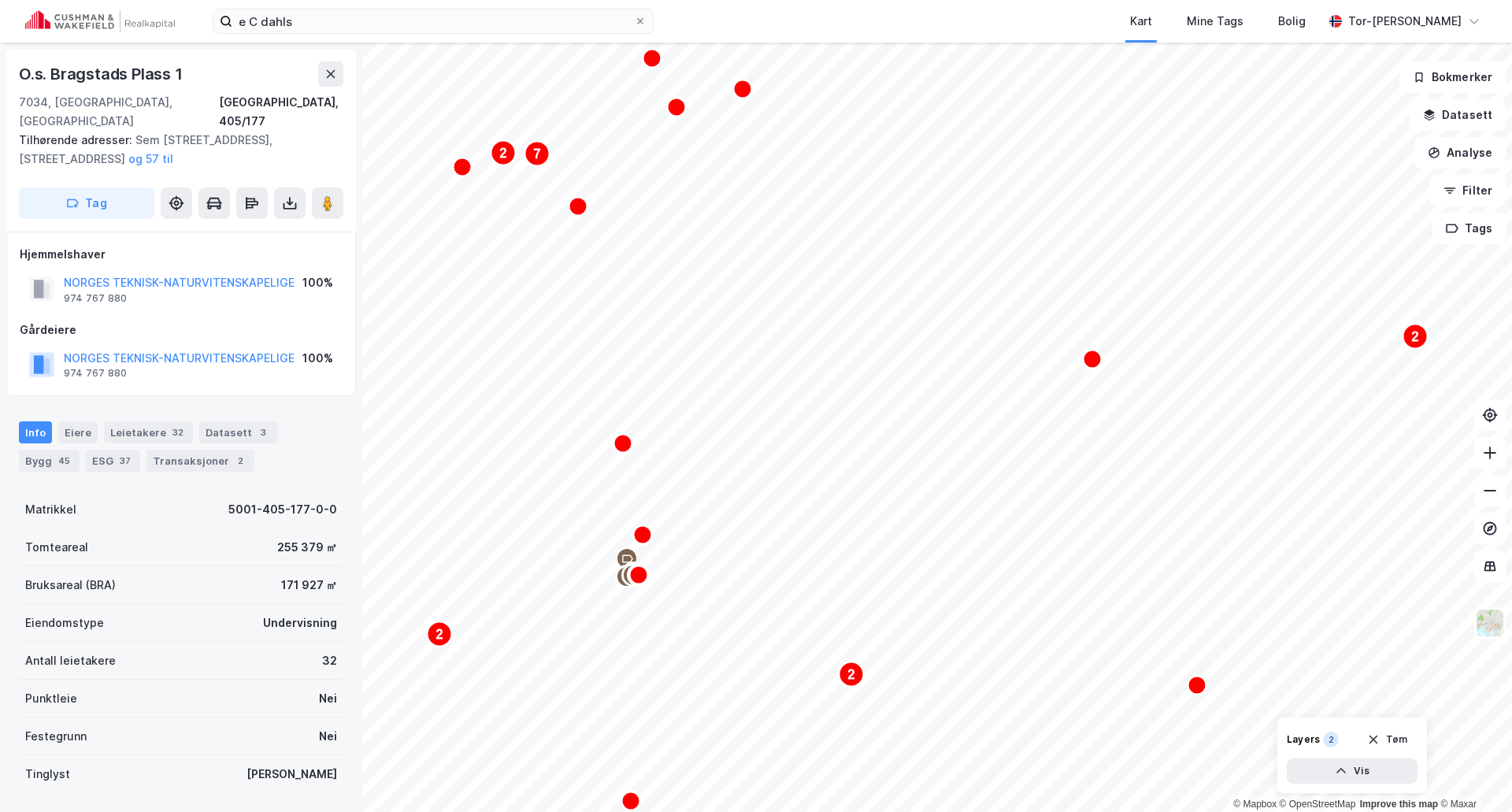
scroll to position [1, 0]
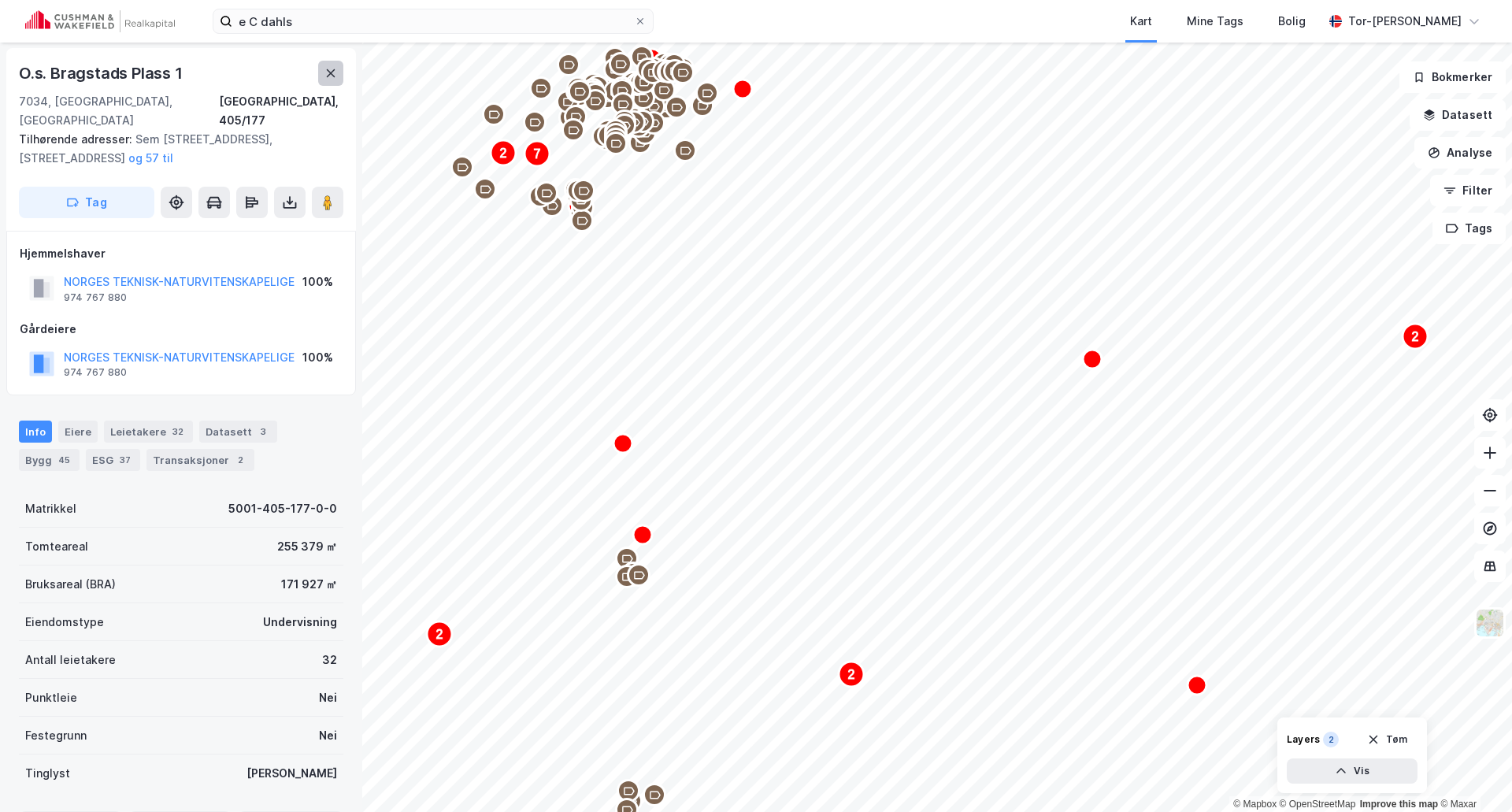
click at [328, 72] on icon at bounding box center [330, 72] width 12 height 12
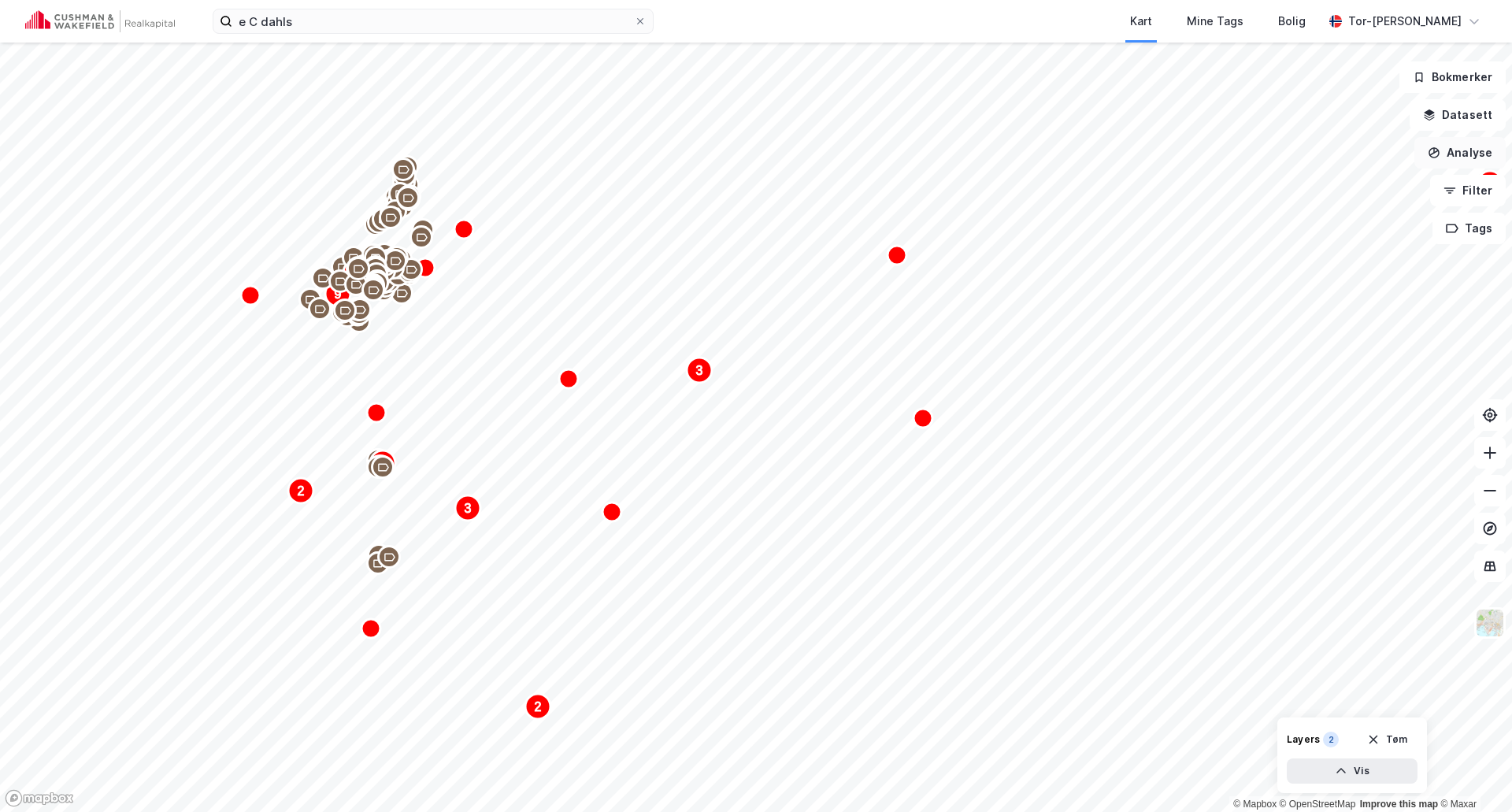
click at [1477, 162] on button "Analyse" at bounding box center [1460, 153] width 91 height 31
click at [1479, 159] on button "Analyse" at bounding box center [1460, 153] width 91 height 31
click at [1476, 183] on button "Filter" at bounding box center [1468, 191] width 76 height 31
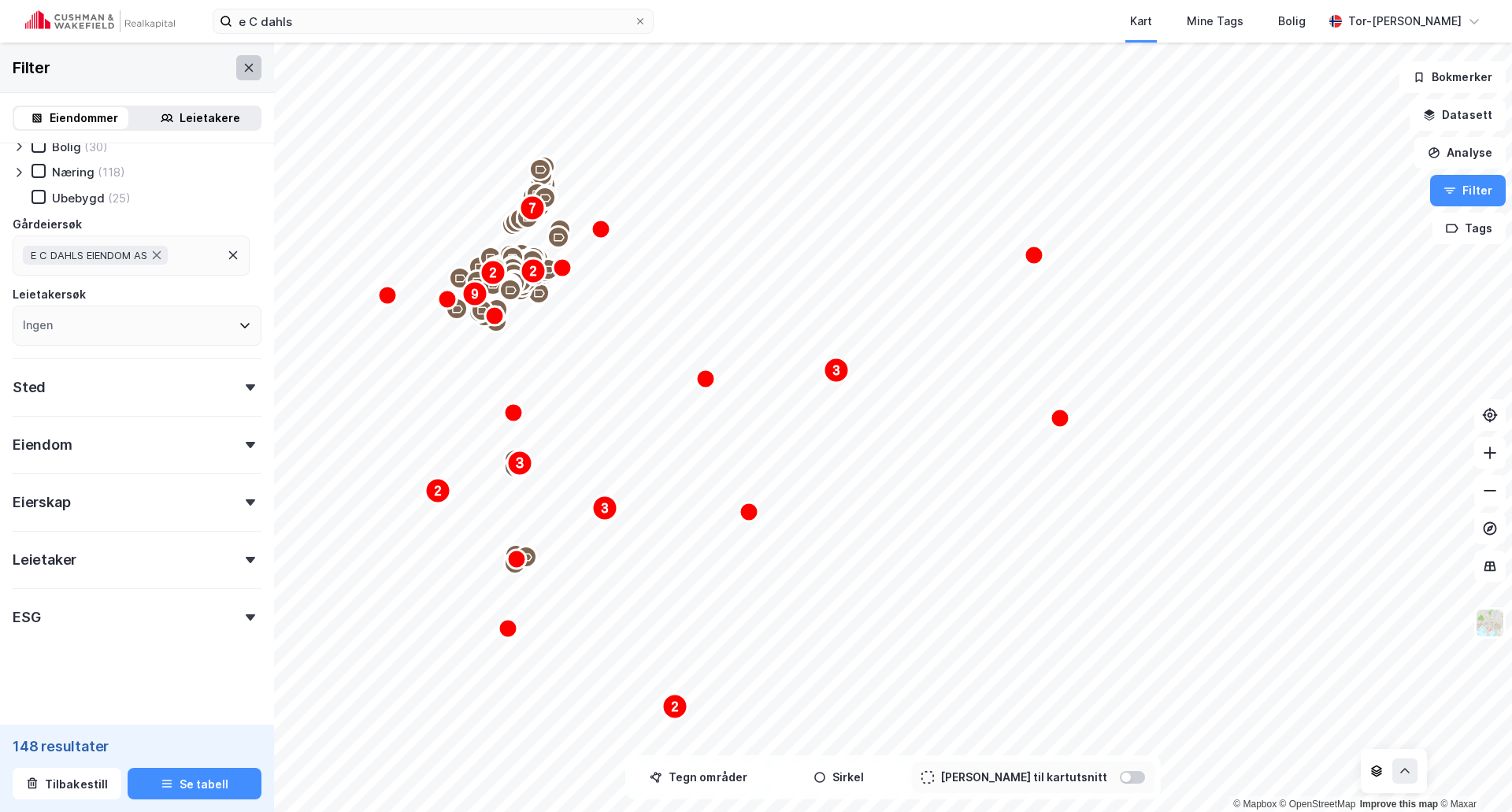
scroll to position [71, 0]
click at [242, 67] on icon at bounding box center [248, 67] width 12 height 12
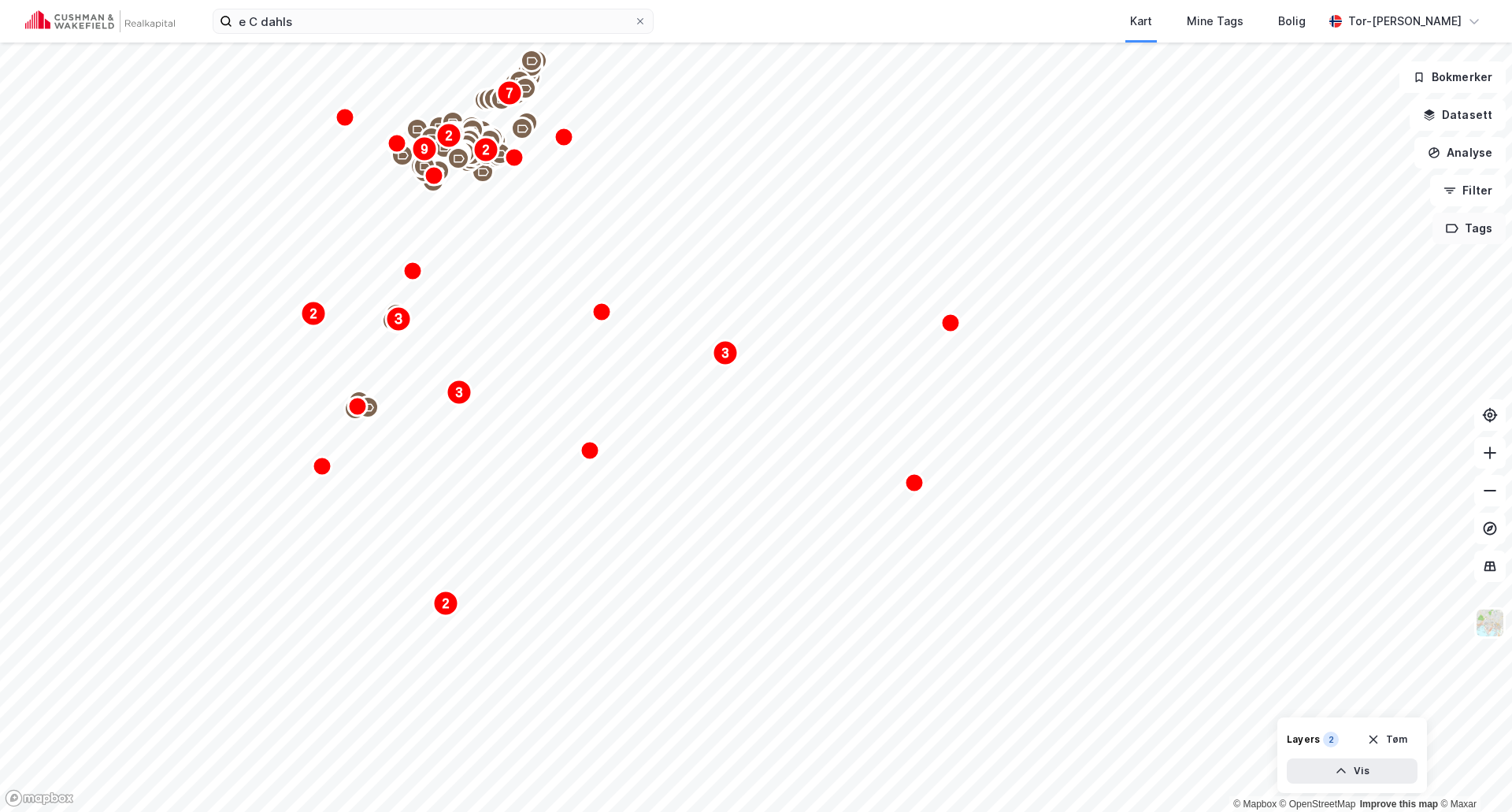
click at [1458, 233] on icon "button" at bounding box center [1452, 228] width 12 height 12
click at [1480, 232] on button "Tags" at bounding box center [1469, 228] width 73 height 31
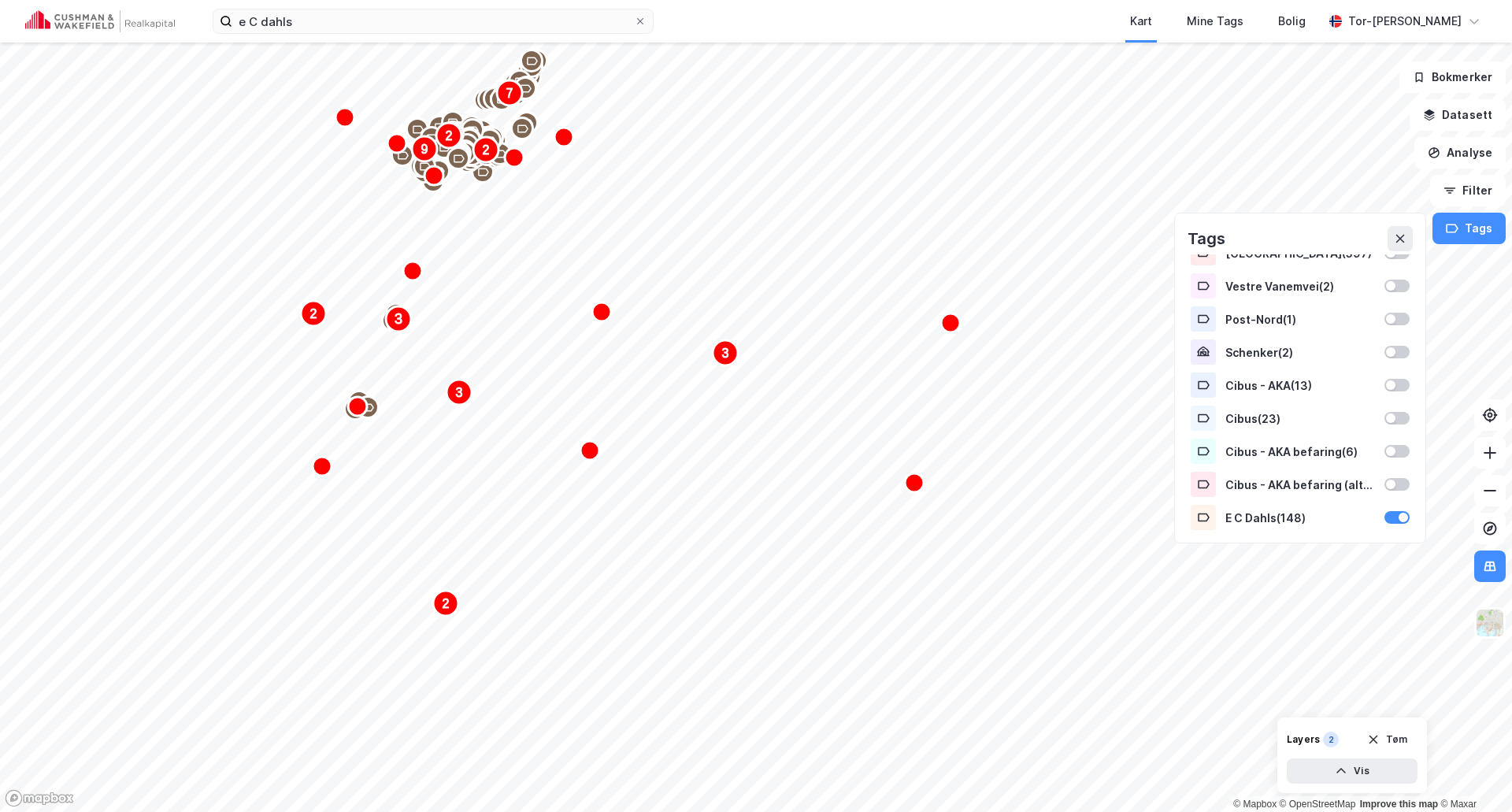
scroll to position [21, 0]
click at [1385, 513] on div at bounding box center [1397, 514] width 25 height 12
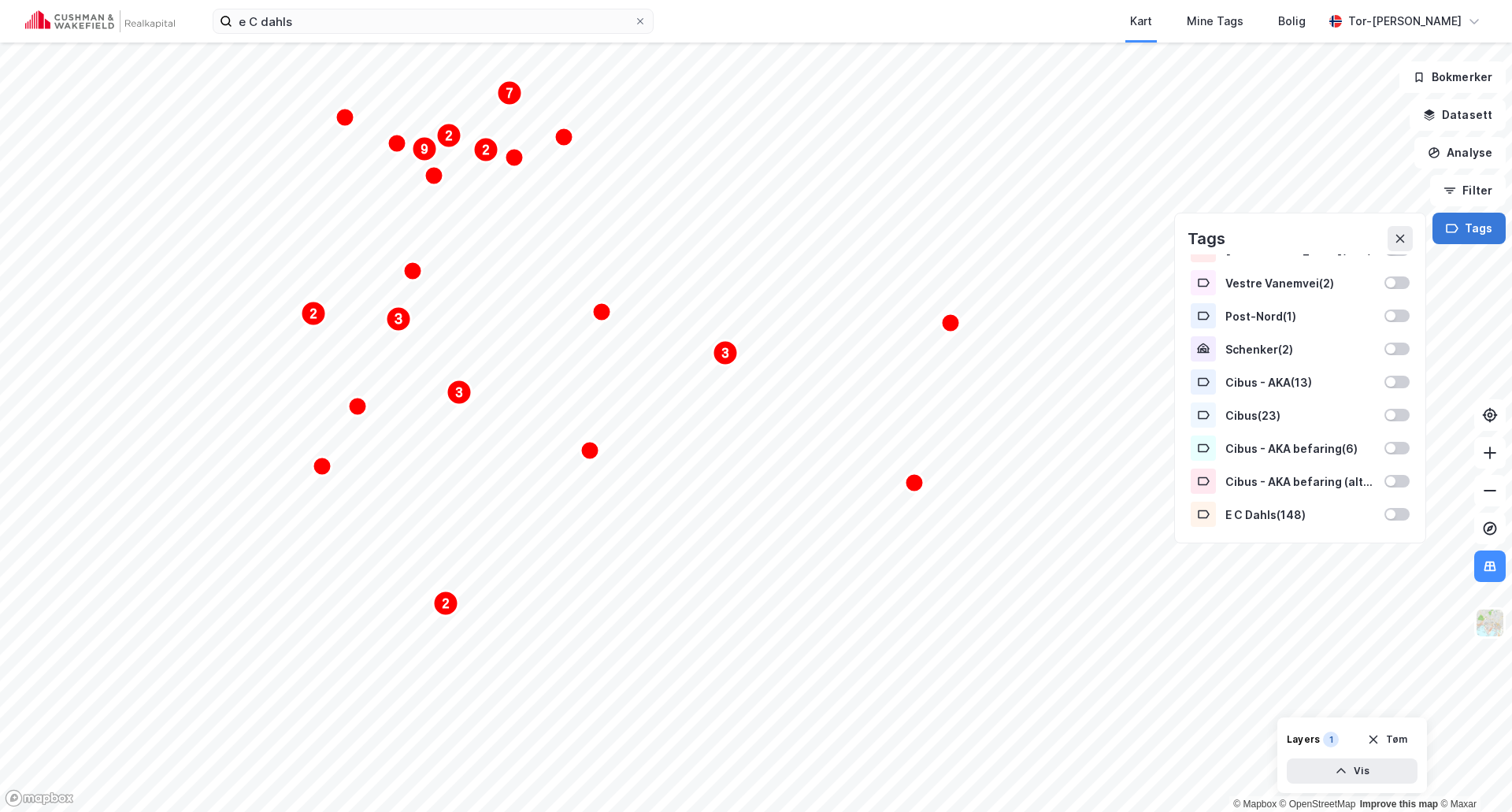
click at [1492, 235] on button "Tags" at bounding box center [1469, 228] width 73 height 31
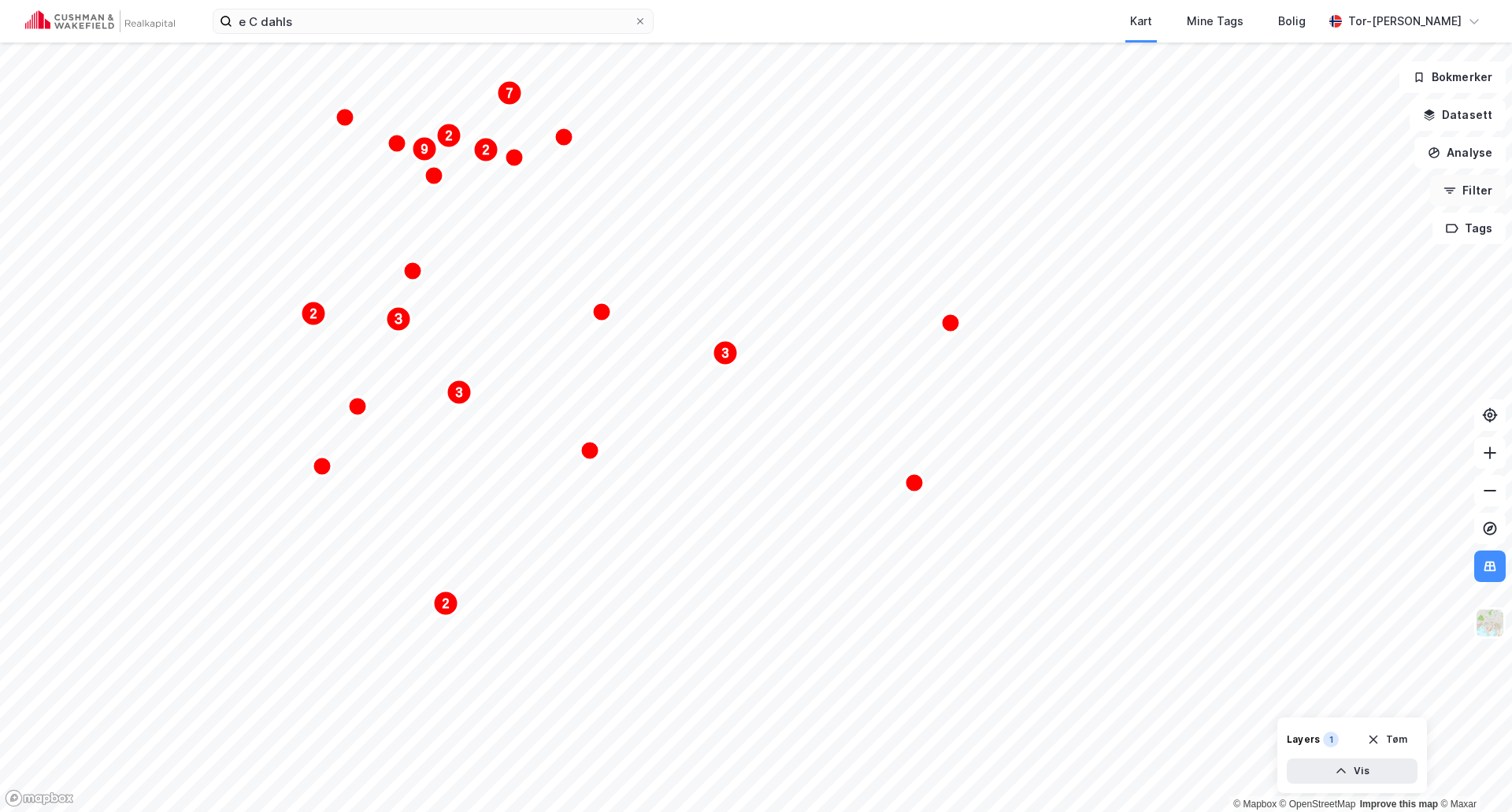
click at [1473, 190] on button "Filter" at bounding box center [1468, 191] width 76 height 31
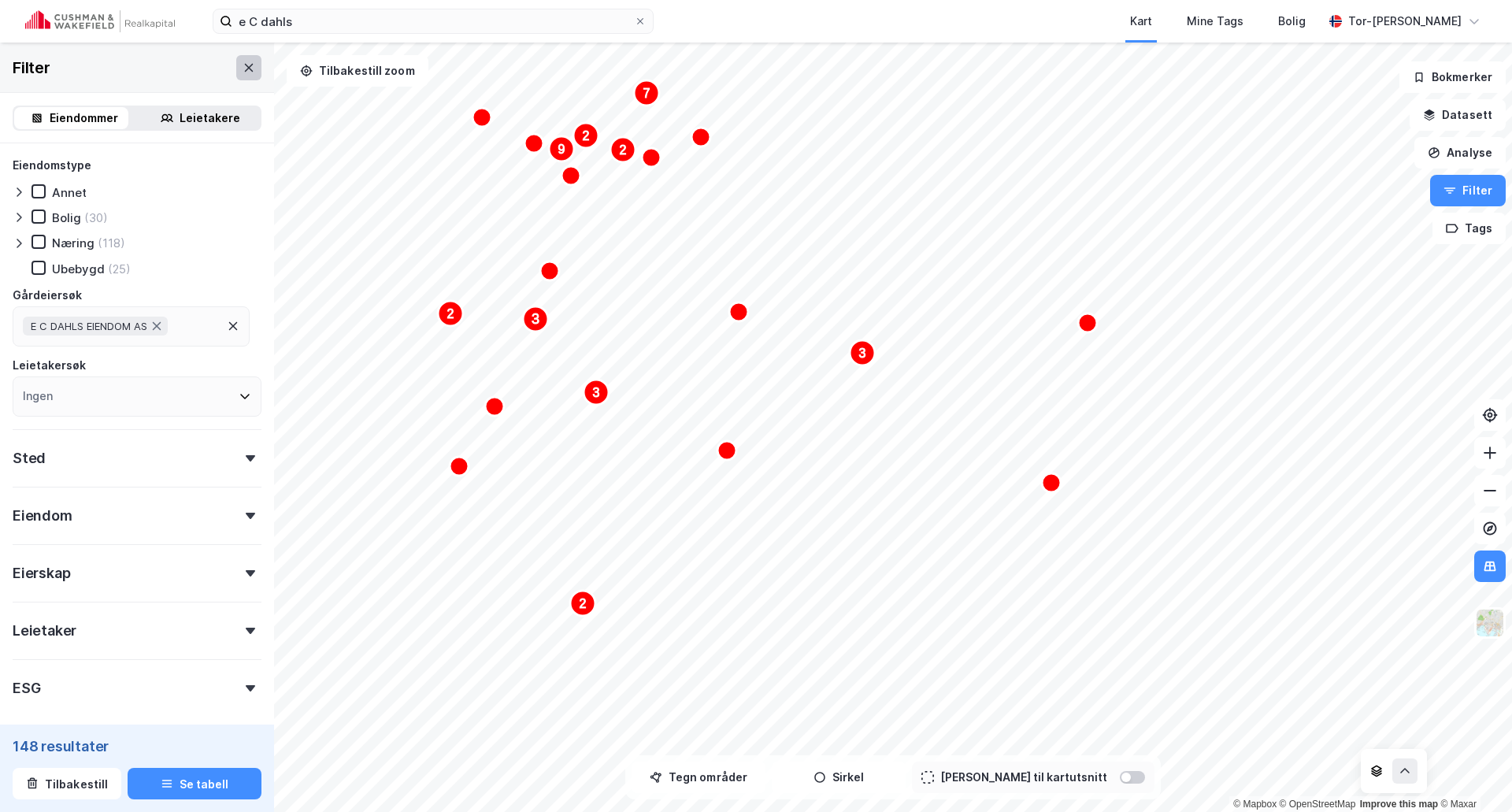
click at [241, 77] on button at bounding box center [249, 67] width 25 height 25
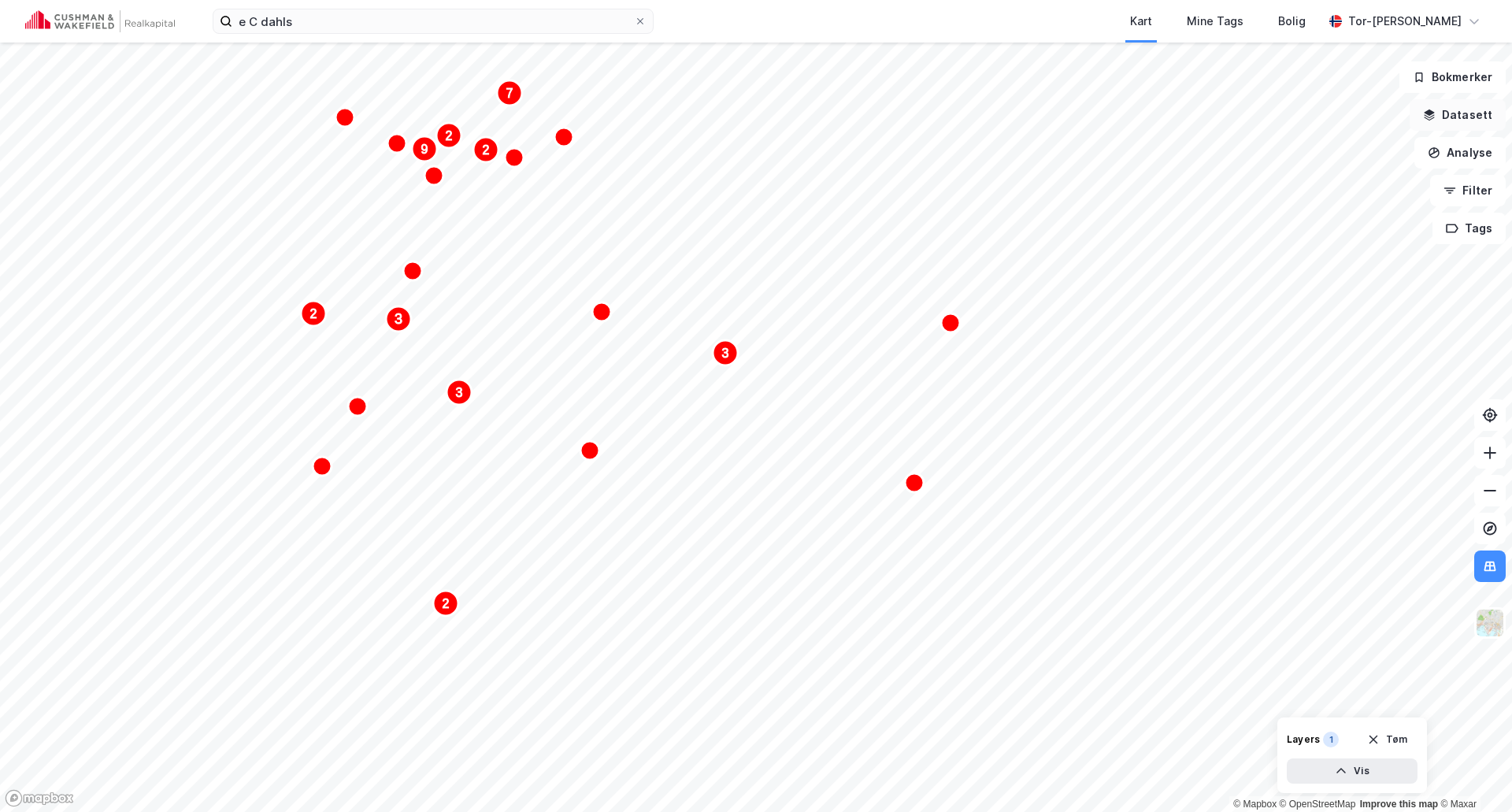
click at [1466, 108] on button "Datasett" at bounding box center [1458, 115] width 96 height 31
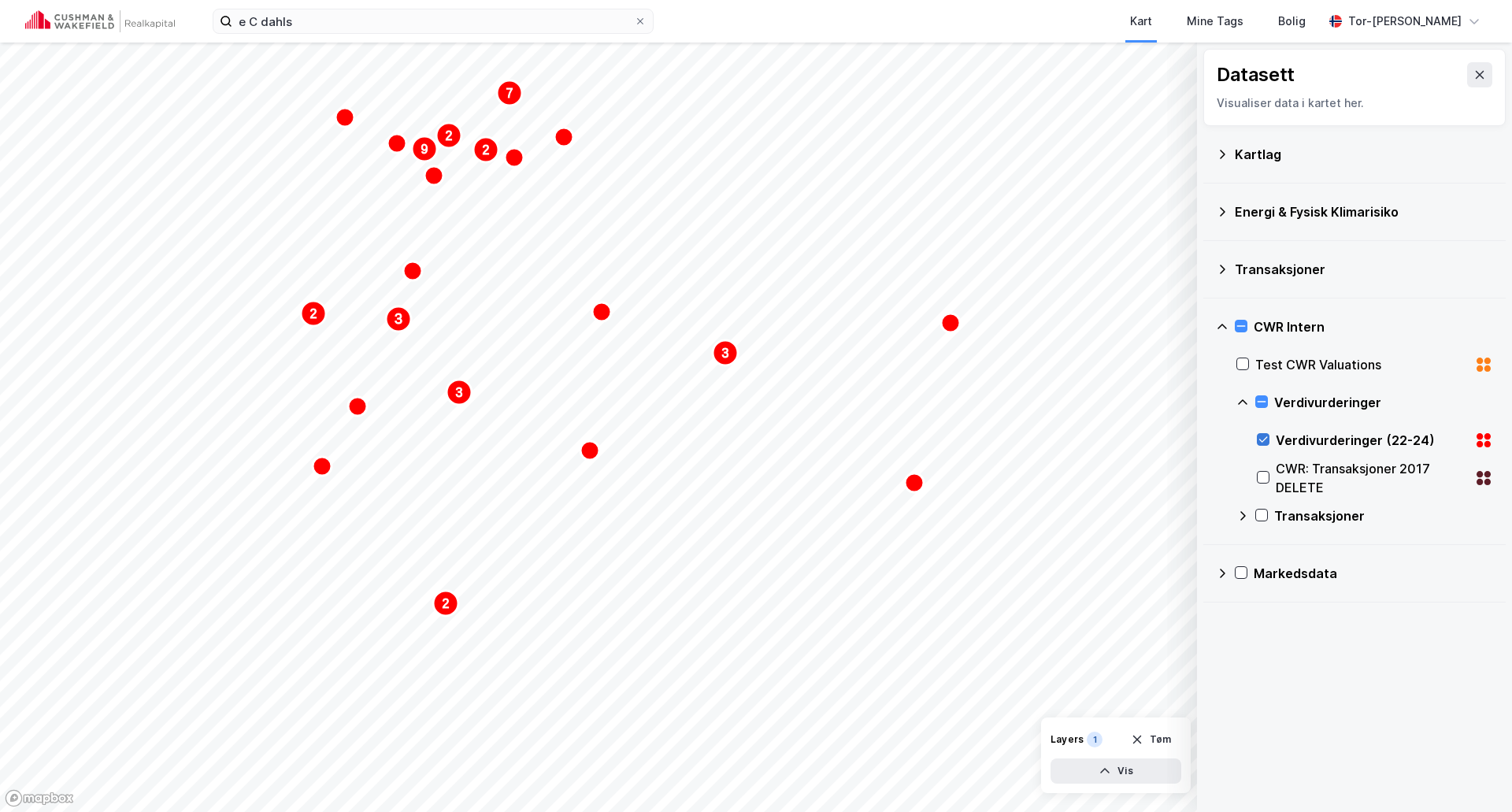
click at [1265, 441] on icon at bounding box center [1263, 439] width 11 height 11
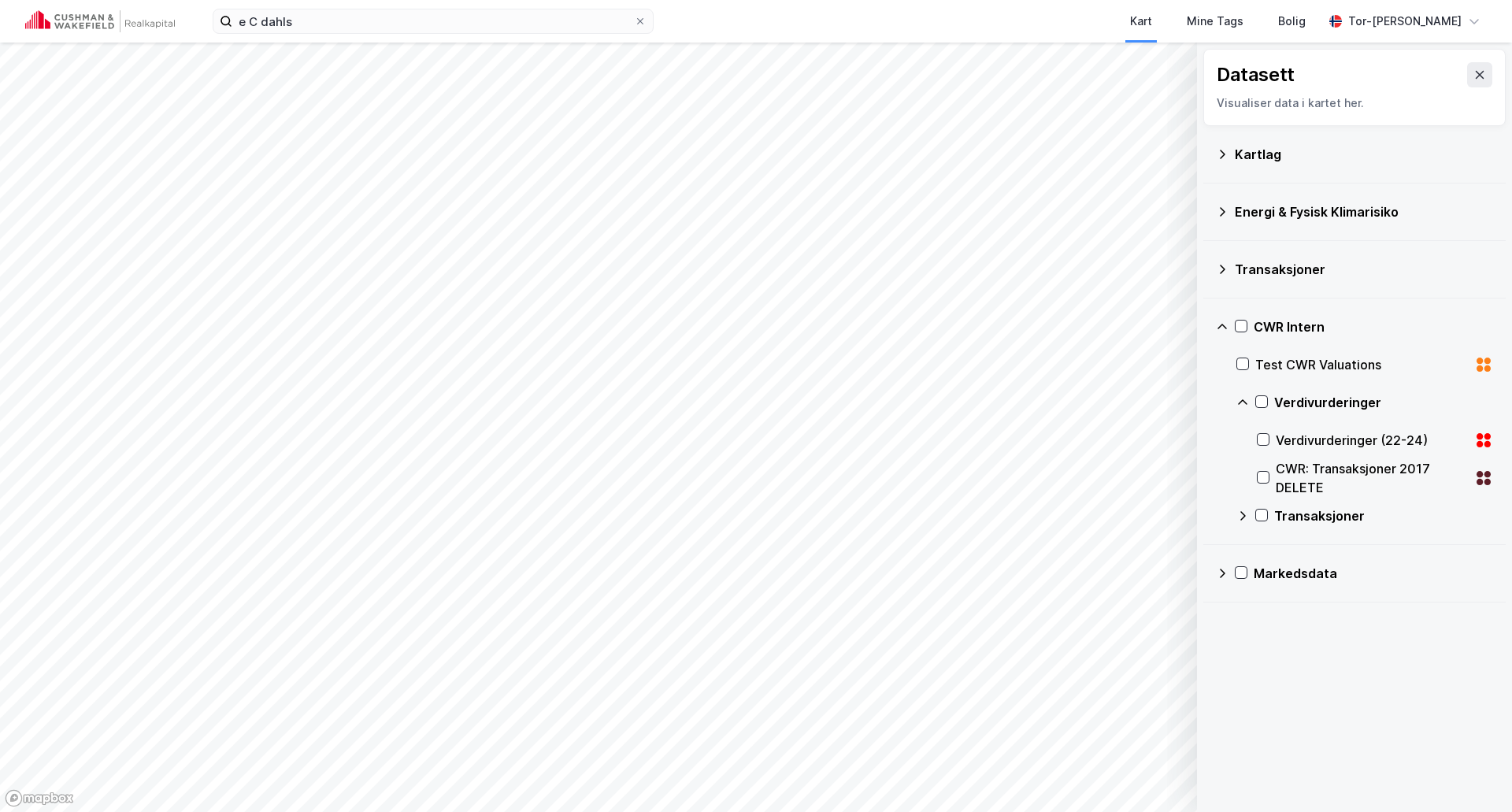
click at [1222, 326] on icon at bounding box center [1222, 326] width 12 height 12
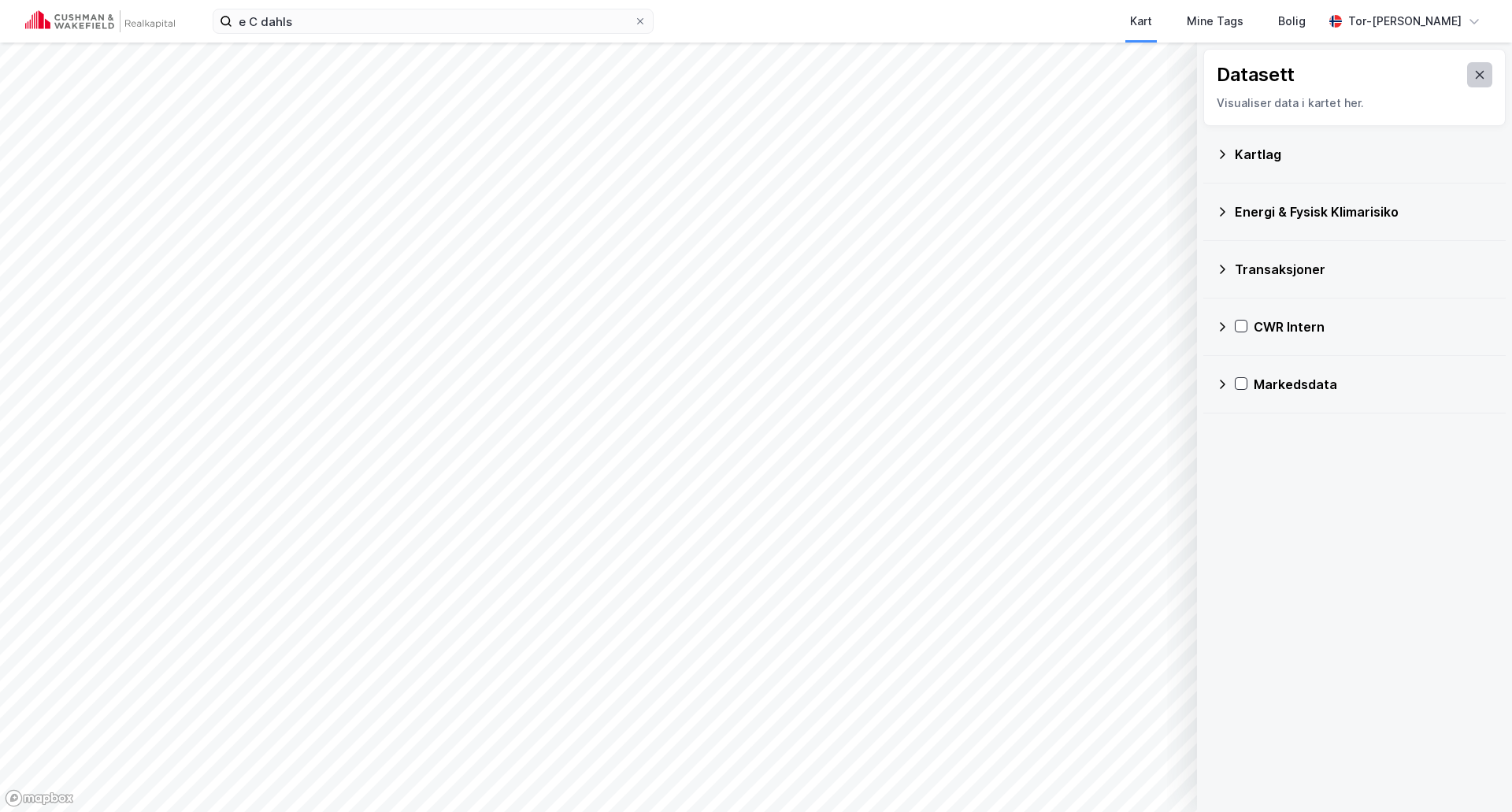
click at [1474, 74] on button at bounding box center [1480, 75] width 25 height 25
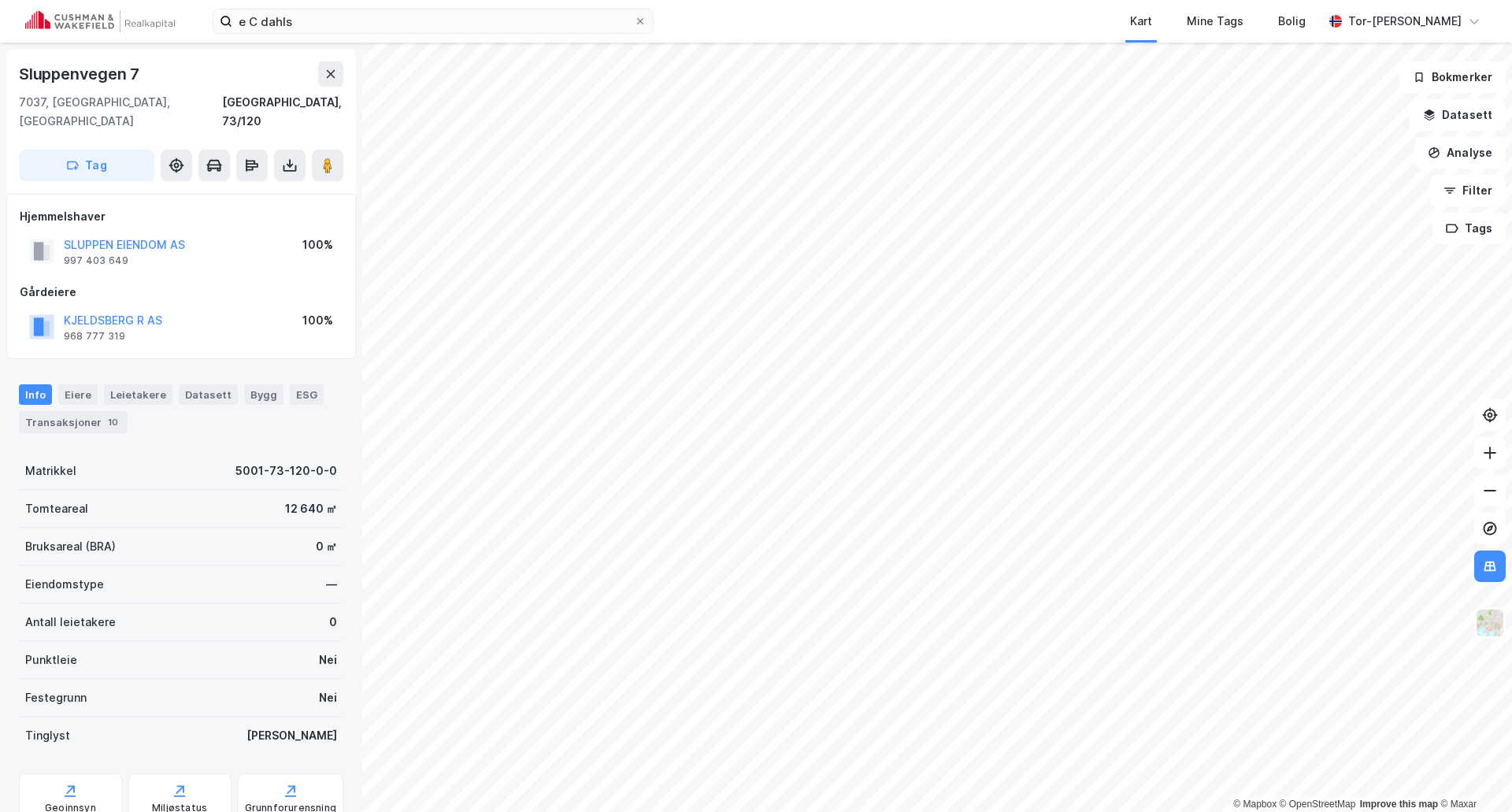
scroll to position [1, 0]
drag, startPoint x: 172, startPoint y: 302, endPoint x: 65, endPoint y: 304, distance: 107.0
click at [65, 307] on div "KJELDSBERG R AS 968 777 319 100%" at bounding box center [181, 326] width 323 height 38
copy button "KJELDSBERG R AS"
click at [208, 287] on div "Gårdeiere KJELDSBERG R AS 968 777 319 100%" at bounding box center [181, 313] width 323 height 63
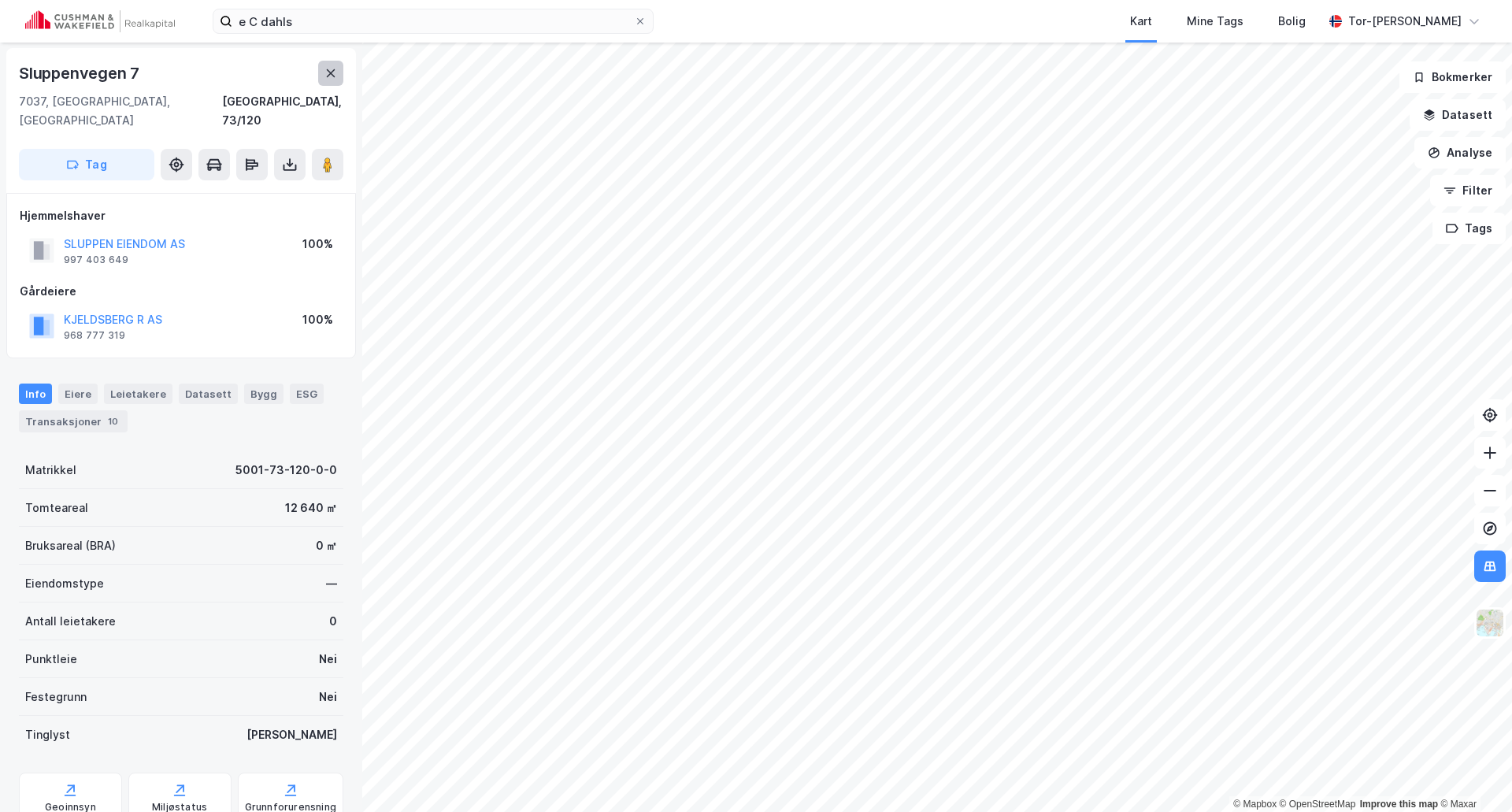
click at [333, 71] on icon at bounding box center [331, 73] width 9 height 8
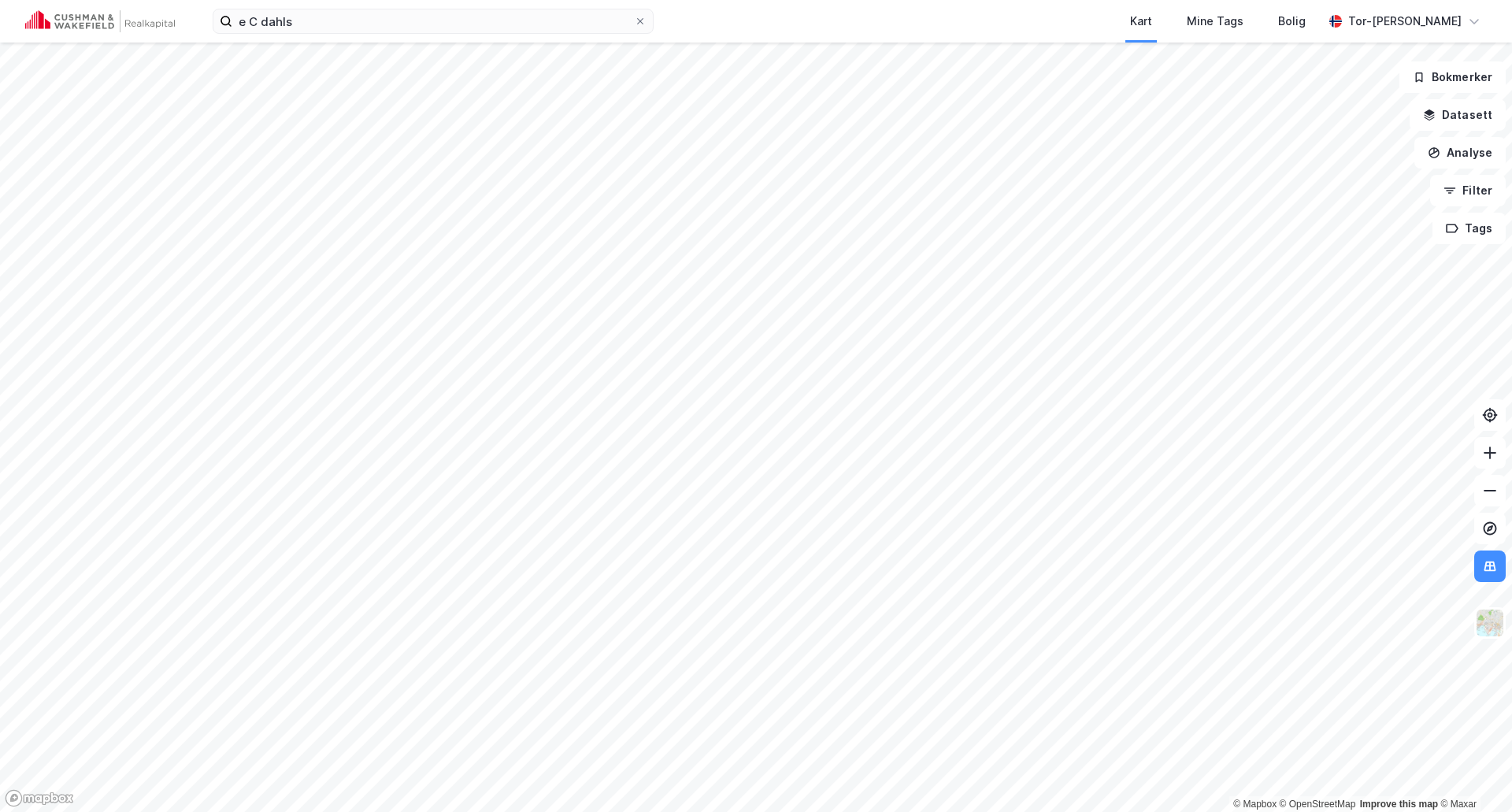
click at [314, 37] on div "e C dahls Kart Mine Tags Bolig Tor-Øyvind Skjelvik" at bounding box center [756, 21] width 1512 height 43
click at [330, 22] on input "e C dahls" at bounding box center [433, 21] width 402 height 24
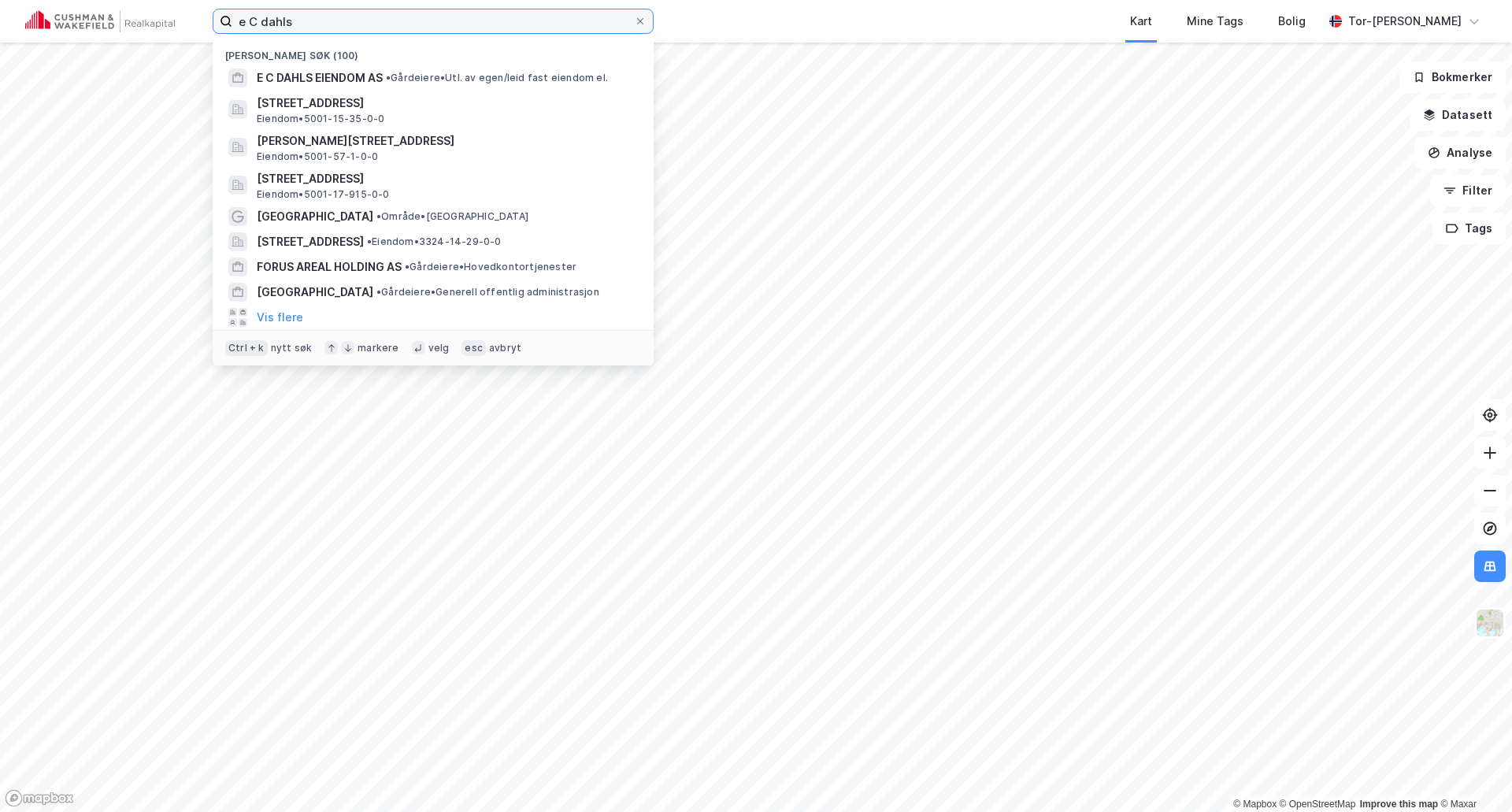
click at [330, 22] on input "e C dahls" at bounding box center [433, 21] width 402 height 24
click at [330, 23] on input "e C dahls" at bounding box center [433, 21] width 402 height 24
paste input "KJELDSBERG R AS"
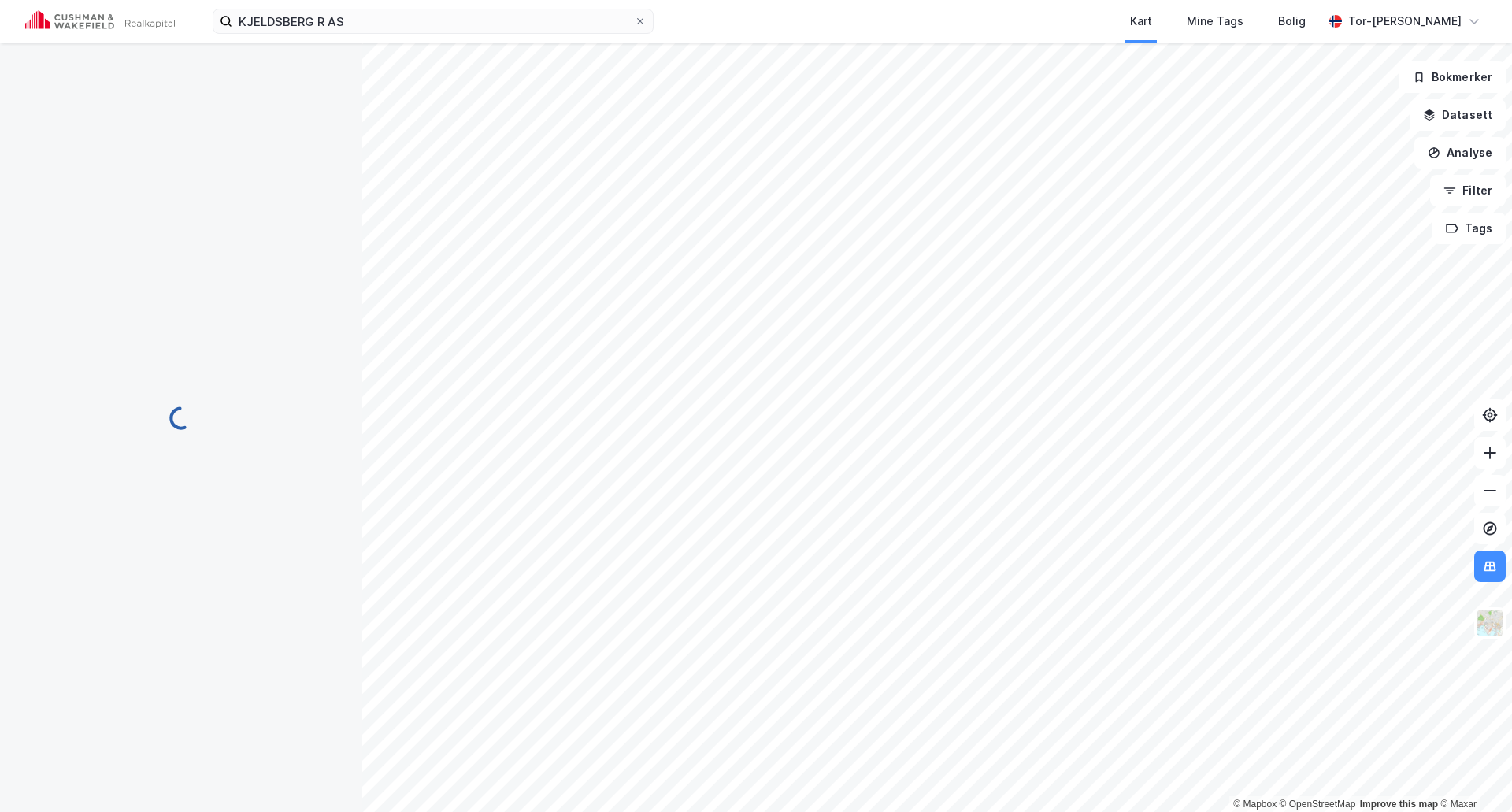
scroll to position [1, 0]
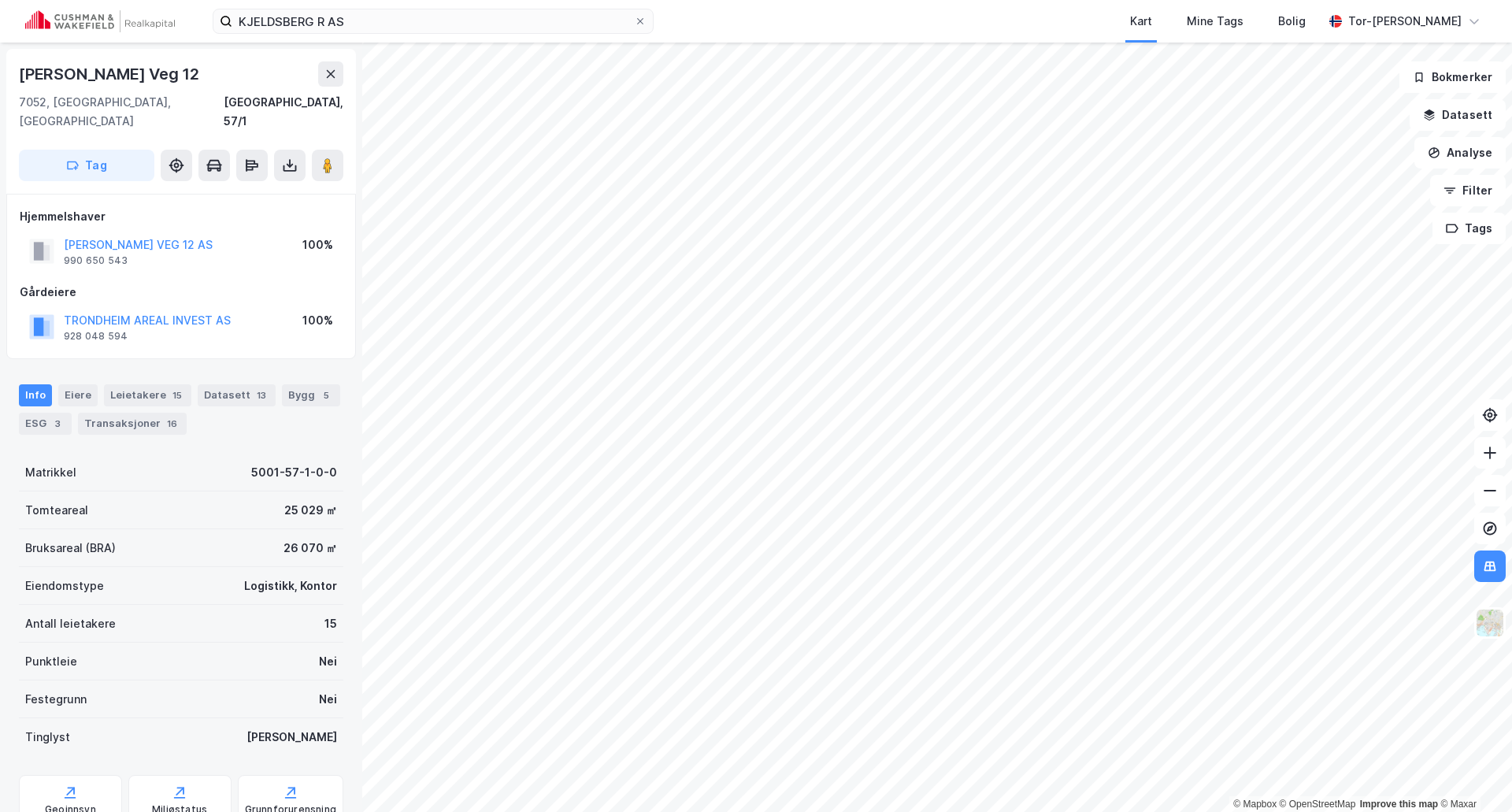
scroll to position [1, 0]
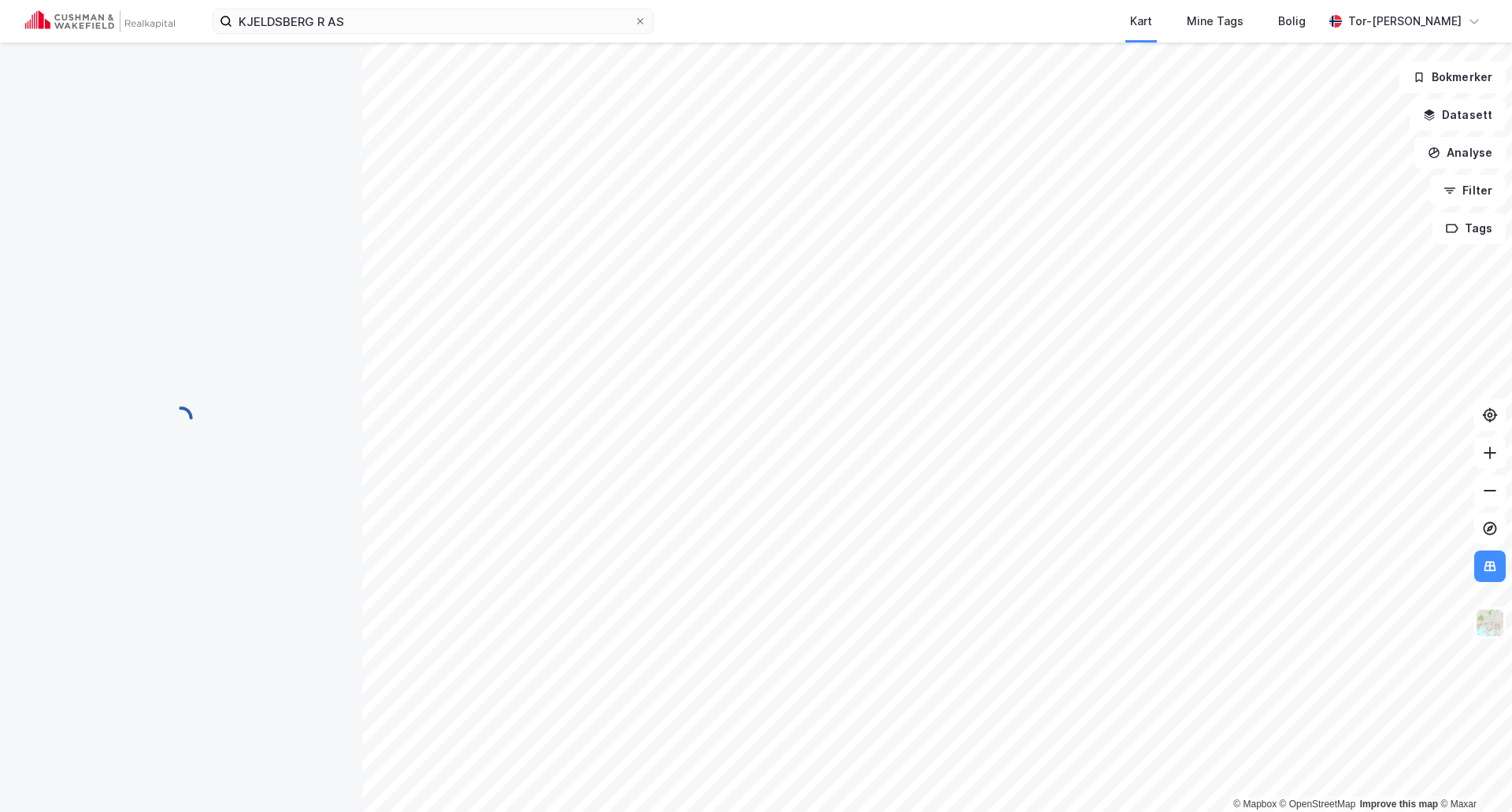
scroll to position [1, 0]
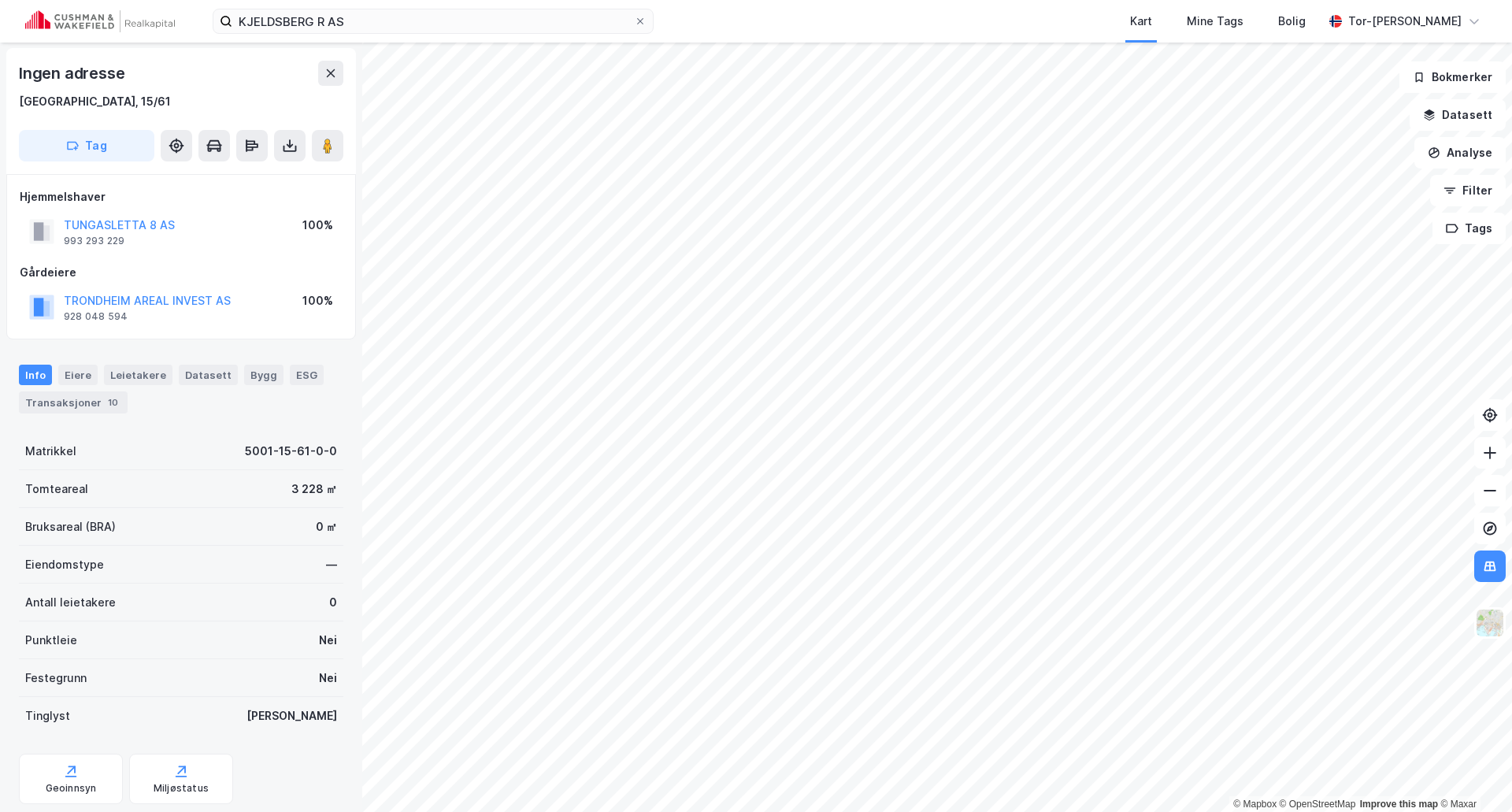
scroll to position [1, 0]
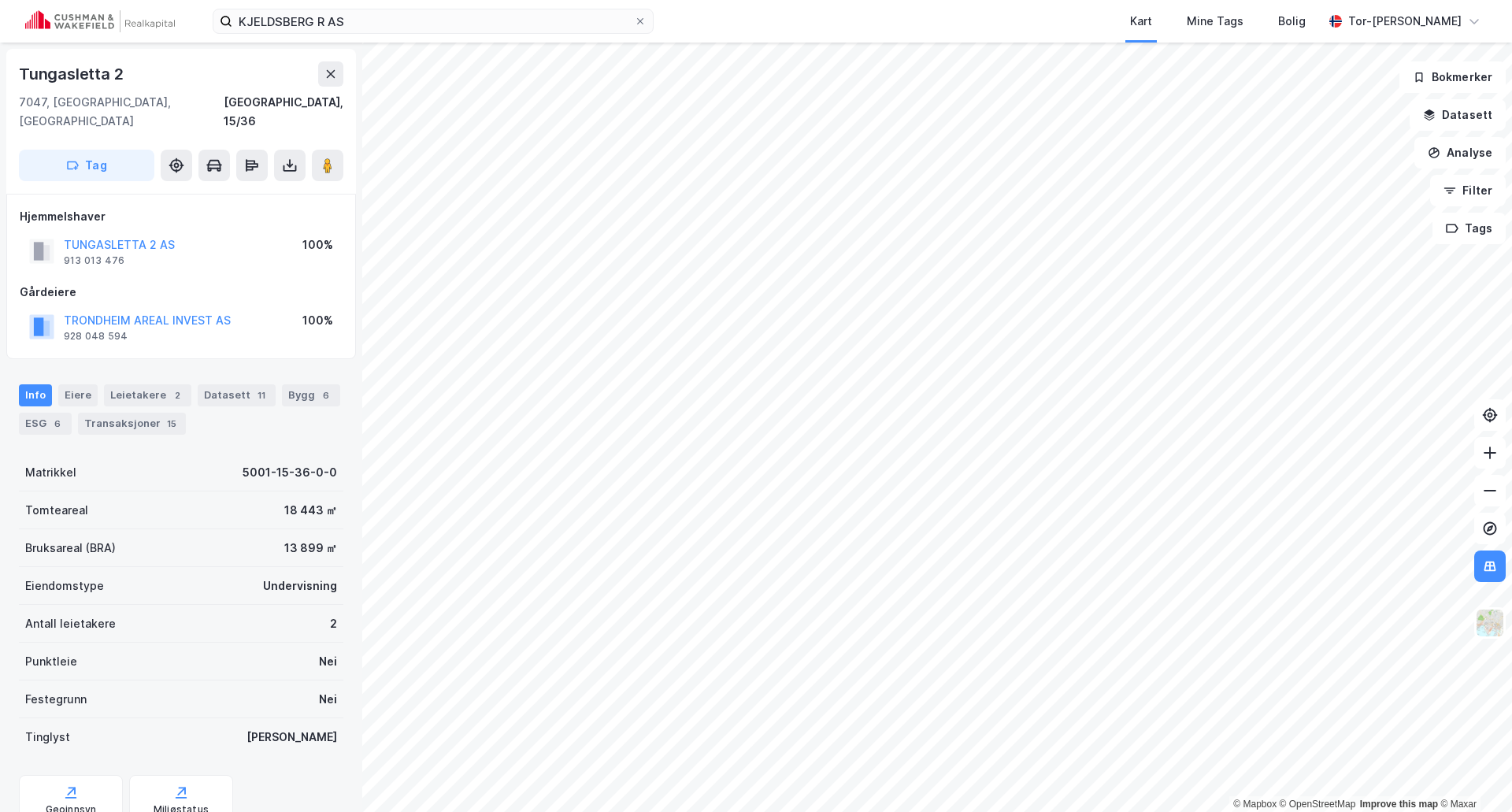
scroll to position [1, 0]
click at [1229, 23] on div "Mine Tags" at bounding box center [1215, 21] width 57 height 19
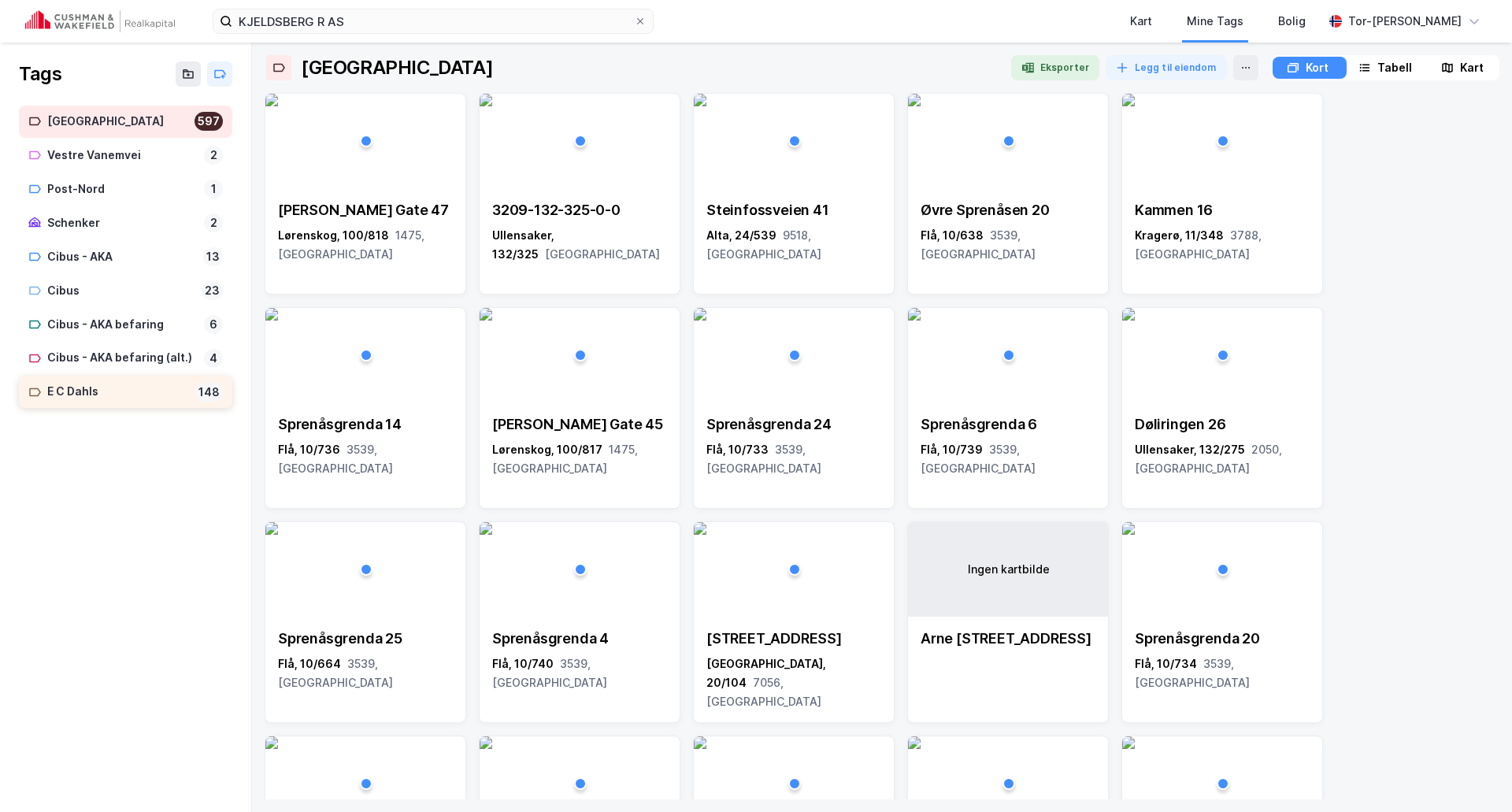
click at [218, 391] on div "148" at bounding box center [210, 392] width 28 height 19
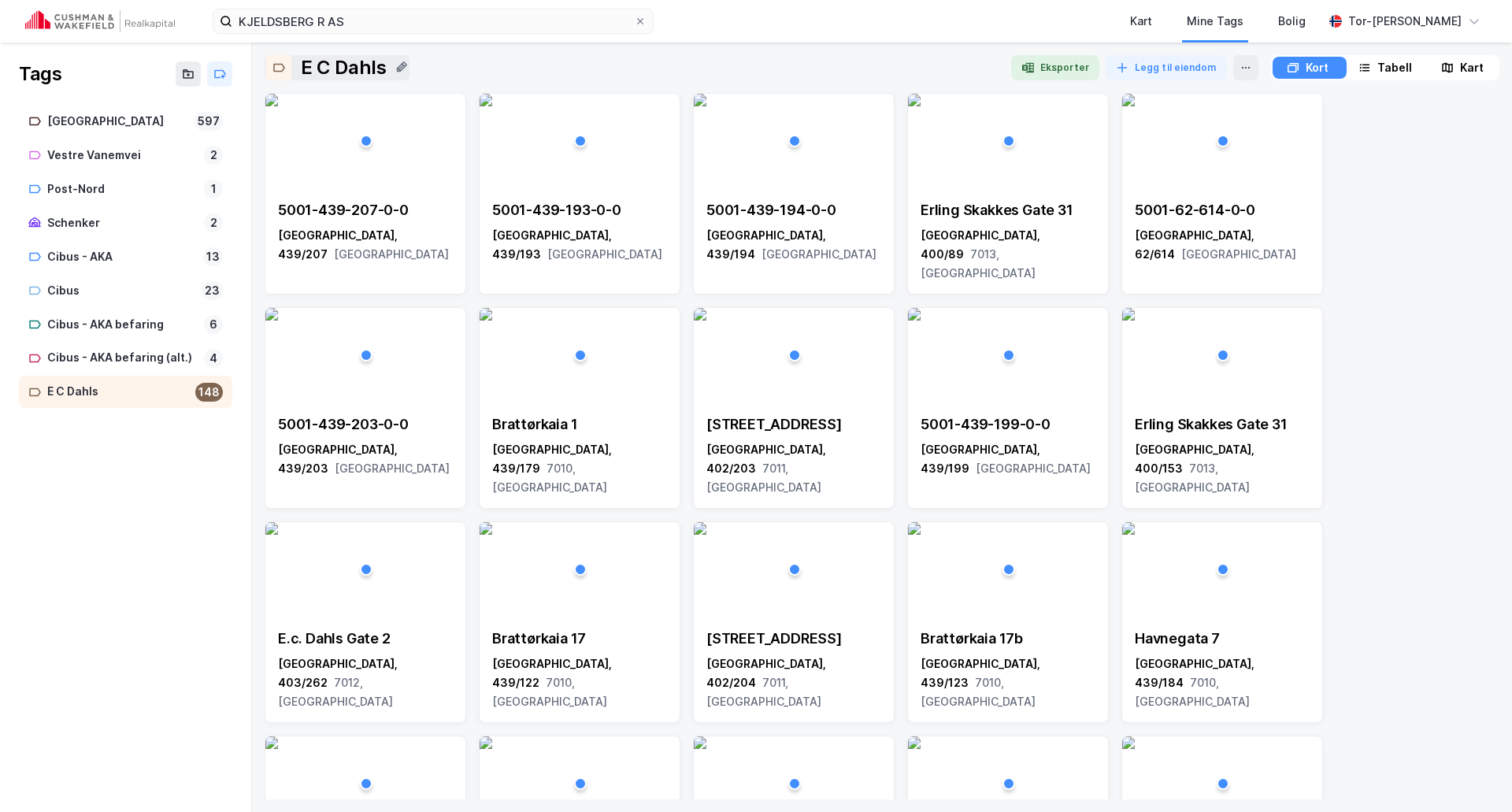
click at [281, 72] on icon at bounding box center [279, 67] width 12 height 12
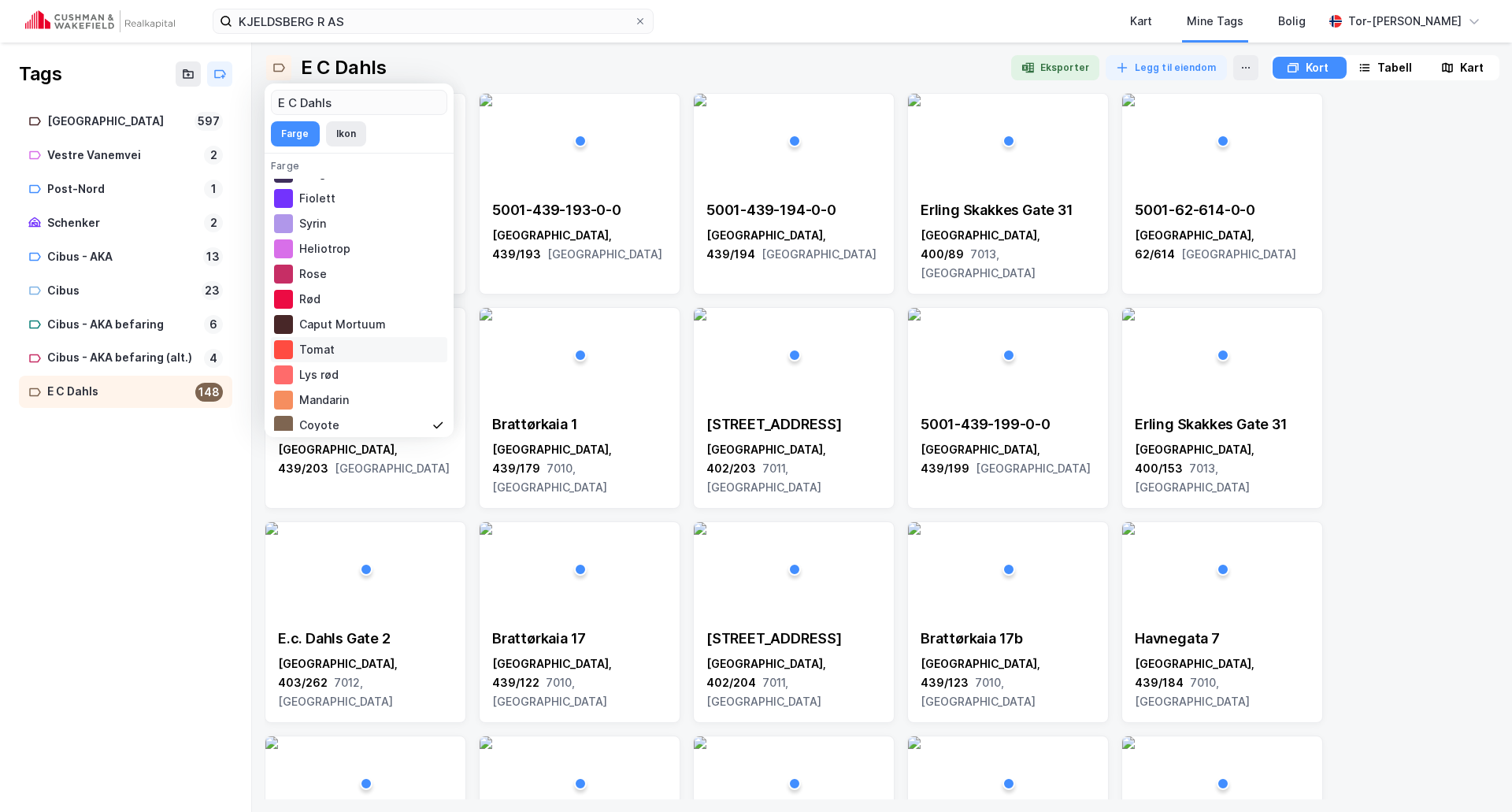
scroll to position [120, 0]
click at [286, 324] on div at bounding box center [284, 323] width 19 height 19
click at [289, 325] on div at bounding box center [284, 323] width 19 height 19
click at [351, 136] on button "Ikon" at bounding box center [346, 134] width 40 height 25
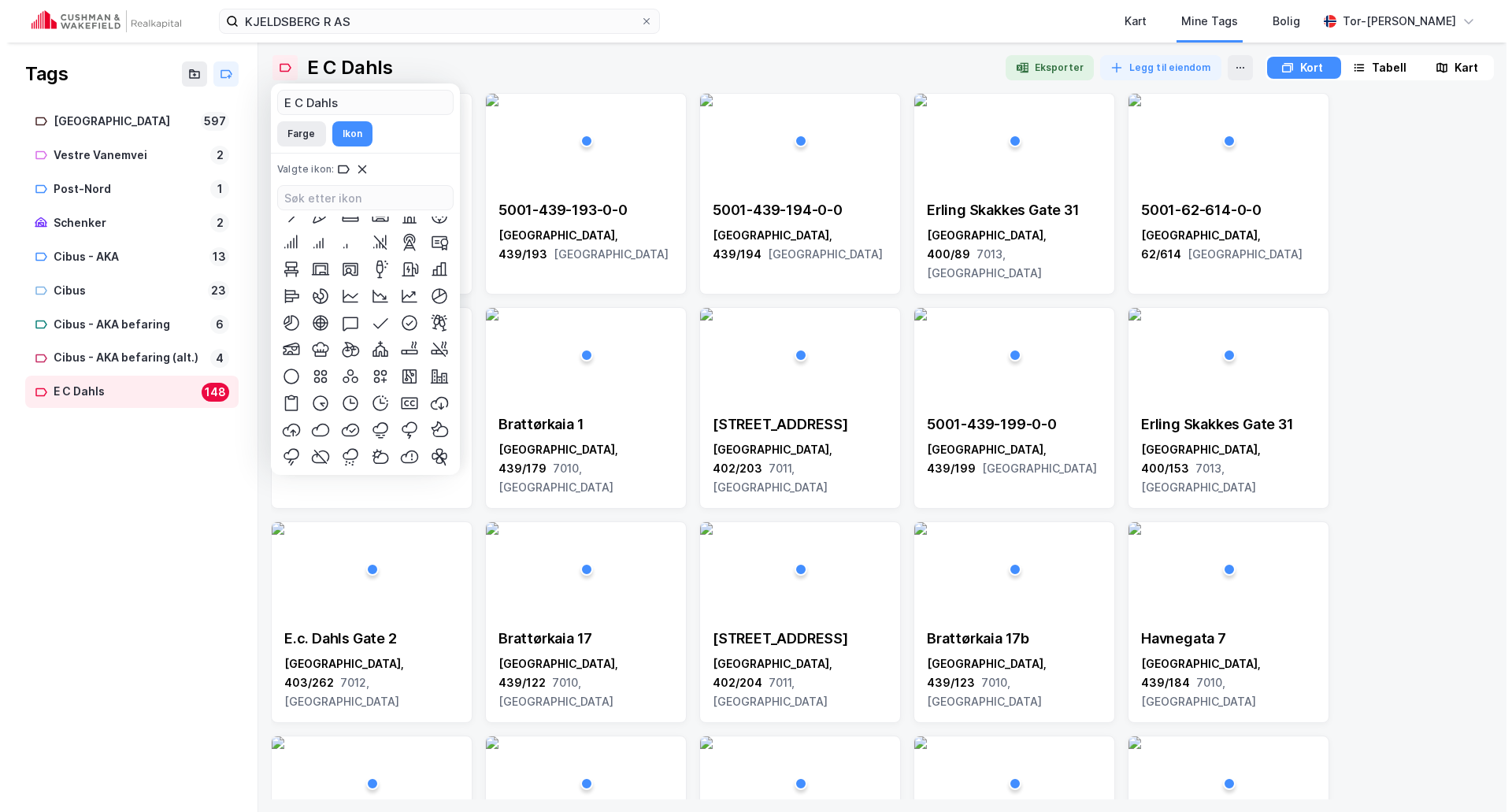
scroll to position [0, 0]
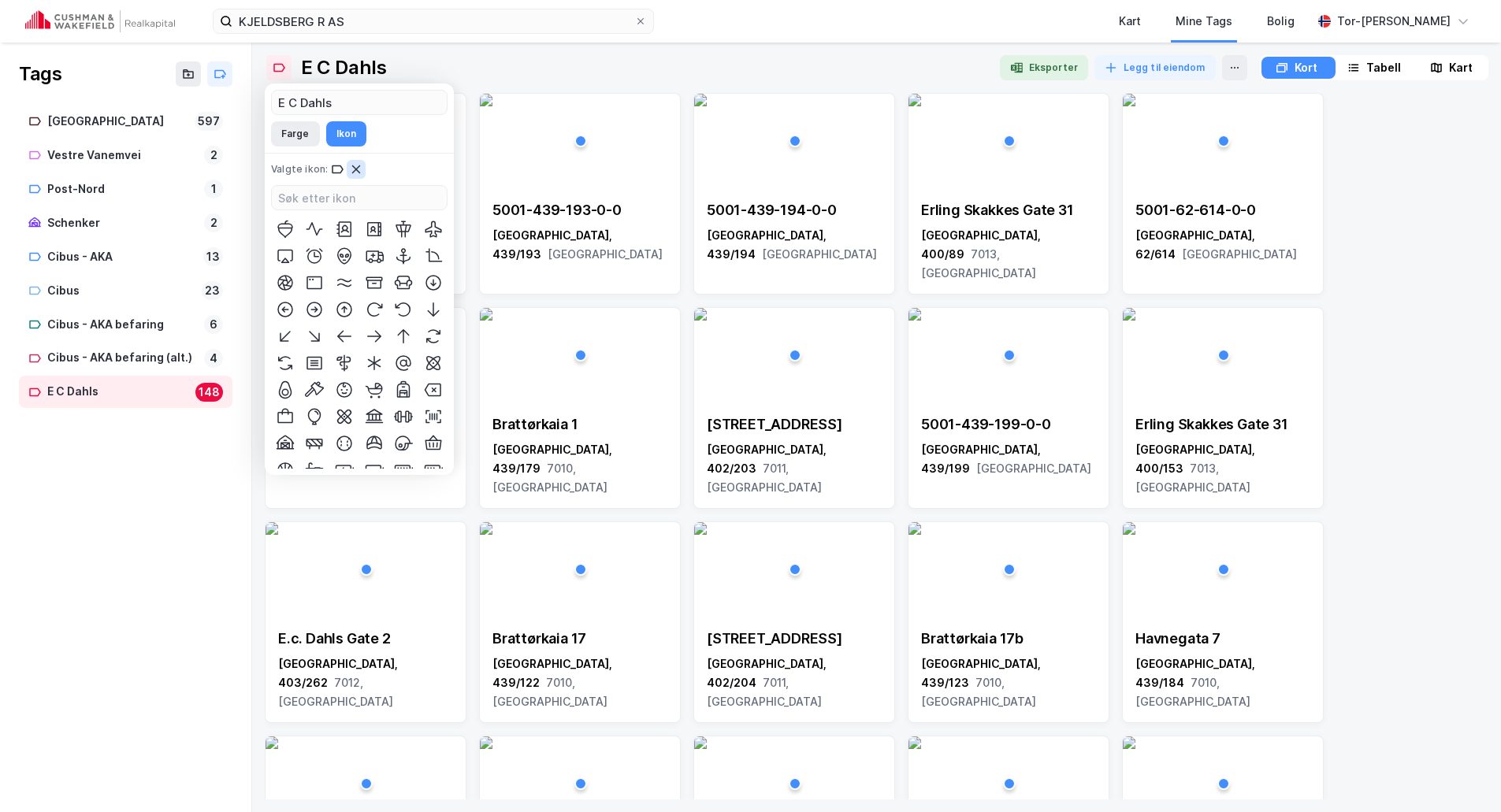
click at [353, 168] on icon at bounding box center [356, 169] width 9 height 8
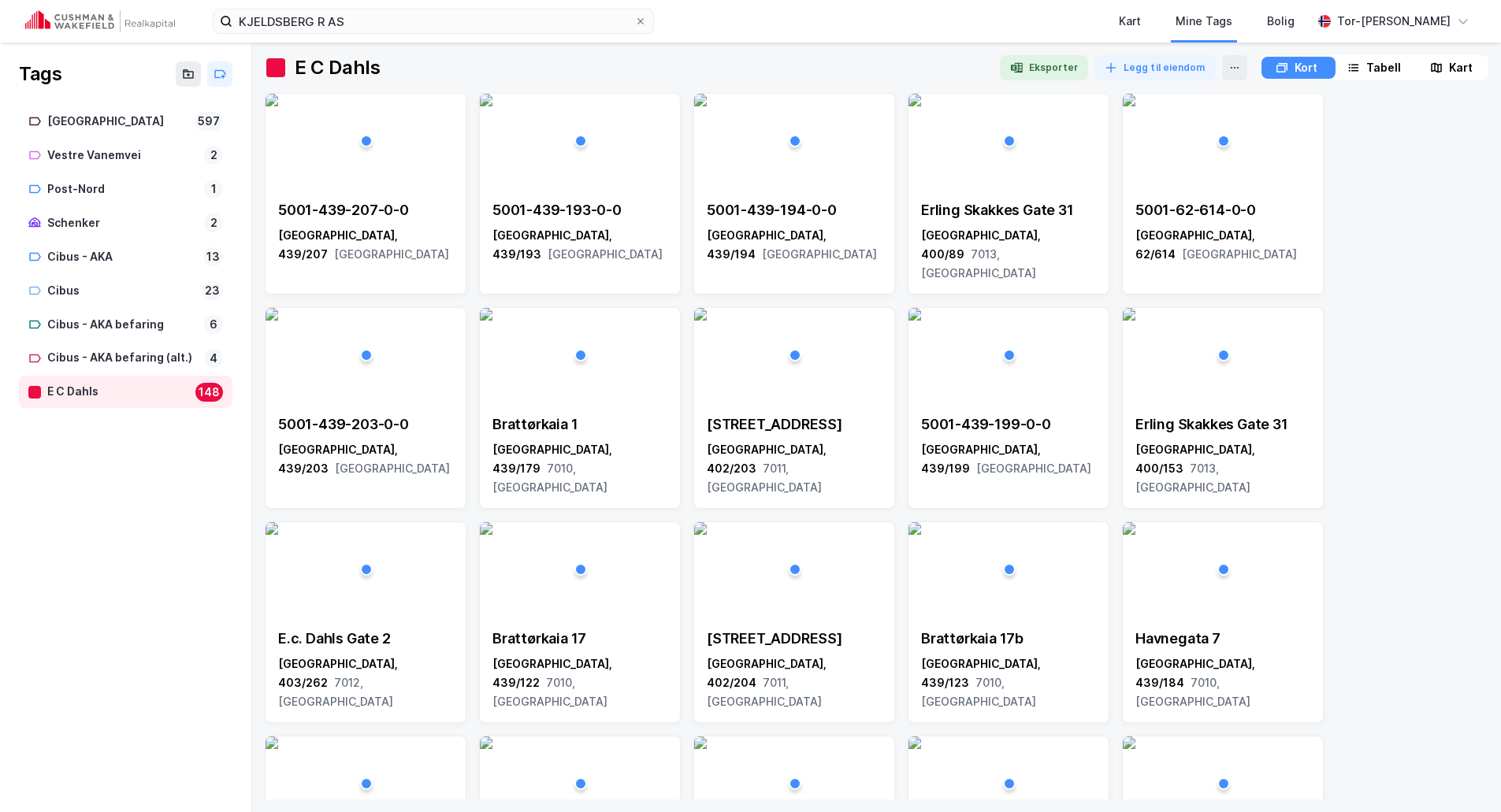
click at [140, 609] on div "Tags Fredensborg 597 Vestre Vanemvei 2 Post-Nord 1 Schenker 2 Cibus - AKA 13 Ci…" at bounding box center [126, 427] width 252 height 769
click at [1141, 21] on div "Kart" at bounding box center [1129, 21] width 22 height 19
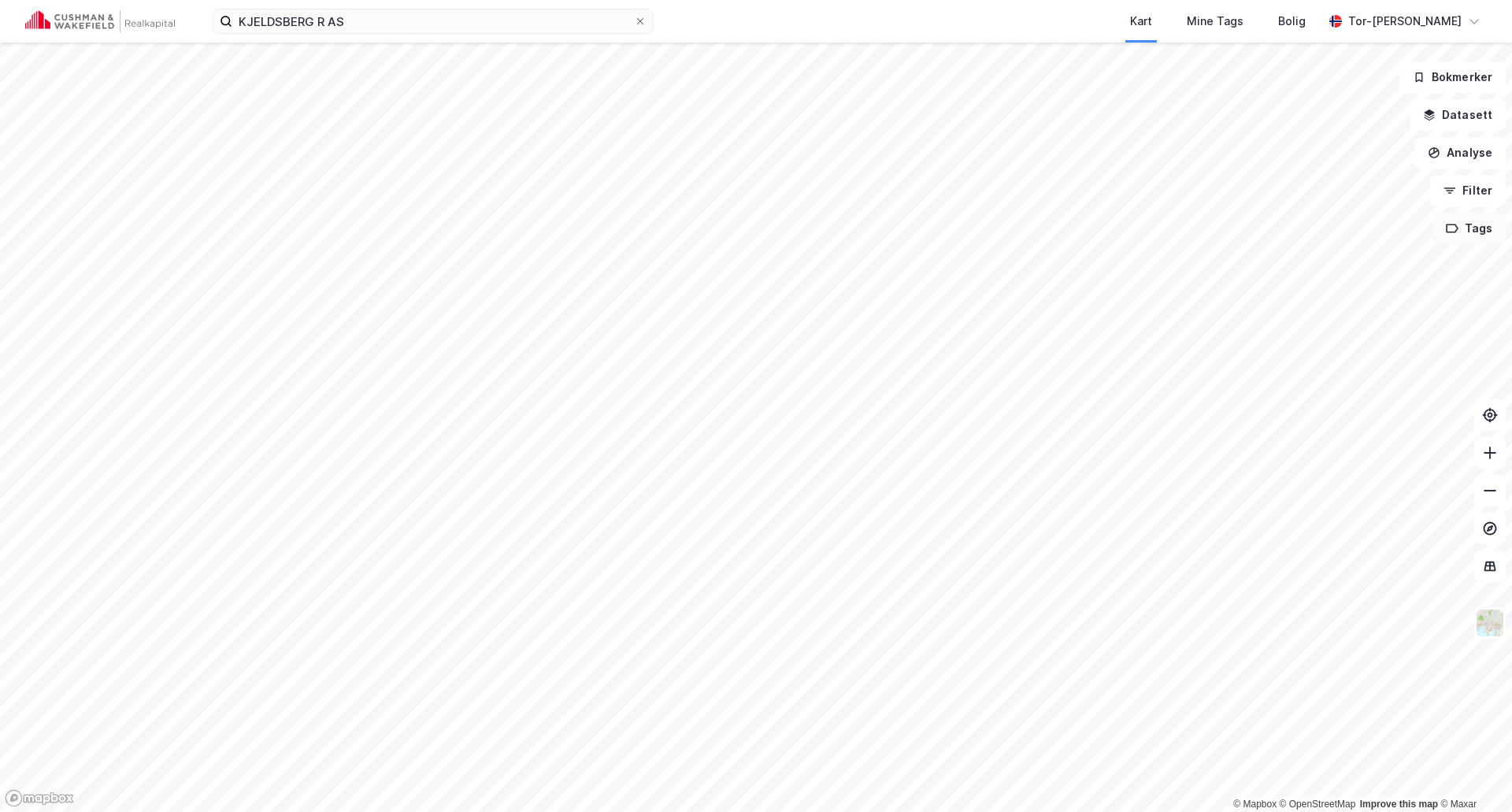
click at [1470, 235] on button "Tags" at bounding box center [1469, 228] width 73 height 31
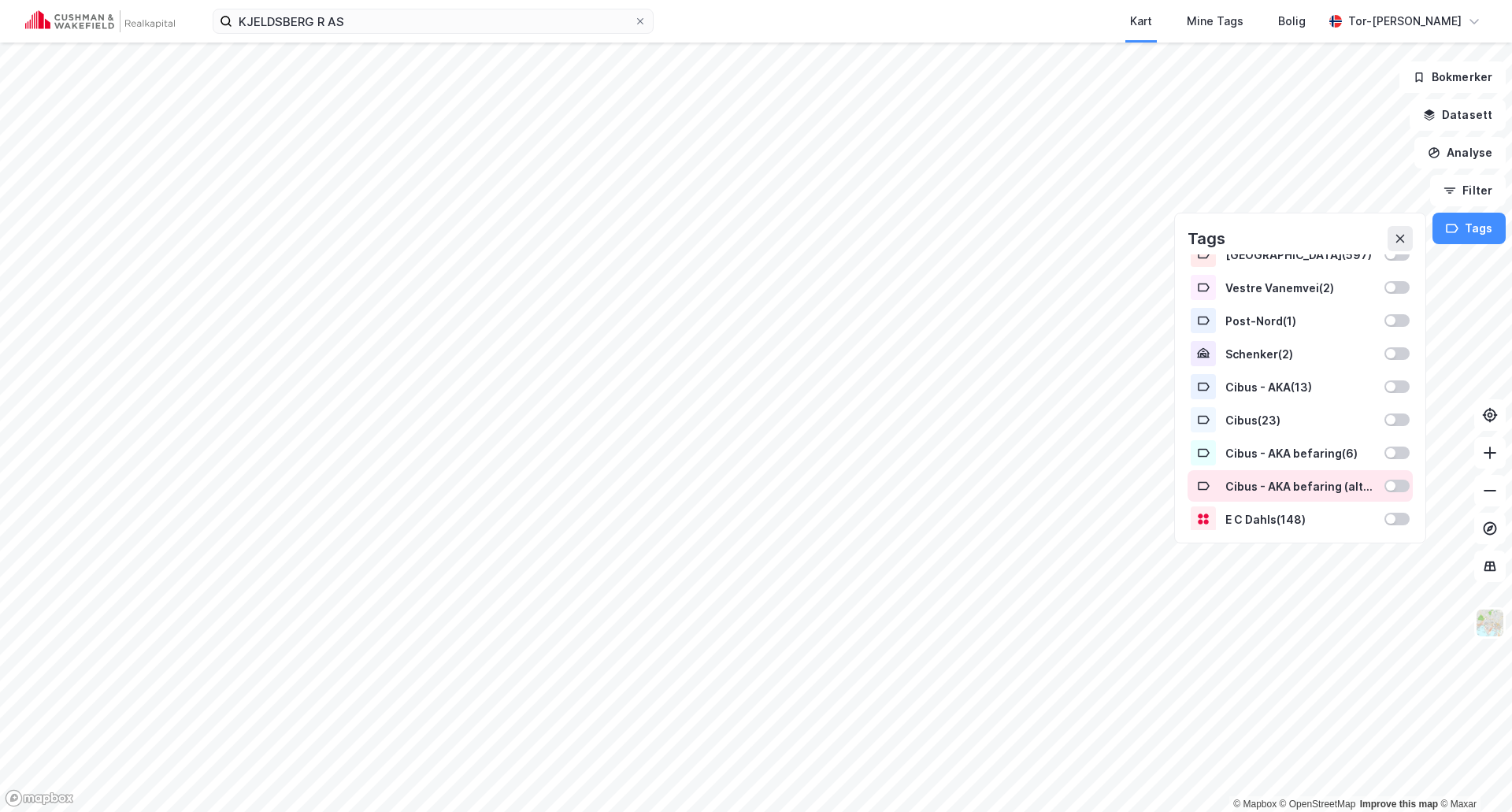
scroll to position [21, 0]
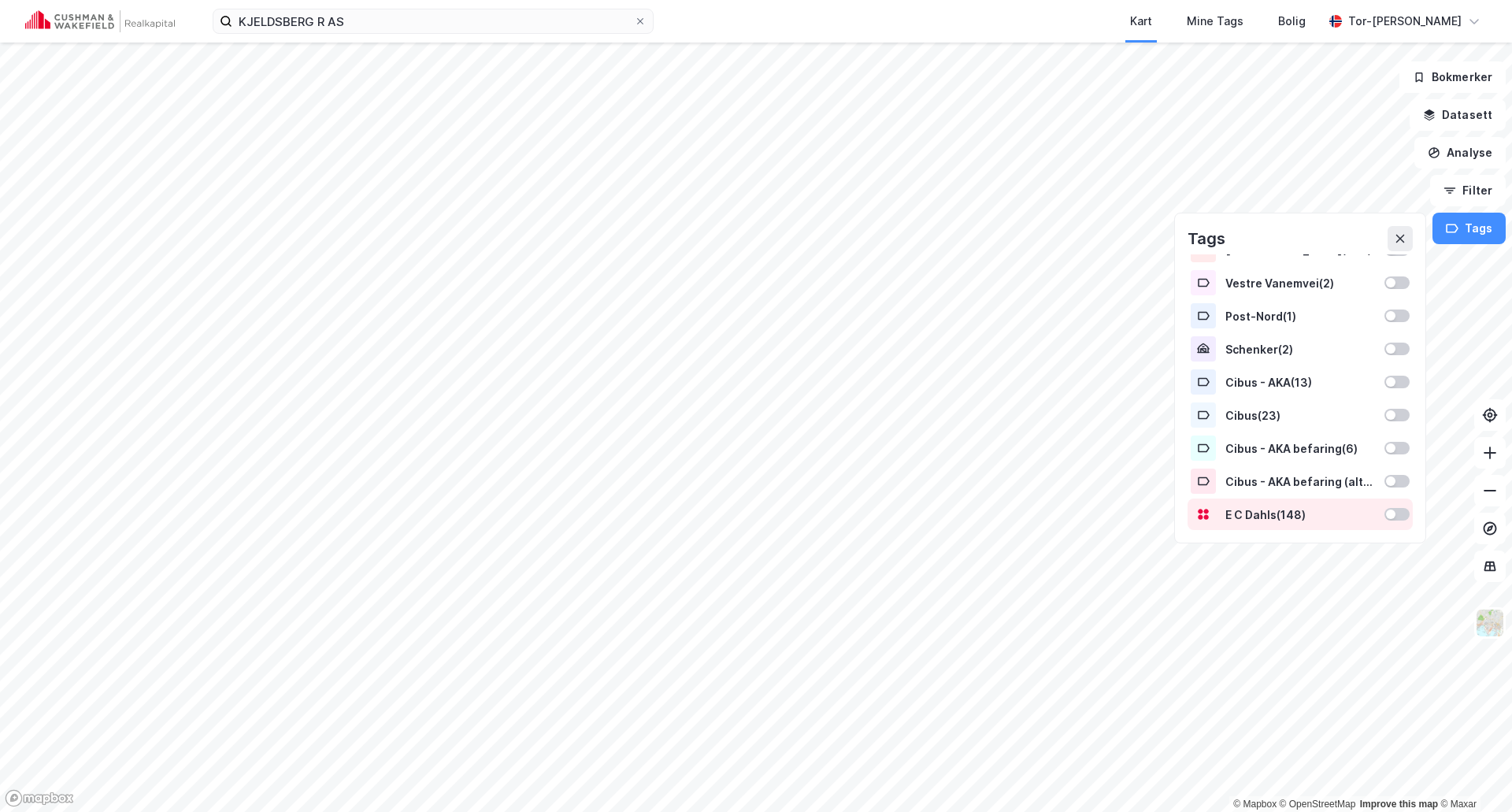
click at [1391, 513] on div at bounding box center [1397, 514] width 25 height 12
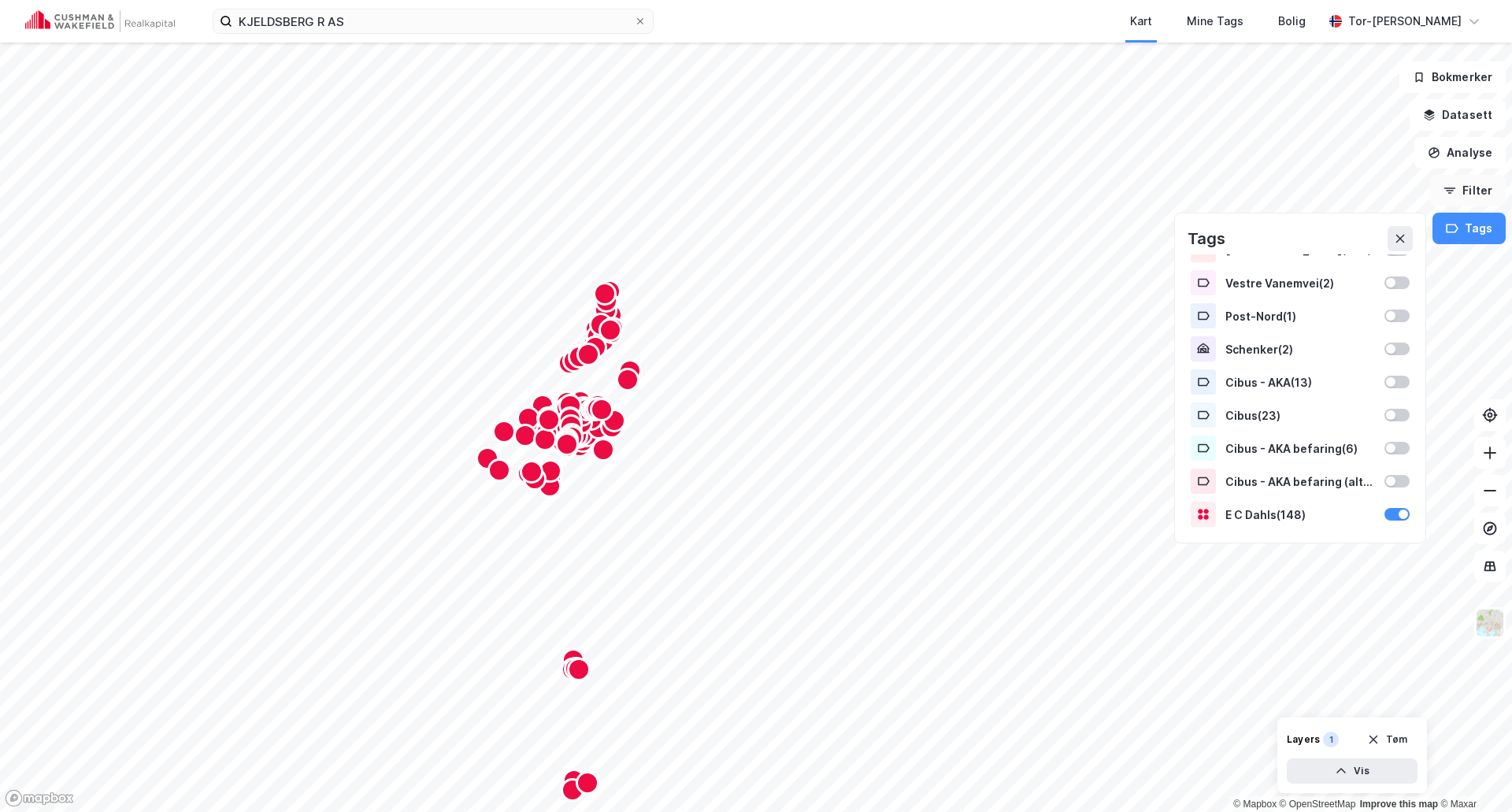
click at [1471, 192] on button "Filter" at bounding box center [1468, 191] width 76 height 31
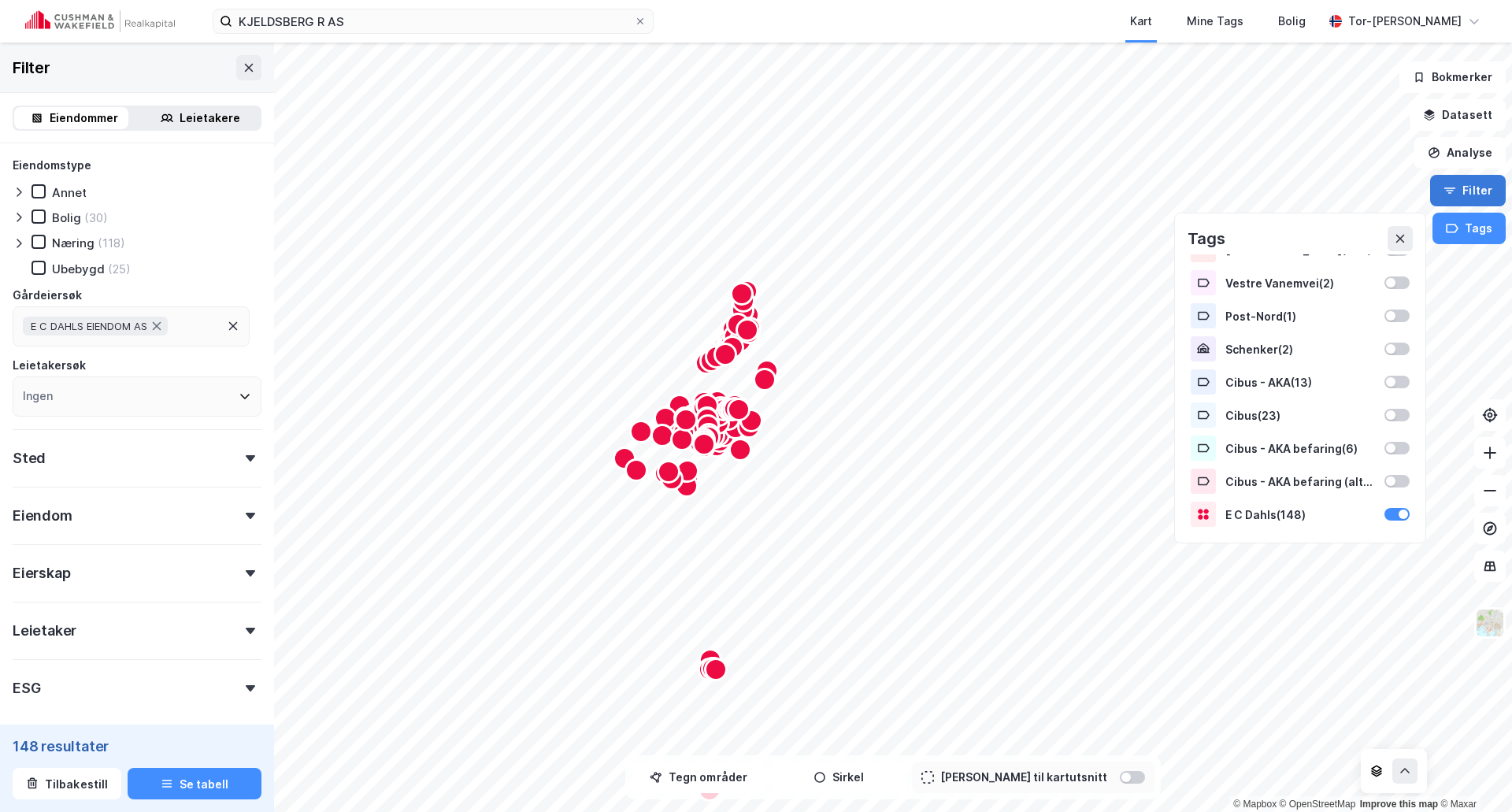
click at [1477, 196] on button "Filter" at bounding box center [1468, 191] width 76 height 31
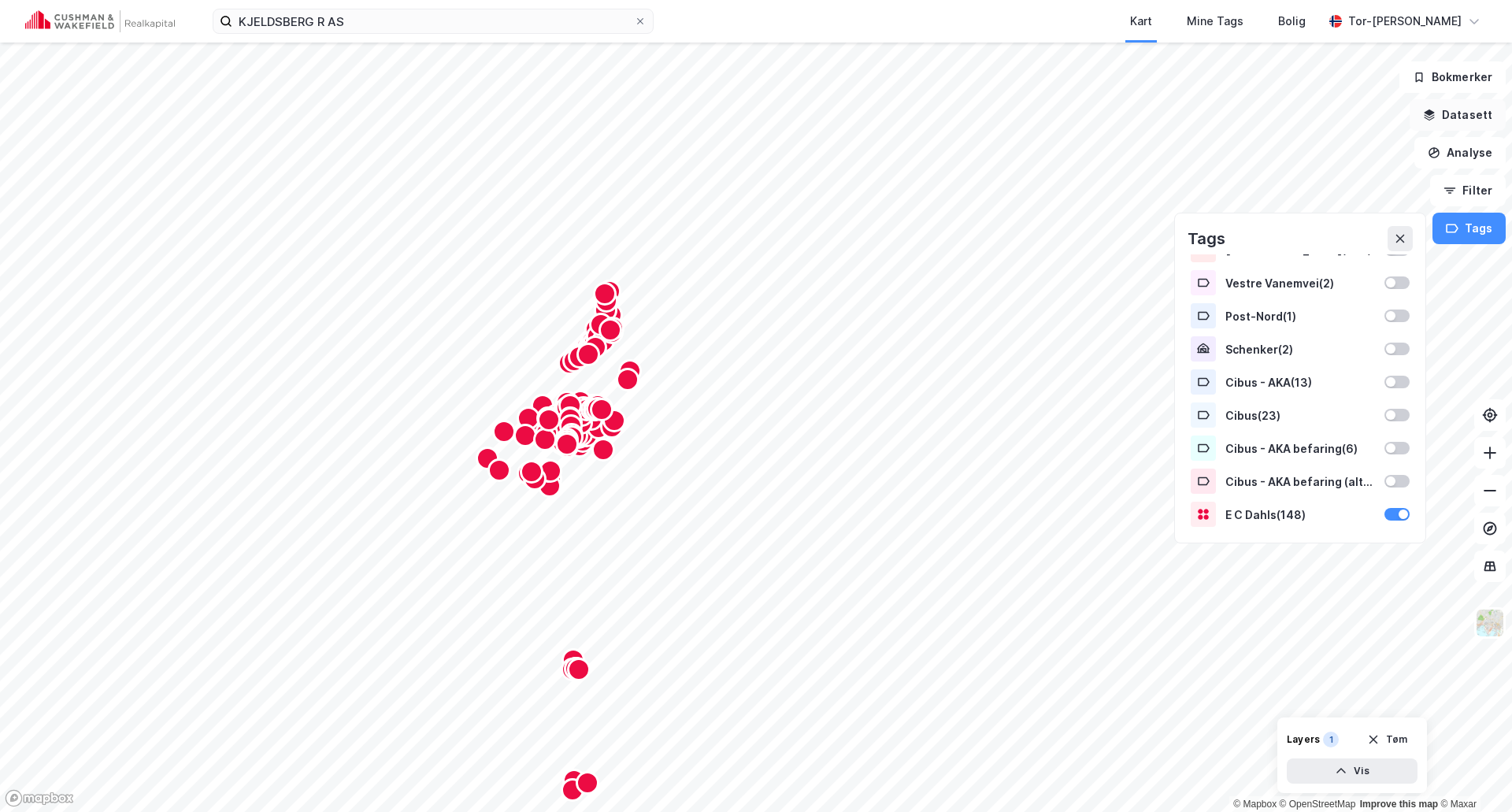
click at [1479, 117] on button "Datasett" at bounding box center [1458, 115] width 96 height 31
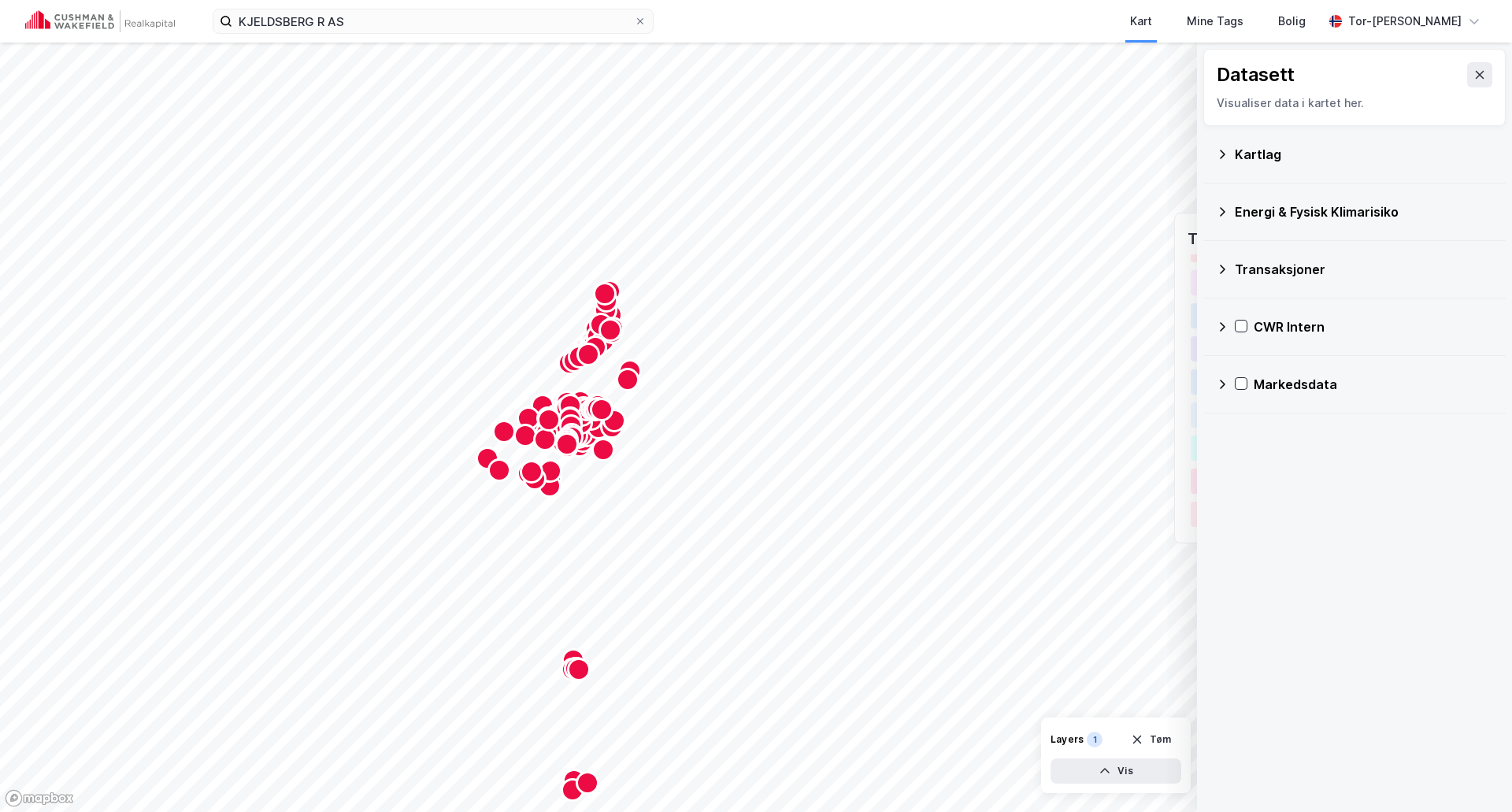
click at [1221, 327] on icon at bounding box center [1222, 326] width 12 height 12
click at [1243, 406] on icon at bounding box center [1242, 402] width 12 height 12
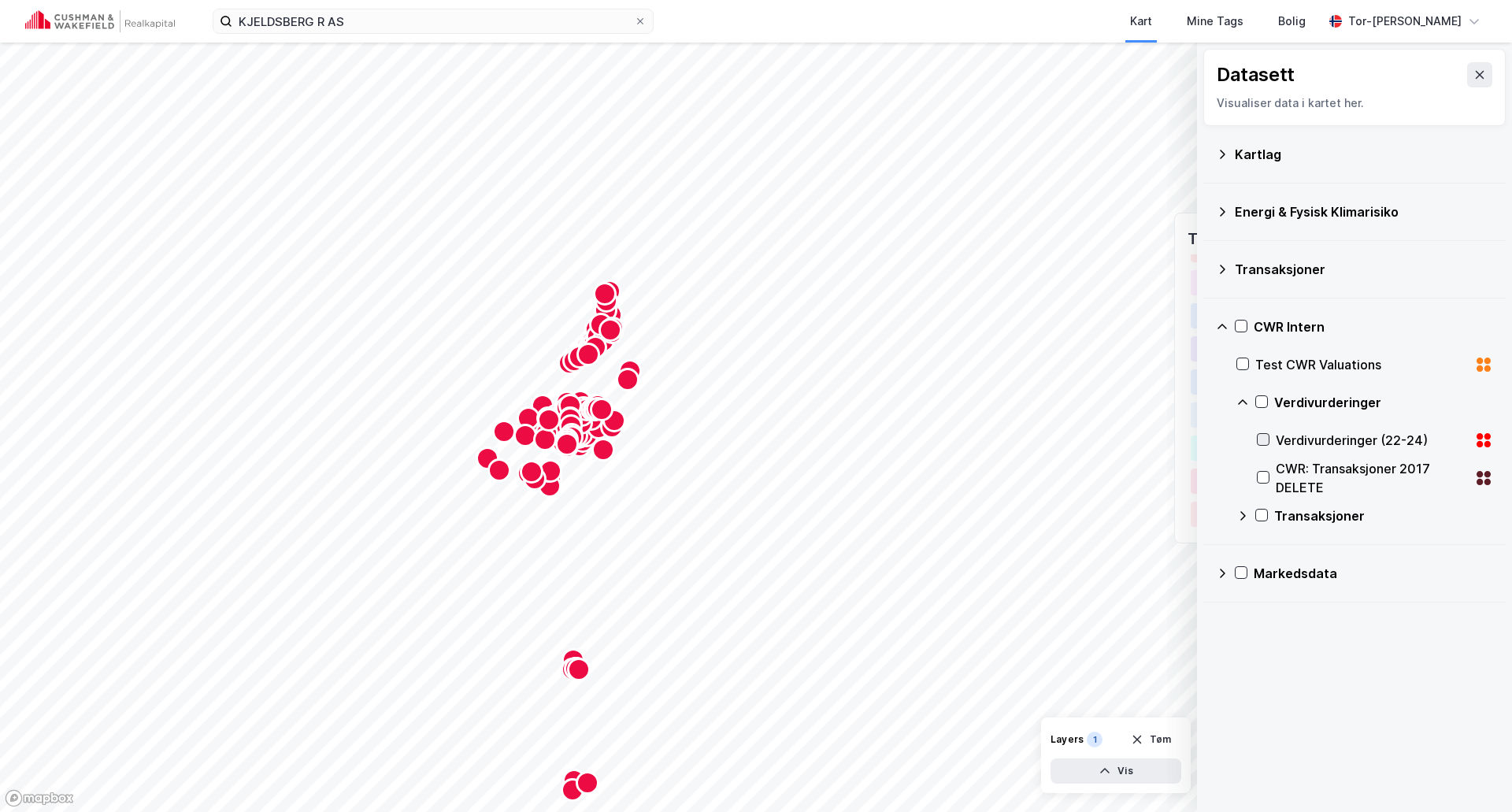
click at [1261, 438] on icon at bounding box center [1263, 439] width 11 height 11
click at [1473, 73] on button at bounding box center [1480, 75] width 25 height 25
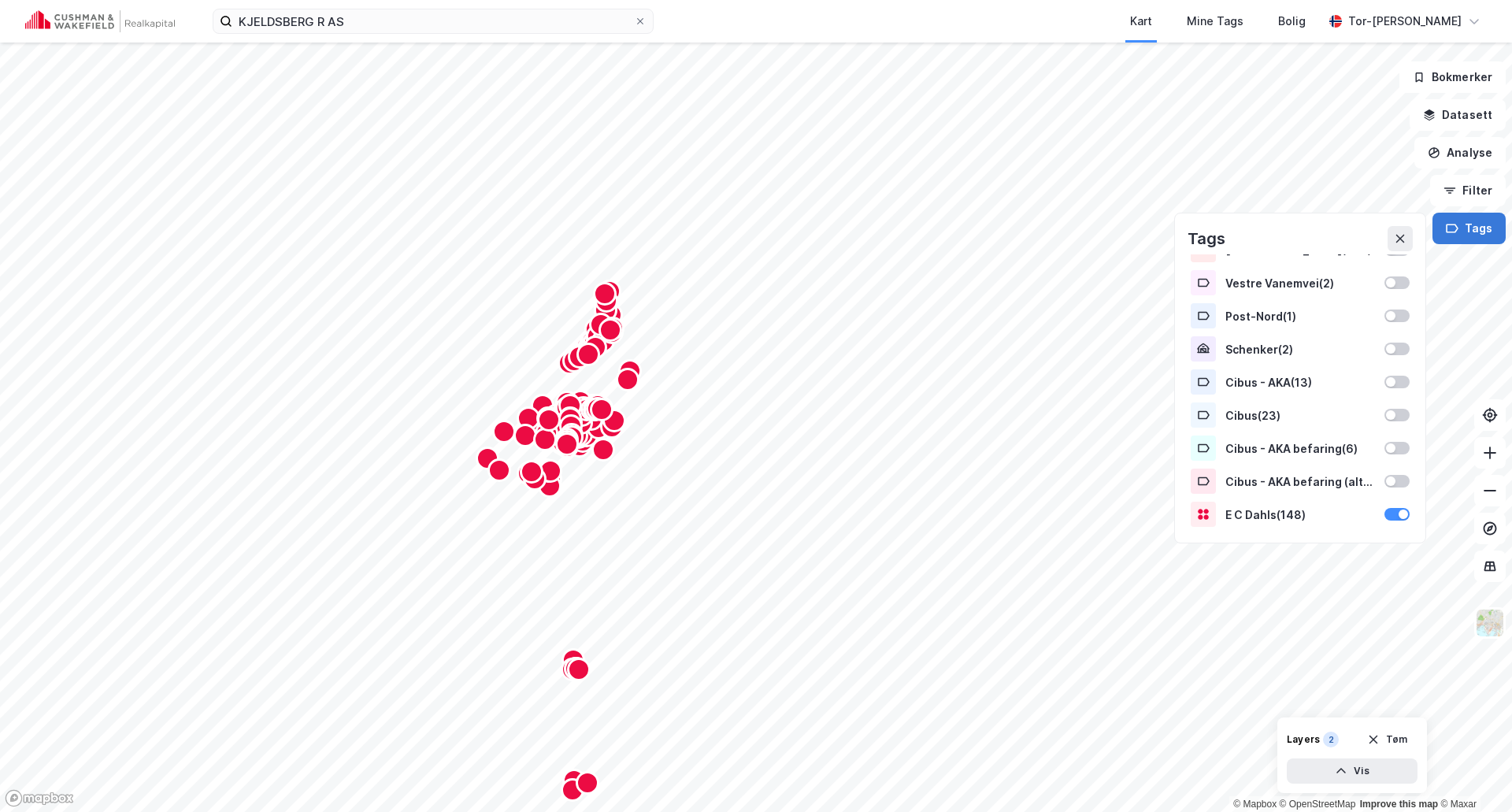
click at [1478, 240] on button "Tags" at bounding box center [1469, 228] width 73 height 31
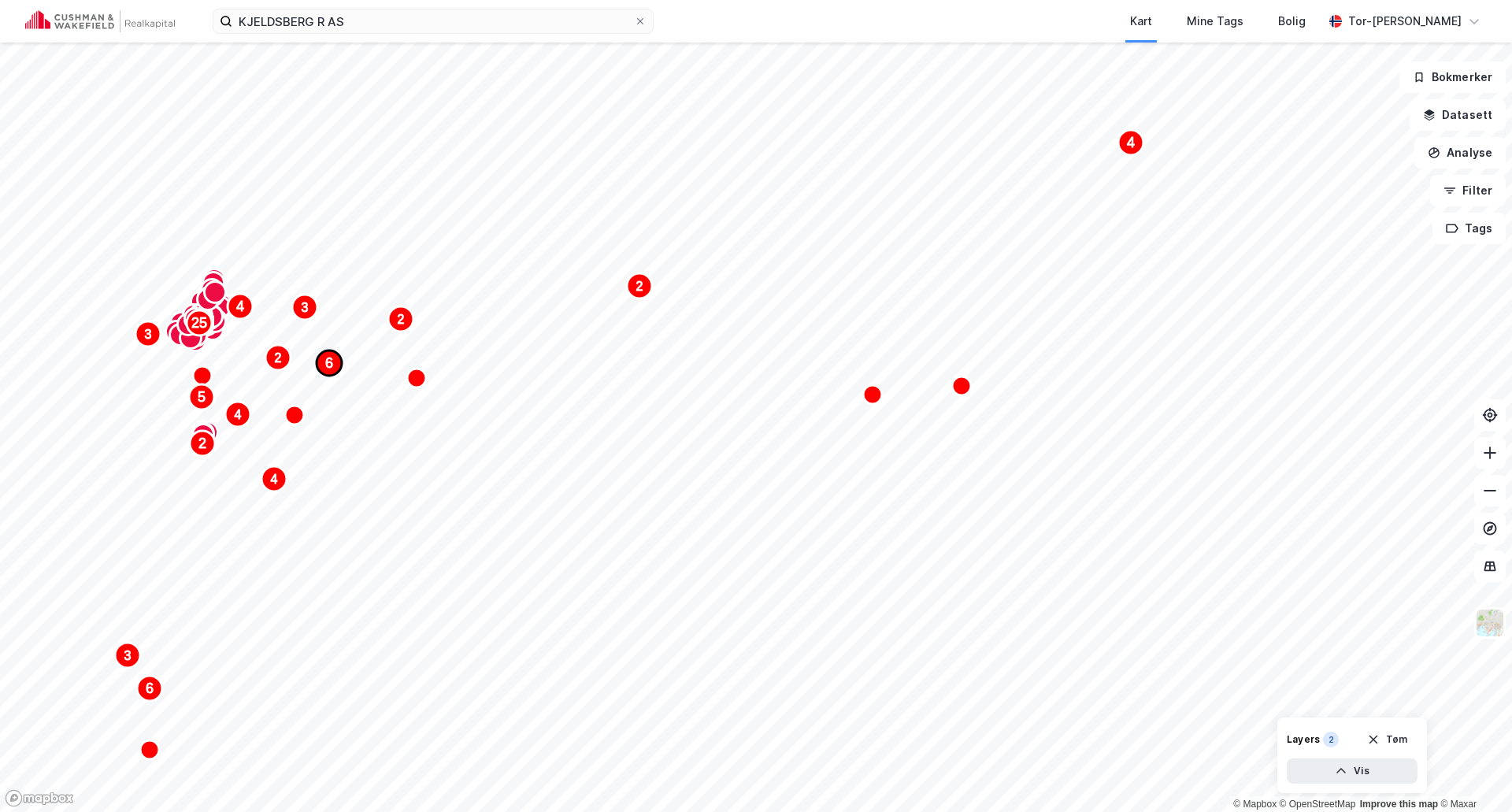
drag, startPoint x: 546, startPoint y: 401, endPoint x: 337, endPoint y: 375, distance: 210.6
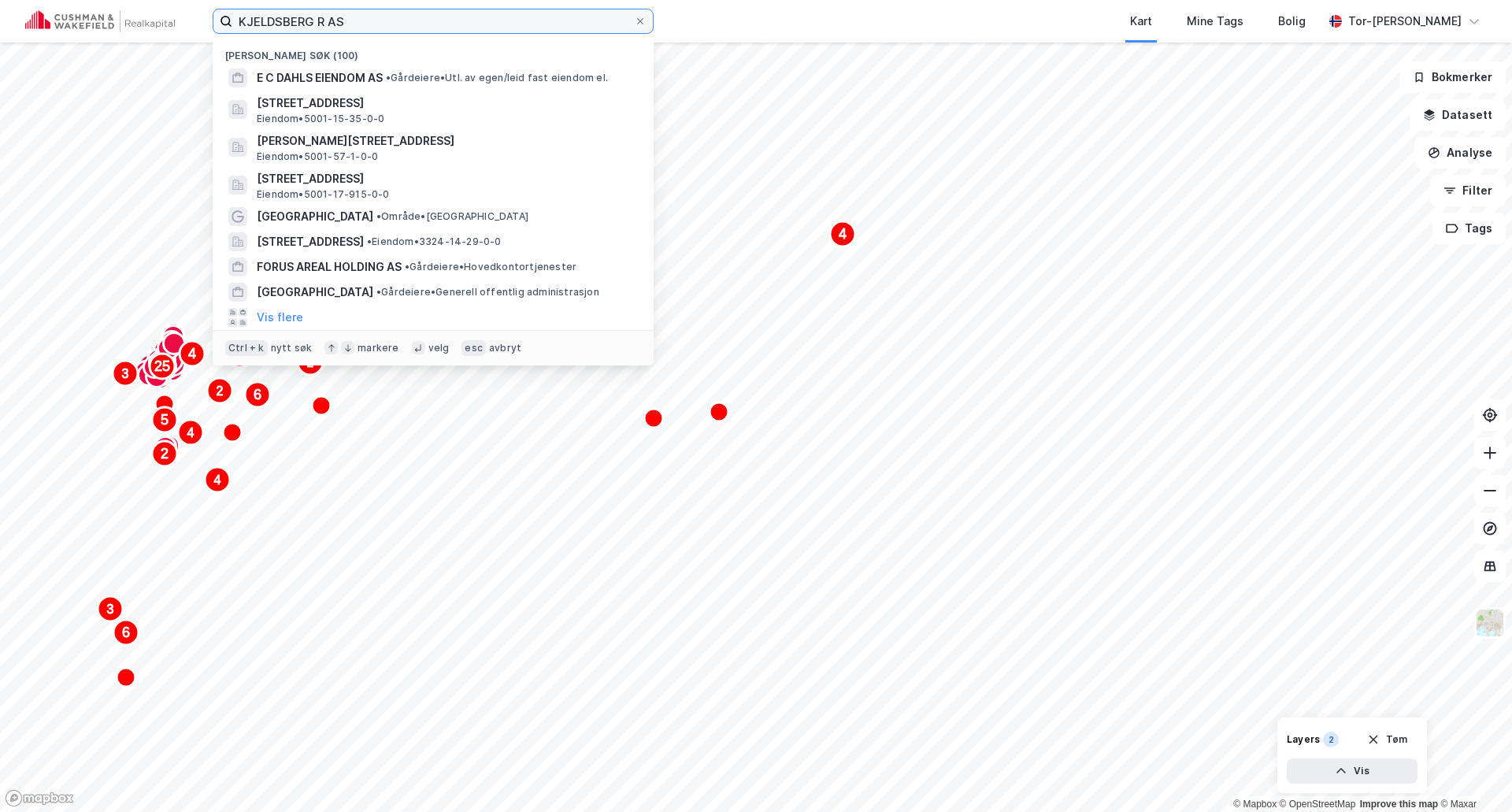
drag, startPoint x: 390, startPoint y: 17, endPoint x: -71, endPoint y: 19, distance: 461.0
click at [0, 19] on html "KJELDSBERG R AS Nylige søk (100) E C DAHLS EIENDOM AS • Gårdeiere • Utl. av ege…" at bounding box center [756, 406] width 1512 height 812
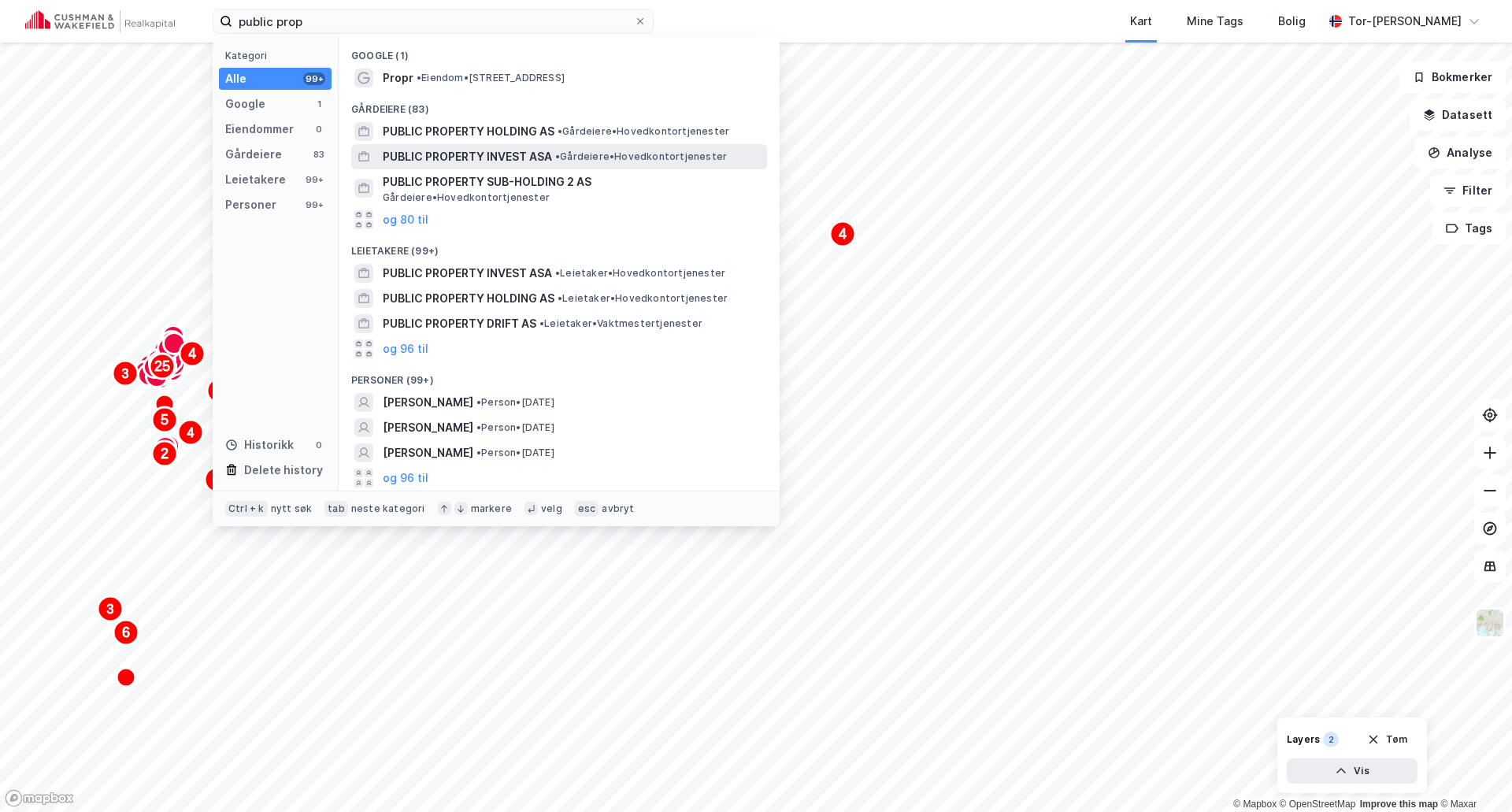
click at [535, 159] on span "PUBLIC PROPERTY INVEST ASA" at bounding box center [468, 156] width 169 height 19
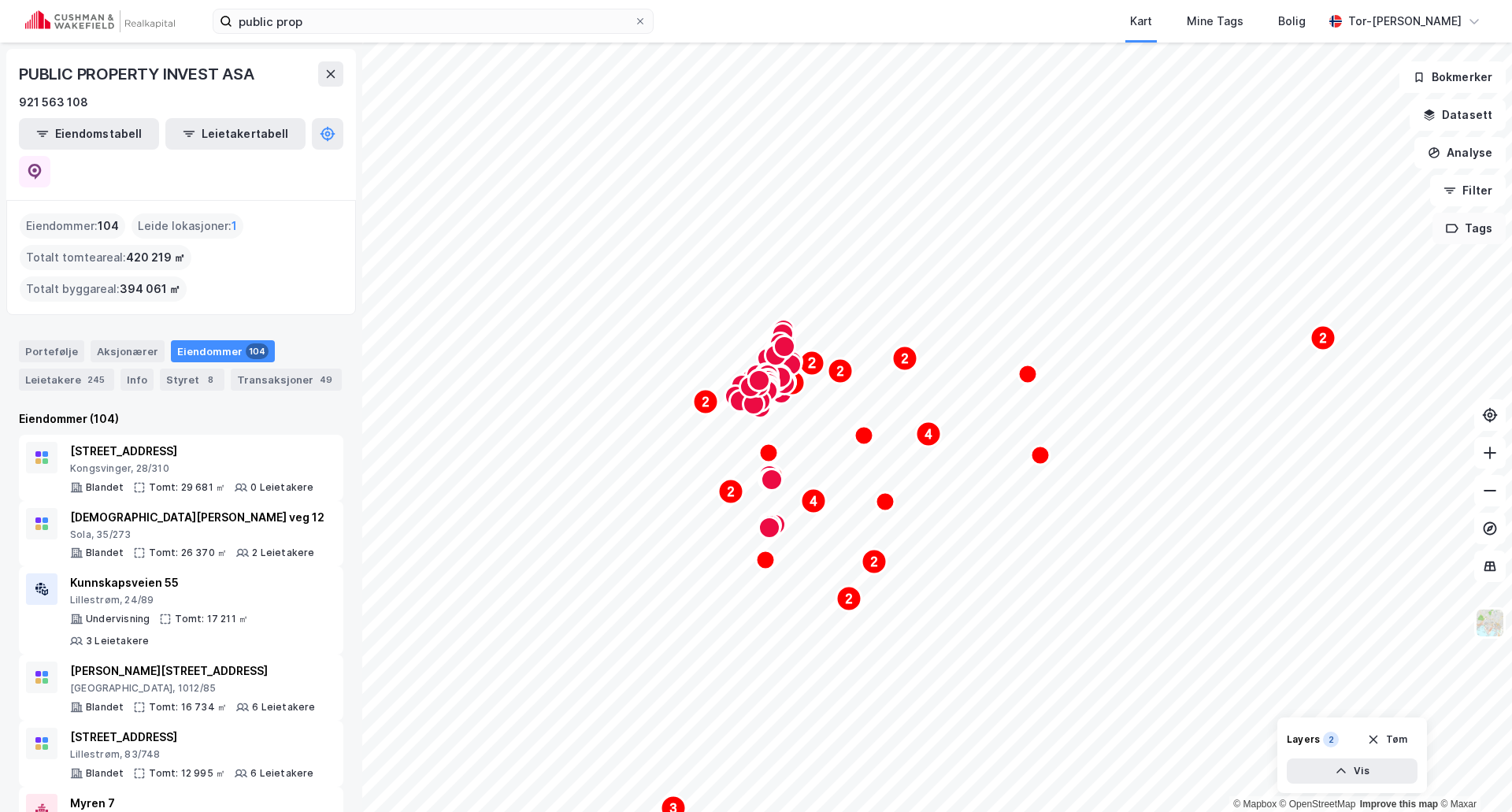
click at [1463, 227] on button "Tags" at bounding box center [1469, 228] width 73 height 31
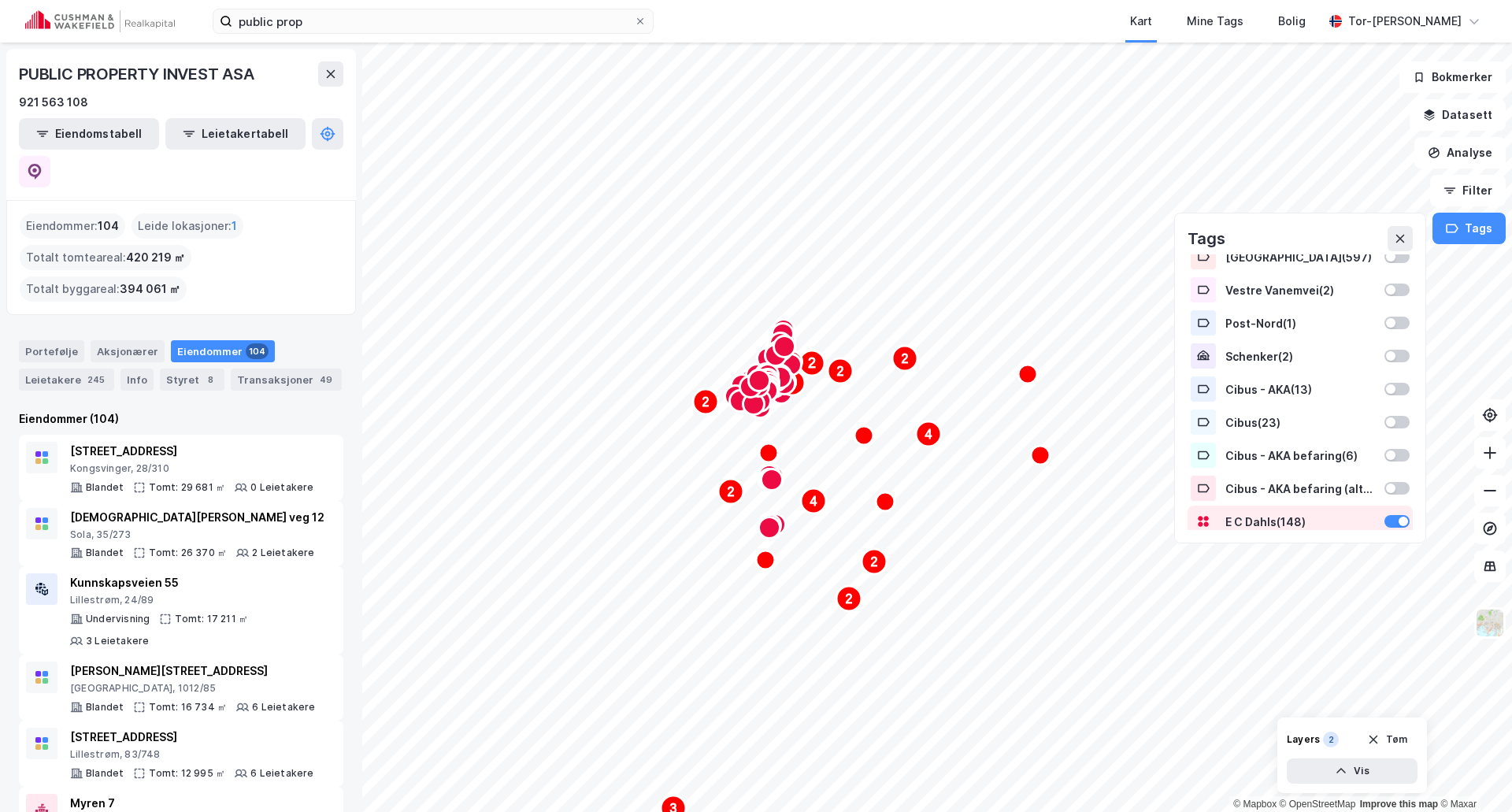
scroll to position [21, 0]
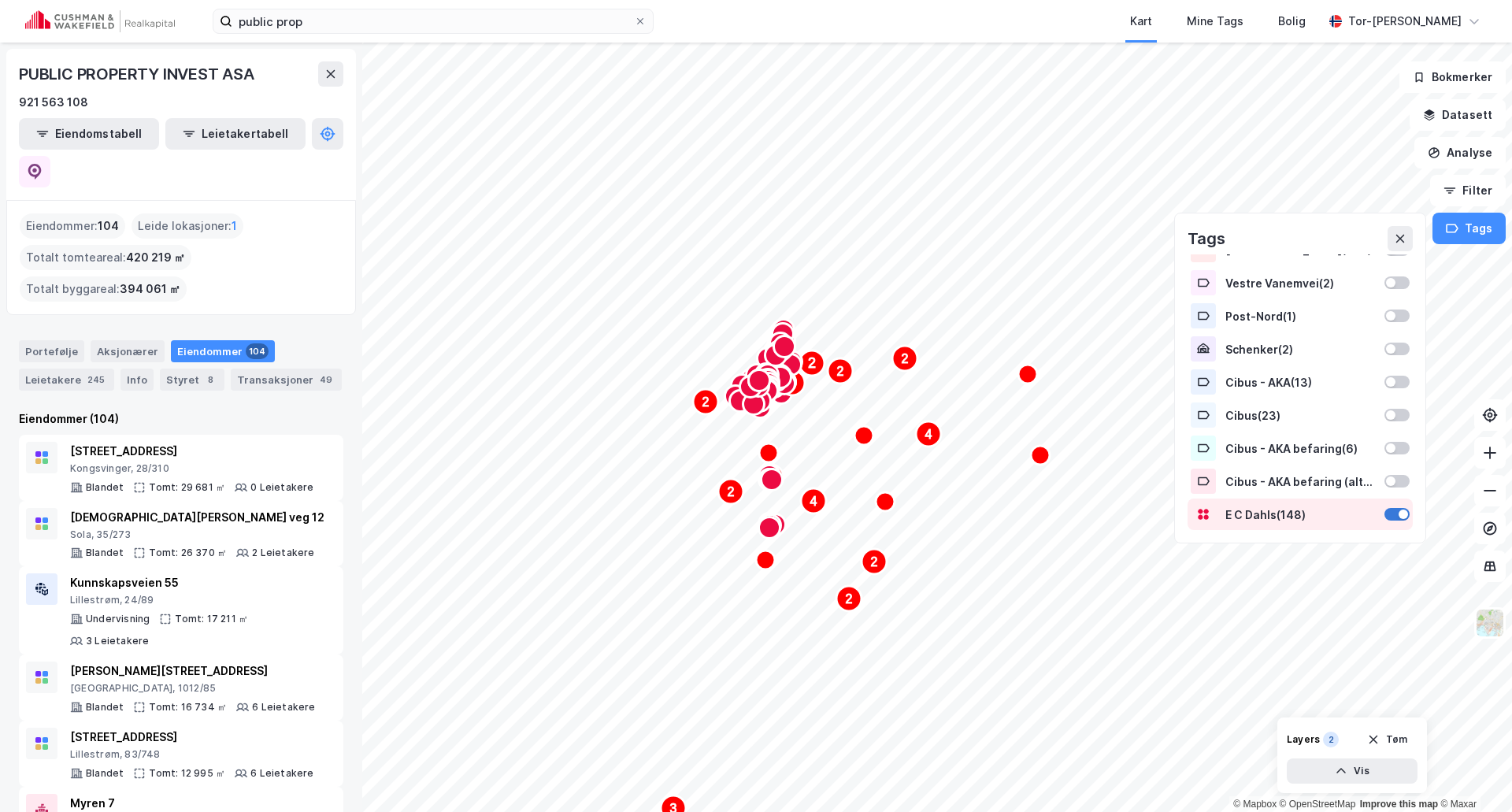
click at [1385, 512] on div at bounding box center [1397, 514] width 25 height 12
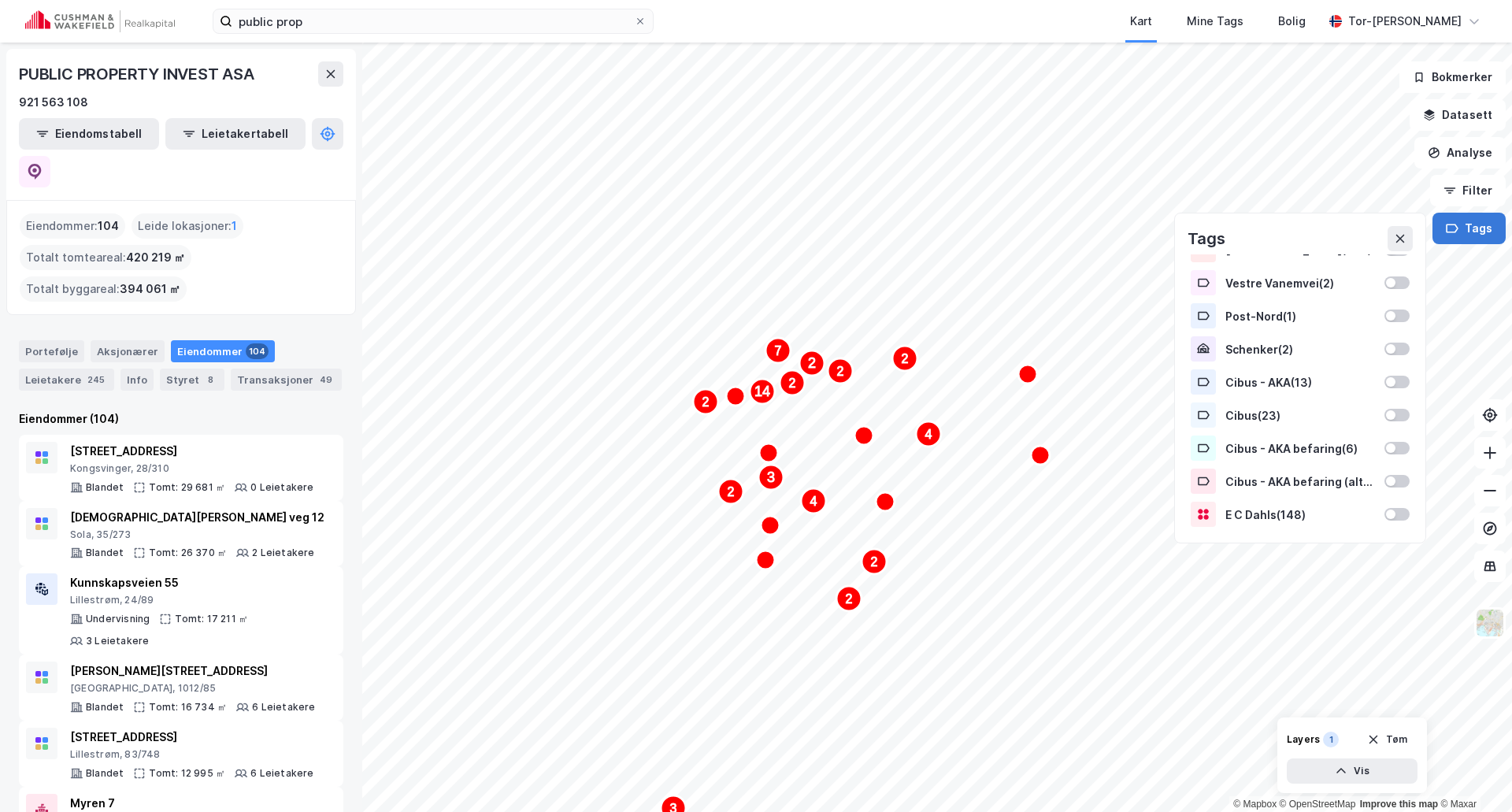
click at [1474, 224] on button "Tags" at bounding box center [1469, 228] width 73 height 31
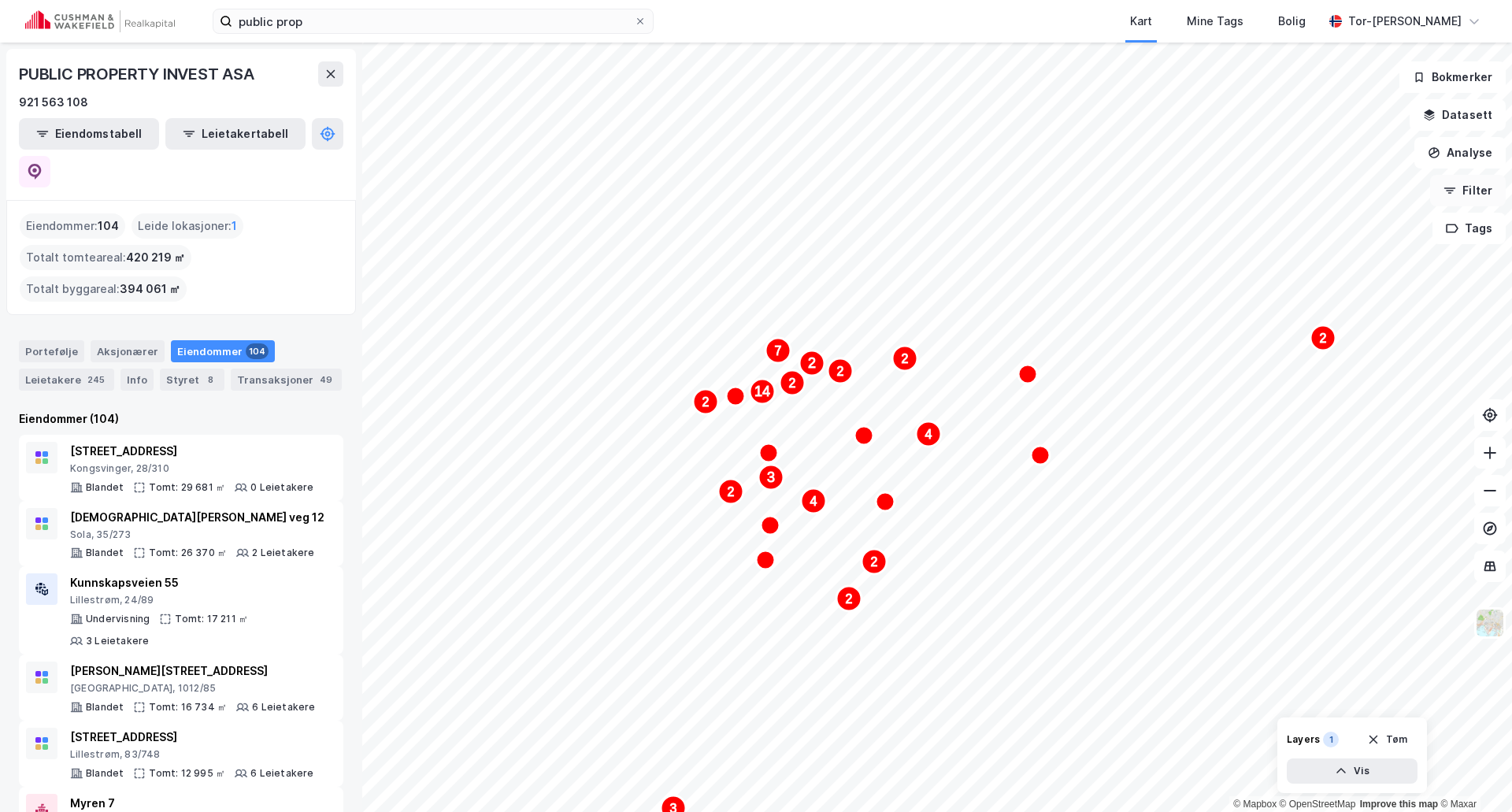
click at [1468, 197] on button "Filter" at bounding box center [1468, 191] width 76 height 31
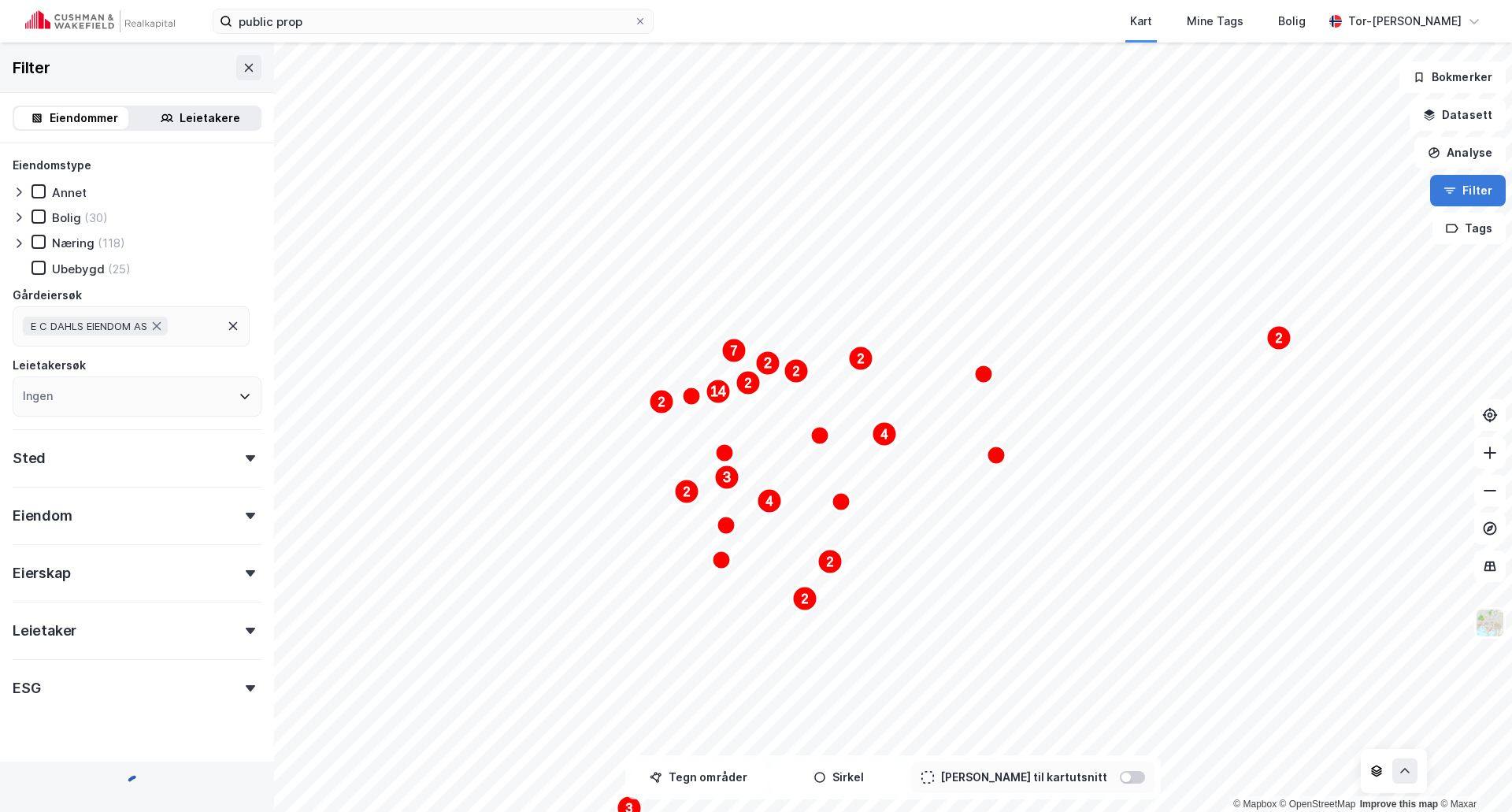
click at [1473, 189] on button "Filter" at bounding box center [1468, 191] width 76 height 31
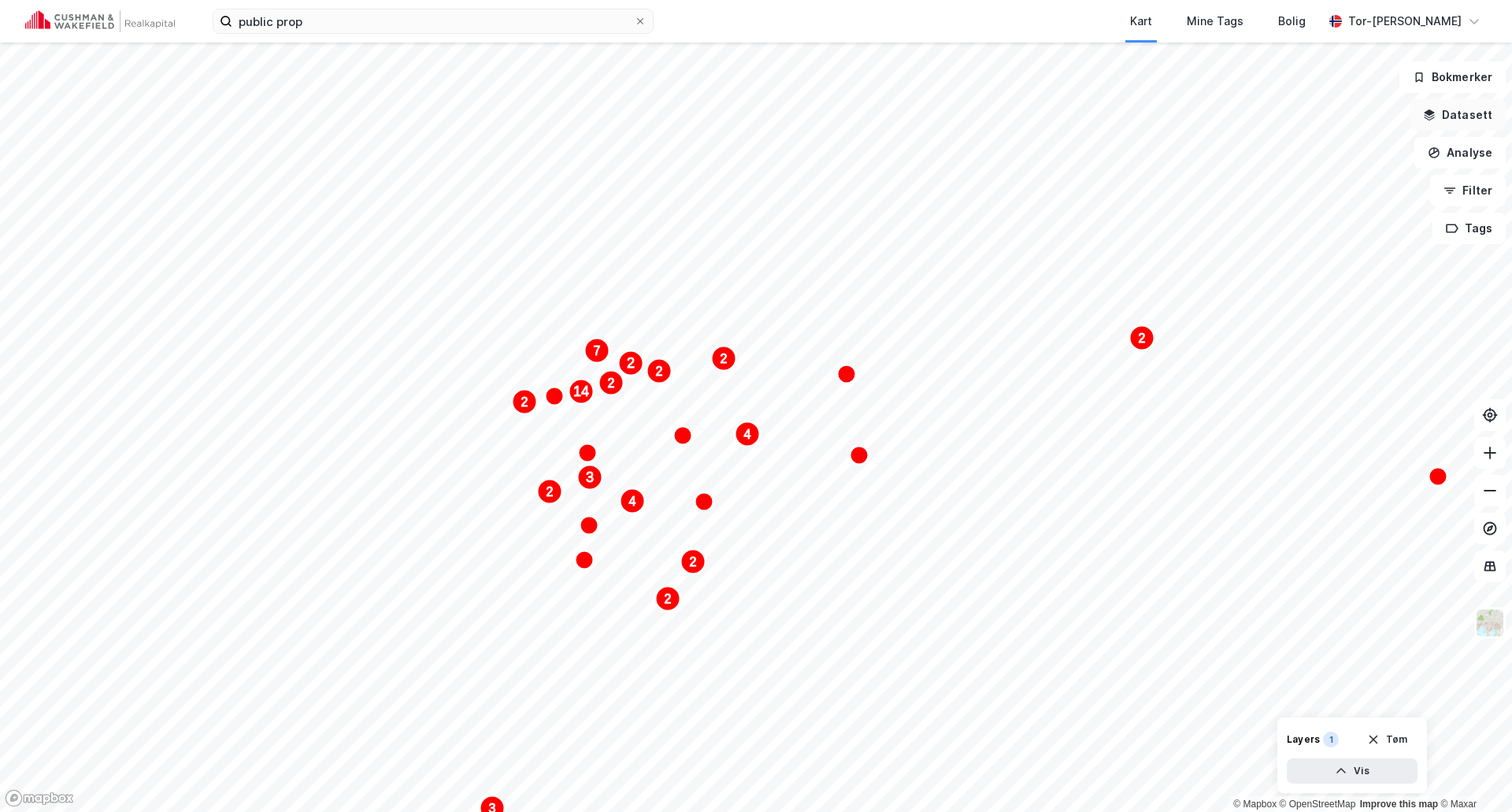
click at [1481, 113] on button "Datasett" at bounding box center [1458, 115] width 96 height 31
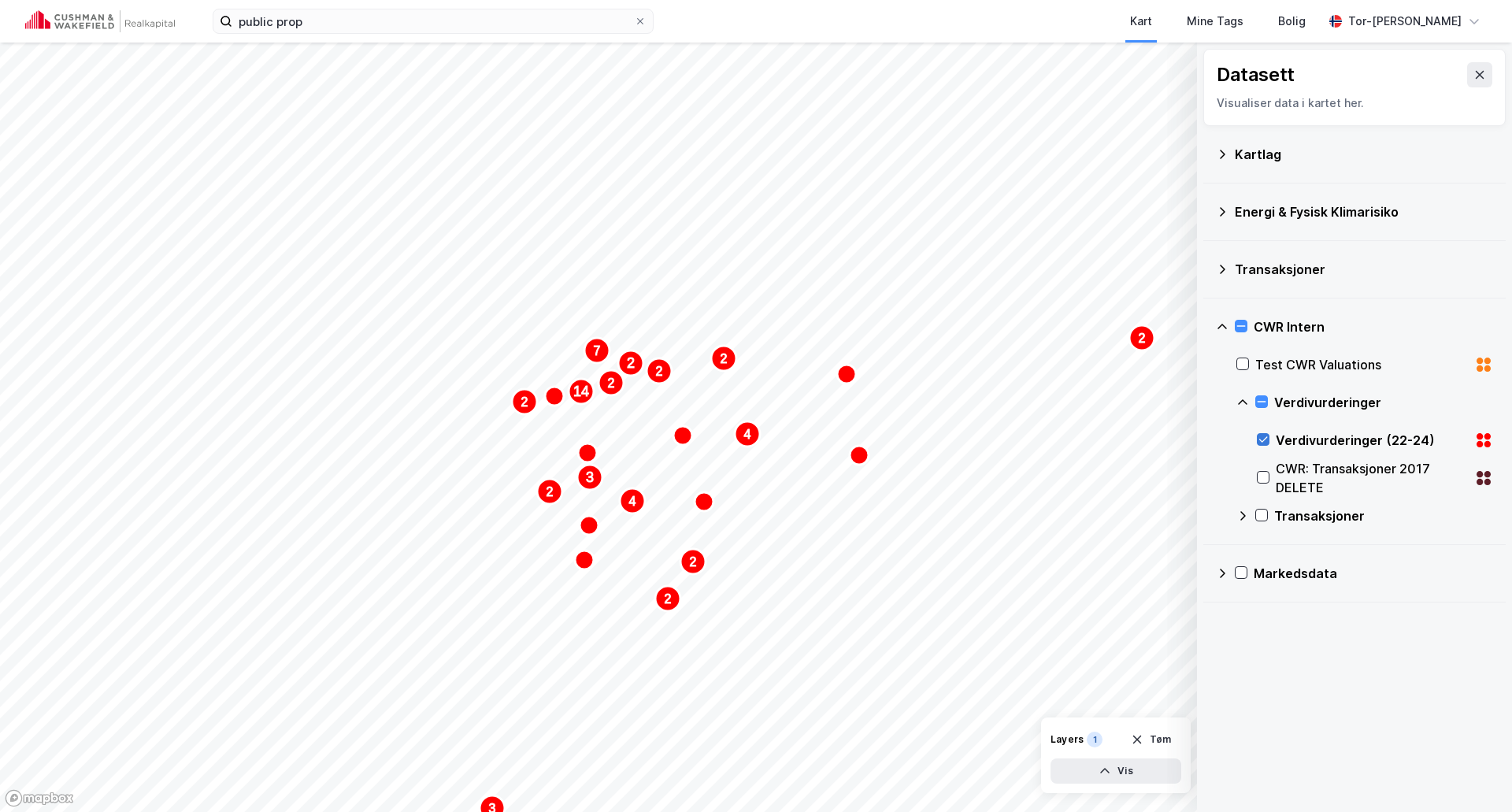
click at [1258, 440] on icon at bounding box center [1263, 439] width 11 height 11
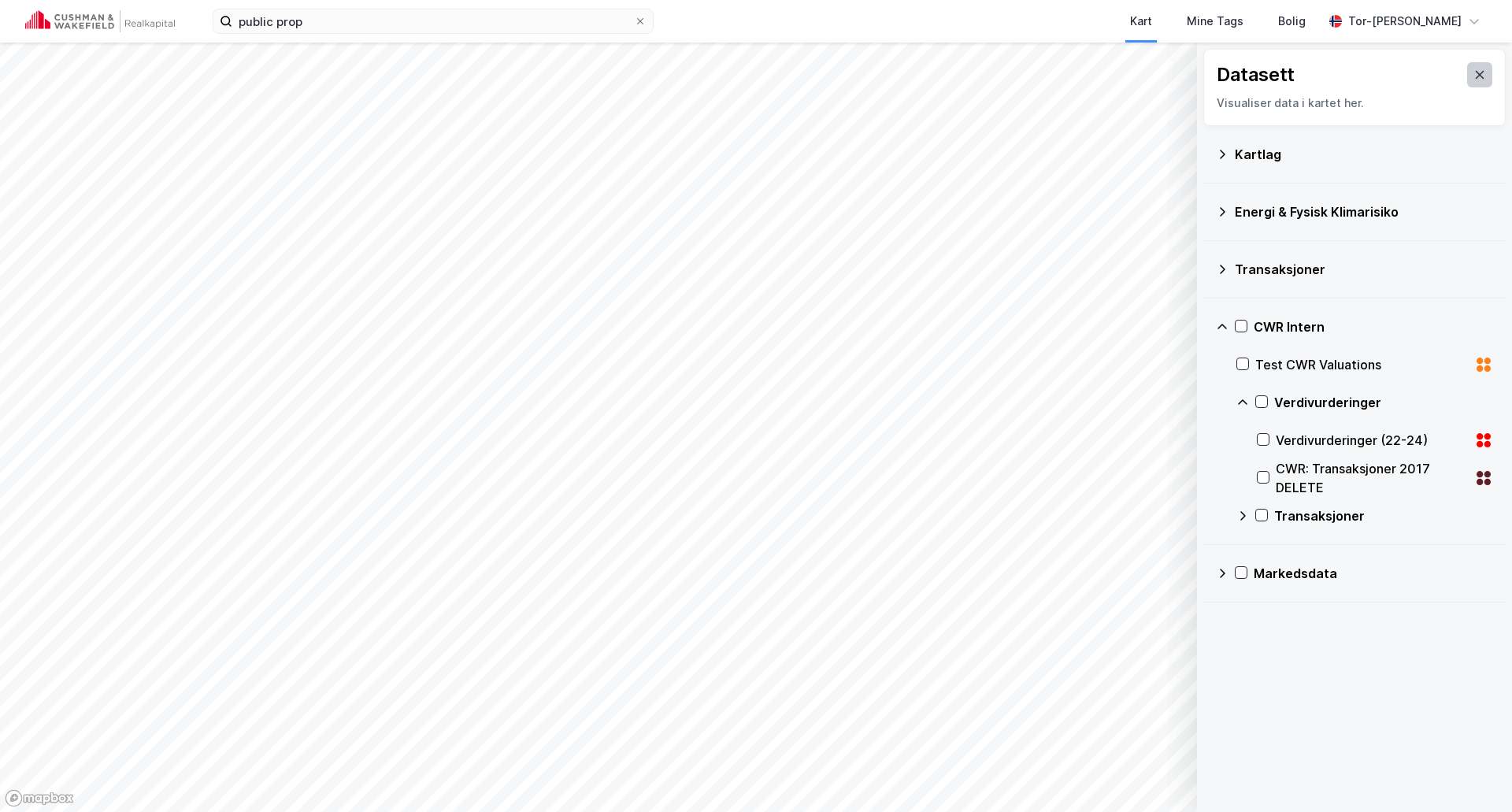
click at [1474, 73] on button at bounding box center [1480, 75] width 25 height 25
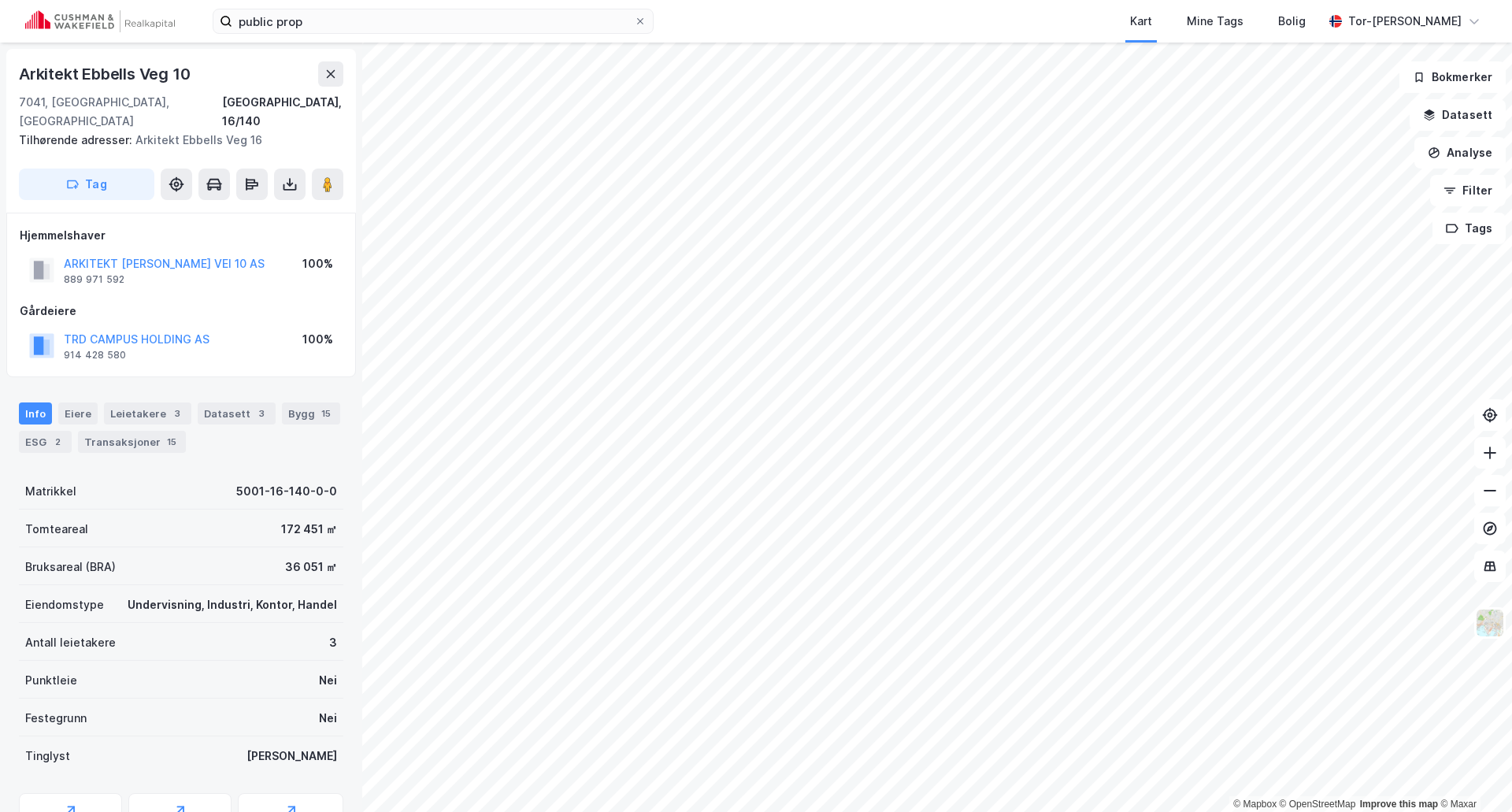
scroll to position [1, 0]
click at [0, 0] on button "TRD CAMPUS HOLDING AS" at bounding box center [0, 0] width 0 height 0
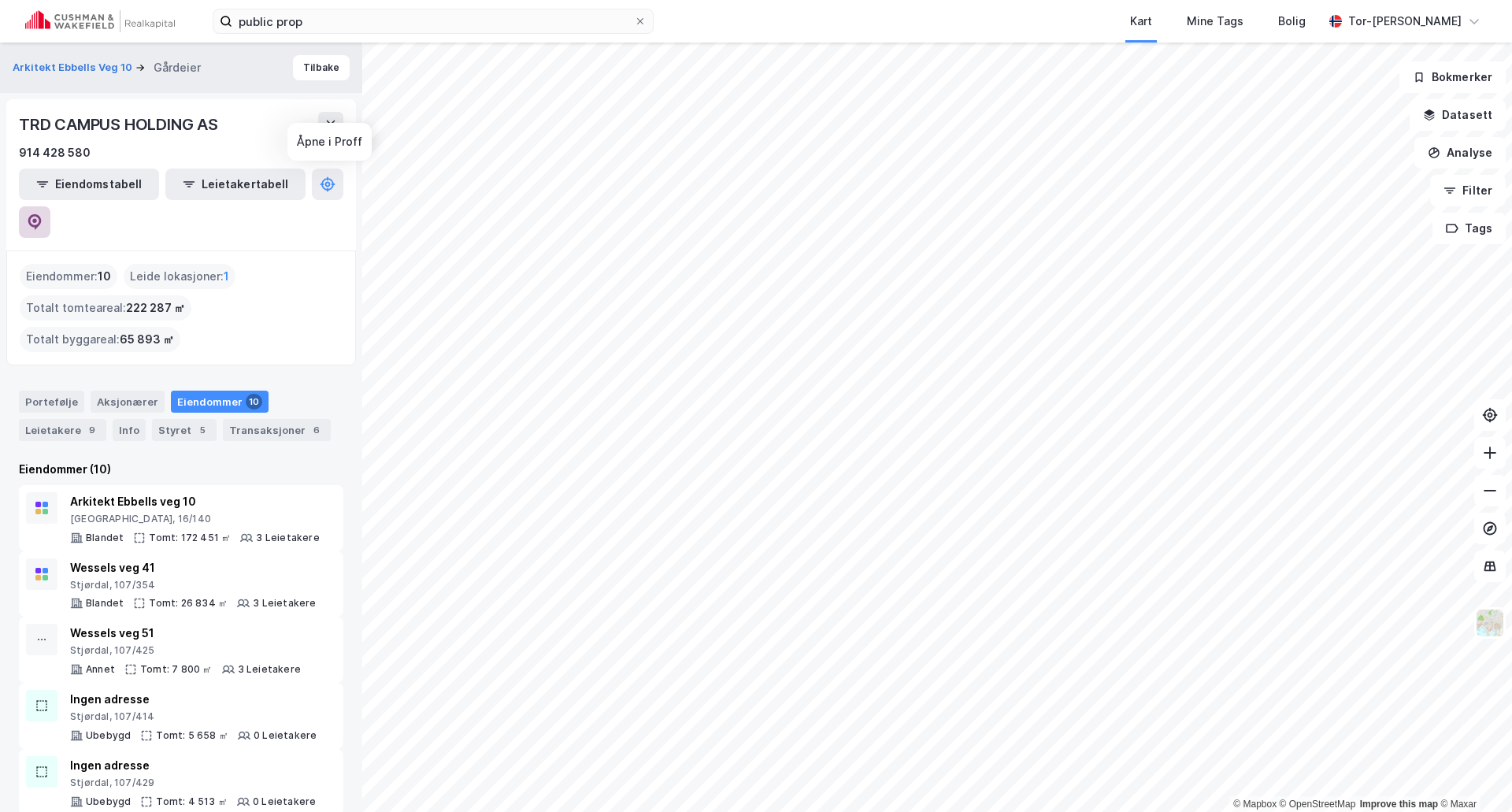
click at [37, 219] on icon at bounding box center [35, 221] width 5 height 5
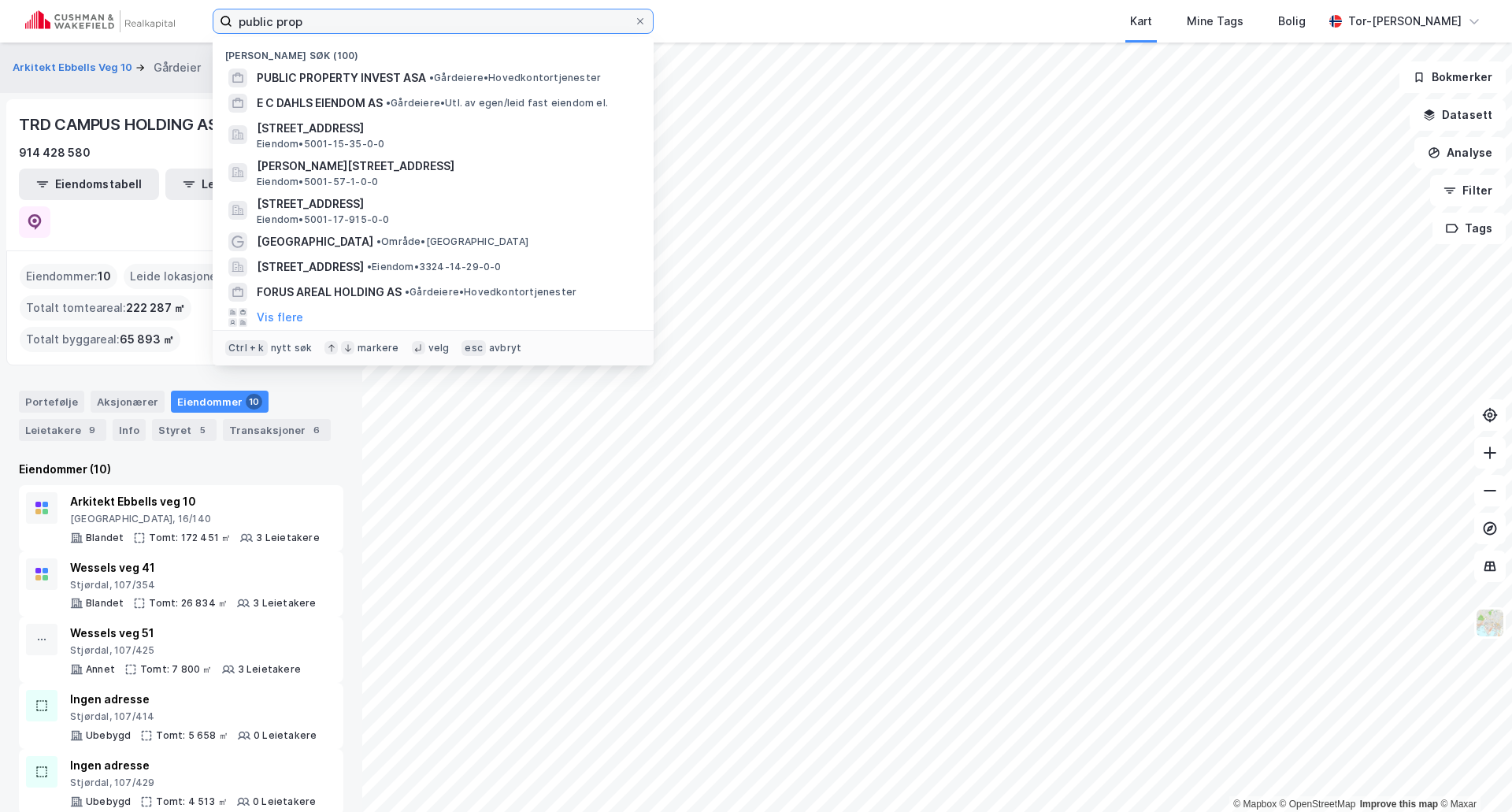
drag, startPoint x: 243, startPoint y: 12, endPoint x: -131, endPoint y: -34, distance: 376.8
click at [0, 0] on html "public prop Nylige søk (100) PUBLIC PROPERTY INVEST ASA • Gårdeiere • Hovedkont…" at bounding box center [756, 406] width 1512 height 812
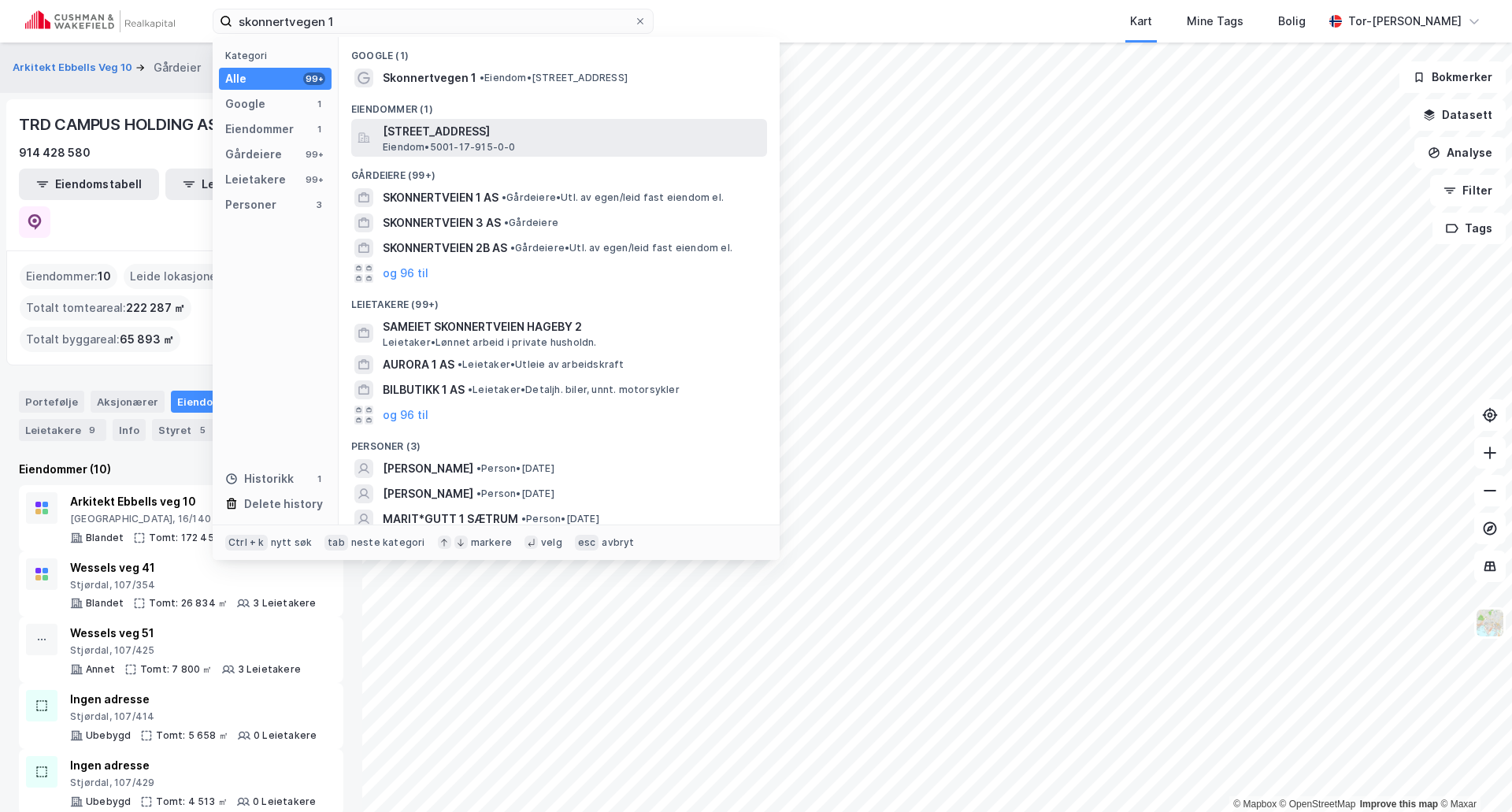
click at [545, 131] on span "[STREET_ADDRESS]" at bounding box center [572, 131] width 378 height 19
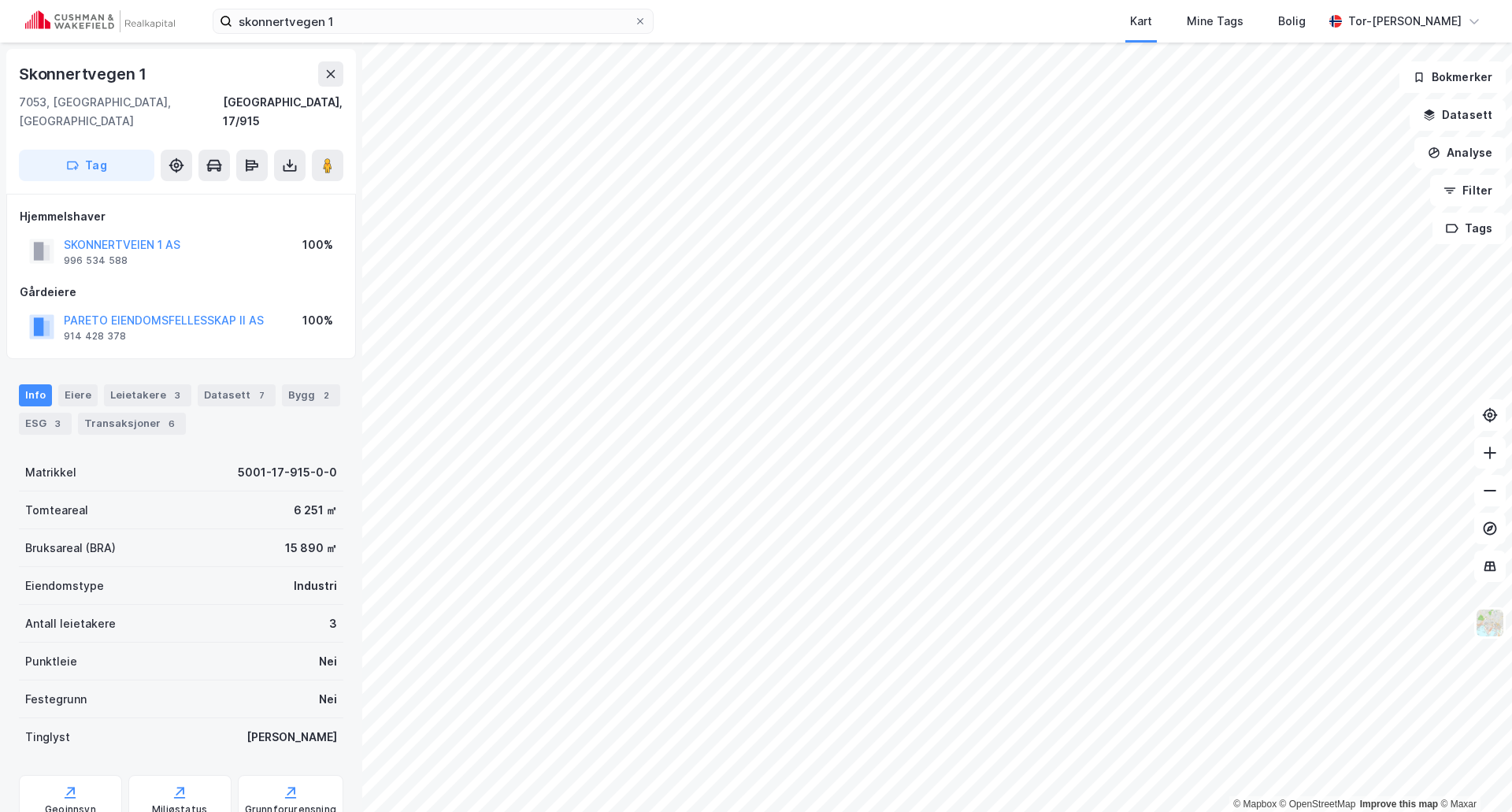
scroll to position [1, 0]
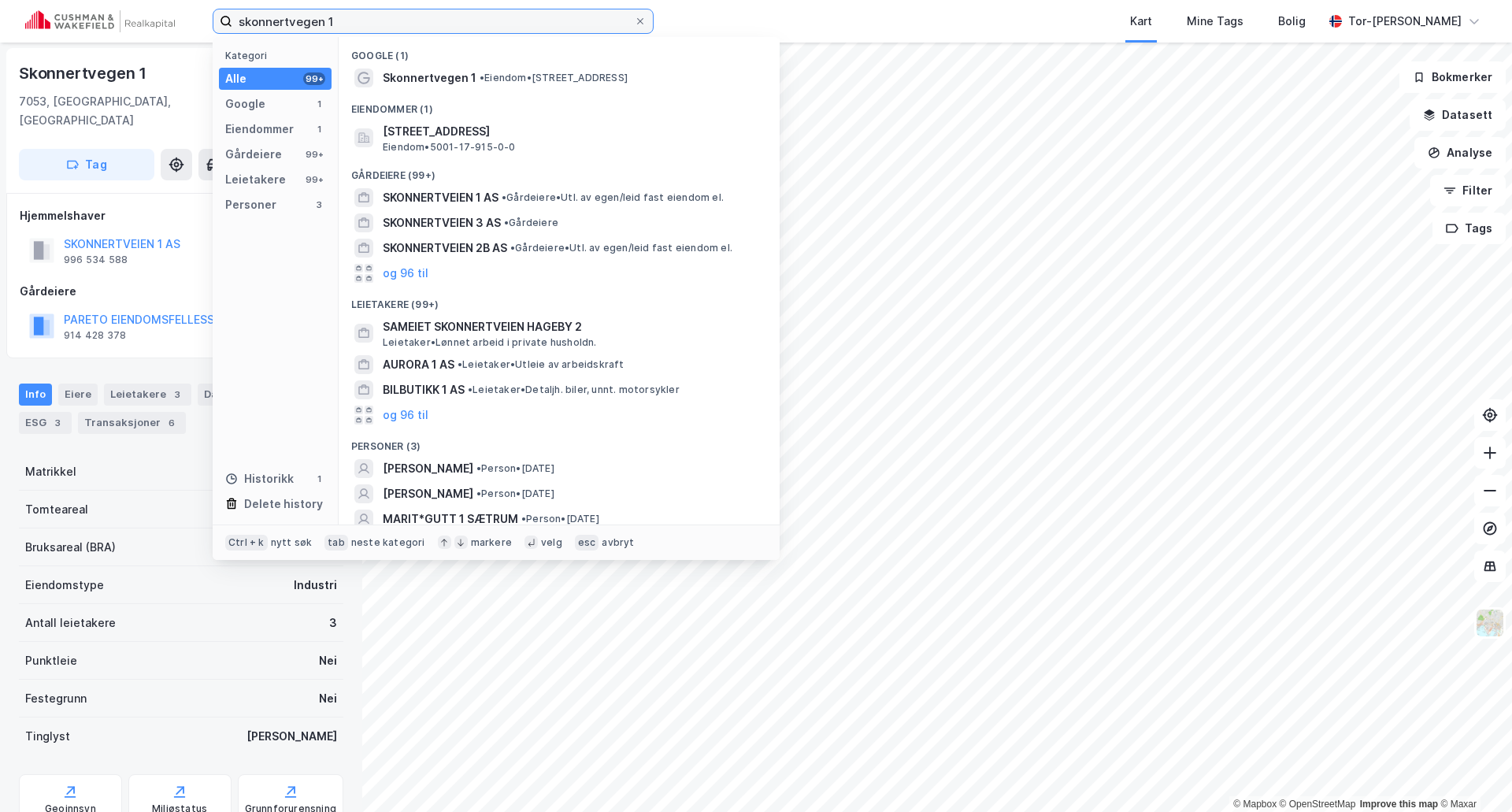
drag, startPoint x: 380, startPoint y: 24, endPoint x: 44, endPoint y: 28, distance: 336.0
click at [44, 28] on div "skonnertvegen 1 Kategori Alle 99+ Google 1 Eiendommer 1 Gårdeiere 99+ Leietaker…" at bounding box center [756, 21] width 1512 height 43
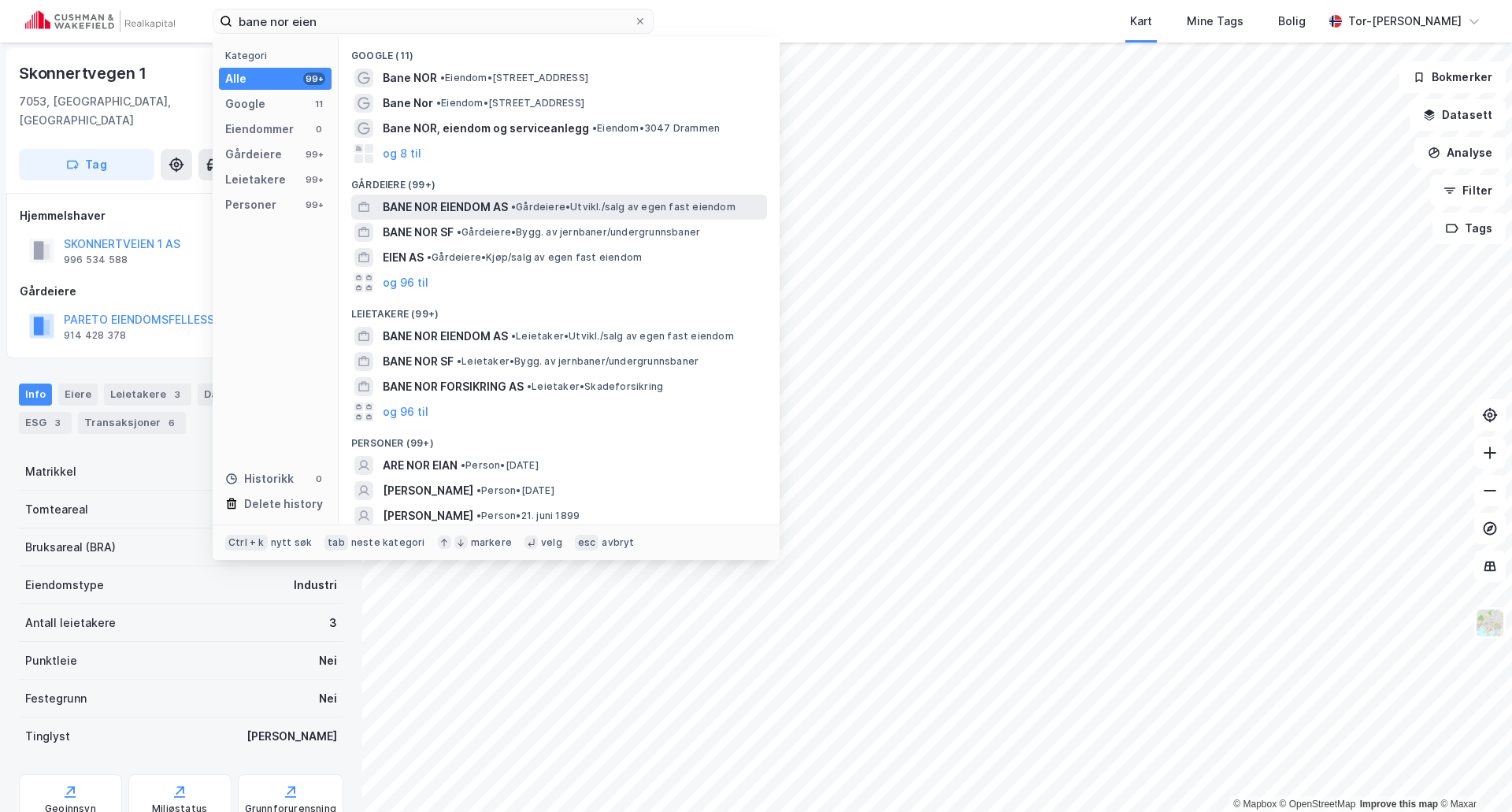
click at [479, 210] on span "BANE NOR EIENDOM AS" at bounding box center [445, 207] width 125 height 19
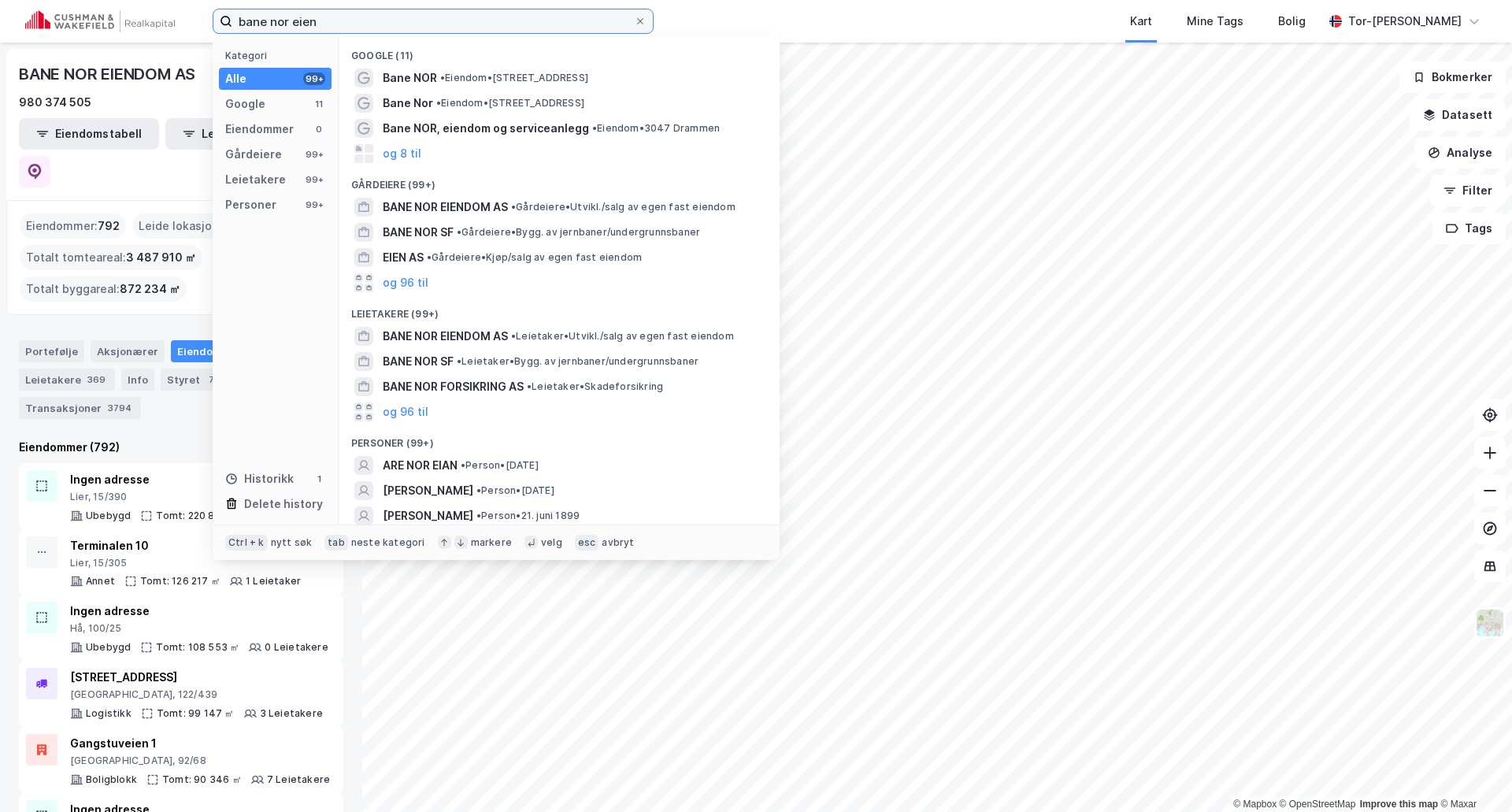
drag, startPoint x: 361, startPoint y: 25, endPoint x: -173, endPoint y: 12, distance: 534.2
click at [0, 12] on html "bane nor eien Kategori Alle 99+ Google 11 Eiendommer 0 Gårdeiere 99+ Leietakere…" at bounding box center [756, 406] width 1512 height 812
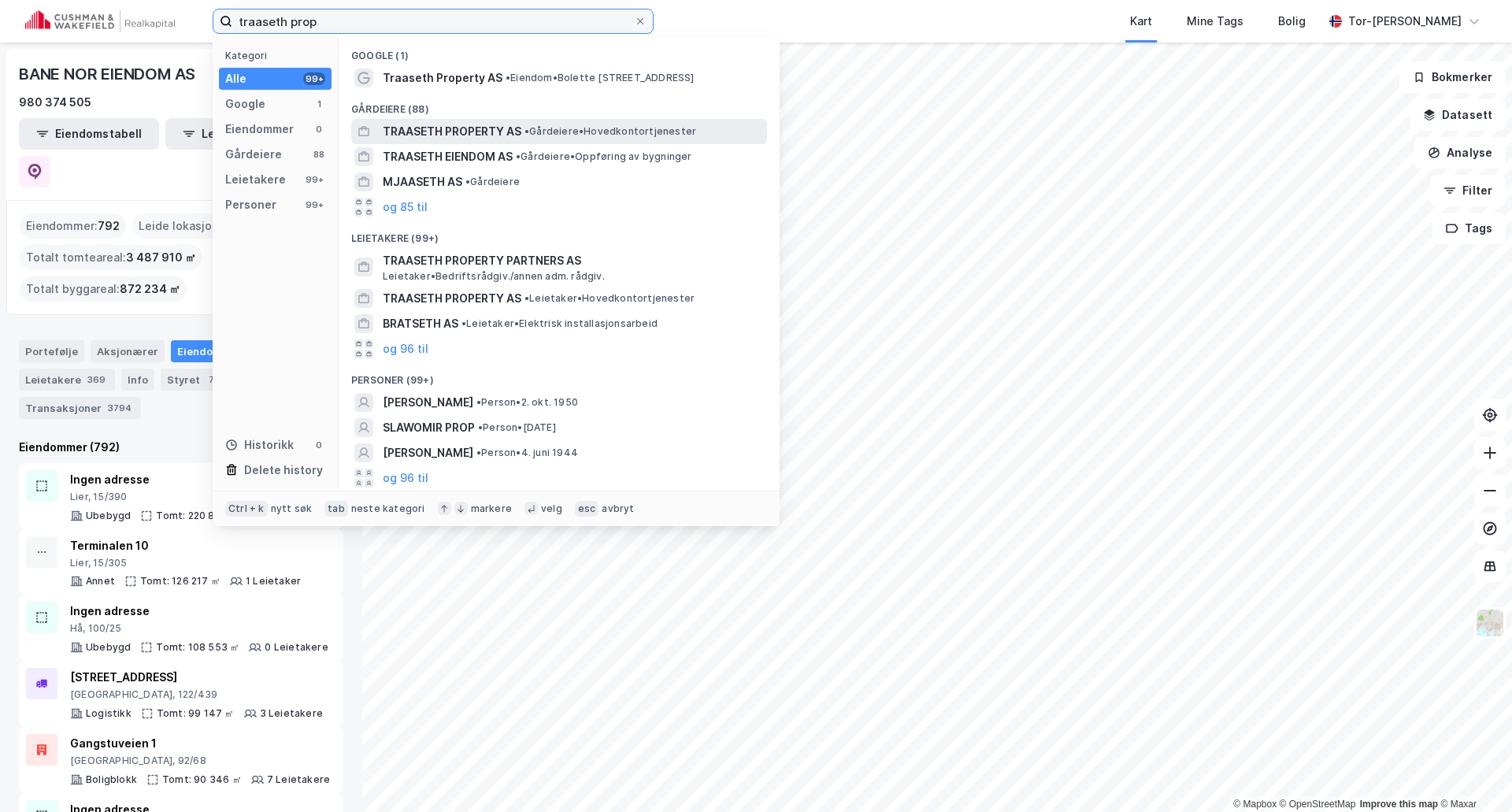
type input "traaseth prop"
click at [538, 130] on span "• Gårdeiere • Hovedkontortjenester" at bounding box center [610, 131] width 172 height 12
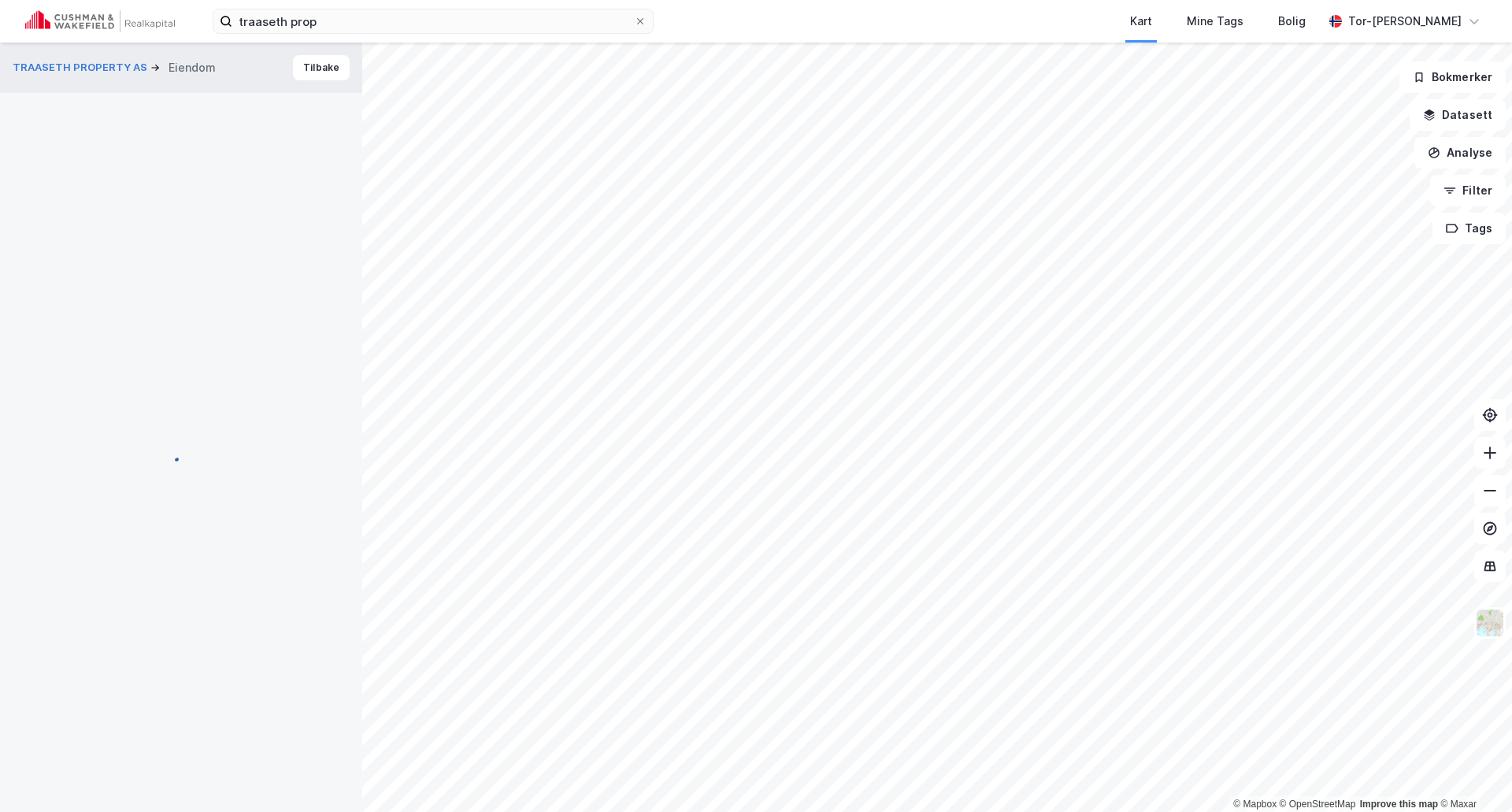
scroll to position [1, 0]
